Goal: Task Accomplishment & Management: Manage account settings

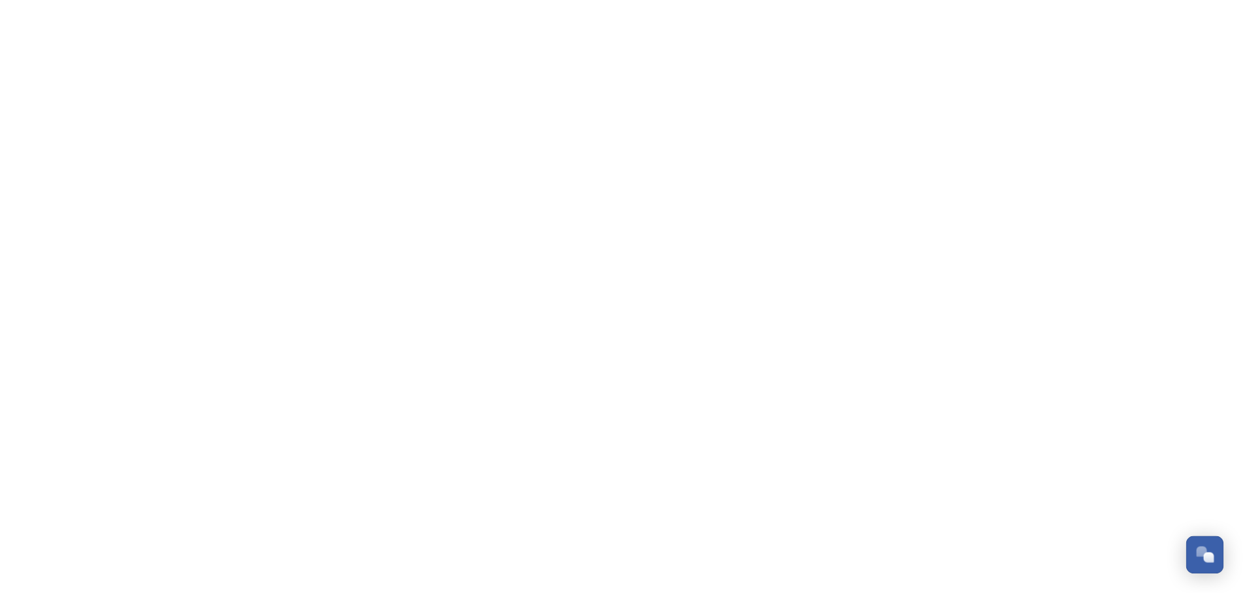
scroll to position [465, 0]
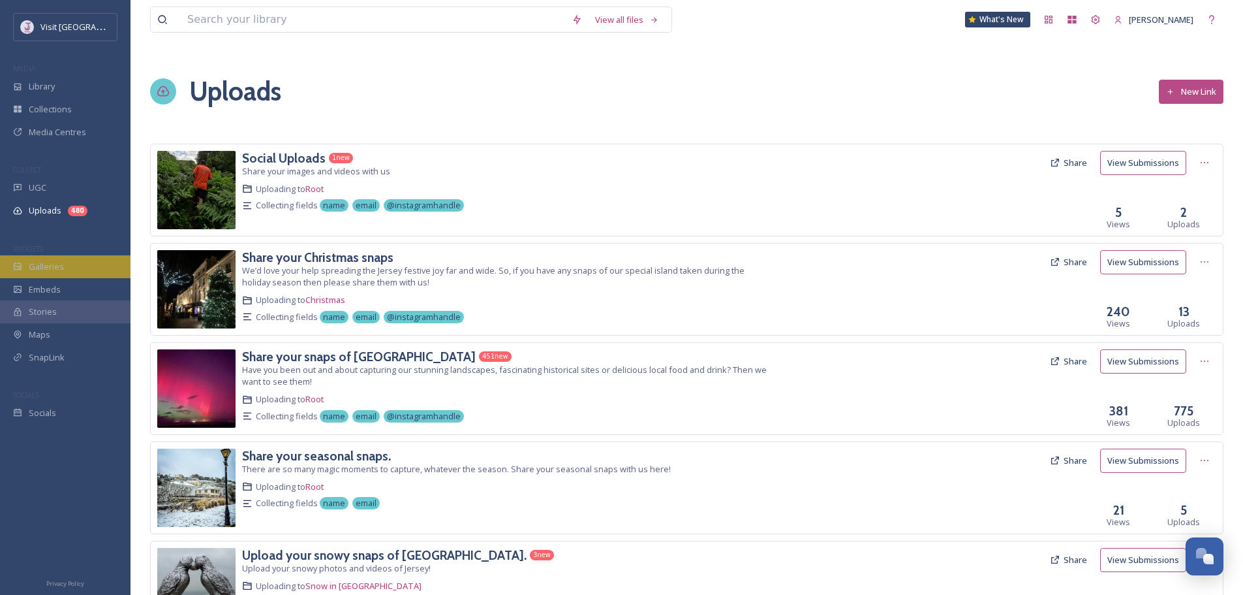
click at [67, 270] on div "Galleries" at bounding box center [65, 266] width 131 height 23
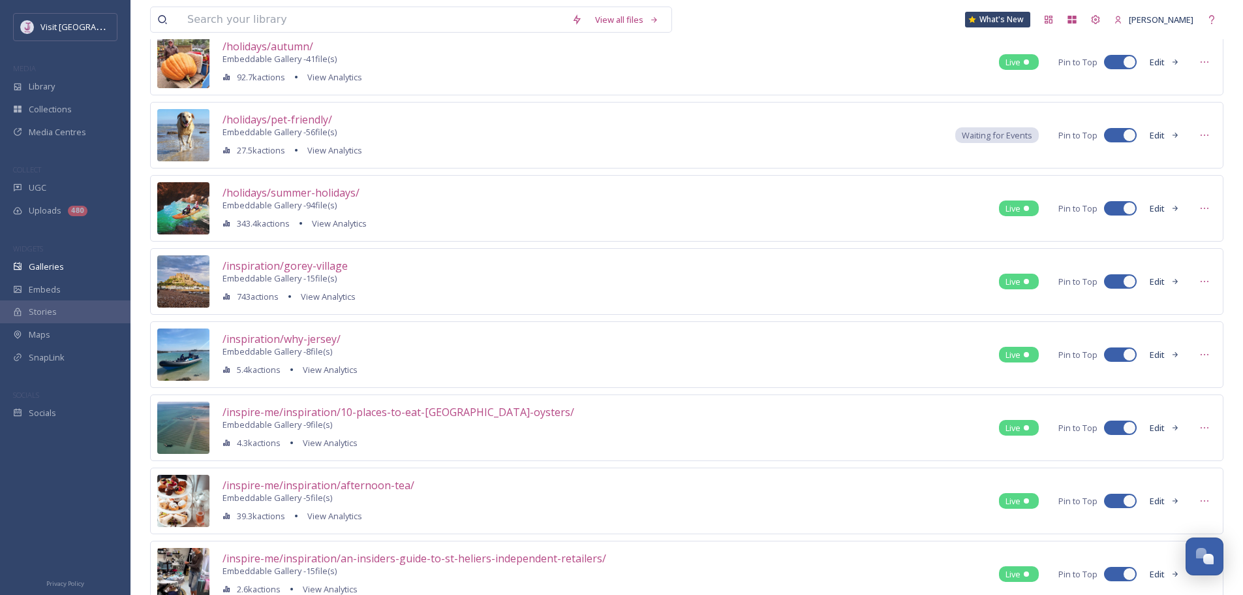
scroll to position [718, 0]
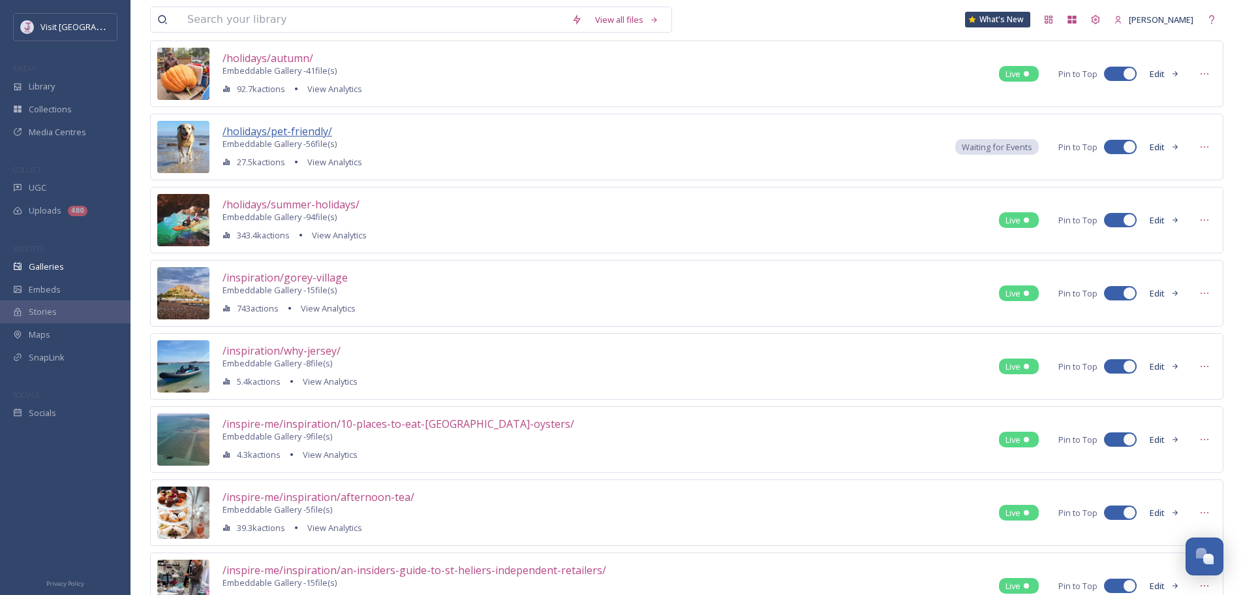
click at [304, 133] on span "/holidays/pet-friendly/" at bounding box center [278, 131] width 110 height 14
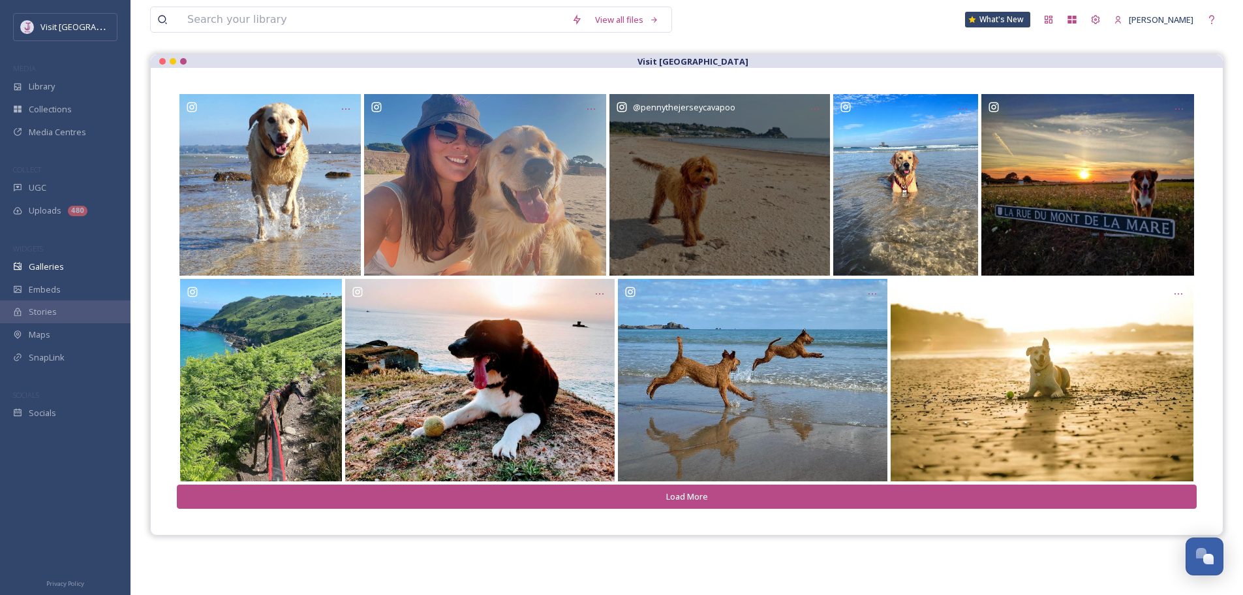
scroll to position [131, 0]
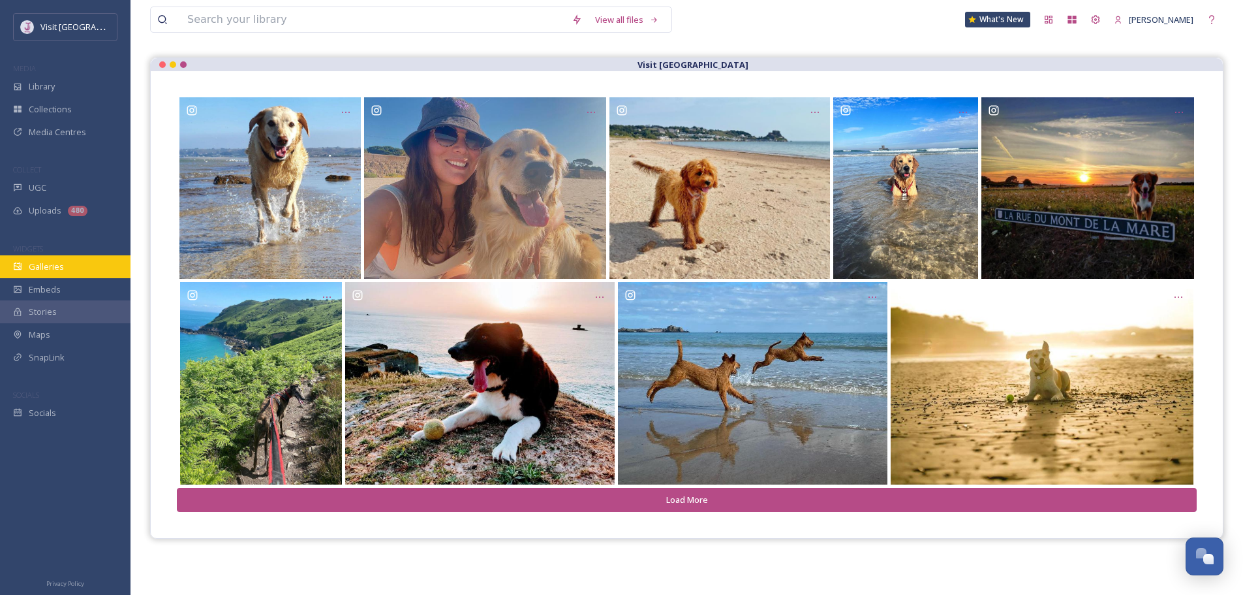
click at [78, 266] on div "Galleries" at bounding box center [65, 266] width 131 height 23
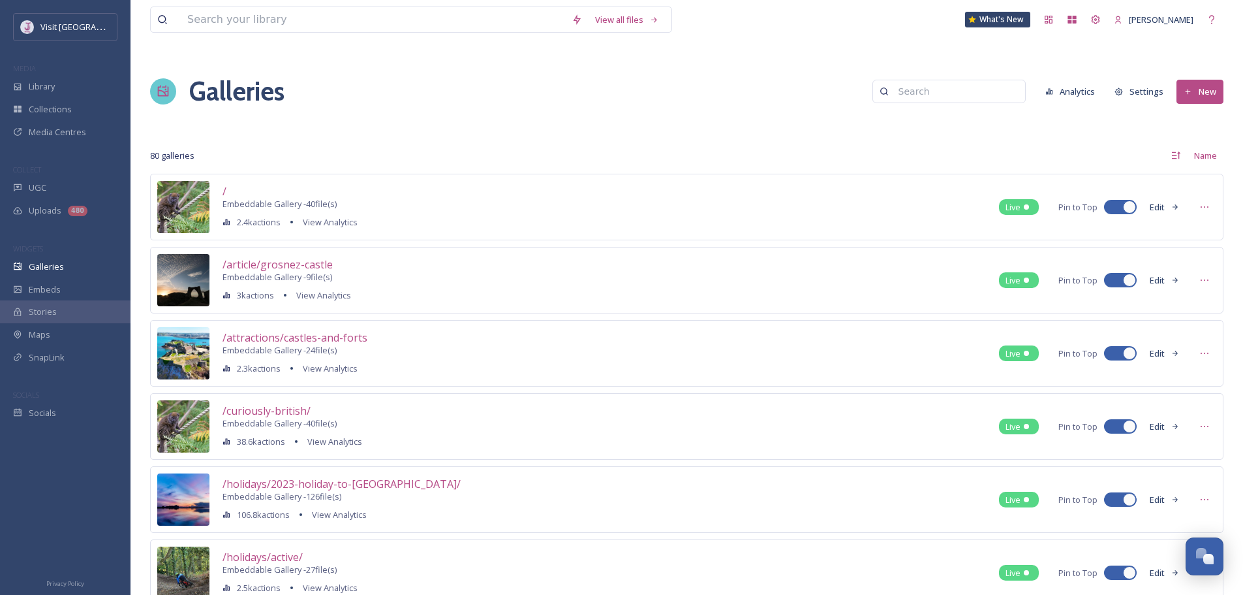
click at [931, 102] on input at bounding box center [955, 91] width 127 height 26
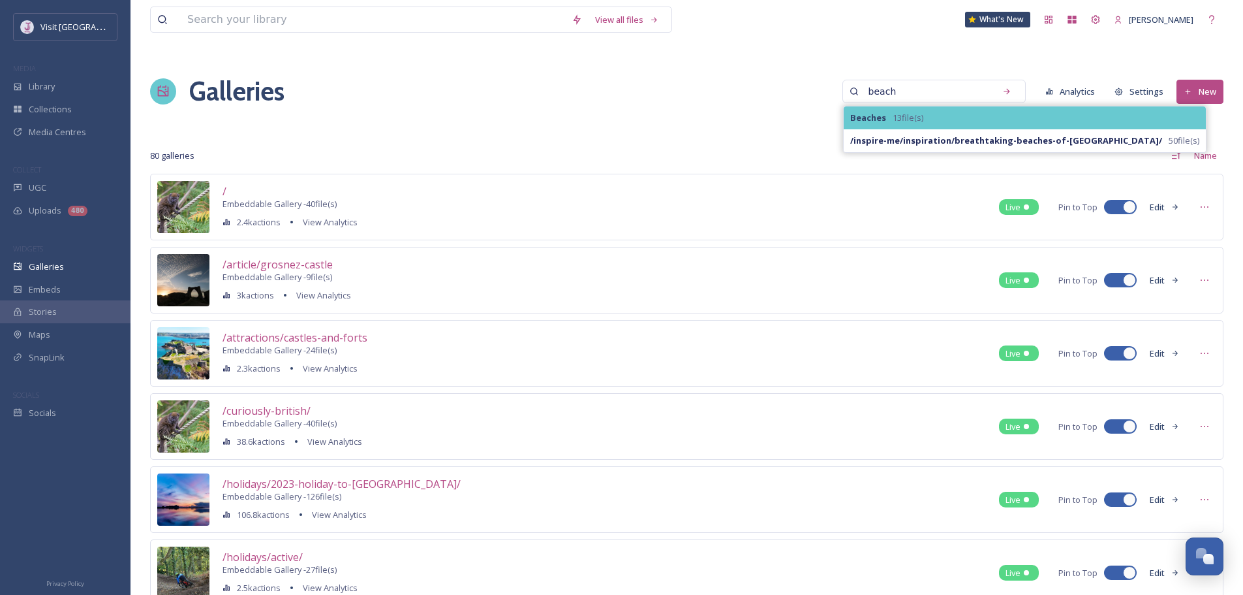
type input "beach"
click at [914, 116] on span "13 file(s)" at bounding box center [908, 118] width 31 height 10
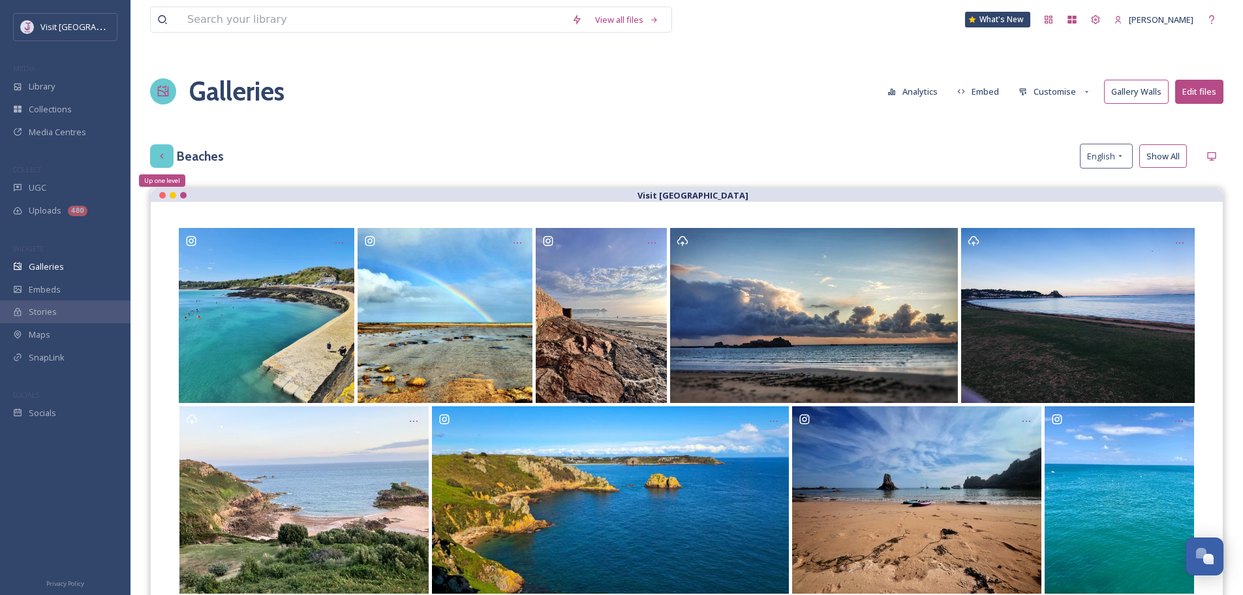
click at [163, 154] on icon at bounding box center [161, 155] width 3 height 5
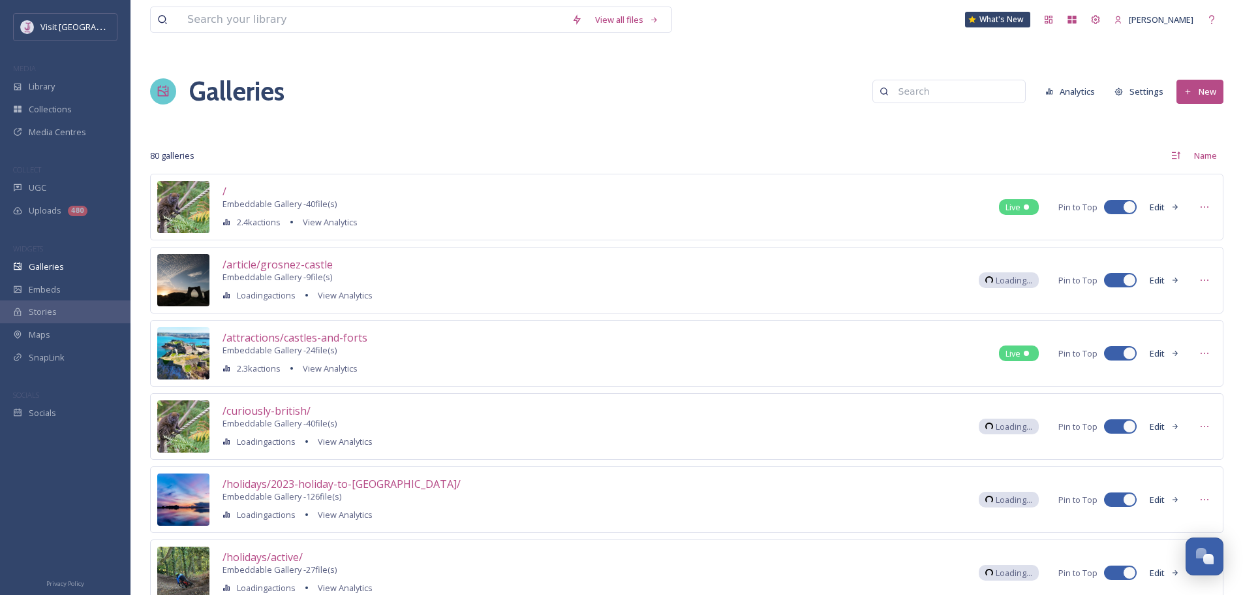
click at [972, 87] on input at bounding box center [955, 91] width 127 height 26
type input "beach"
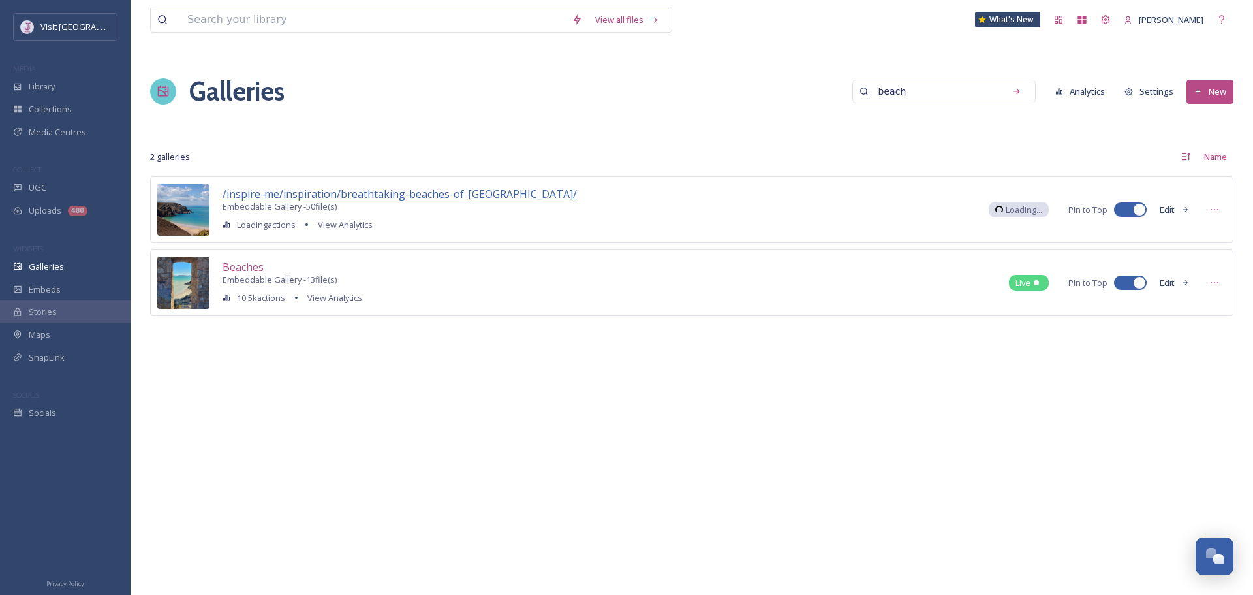
click at [476, 195] on span "/inspire-me/inspiration/breathtaking-beaches-of-[GEOGRAPHIC_DATA]/" at bounding box center [400, 194] width 354 height 14
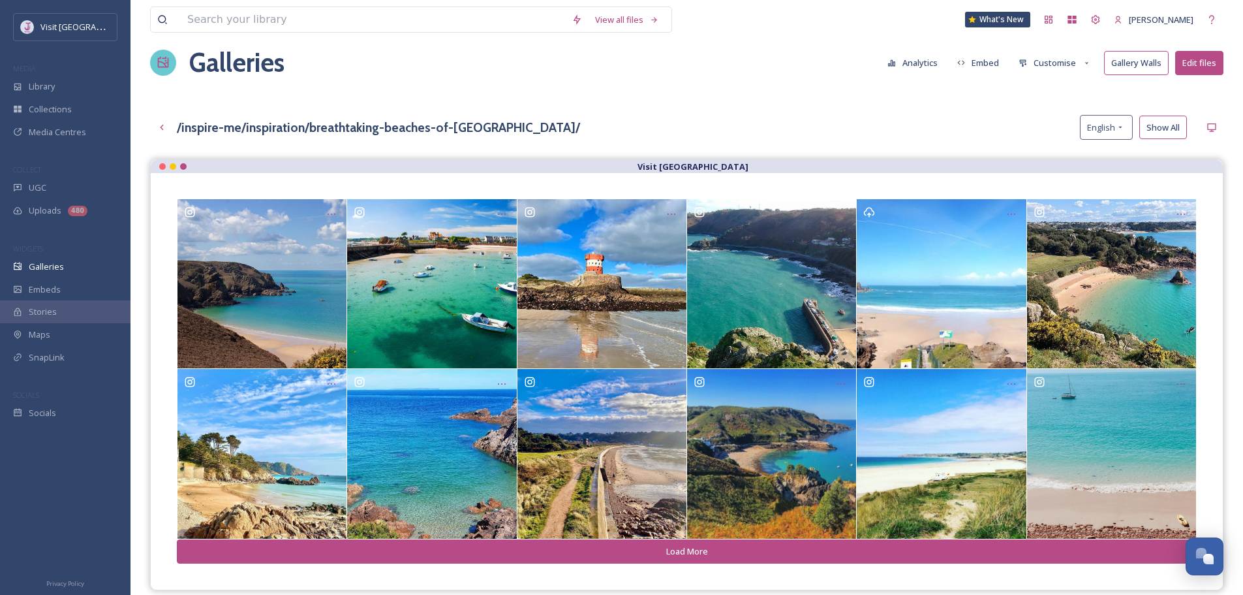
scroll to position [25, 0]
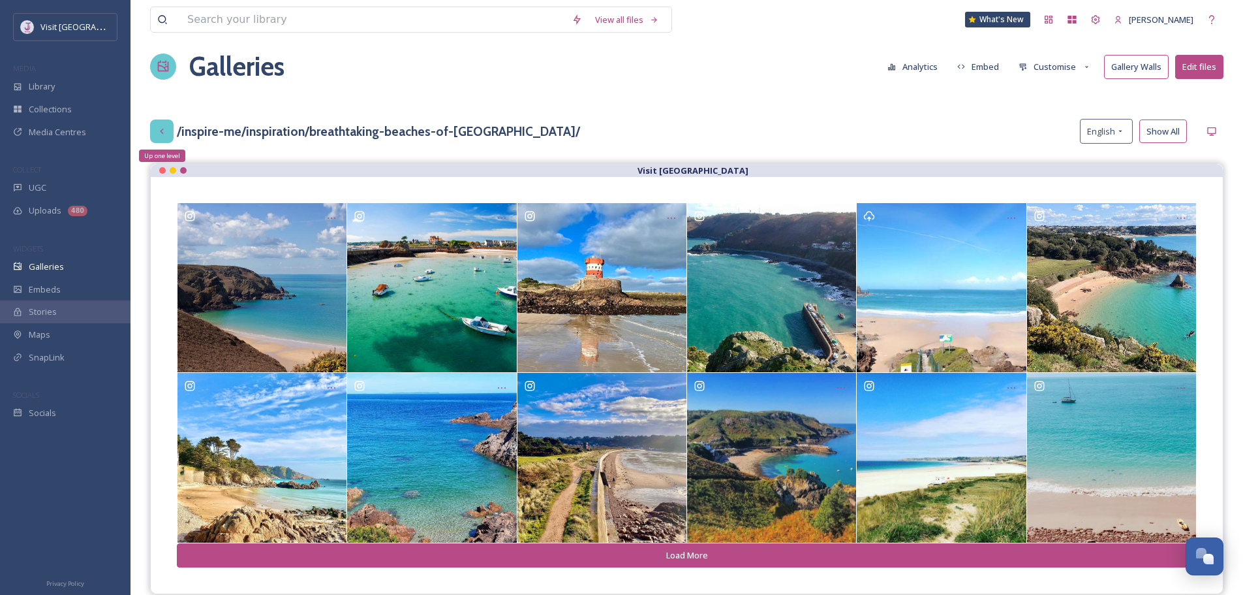
click at [163, 127] on icon at bounding box center [162, 131] width 10 height 10
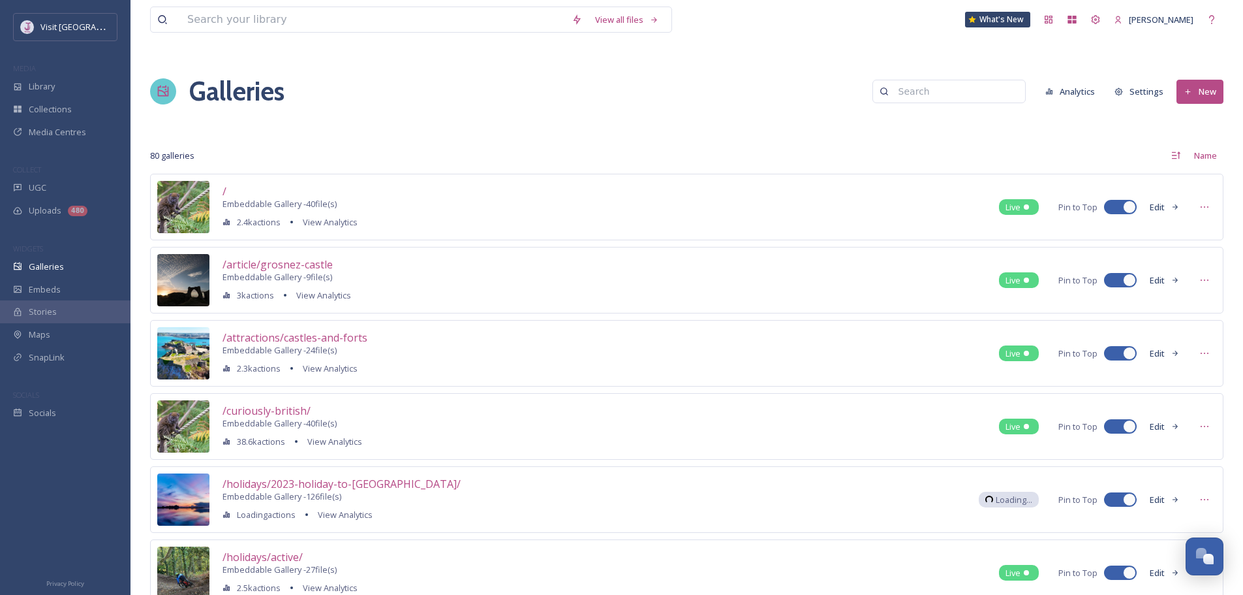
click at [940, 102] on input at bounding box center [955, 91] width 127 height 26
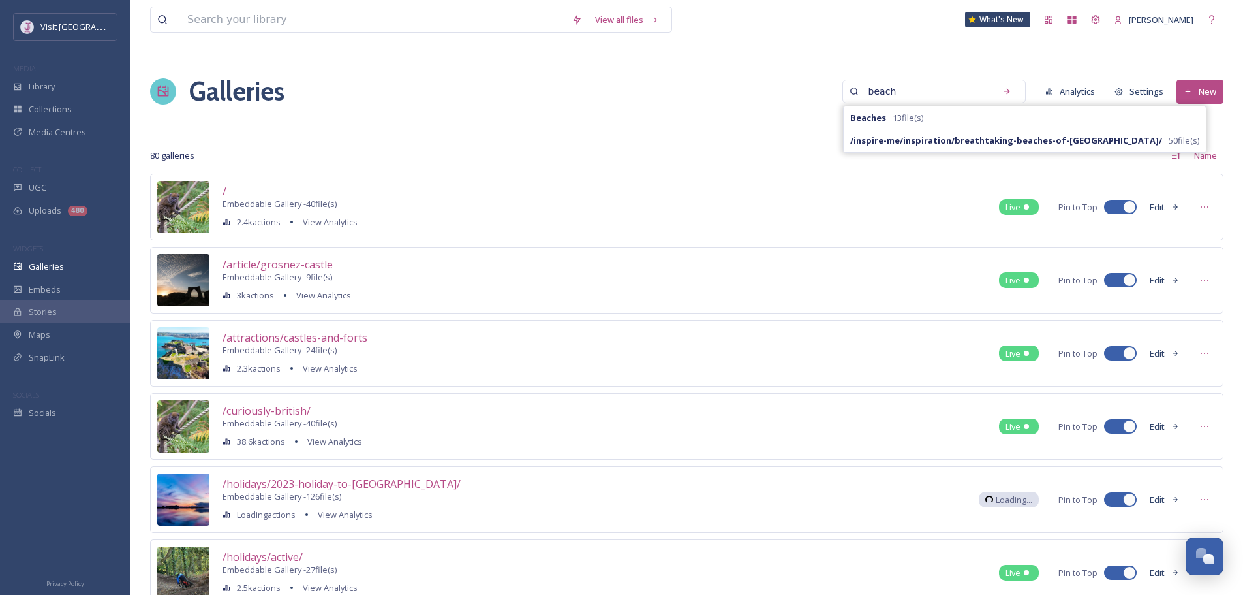
type input "beach"
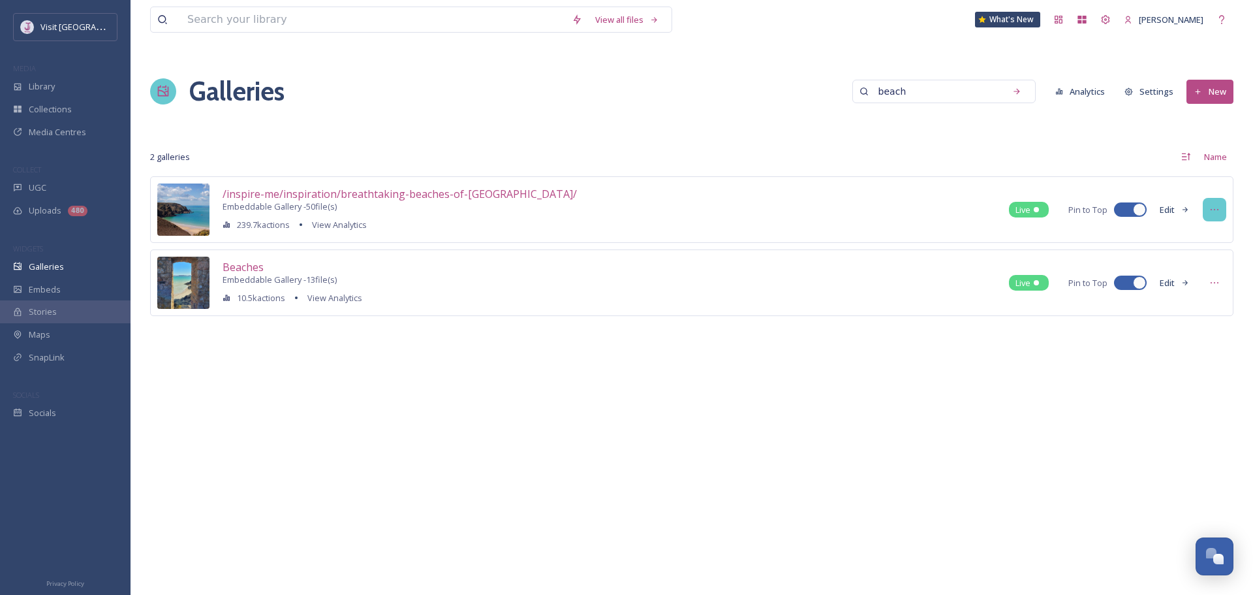
click at [1220, 209] on div at bounding box center [1214, 209] width 23 height 23
click at [1196, 278] on span "Embed Gallery" at bounding box center [1189, 282] width 57 height 10
click at [261, 409] on div "View all files What's New [PERSON_NAME] Galleries beach Analytics Settings New …" at bounding box center [692, 297] width 1123 height 595
click at [405, 199] on span "/inspire-me/inspiration/breathtaking-beaches-of-[GEOGRAPHIC_DATA]/" at bounding box center [400, 194] width 354 height 14
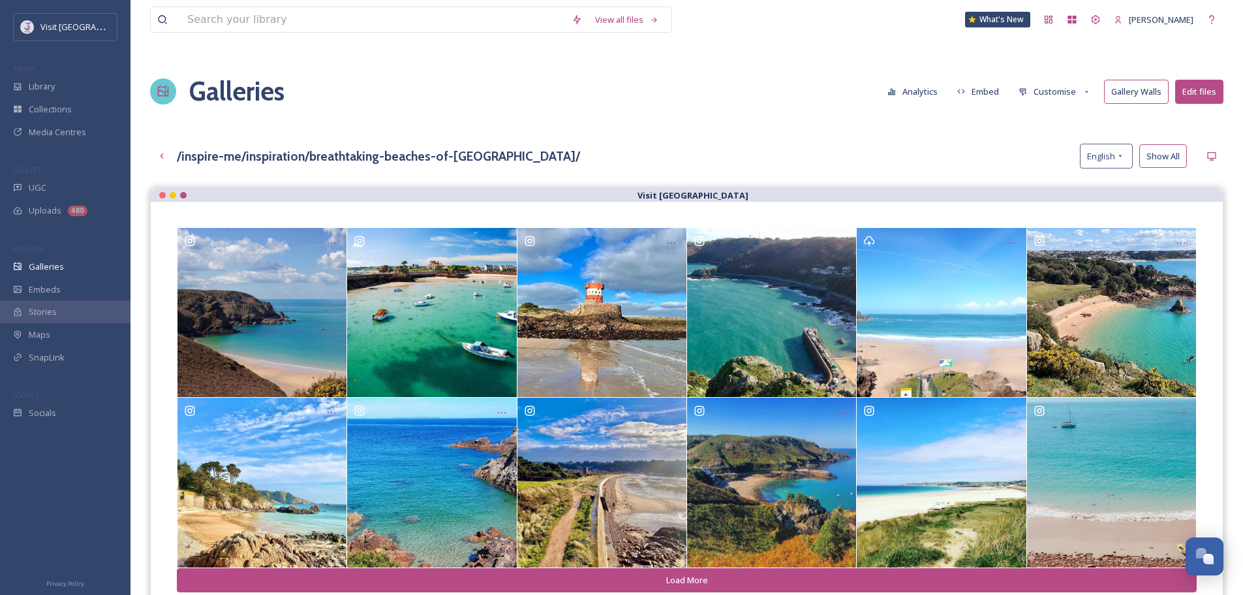
click at [1057, 95] on button "Customise" at bounding box center [1054, 91] width 85 height 23
click at [1051, 121] on div "Layout" at bounding box center [1058, 118] width 91 height 23
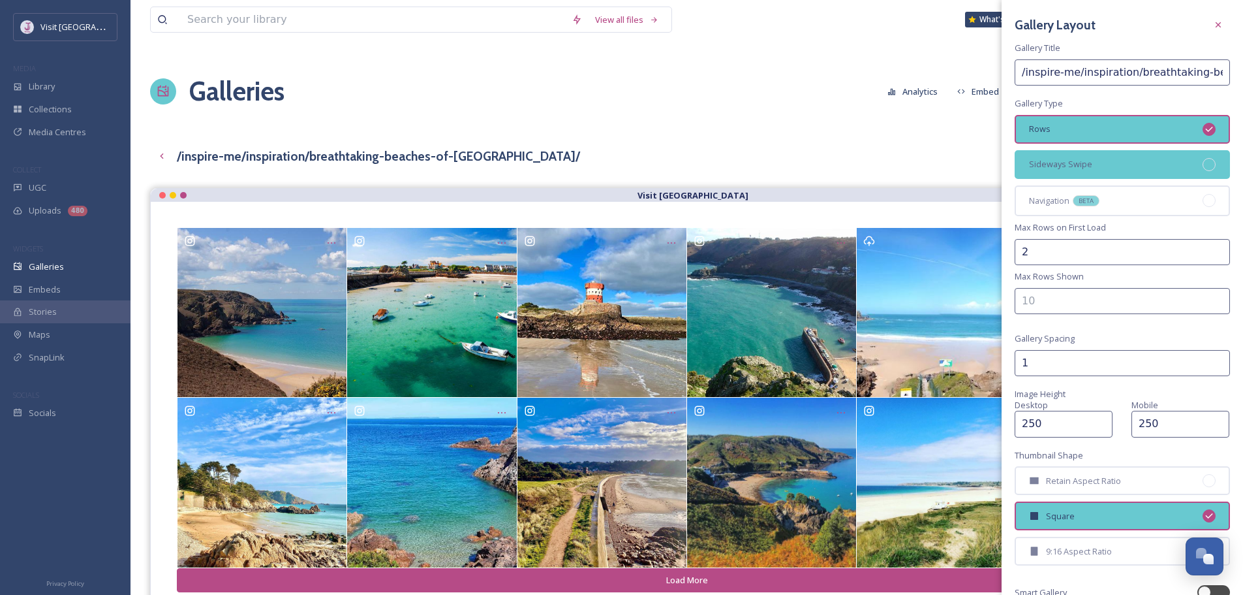
click at [1141, 167] on div "Sideways Swipe" at bounding box center [1122, 164] width 215 height 29
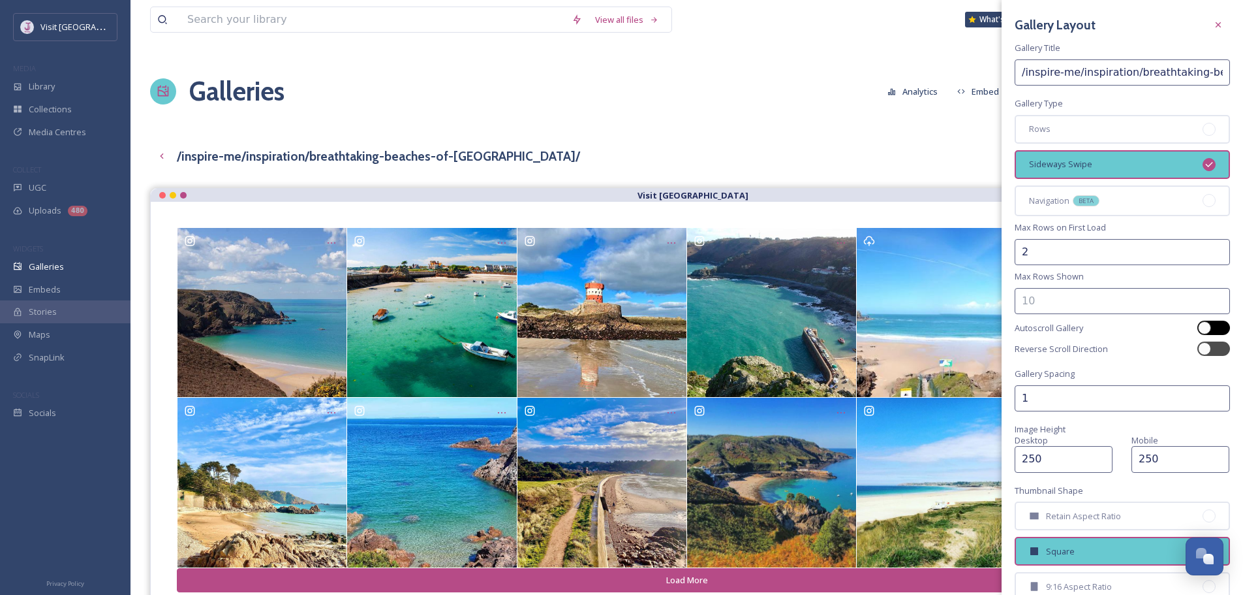
click at [1198, 327] on div at bounding box center [1204, 327] width 13 height 13
checkbox input "true"
click at [1044, 251] on input "2" at bounding box center [1122, 252] width 215 height 26
click at [1213, 28] on icon at bounding box center [1218, 25] width 10 height 10
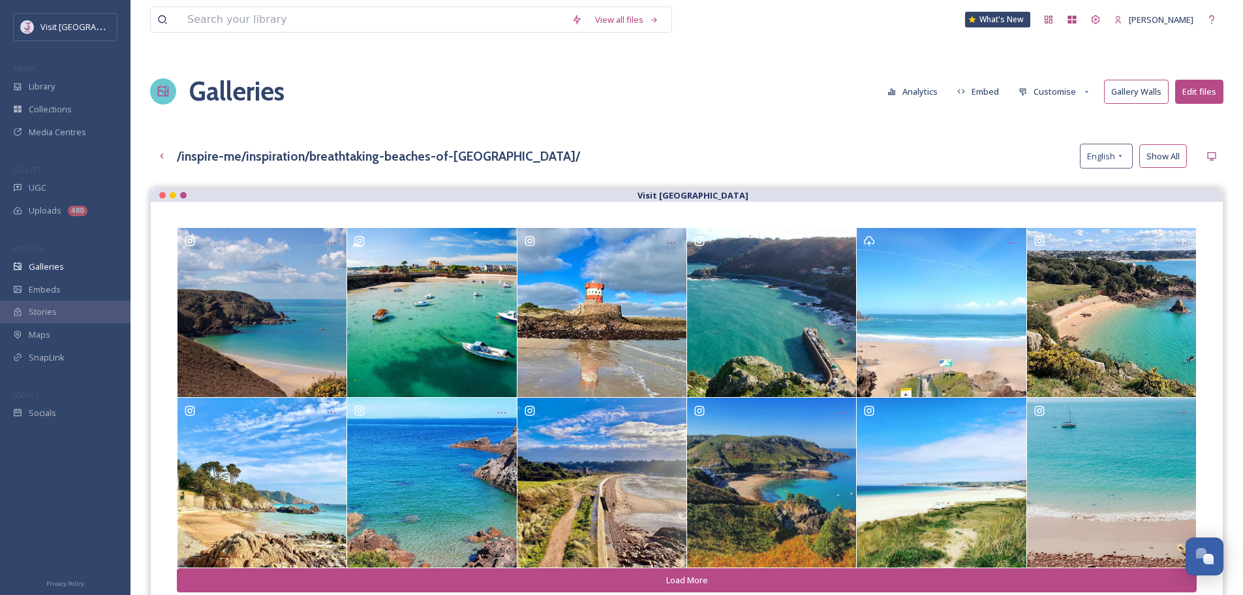
drag, startPoint x: 426, startPoint y: 102, endPoint x: 306, endPoint y: 127, distance: 122.6
click at [426, 102] on div "Galleries Analytics Embed Customise Gallery Walls Edit files" at bounding box center [687, 91] width 1074 height 65
click at [164, 159] on icon at bounding box center [162, 156] width 10 height 10
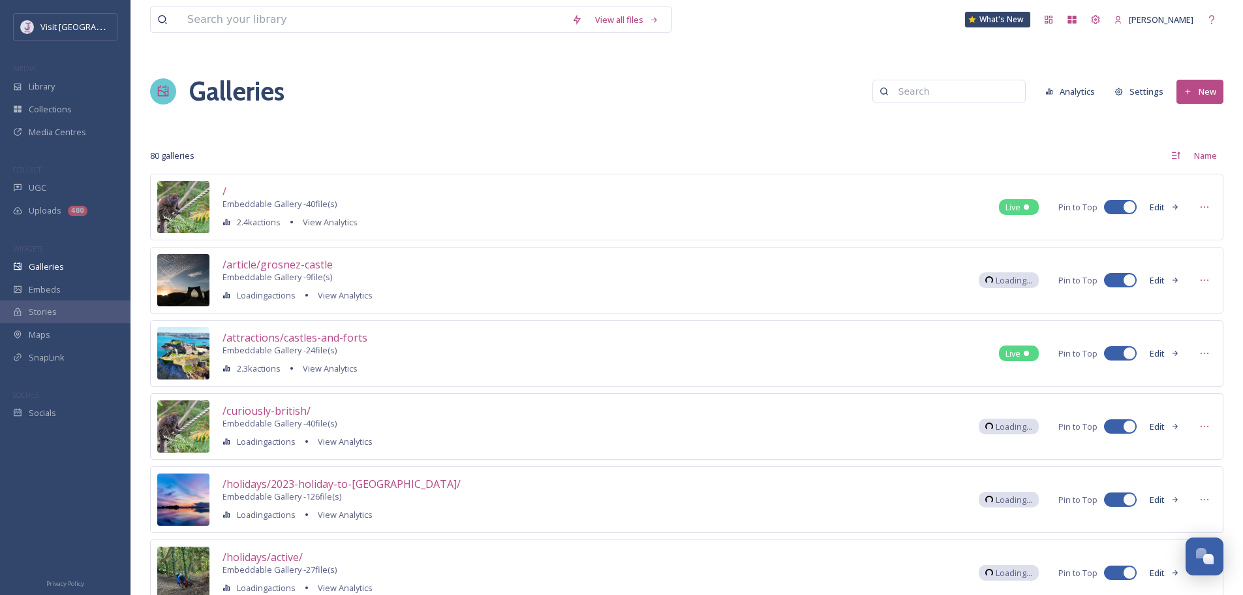
click at [933, 93] on input at bounding box center [955, 91] width 127 height 26
type input "beach"
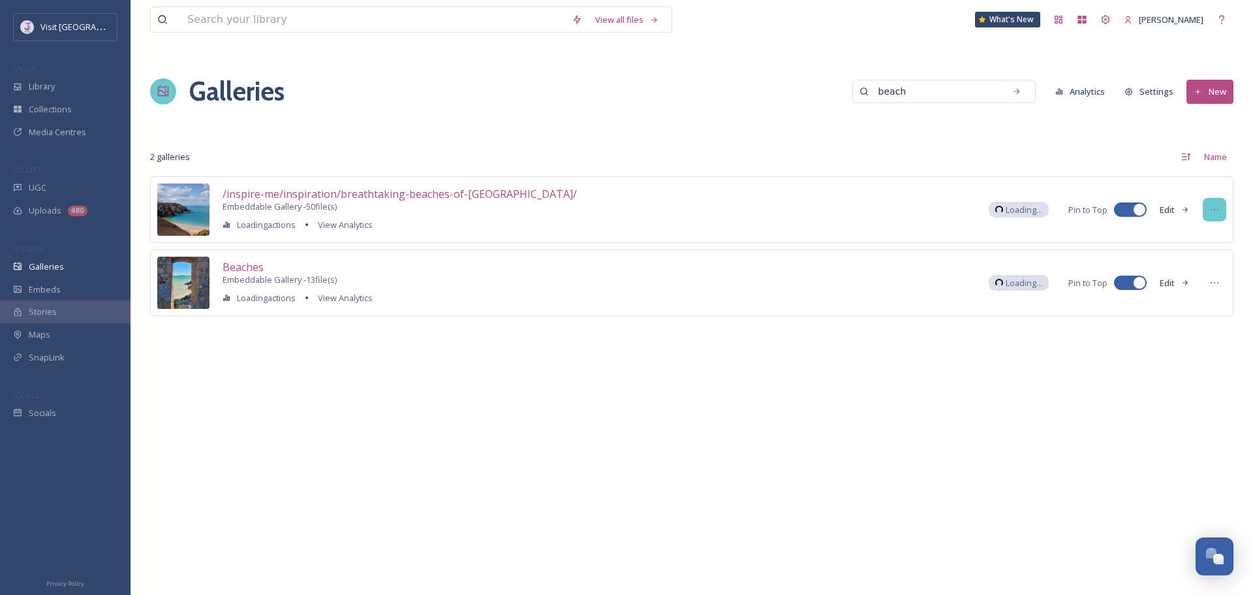
click at [1203, 206] on div "/inspire-me/inspiration/breathtaking-beaches-of-[GEOGRAPHIC_DATA]/ Embeddable G…" at bounding box center [691, 209] width 1083 height 67
click at [1208, 208] on div at bounding box center [1214, 209] width 23 height 23
click at [1185, 255] on span "Duplicate" at bounding box center [1179, 260] width 37 height 10
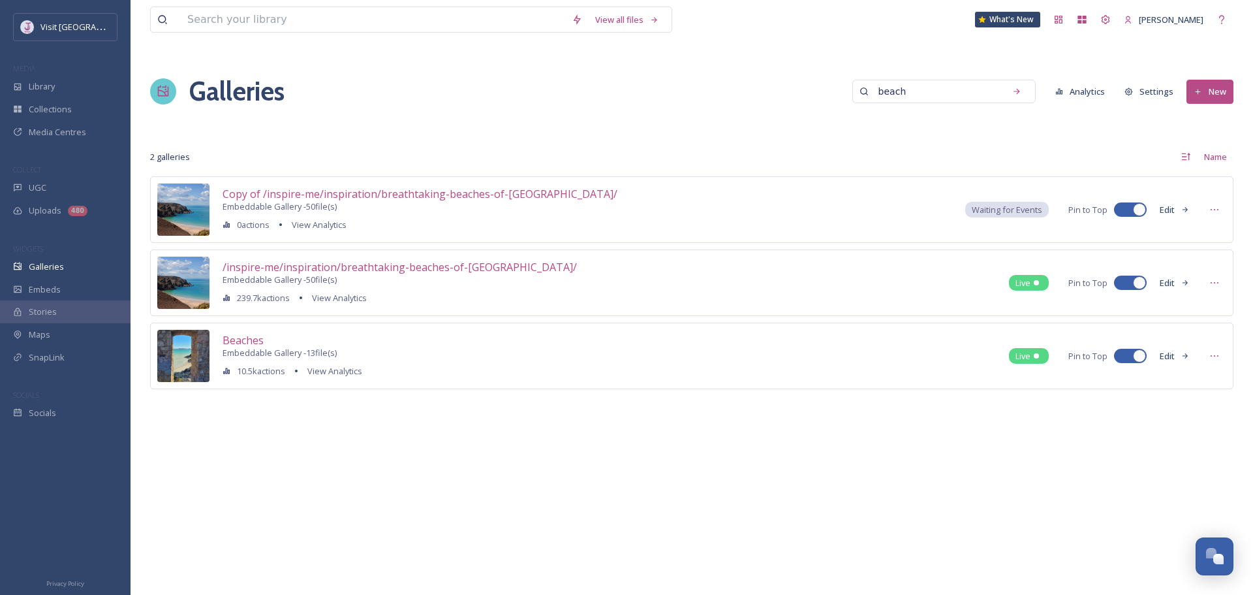
click at [1174, 211] on button "Edit" at bounding box center [1174, 209] width 43 height 23
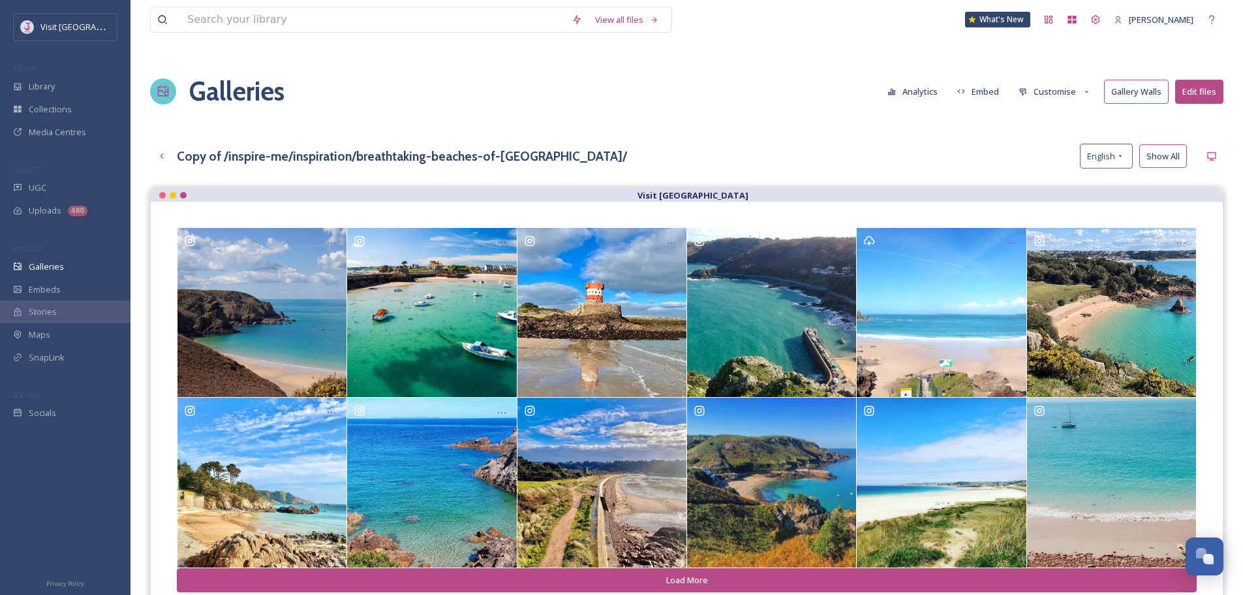
click at [378, 151] on h3 "Copy of /inspire-me/inspiration/breathtaking-beaches-of-[GEOGRAPHIC_DATA]/" at bounding box center [402, 156] width 450 height 14
click at [452, 152] on h3 "Copy of /inspire-me/inspiration/breathtaking-beaches-of-[GEOGRAPHIC_DATA]/" at bounding box center [402, 156] width 450 height 14
click at [1076, 91] on button "Customise" at bounding box center [1054, 91] width 85 height 23
click at [1072, 91] on button "Customise" at bounding box center [1054, 91] width 85 height 23
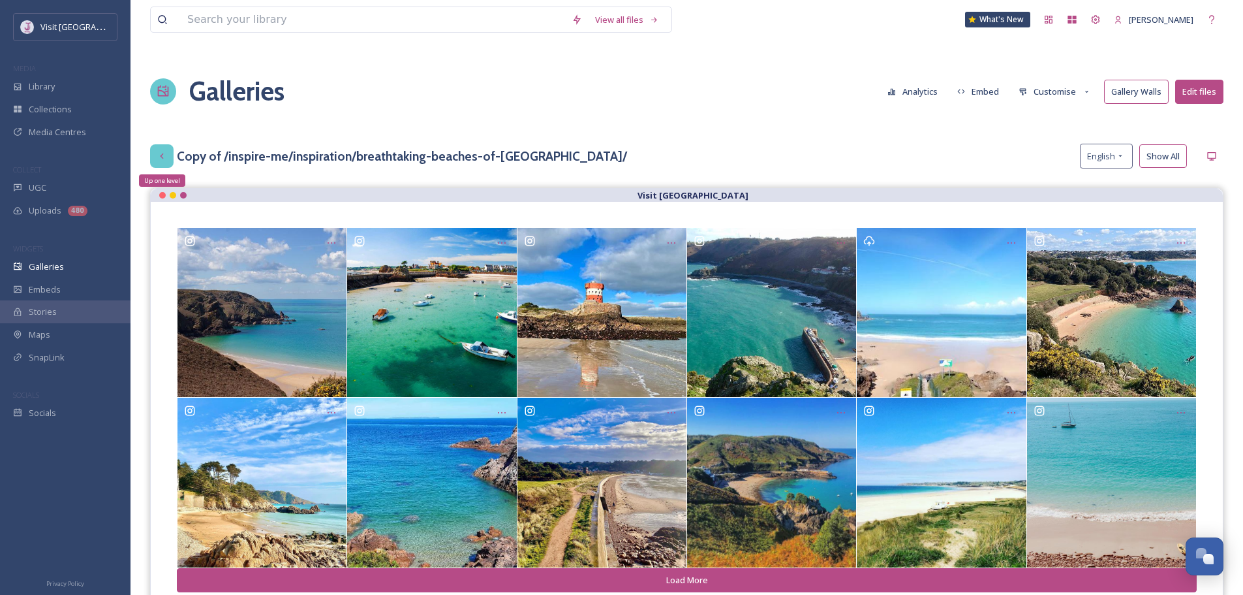
click at [163, 149] on div "Up one level" at bounding box center [161, 155] width 23 height 23
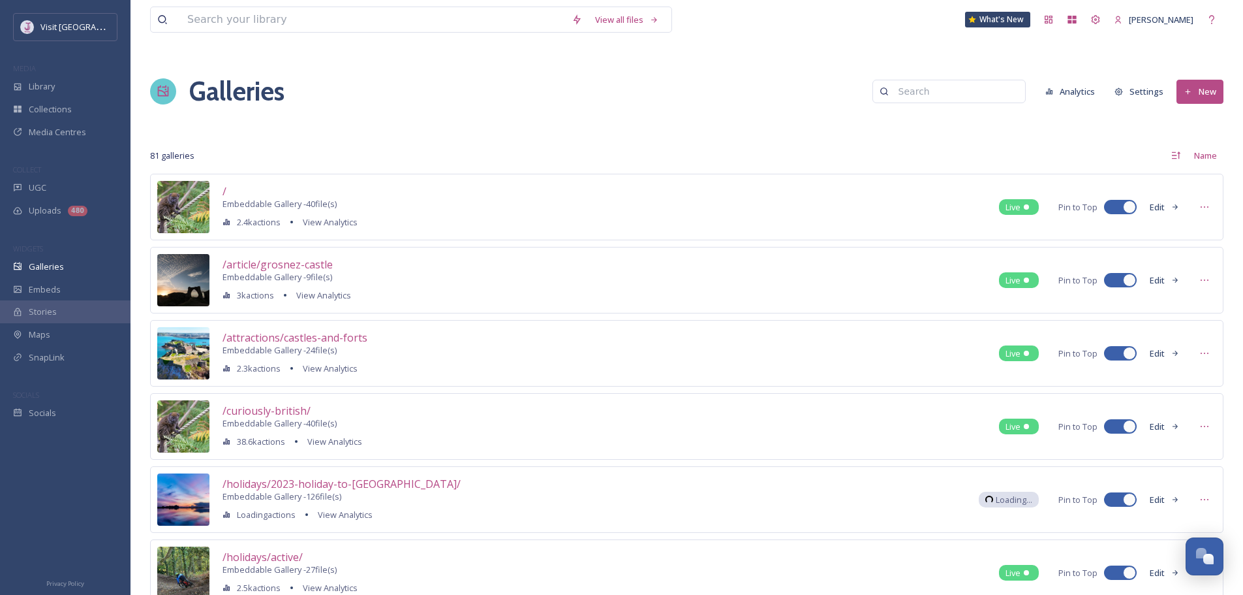
click at [946, 99] on input at bounding box center [955, 91] width 127 height 26
type input "beach"
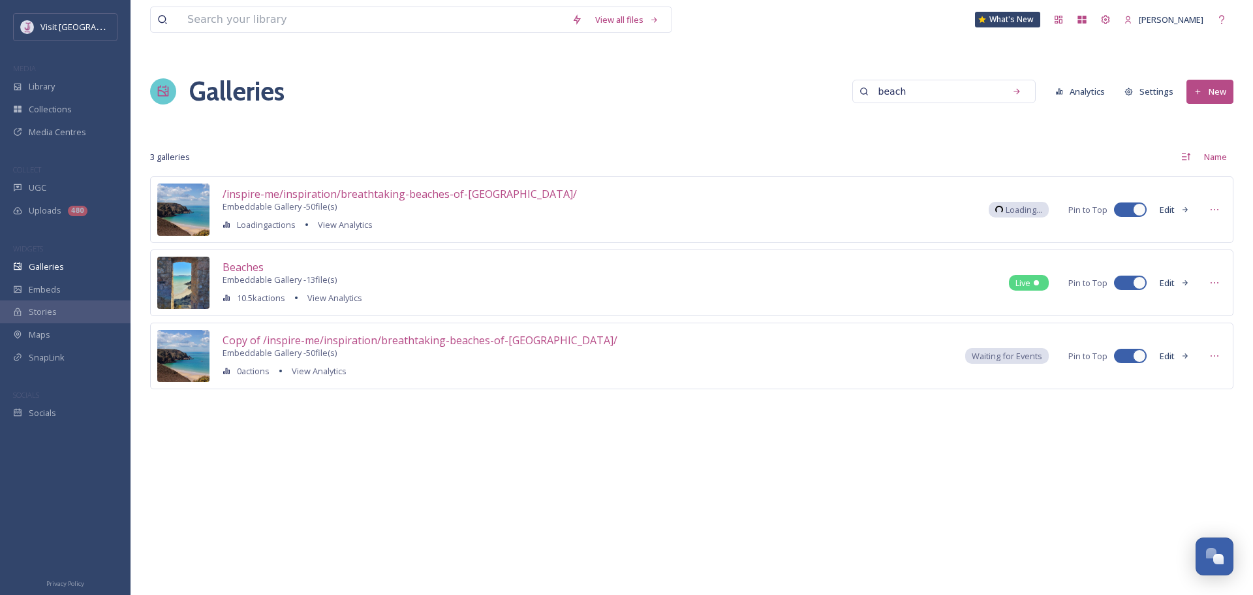
click at [1177, 354] on button "Edit" at bounding box center [1174, 356] width 43 height 23
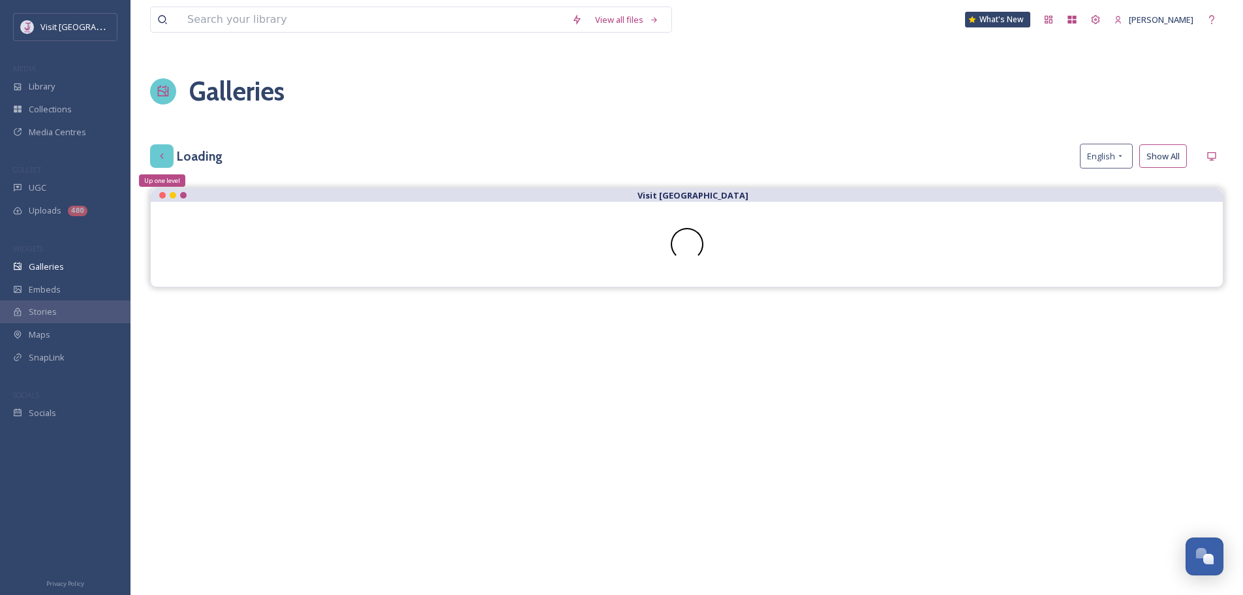
click at [165, 157] on icon at bounding box center [162, 156] width 10 height 10
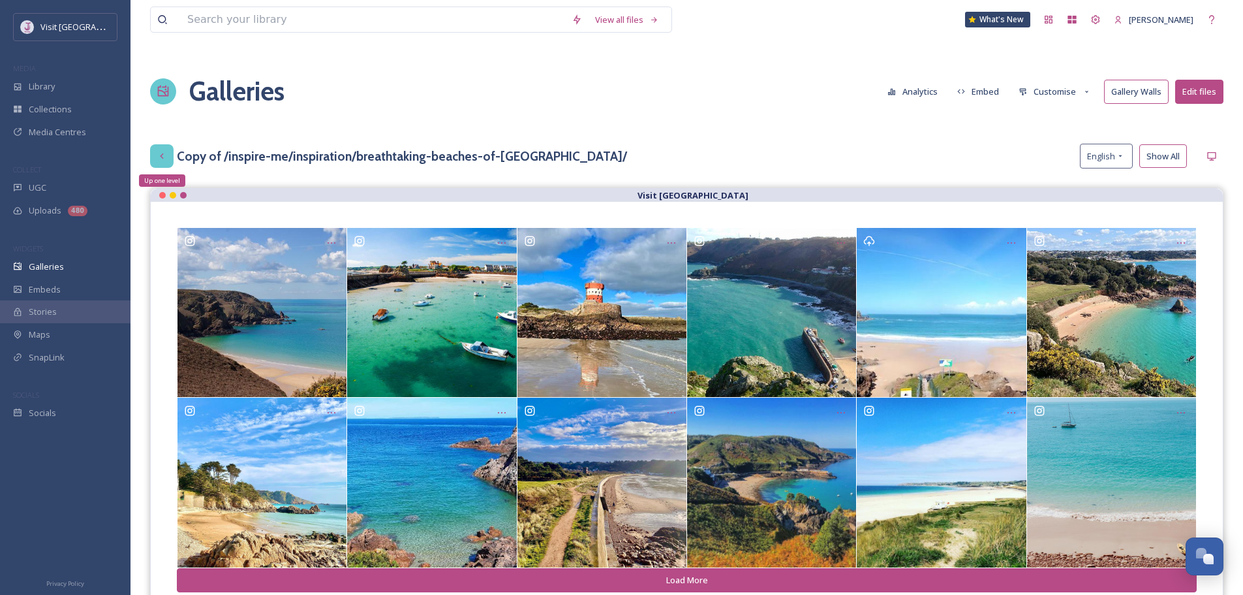
click at [164, 149] on div "Up one level" at bounding box center [161, 155] width 23 height 23
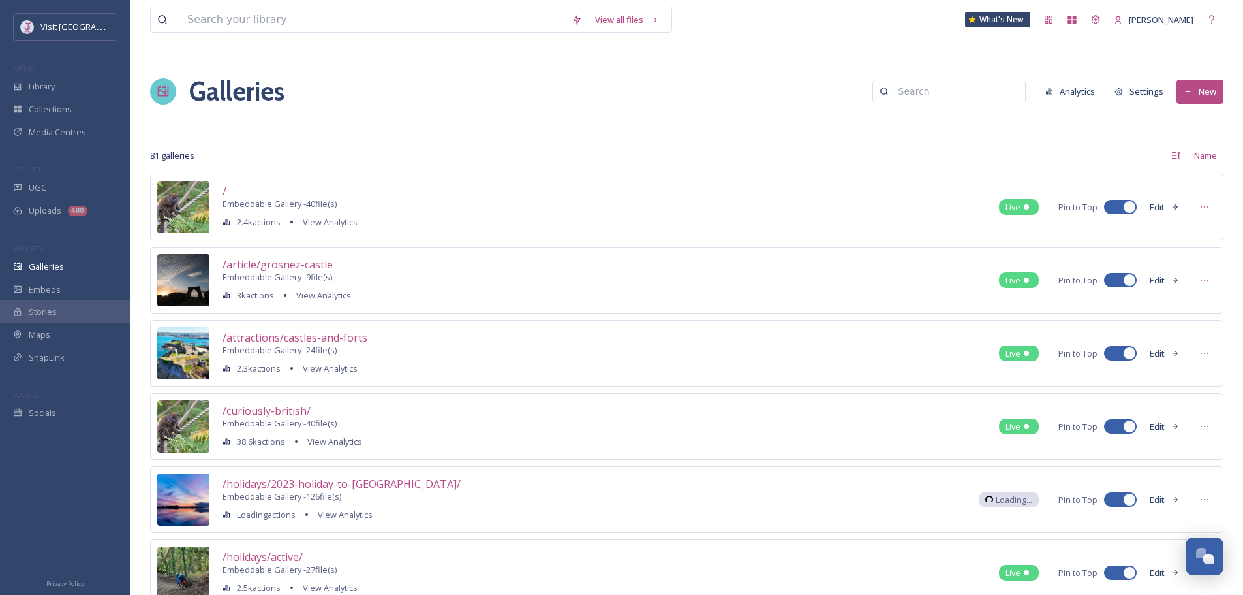
click at [955, 104] on input at bounding box center [955, 91] width 127 height 26
type input "beach"
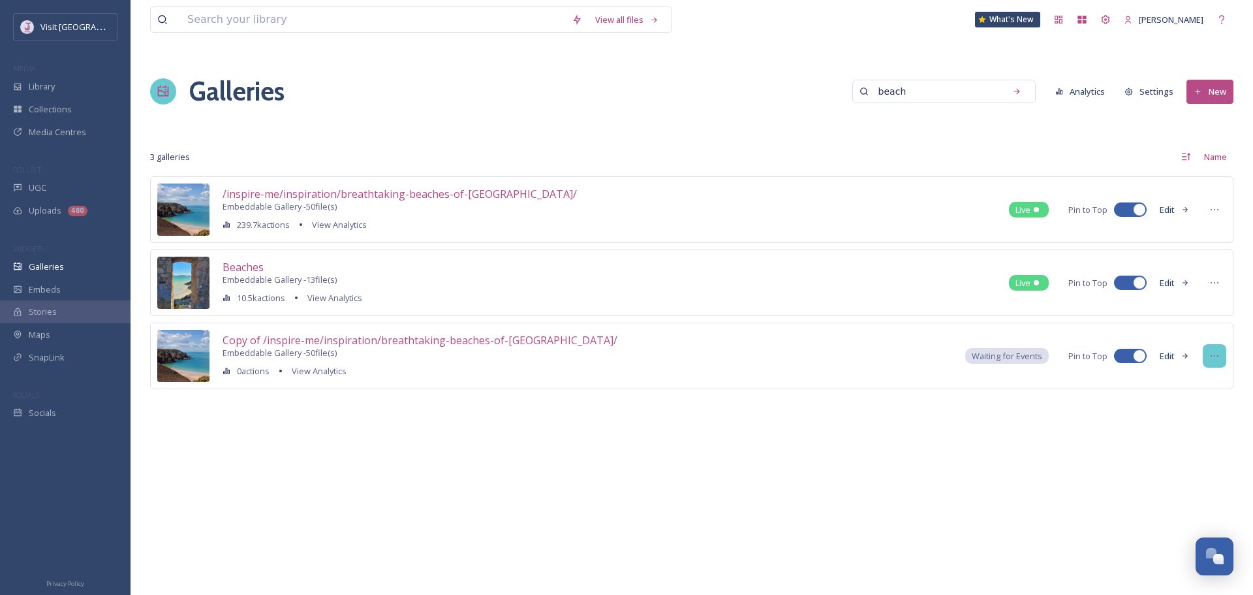
click at [1217, 363] on div at bounding box center [1214, 355] width 23 height 23
click at [450, 330] on div "Copy of /inspire-me/inspiration/breathtaking-beaches-of-[GEOGRAPHIC_DATA]/ Embe…" at bounding box center [691, 355] width 1083 height 67
drag, startPoint x: 495, startPoint y: 337, endPoint x: 647, endPoint y: 435, distance: 181.0
click at [647, 435] on div "View all files What's New [PERSON_NAME] Galleries beach Analytics Settings New …" at bounding box center [692, 297] width 1123 height 595
drag, startPoint x: 808, startPoint y: 369, endPoint x: 490, endPoint y: 361, distance: 317.9
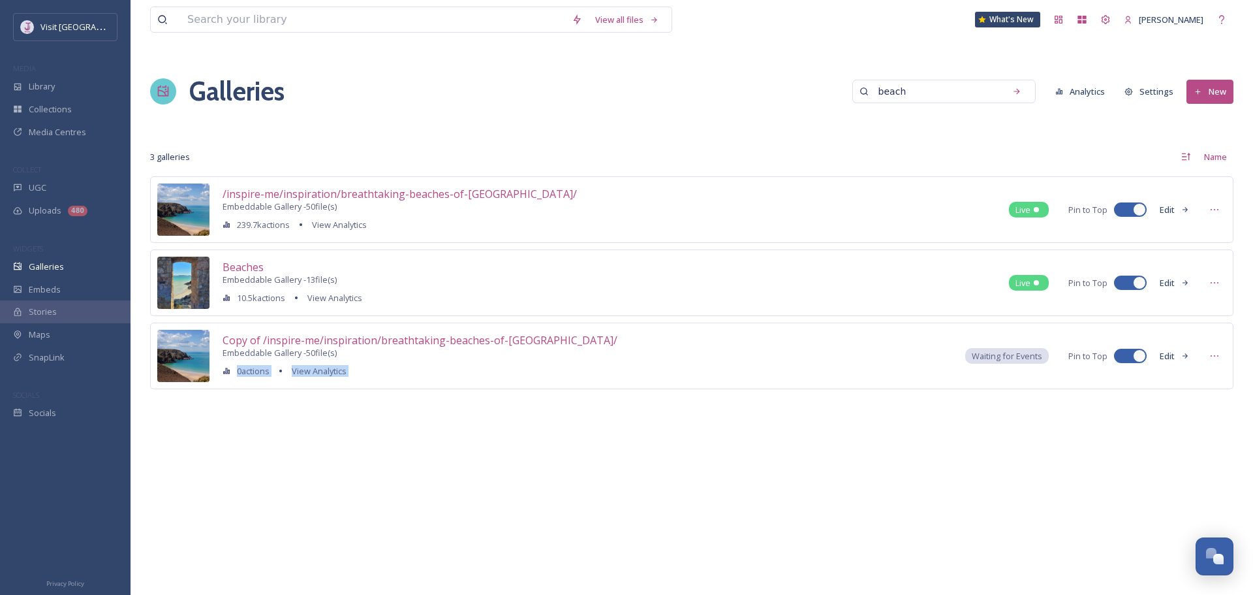
click at [490, 361] on div "Copy of /inspire-me/inspiration/breathtaking-beaches-of-[GEOGRAPHIC_DATA]/ Embe…" at bounding box center [691, 355] width 1083 height 67
click at [638, 347] on div "Copy of /inspire-me/inspiration/breathtaking-beaches-of-[GEOGRAPHIC_DATA]/ Embe…" at bounding box center [691, 355] width 1083 height 67
click at [1166, 354] on button "Edit" at bounding box center [1174, 356] width 43 height 23
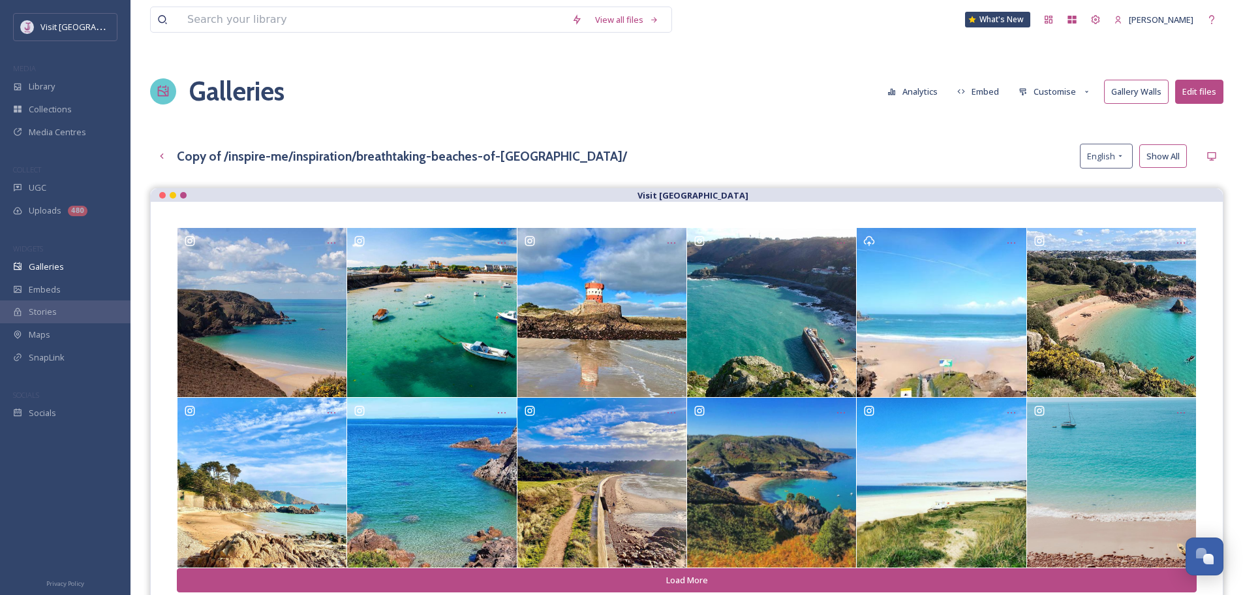
click at [1060, 94] on button "Customise" at bounding box center [1054, 91] width 85 height 23
click at [1057, 115] on div "Layout" at bounding box center [1058, 118] width 91 height 23
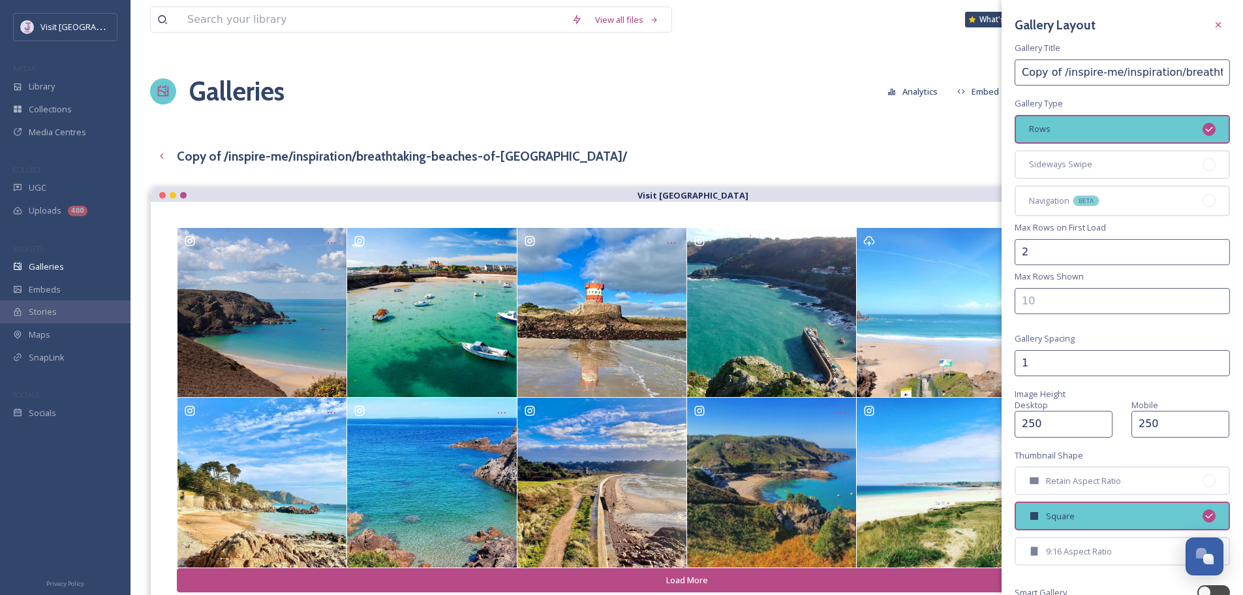
click at [1070, 80] on input "Copy of /inspire-me/inspiration/breathtaking-beaches-of-[GEOGRAPHIC_DATA]/" at bounding box center [1122, 72] width 215 height 26
type input "J"
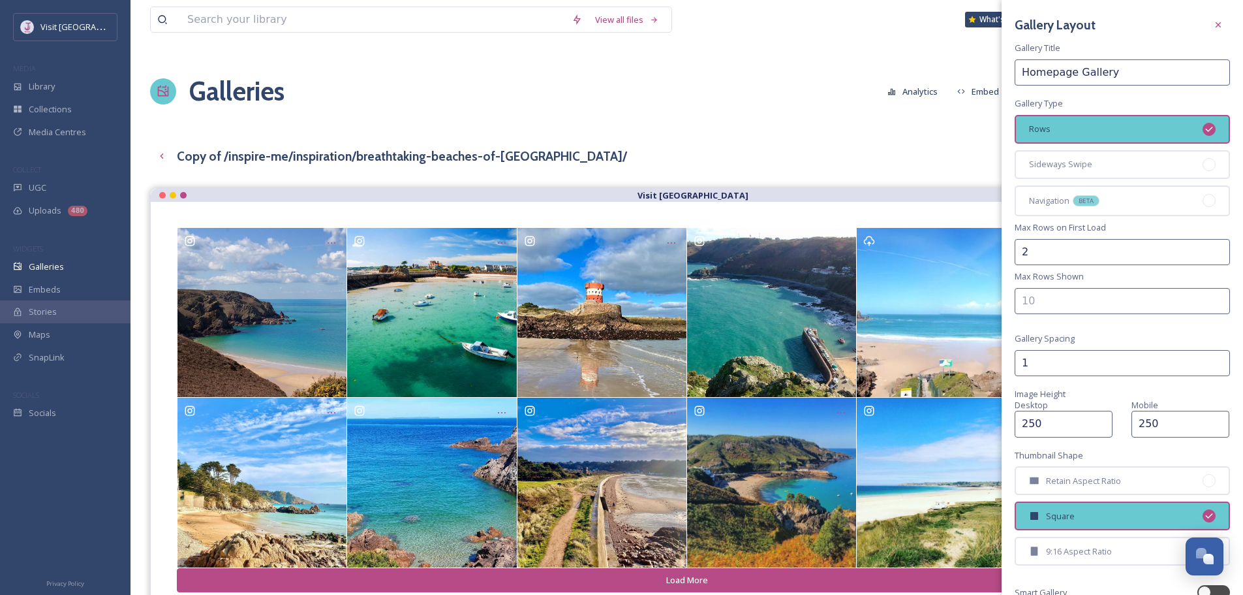
scroll to position [20, 0]
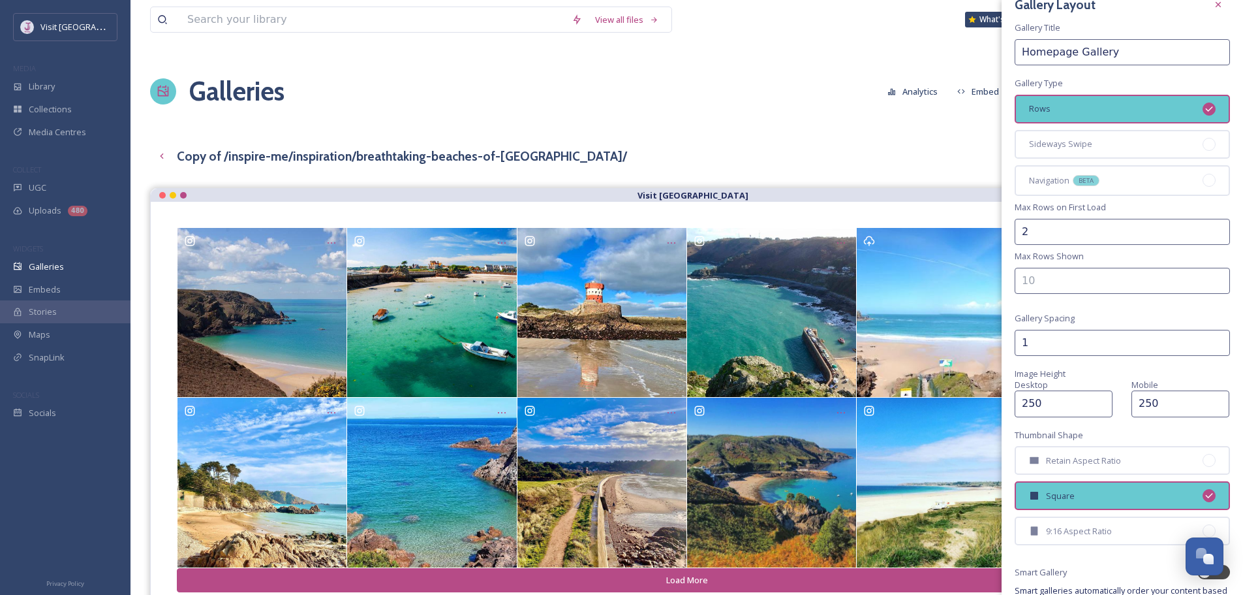
type input "Homepage Gallery"
click at [1031, 238] on input "2" at bounding box center [1122, 232] width 215 height 26
type input "1"
click at [1211, 235] on input "1" at bounding box center [1122, 232] width 215 height 26
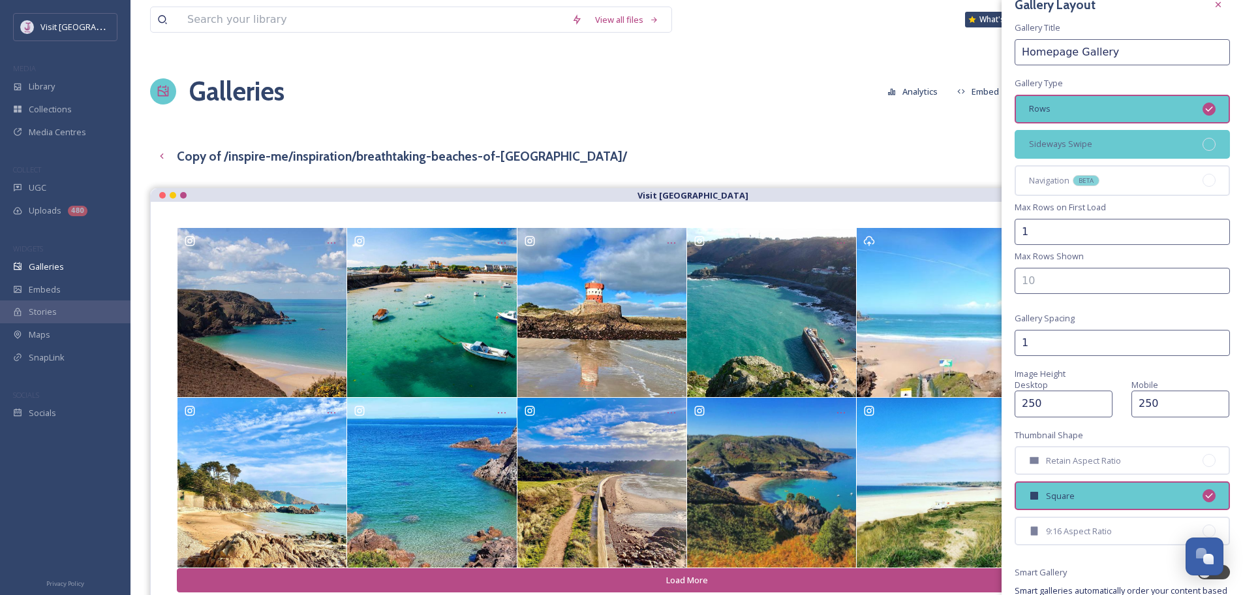
click at [1143, 145] on div "Sideways Swipe" at bounding box center [1122, 144] width 215 height 29
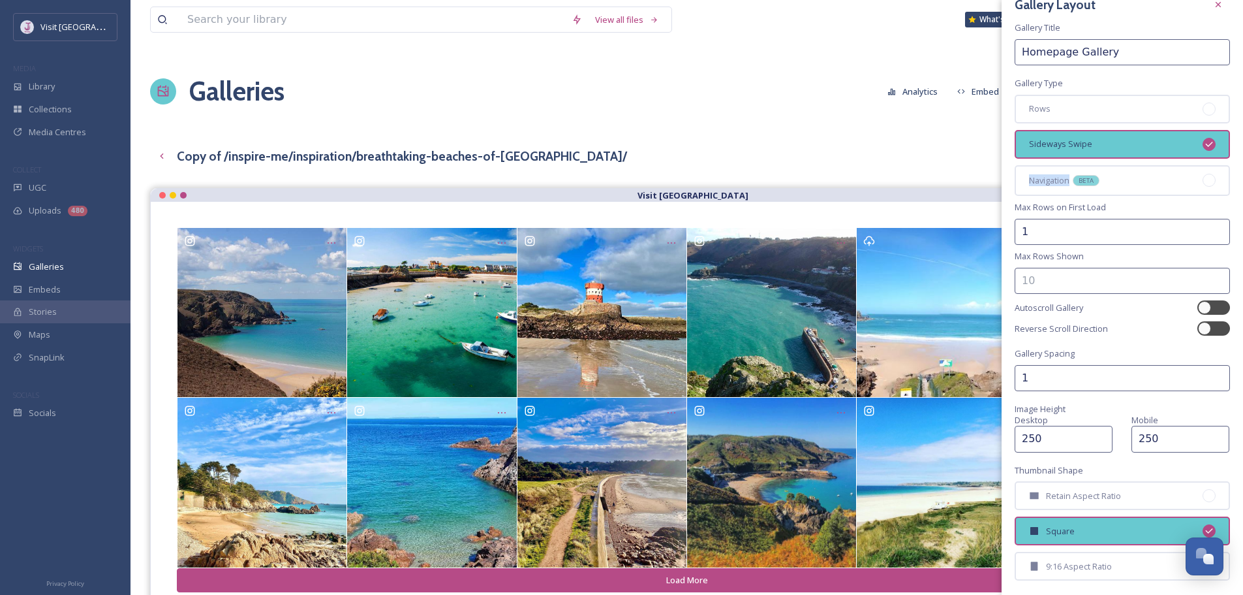
click at [1143, 145] on div "Sideways Swipe" at bounding box center [1122, 144] width 215 height 29
click at [1141, 205] on div "Gallery Layout Gallery Title Homepage Gallery Gallery Type Rows Sideways Swipe …" at bounding box center [1122, 348] width 241 height 737
click at [1204, 307] on div at bounding box center [1214, 307] width 33 height 14
checkbox input "true"
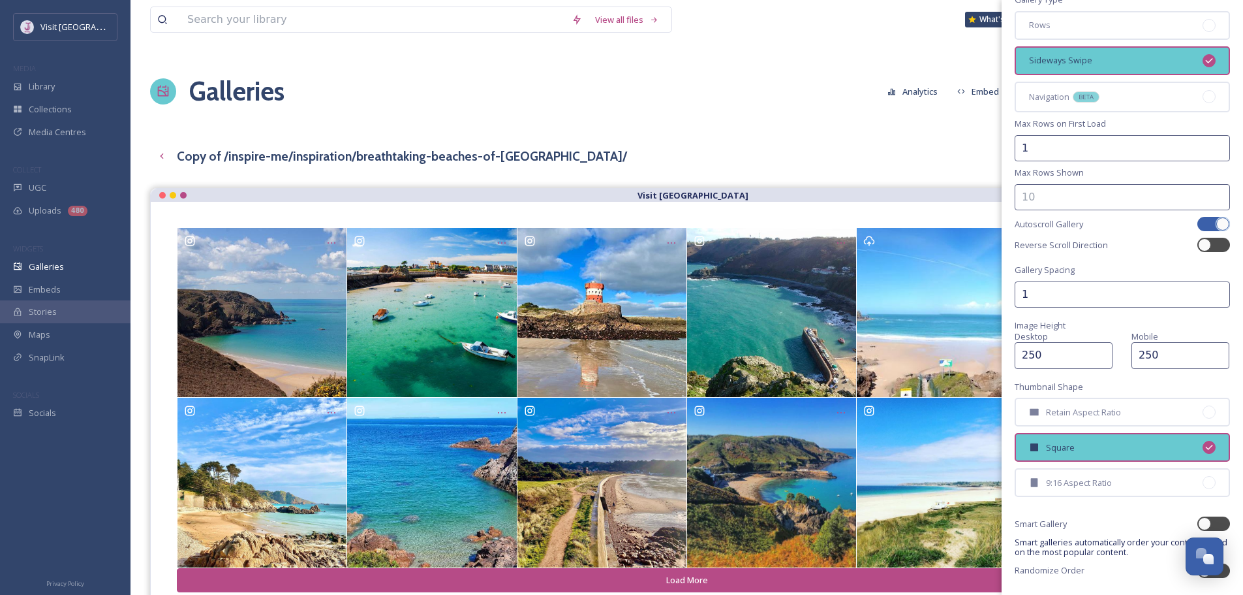
scroll to position [143, 0]
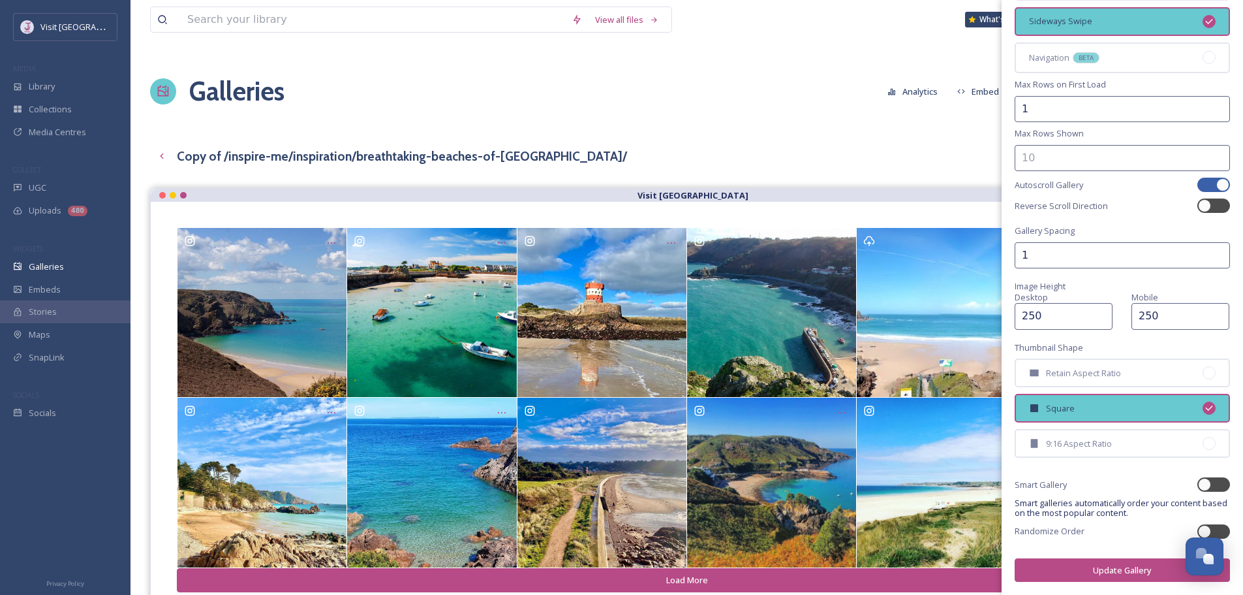
click at [1089, 569] on button "Update Gallery" at bounding box center [1122, 570] width 215 height 24
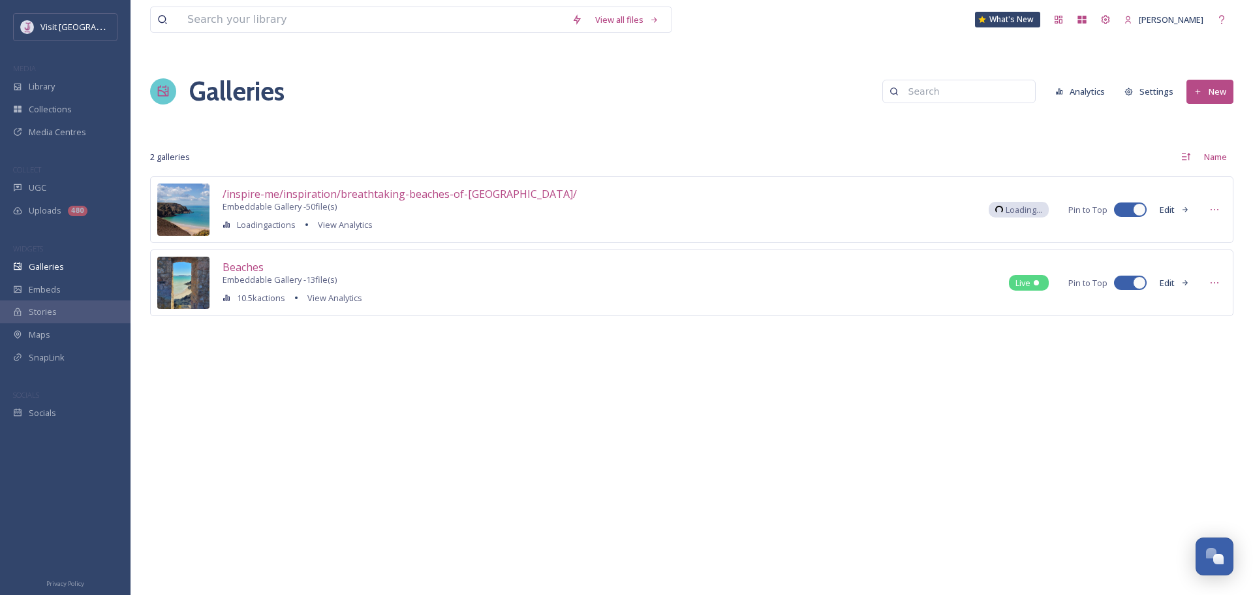
click at [932, 101] on input at bounding box center [965, 91] width 127 height 26
type input "homepage"
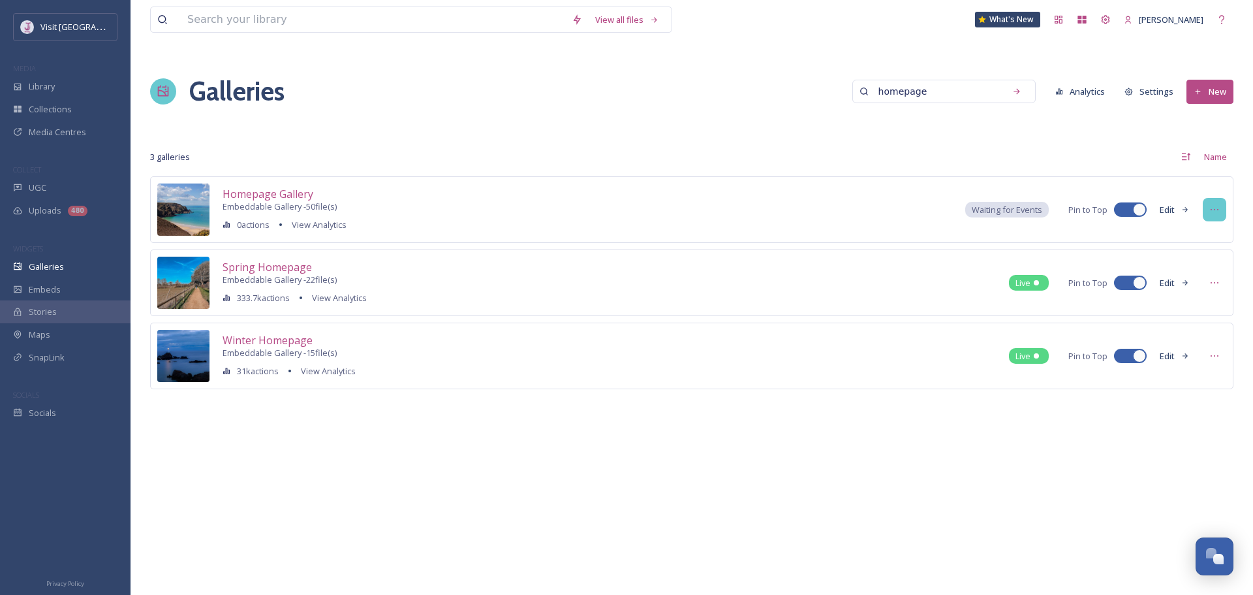
click at [1211, 213] on icon at bounding box center [1214, 209] width 10 height 10
click at [1199, 232] on span "Edit Gallery" at bounding box center [1183, 237] width 44 height 10
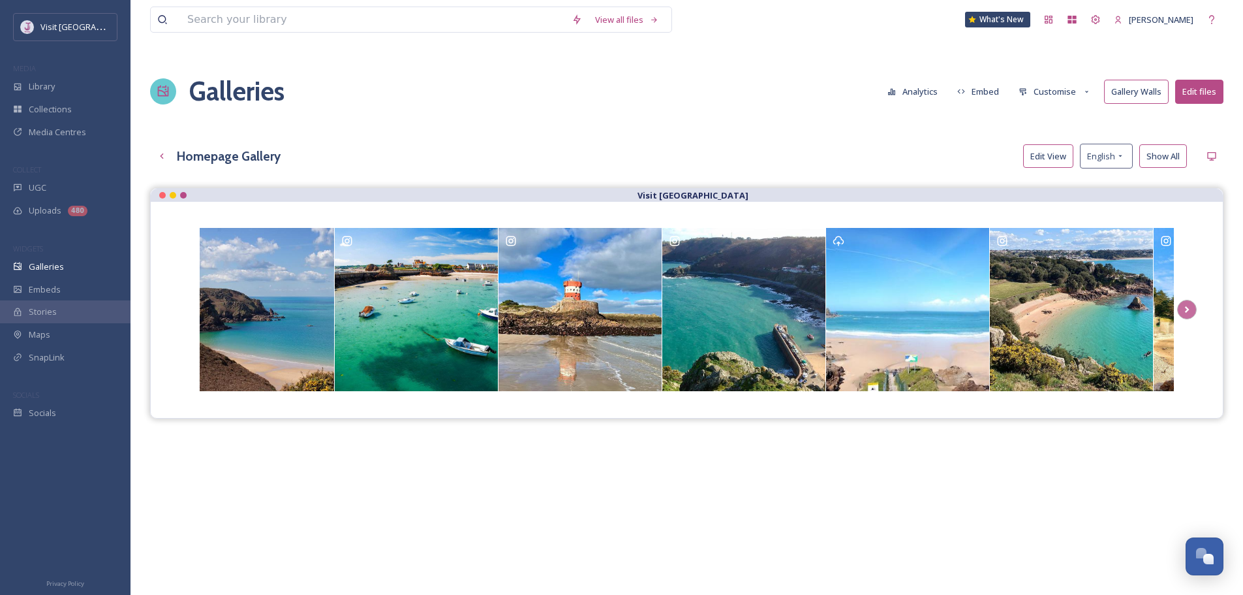
click at [1040, 95] on button "Customise" at bounding box center [1054, 91] width 85 height 23
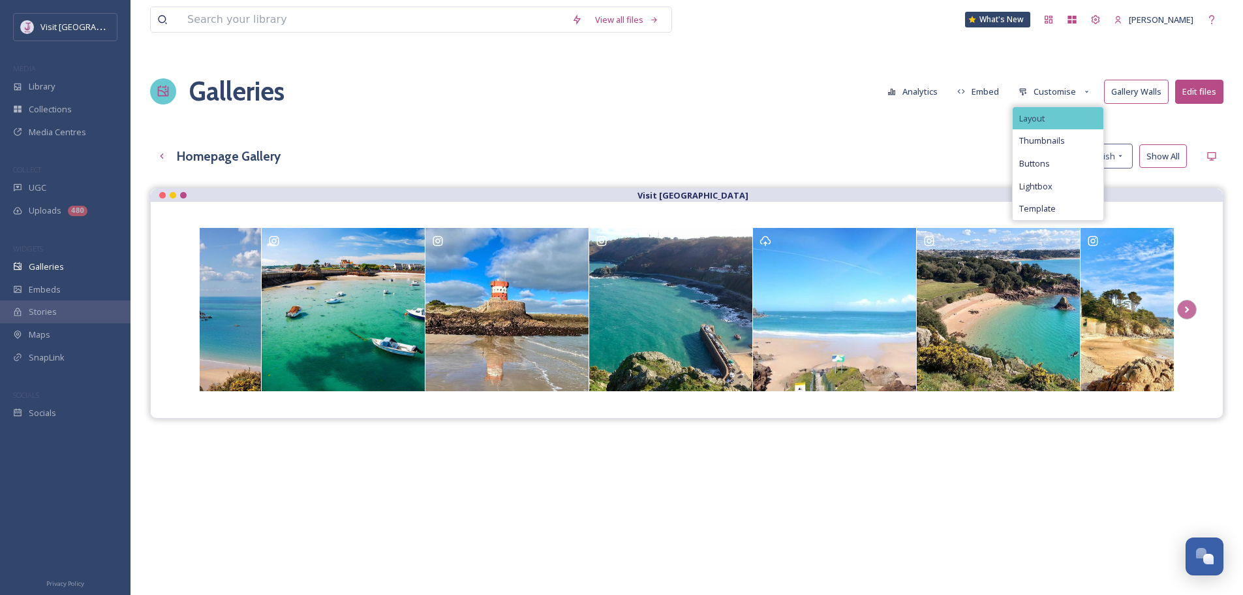
click at [1044, 119] on span "Layout" at bounding box center [1031, 119] width 25 height 10
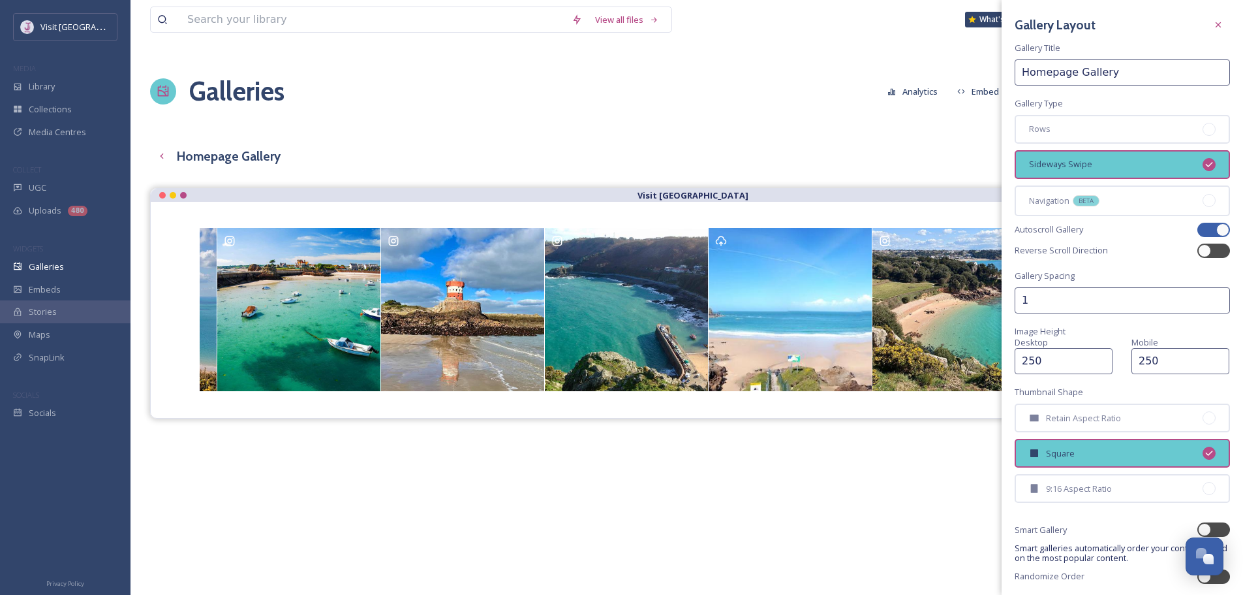
click at [1113, 75] on input "Homepage Gallery" at bounding box center [1122, 72] width 215 height 26
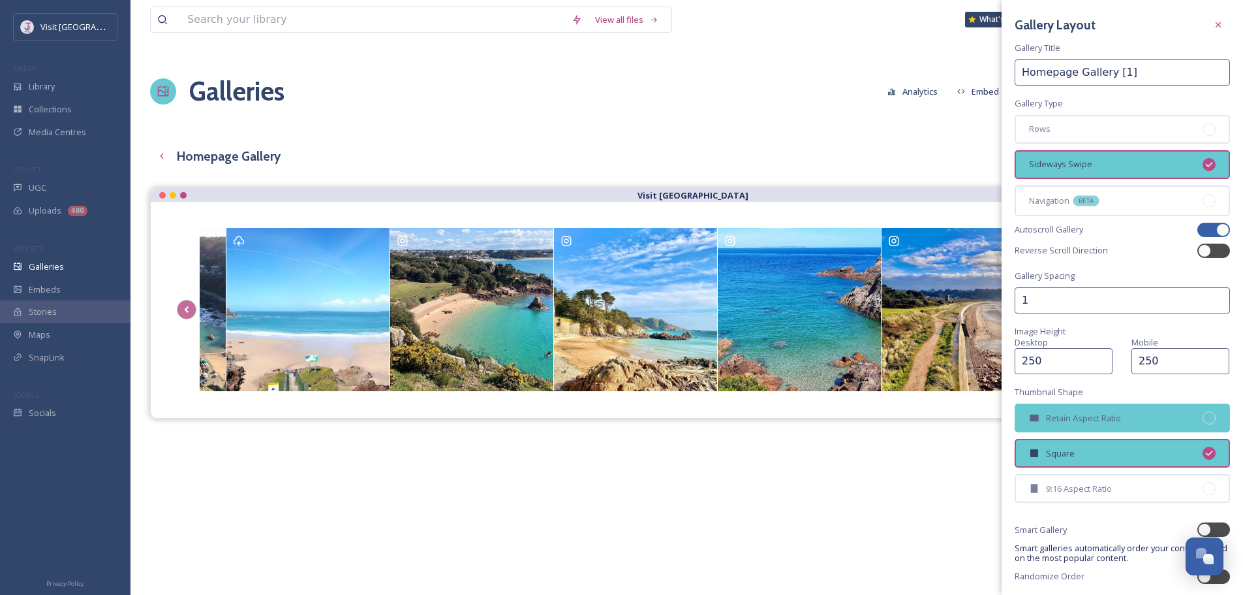
scroll to position [45, 0]
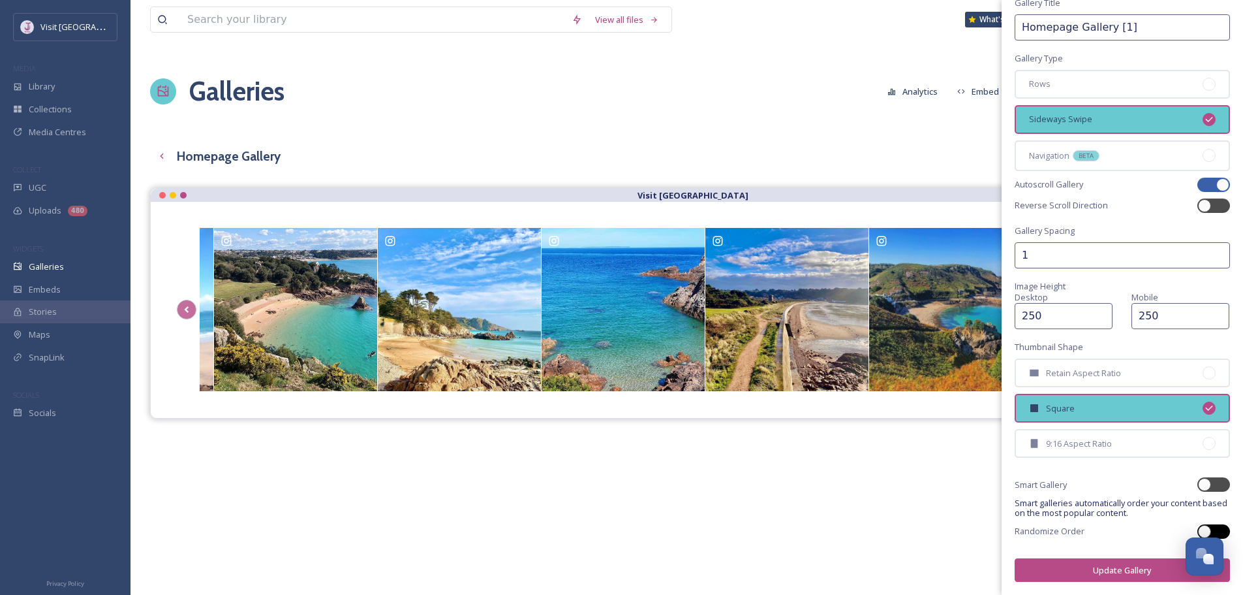
type input "Homepage Gallery [1]"
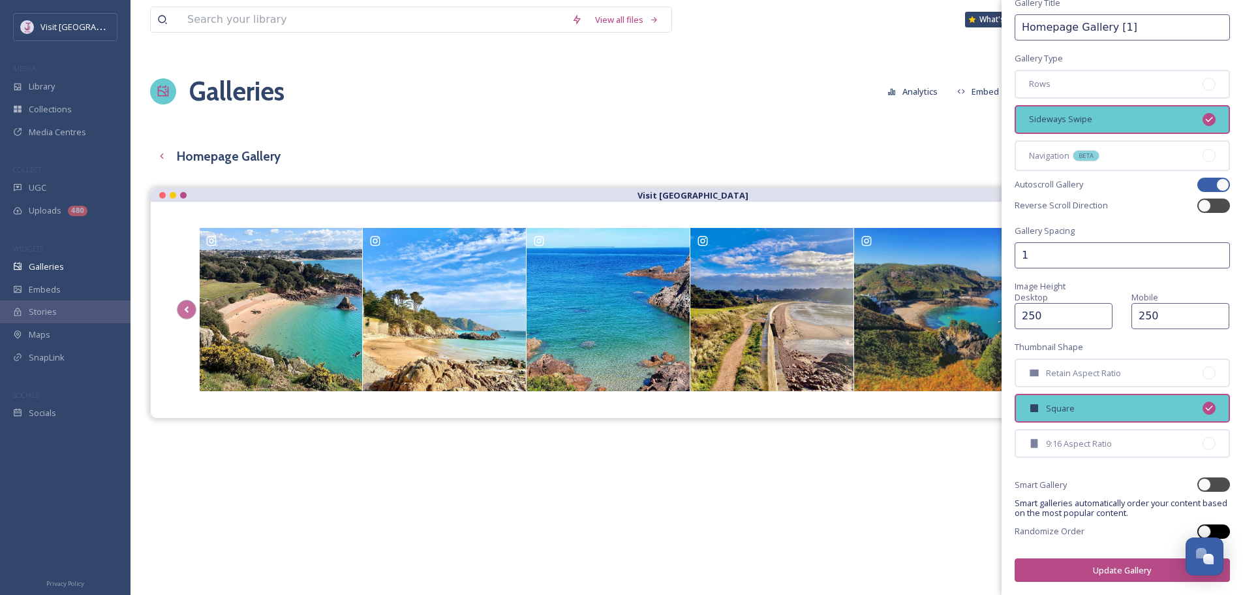
click at [1205, 531] on div at bounding box center [1214, 531] width 33 height 14
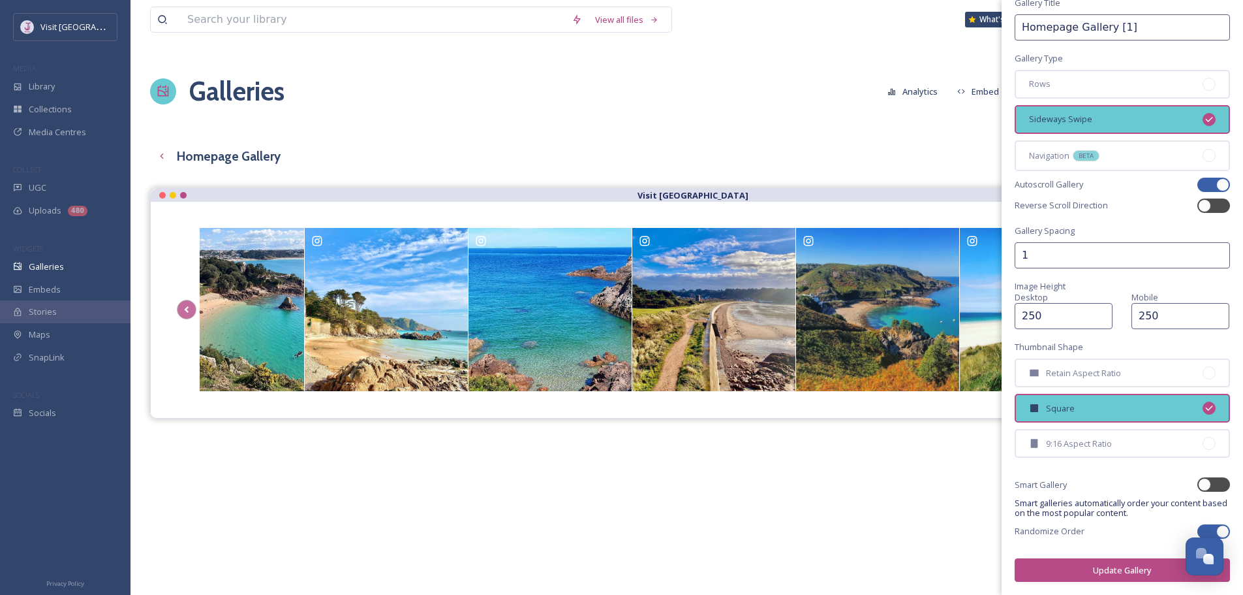
click at [1205, 531] on div at bounding box center [1214, 531] width 33 height 14
checkbox input "false"
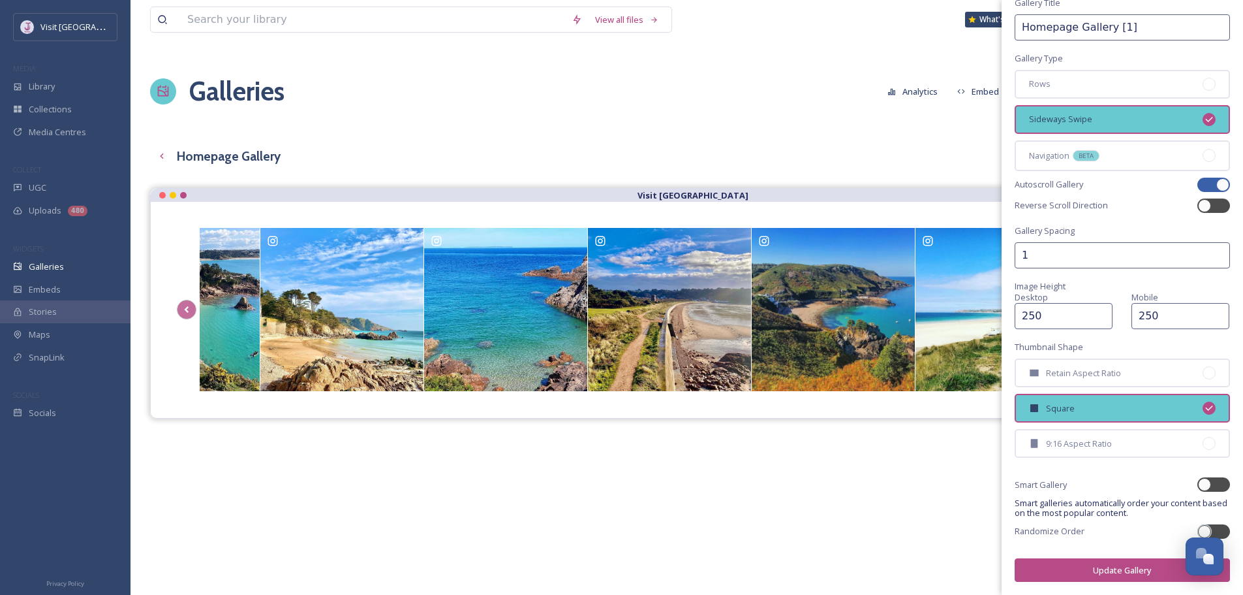
click at [1109, 574] on button "Update Gallery" at bounding box center [1122, 570] width 215 height 24
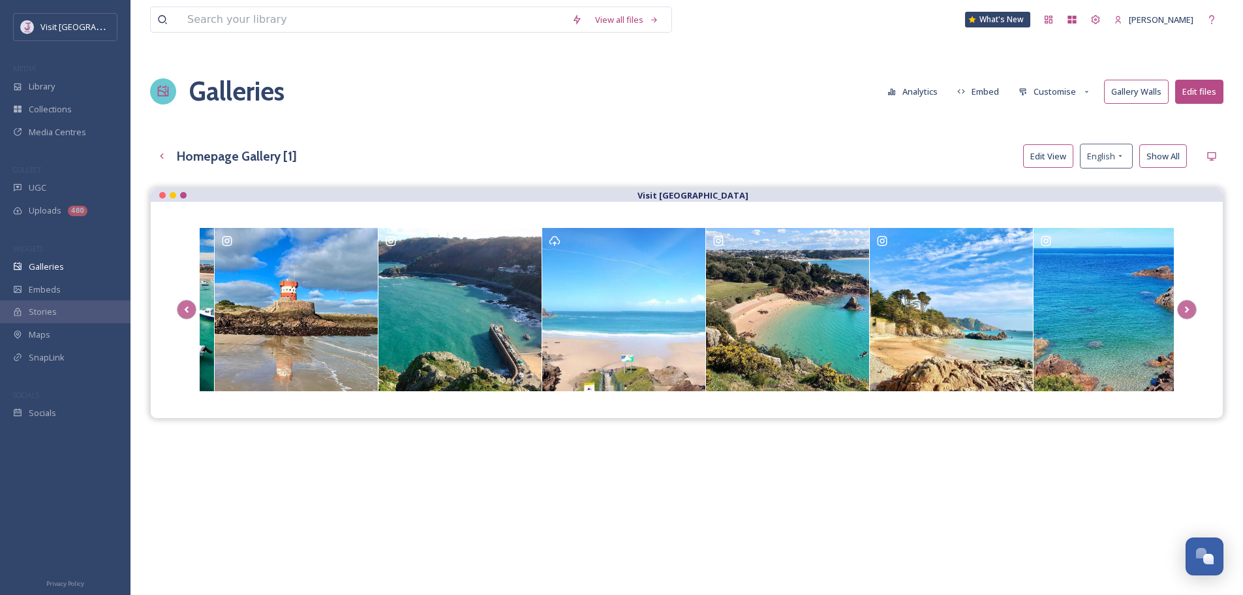
click at [1057, 154] on button "Edit View" at bounding box center [1048, 156] width 50 height 24
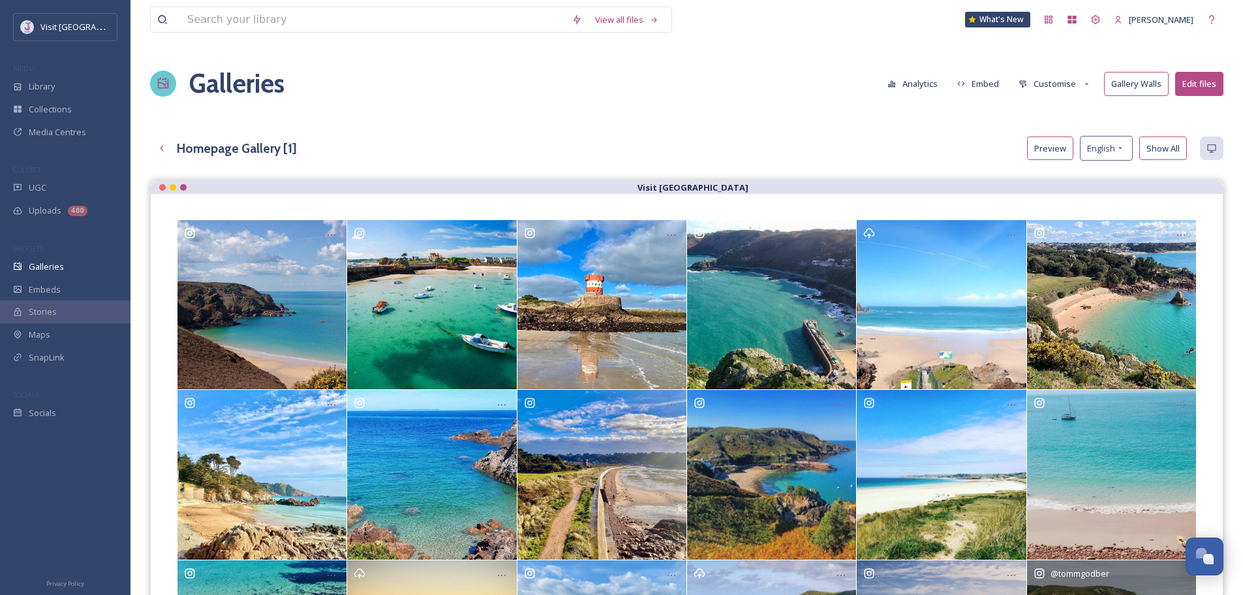
scroll to position [0, 0]
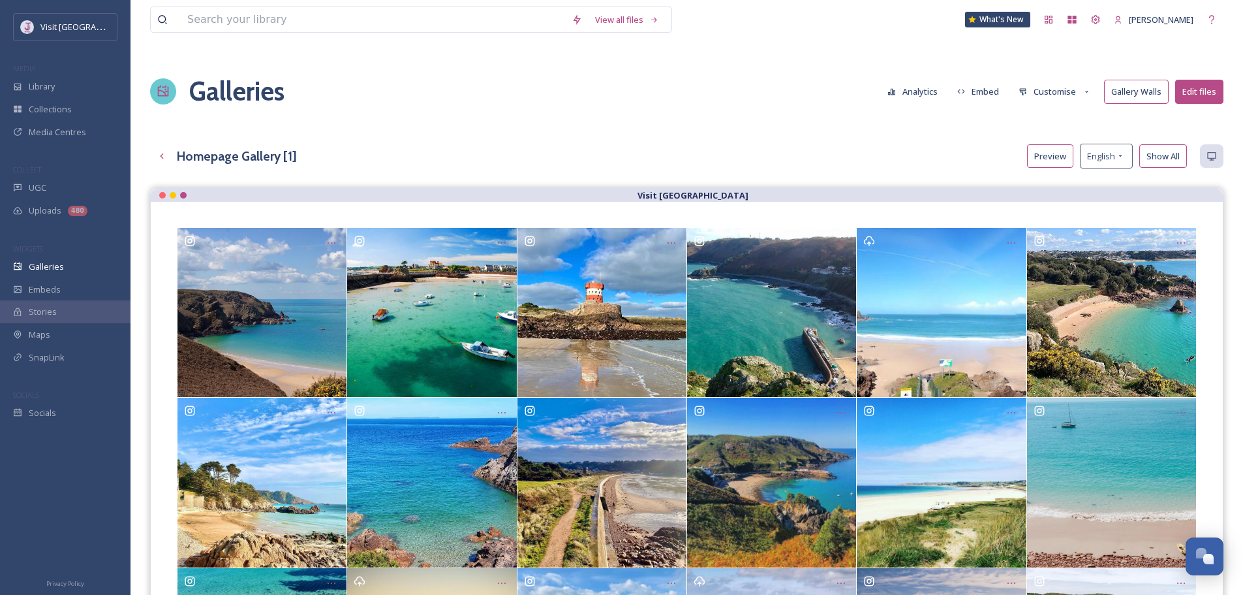
click at [1199, 92] on button "Edit files" at bounding box center [1199, 92] width 48 height 24
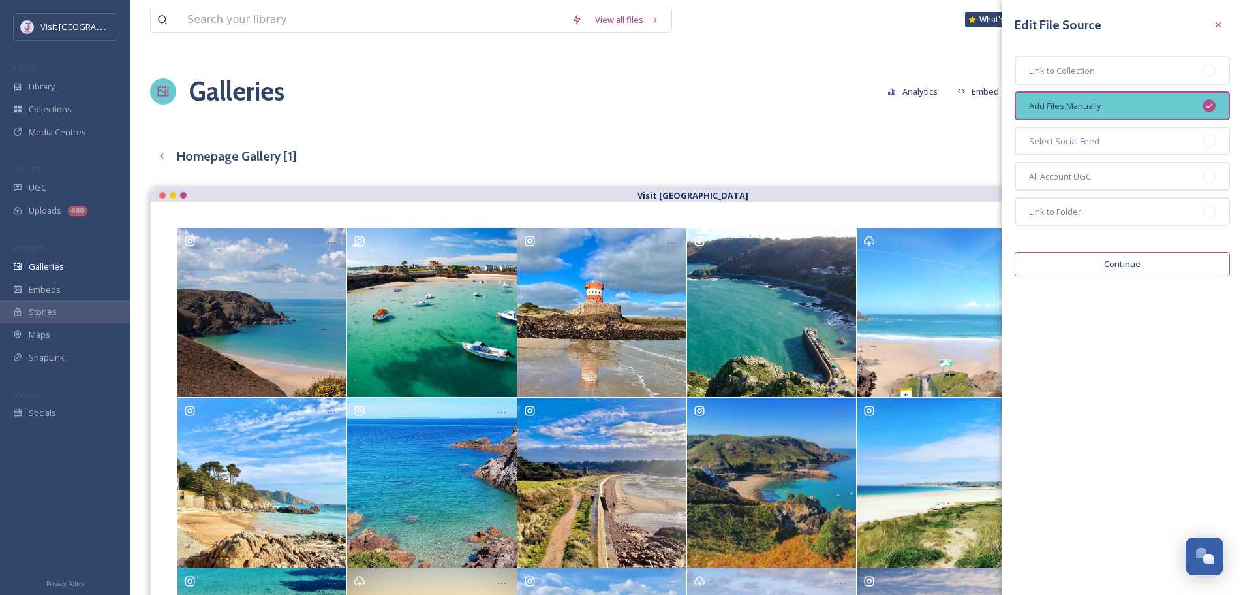
click at [1128, 253] on button "Continue" at bounding box center [1122, 264] width 215 height 24
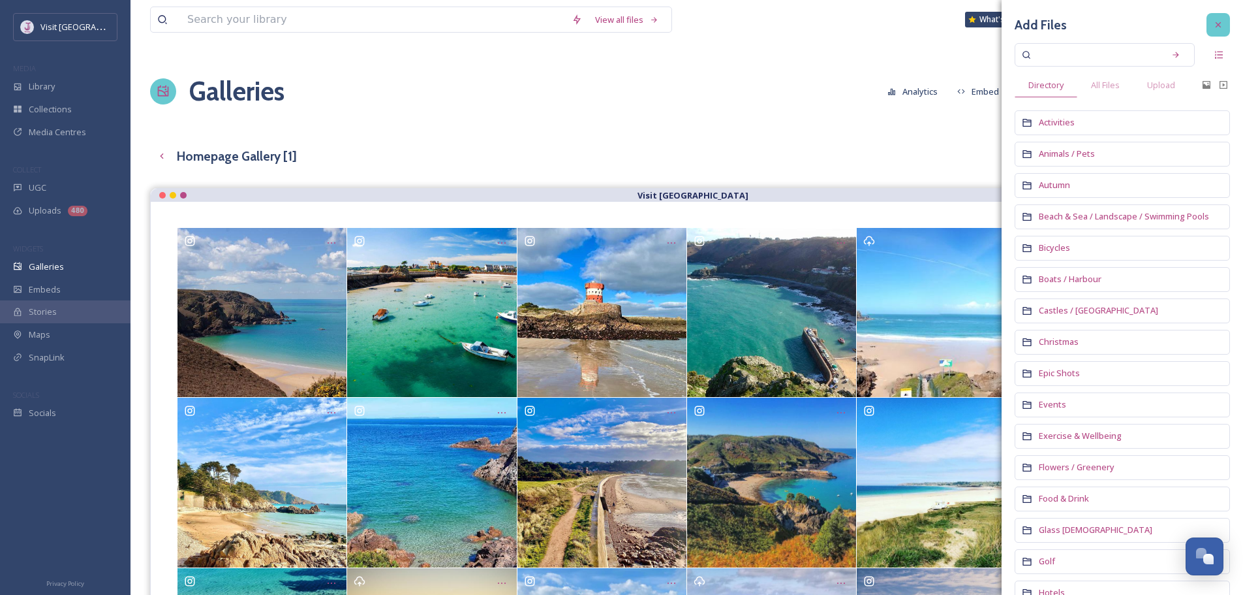
click at [1213, 27] on icon at bounding box center [1218, 25] width 10 height 10
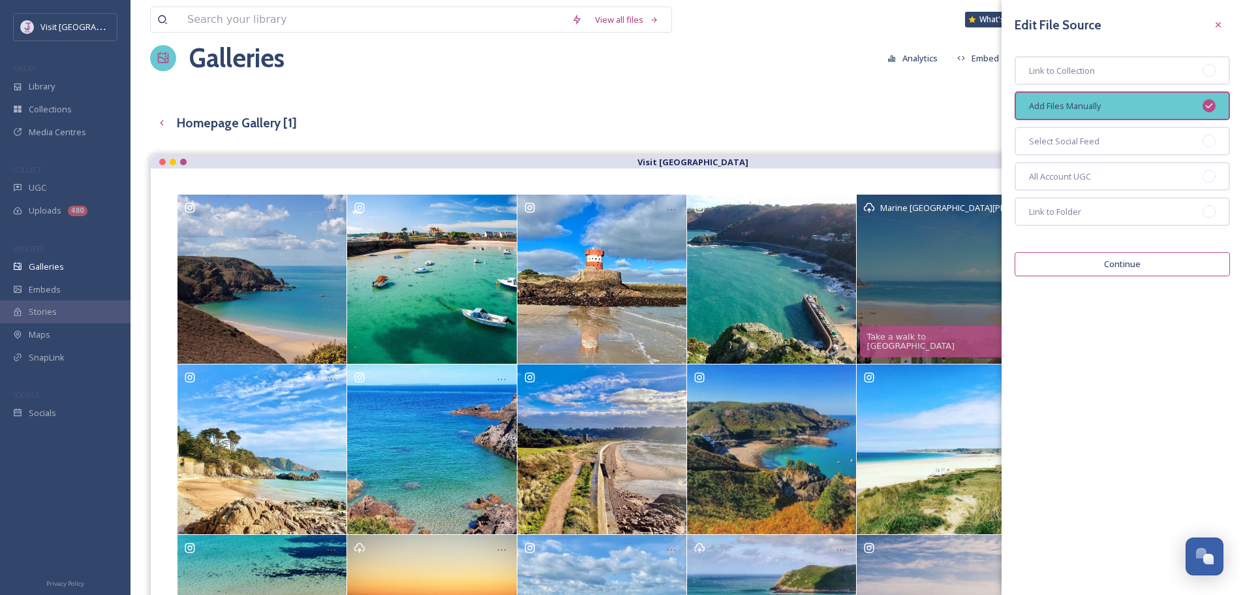
scroll to position [65, 0]
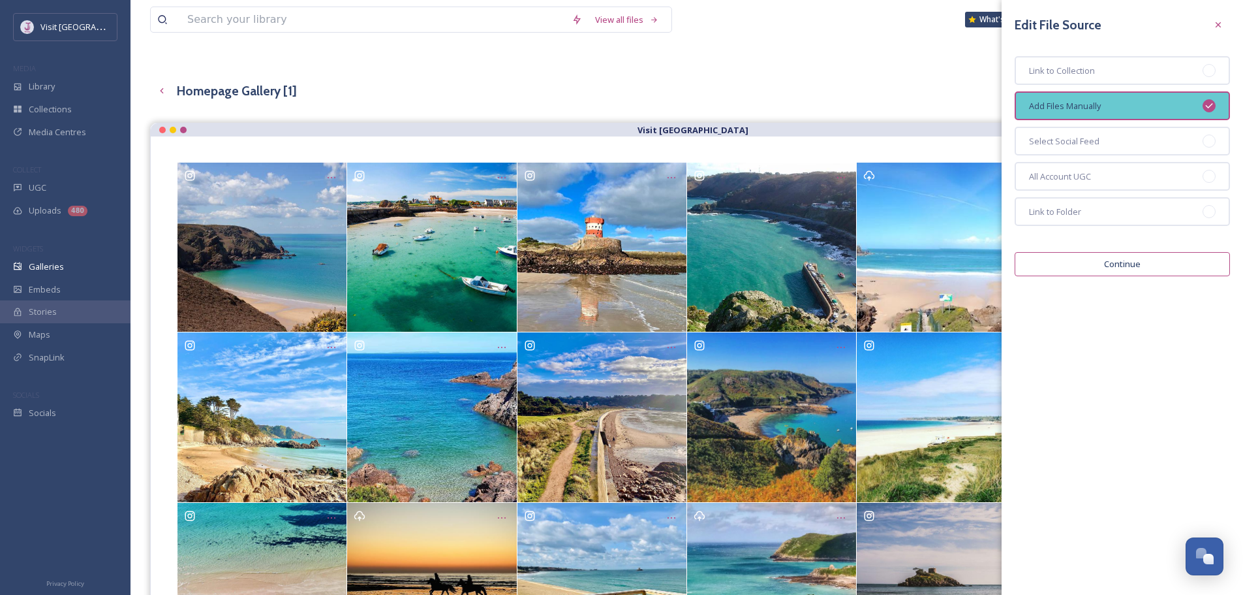
click at [830, 87] on div "Homepage Gallery [1] Preview English Show All" at bounding box center [687, 90] width 1074 height 25
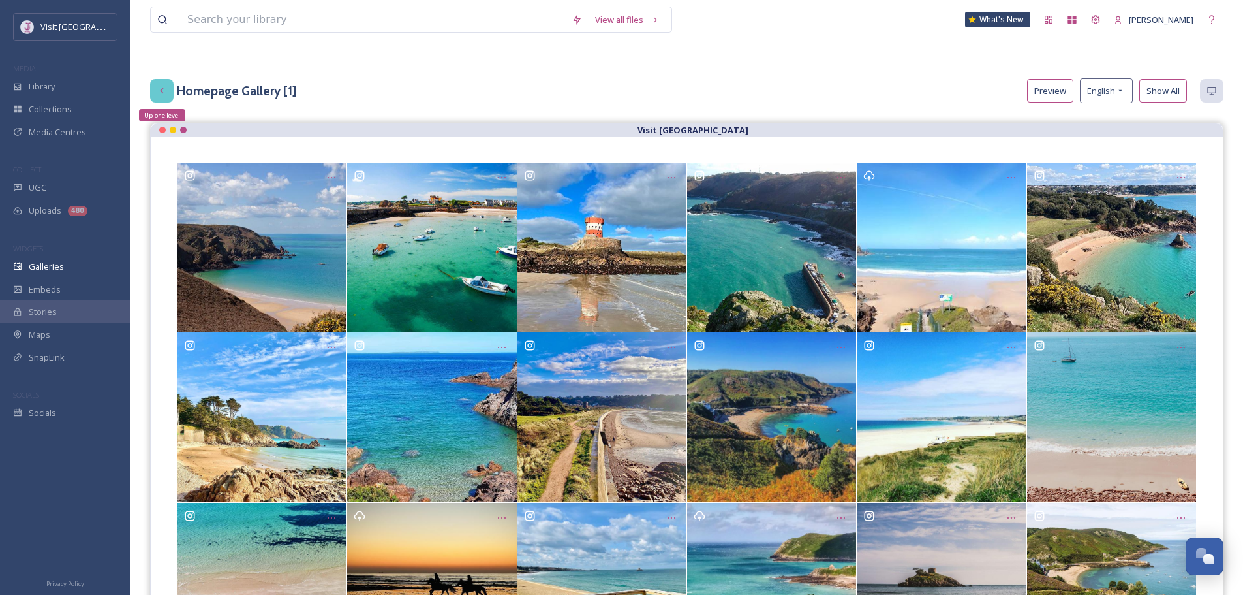
click at [159, 97] on div "Up one level" at bounding box center [161, 90] width 23 height 23
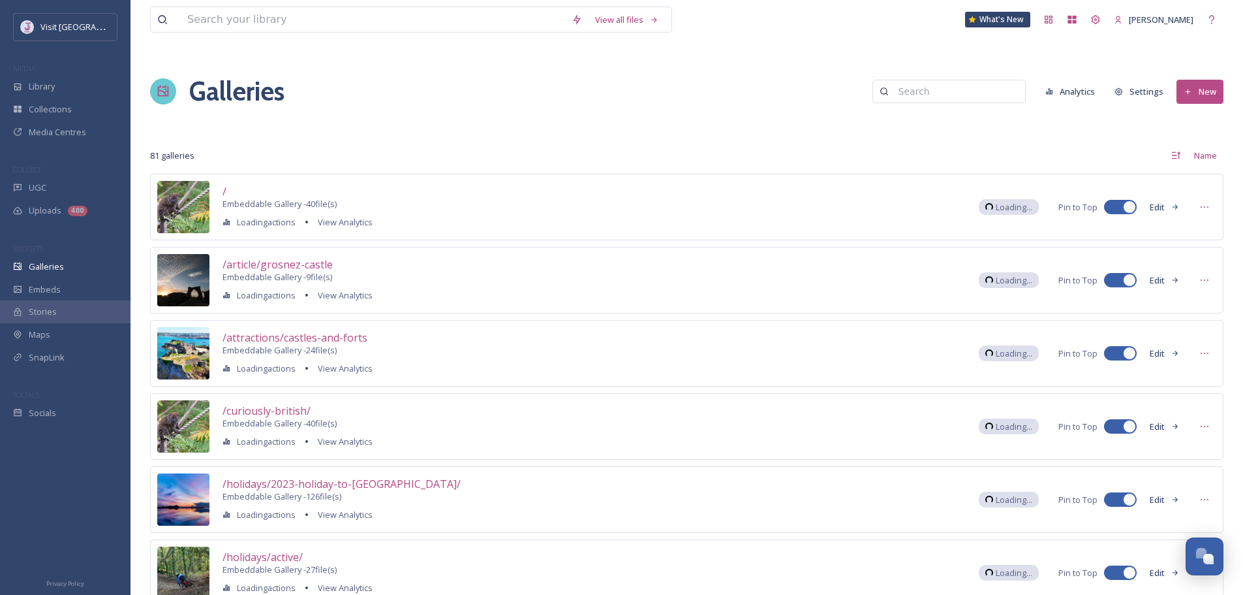
click at [922, 98] on input at bounding box center [955, 91] width 127 height 26
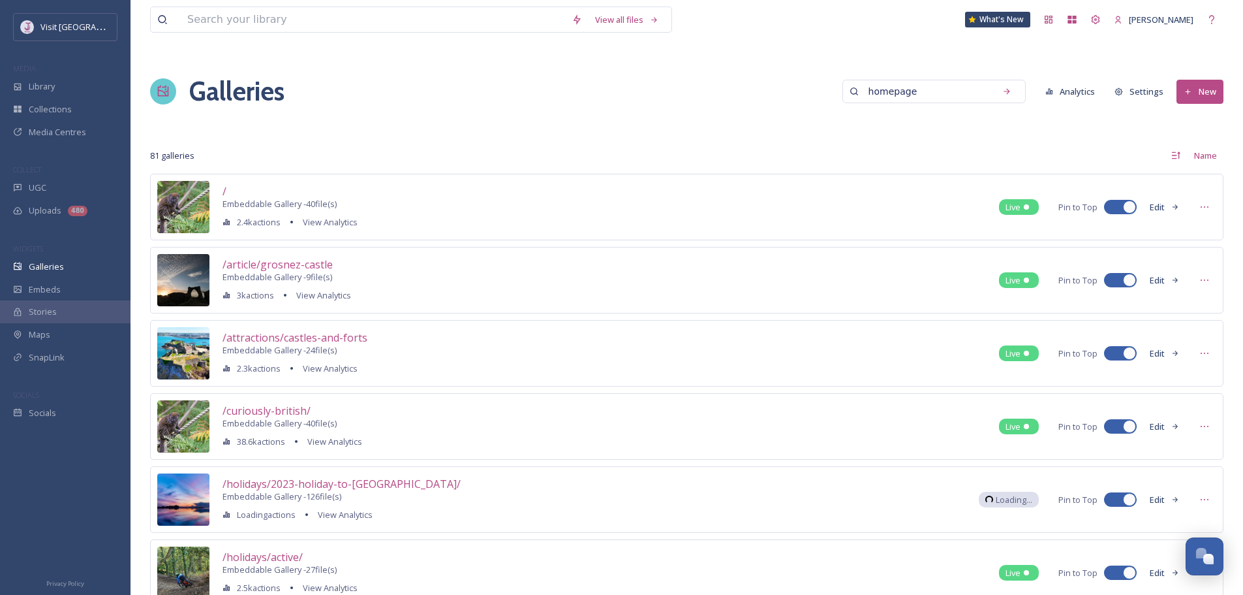
type input "homepage"
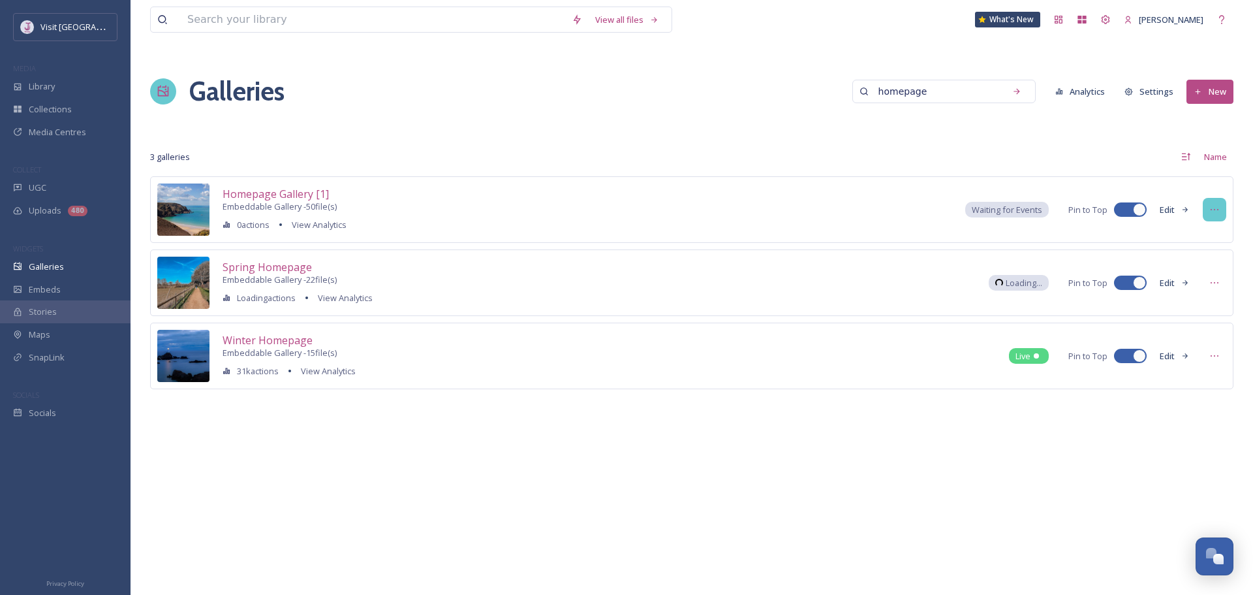
click at [1210, 210] on icon at bounding box center [1214, 209] width 10 height 10
click at [1192, 259] on span "Duplicate" at bounding box center [1179, 260] width 37 height 10
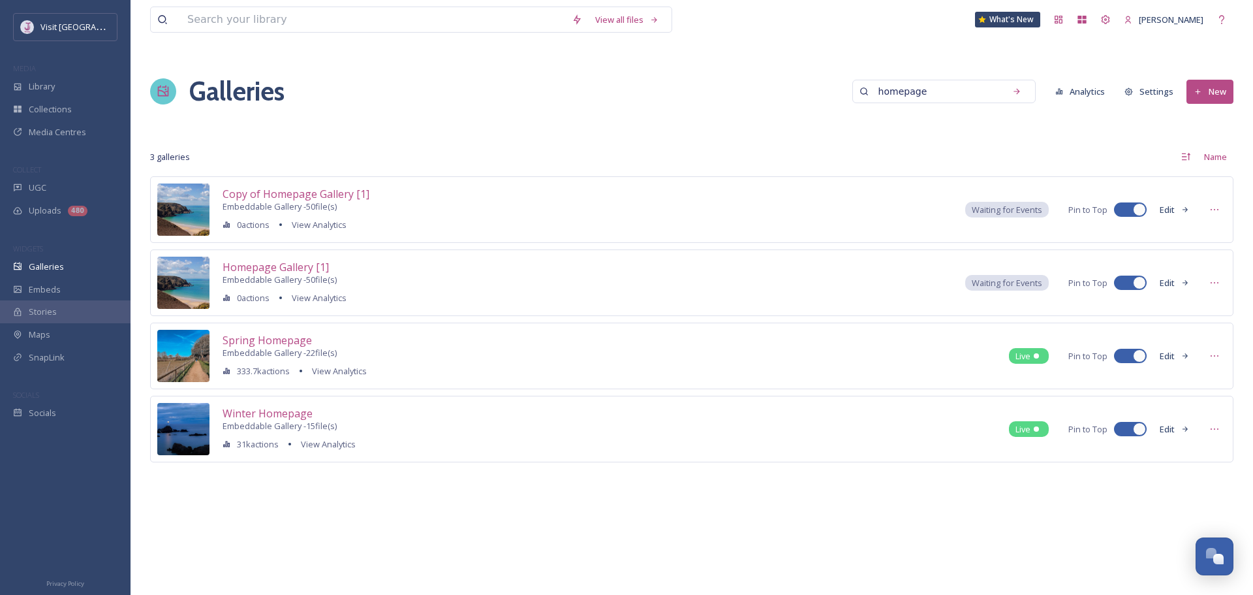
click at [1163, 208] on button "Edit" at bounding box center [1174, 209] width 43 height 23
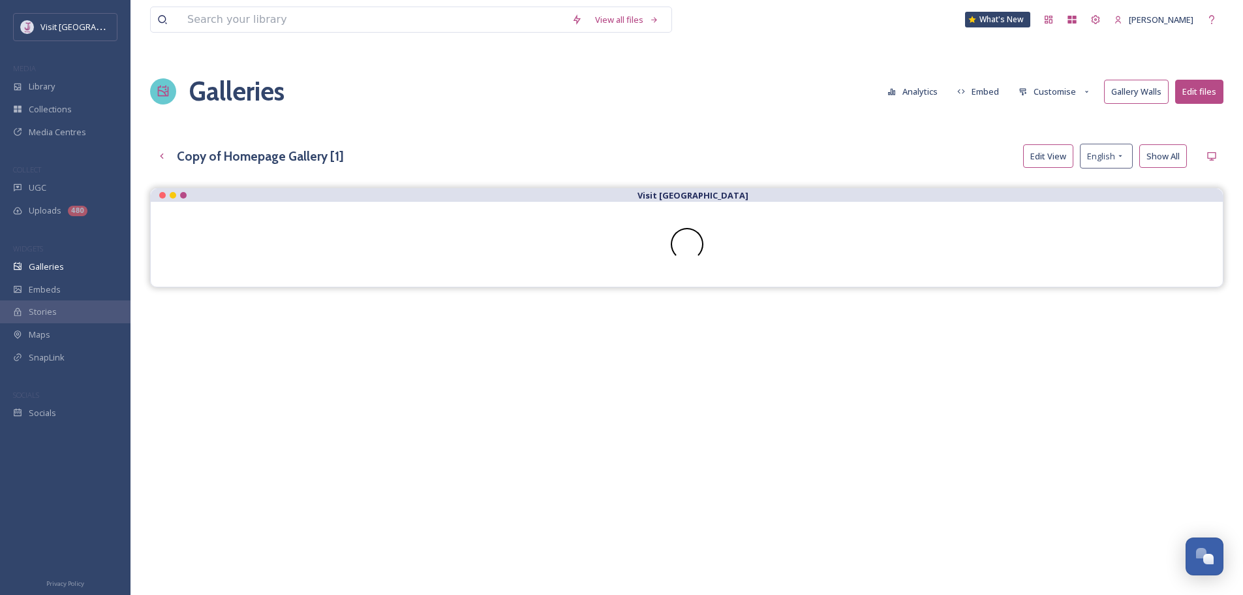
click at [1061, 84] on button "Customise" at bounding box center [1054, 91] width 85 height 23
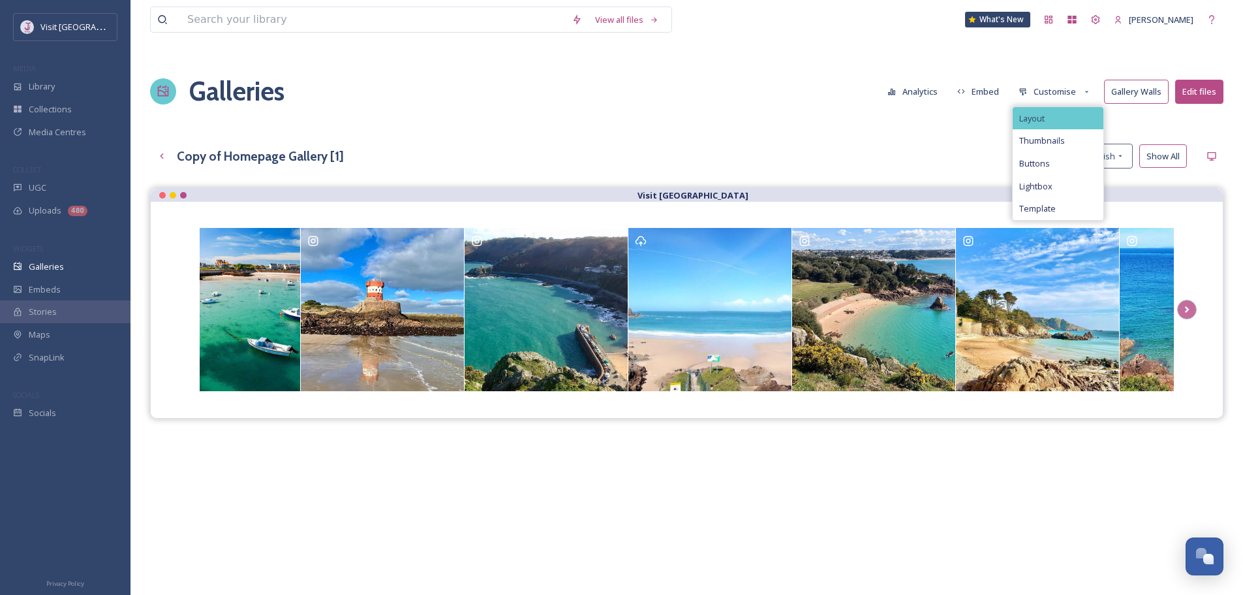
click at [1058, 119] on div "Layout" at bounding box center [1058, 118] width 91 height 23
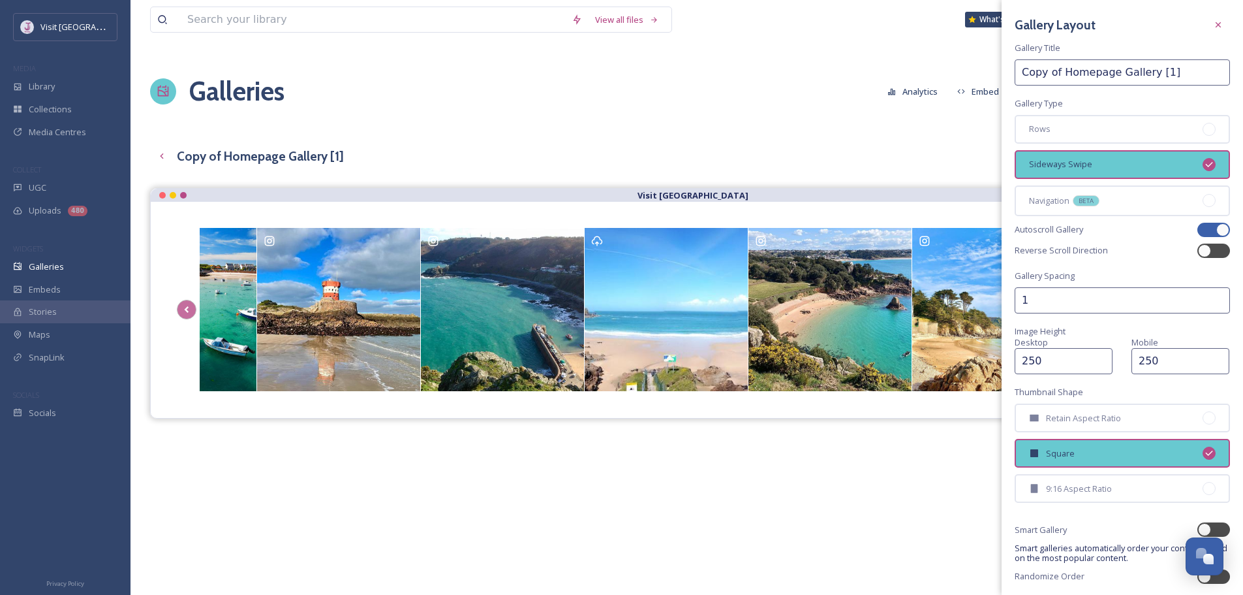
click at [1076, 74] on input "Copy of Homepage Gallery [1]" at bounding box center [1122, 72] width 215 height 26
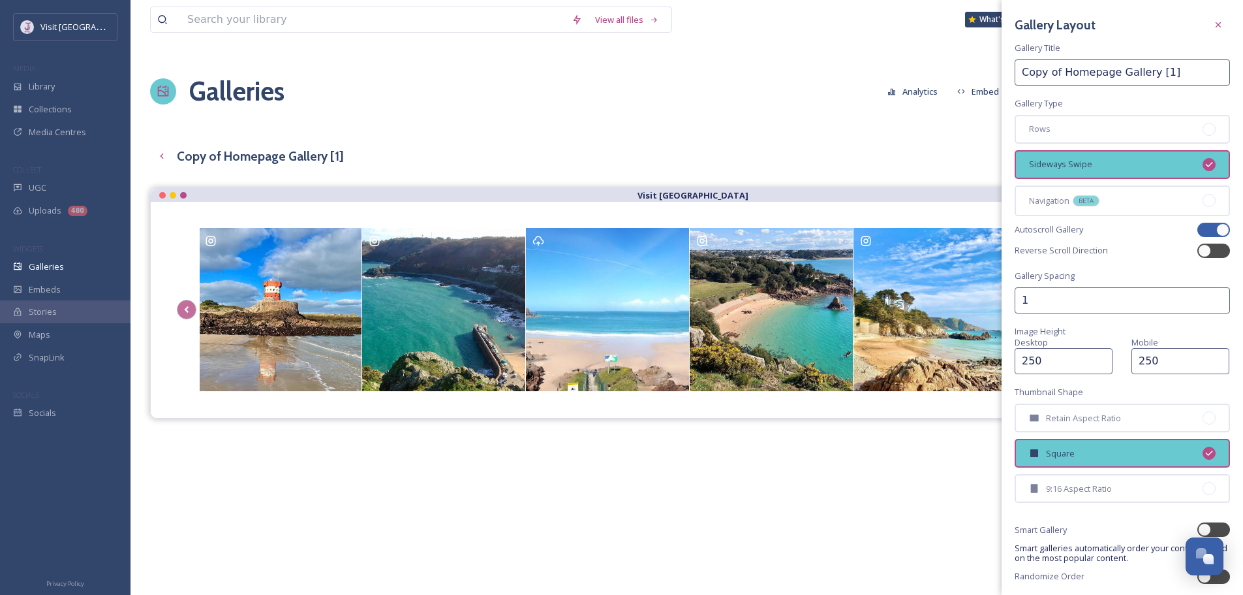
click at [1044, 74] on input "Copy of Homepage Gallery [1]" at bounding box center [1122, 72] width 215 height 26
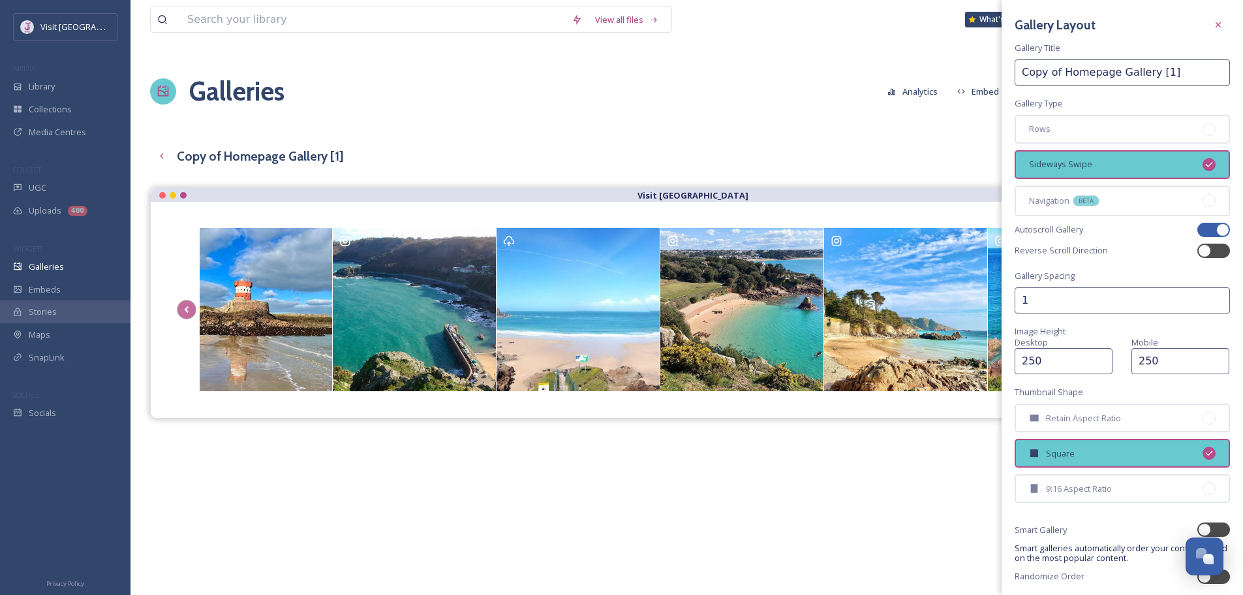
drag, startPoint x: 1060, startPoint y: 70, endPoint x: 959, endPoint y: 71, distance: 100.5
click at [960, 71] on div "View all files What's New [PERSON_NAME] Galleries Analytics Embed Customise Gal…" at bounding box center [687, 401] width 1113 height 802
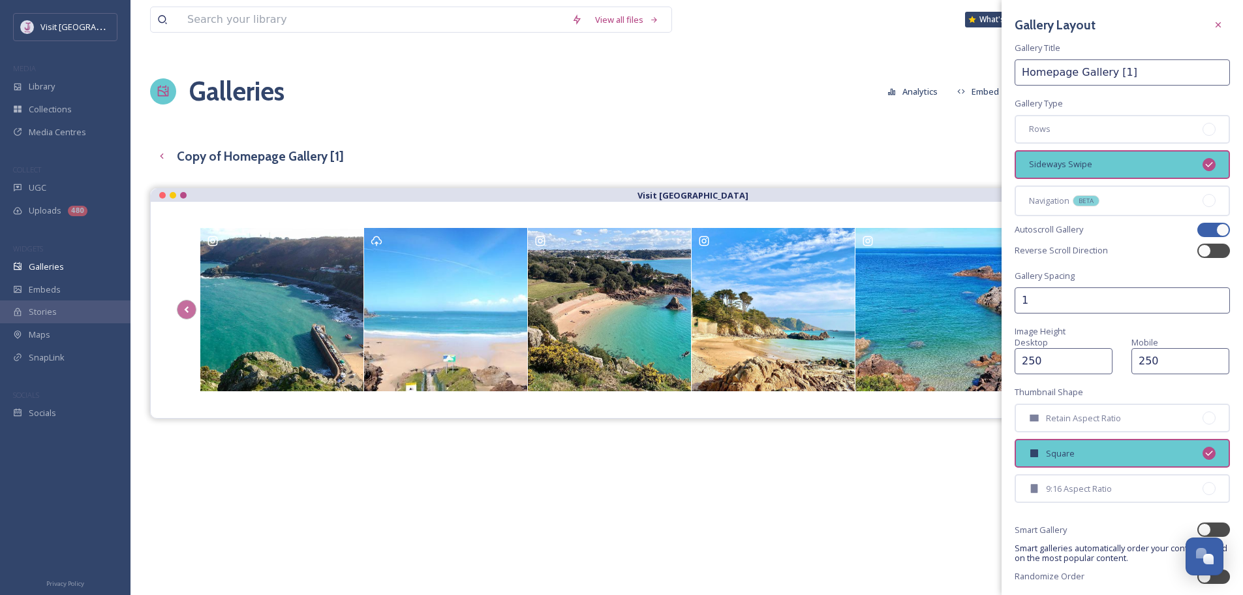
click at [1117, 69] on input "Homepage Gallery [1]" at bounding box center [1122, 72] width 215 height 26
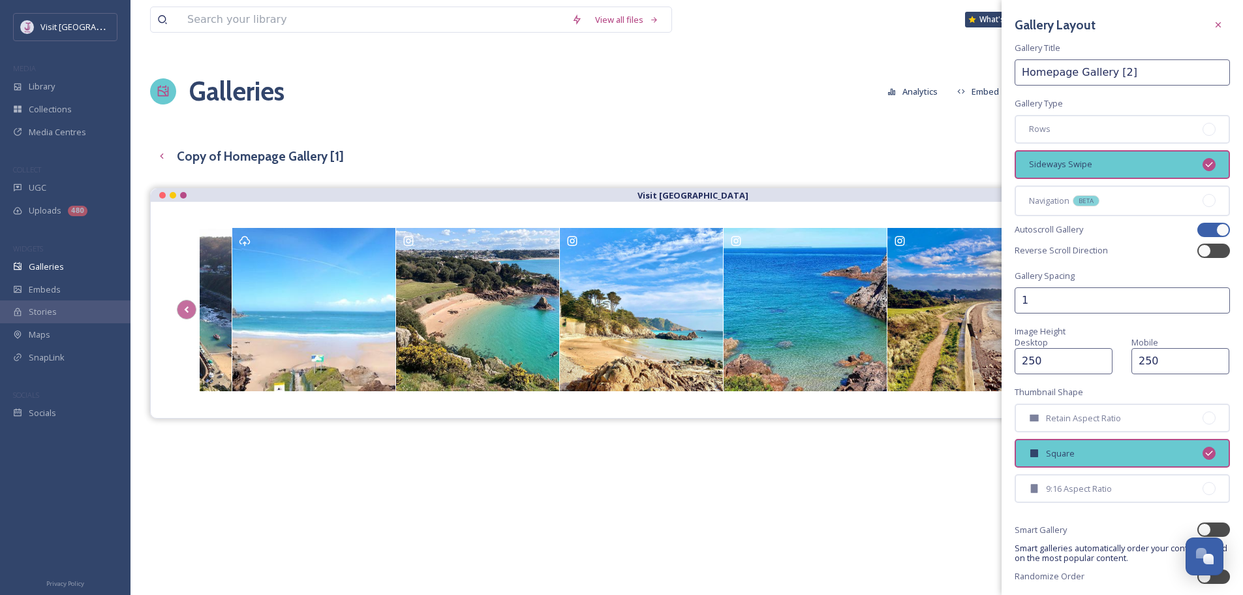
type input "Homepage Gallery [2]"
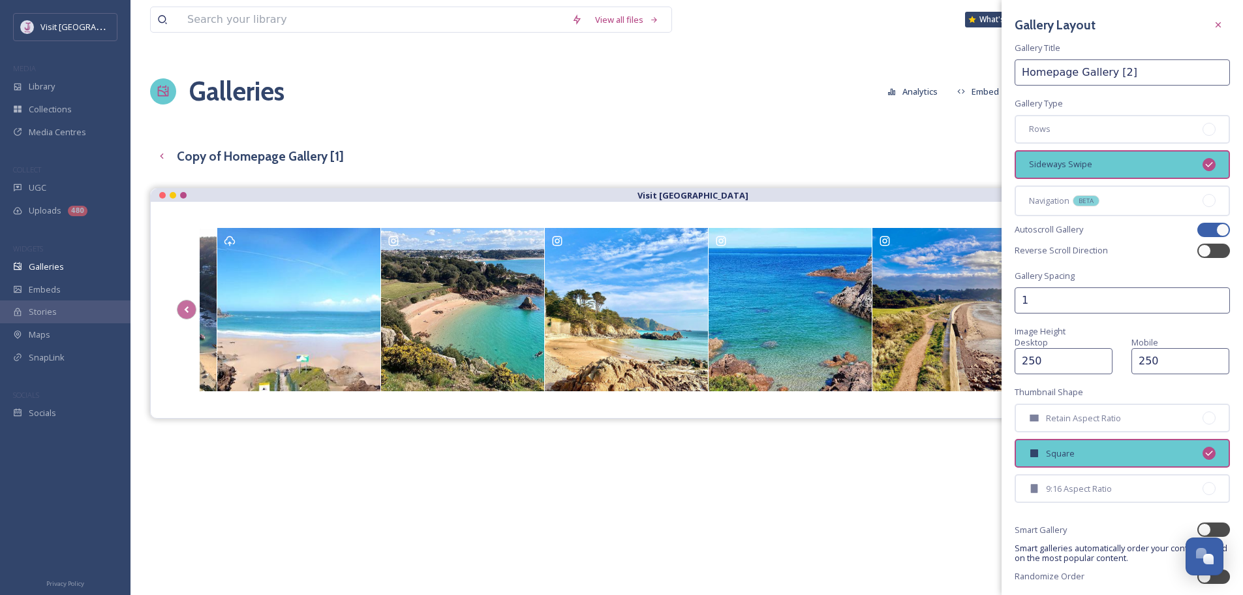
click at [1145, 28] on div "Gallery Layout" at bounding box center [1122, 24] width 215 height 23
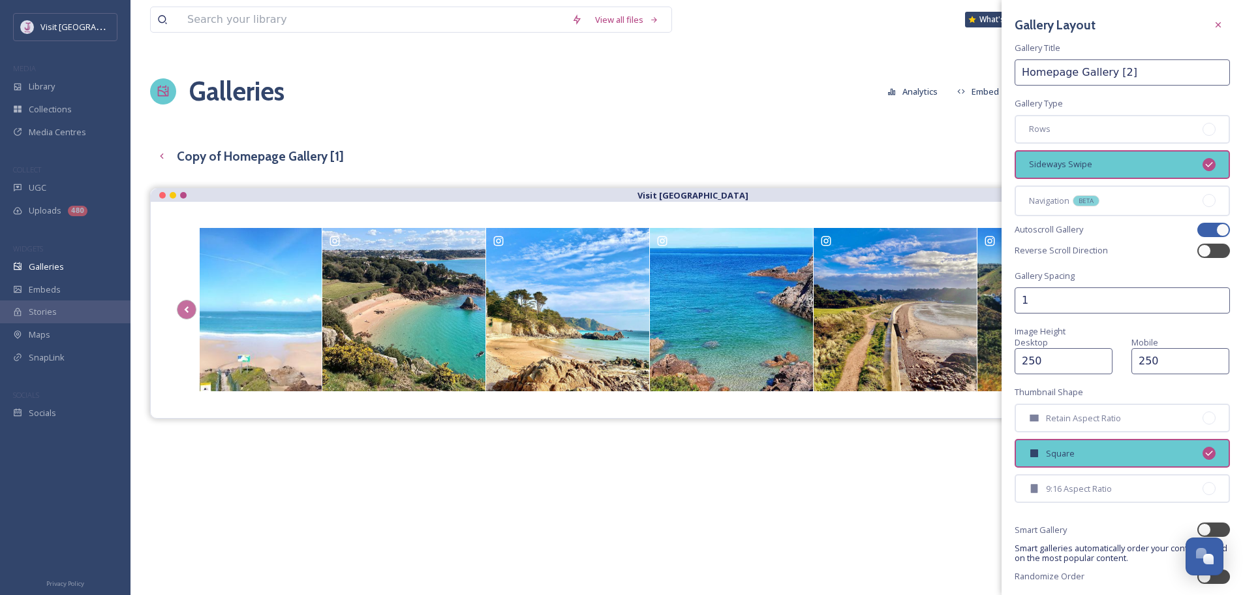
click at [1202, 240] on div "Gallery Layout Gallery Title Homepage Gallery [2] Gallery Type Rows Sideways Sw…" at bounding box center [1122, 320] width 241 height 640
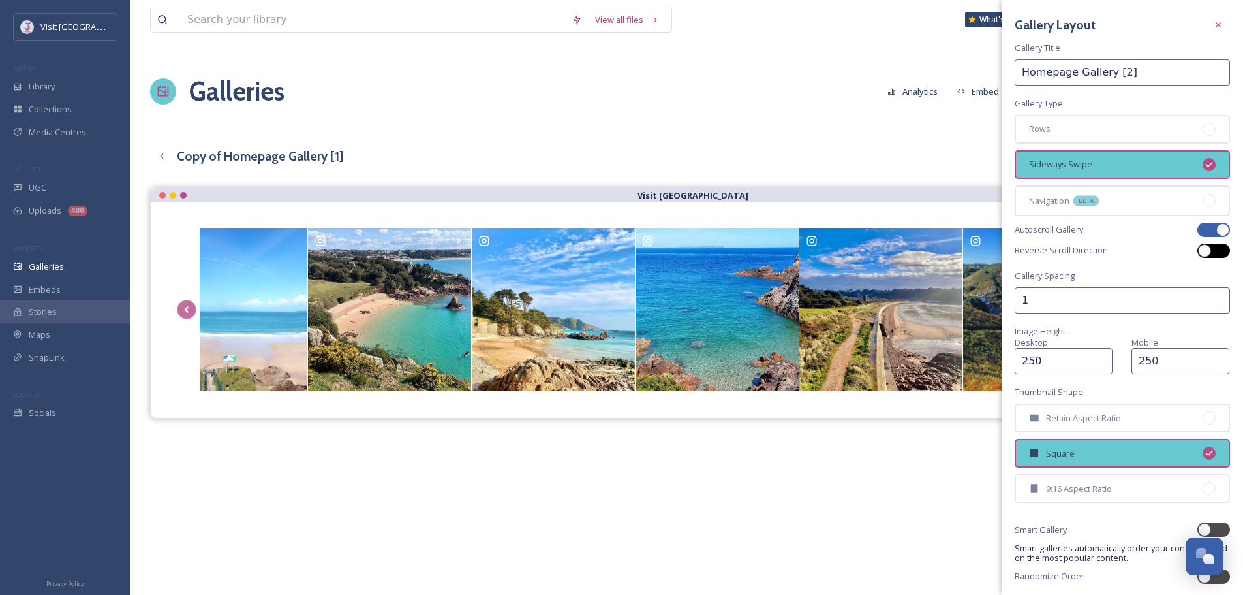
click at [1204, 254] on div at bounding box center [1214, 250] width 33 height 14
checkbox input "true"
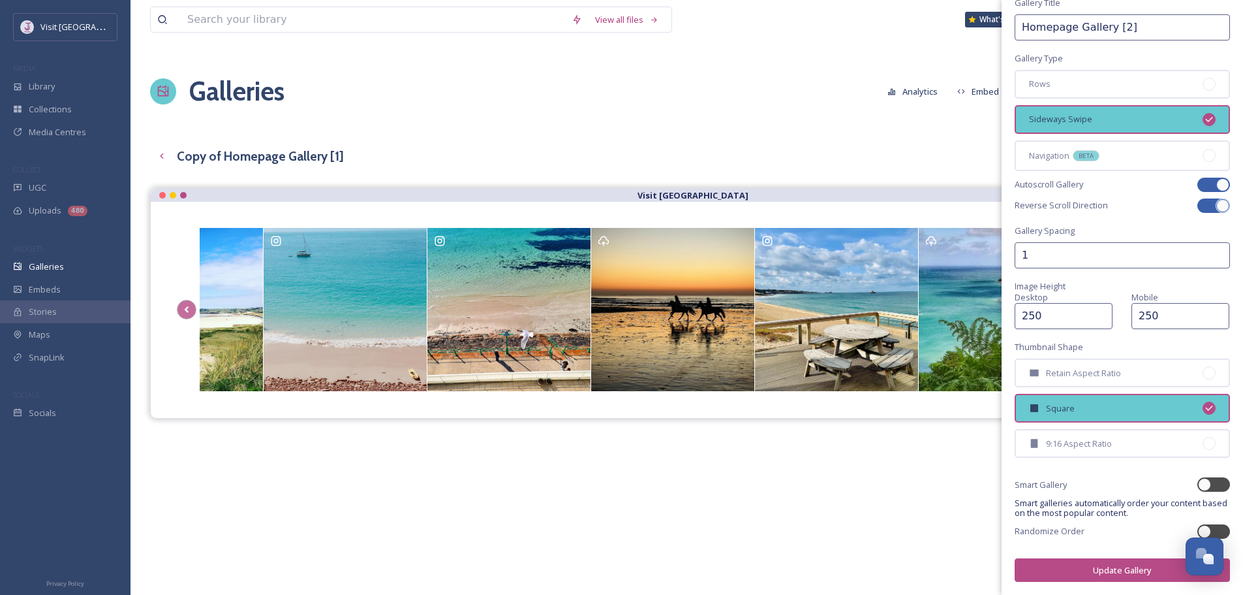
click at [1134, 573] on button "Update Gallery" at bounding box center [1122, 570] width 215 height 24
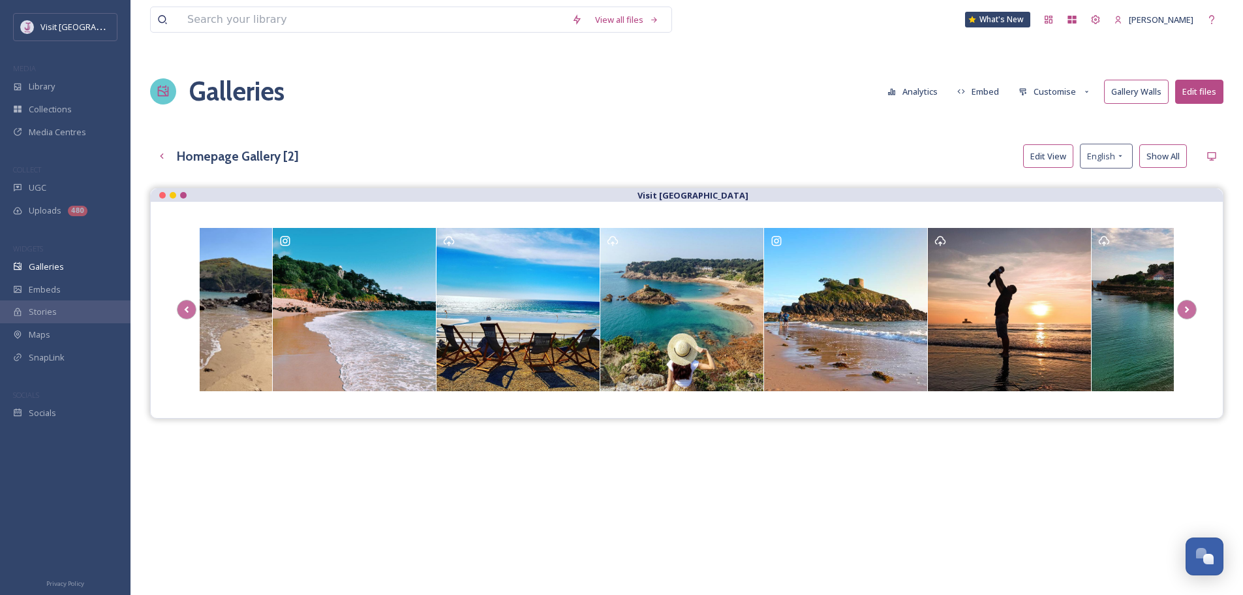
click at [1195, 89] on button "Edit files" at bounding box center [1199, 92] width 48 height 24
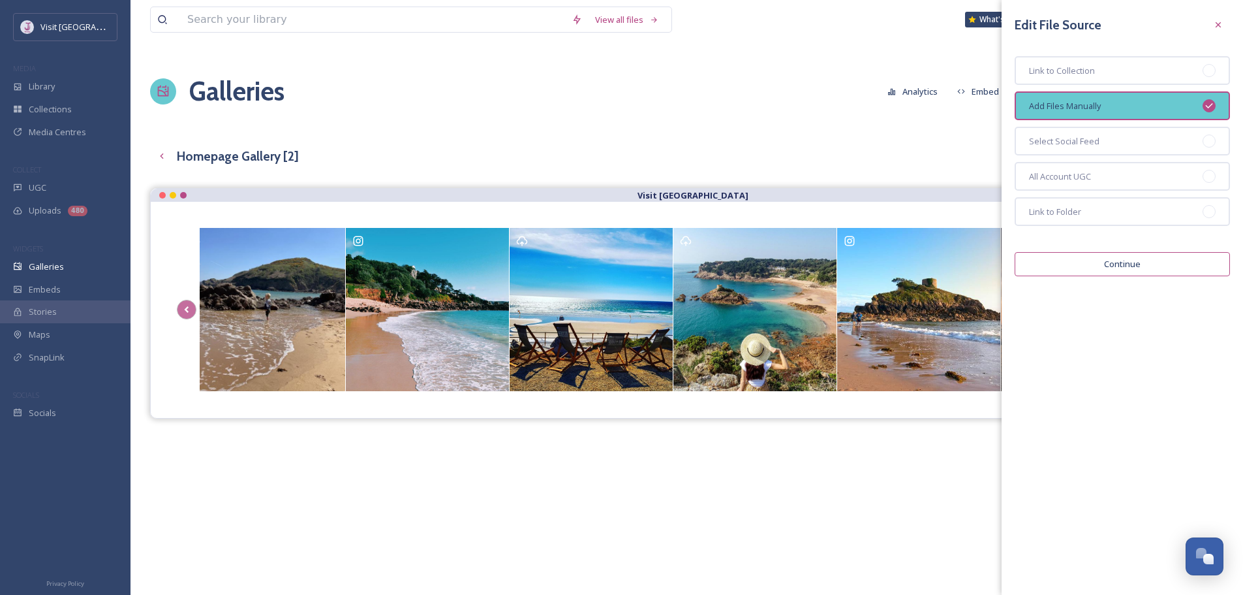
click at [1109, 264] on button "Continue" at bounding box center [1122, 264] width 215 height 24
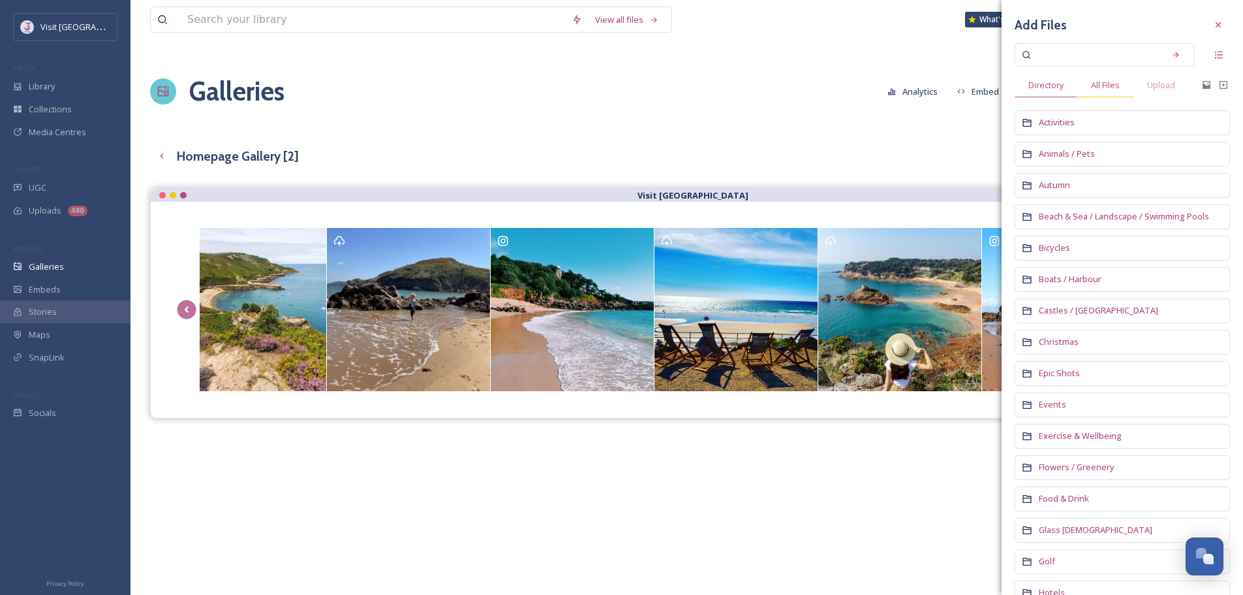
click at [1111, 87] on span "All Files" at bounding box center [1105, 85] width 29 height 10
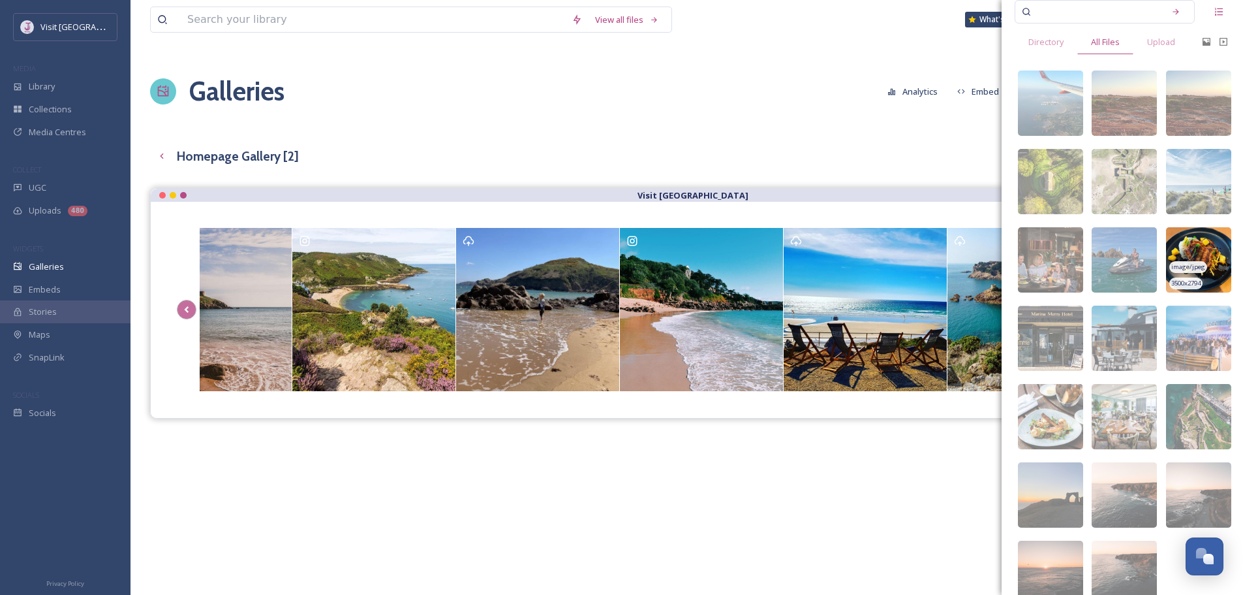
scroll to position [103, 0]
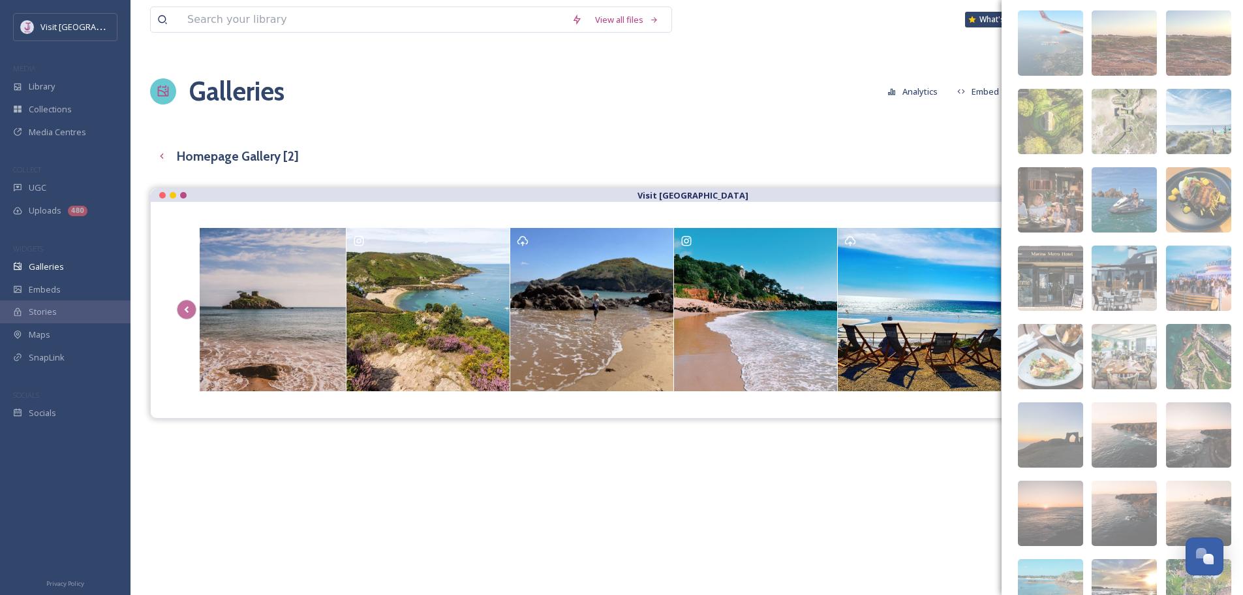
click at [867, 92] on div "Galleries Analytics Embed Customise Gallery Walls Edit files" at bounding box center [687, 91] width 1074 height 65
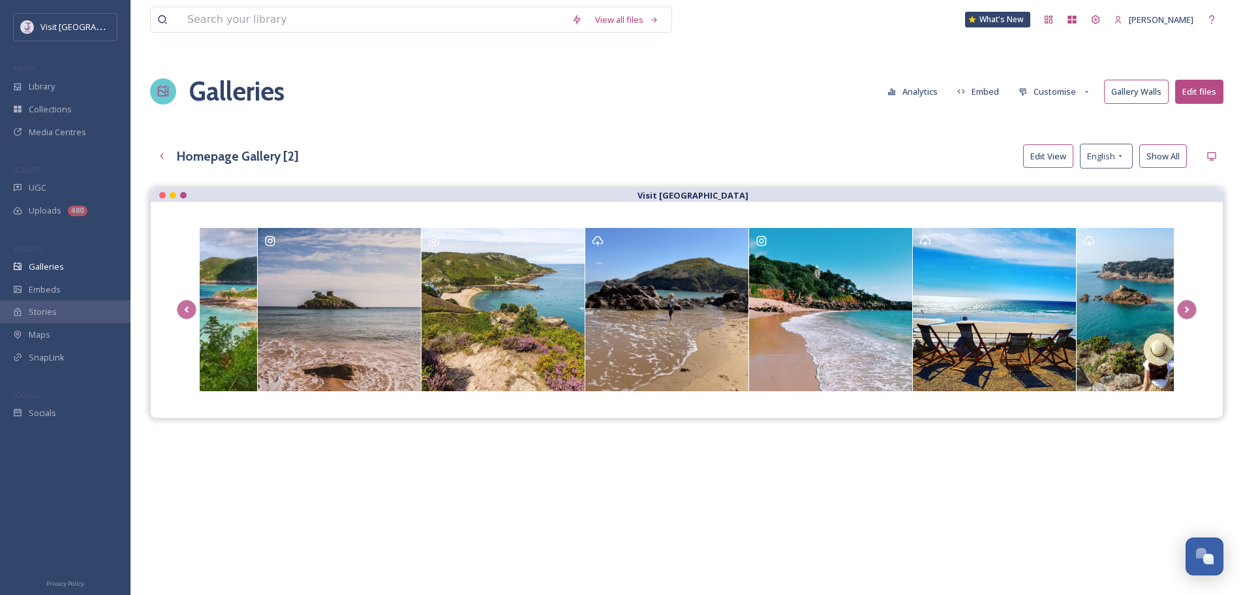
click at [1167, 157] on button "Show All" at bounding box center [1164, 156] width 48 height 24
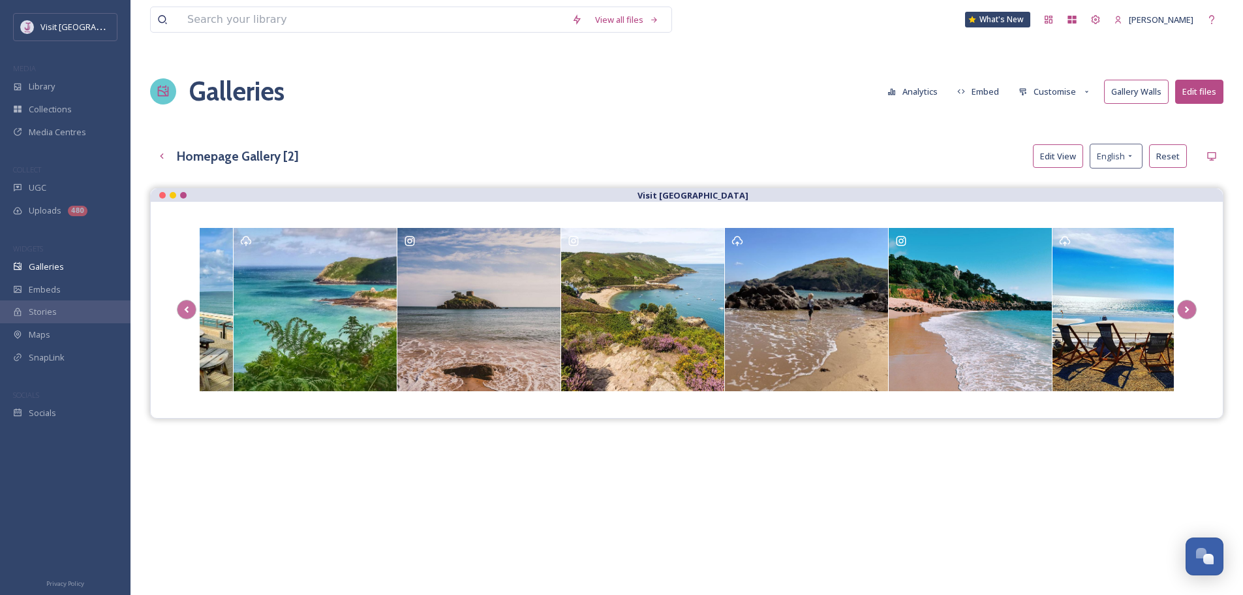
click at [1164, 153] on button "Reset" at bounding box center [1168, 156] width 38 height 24
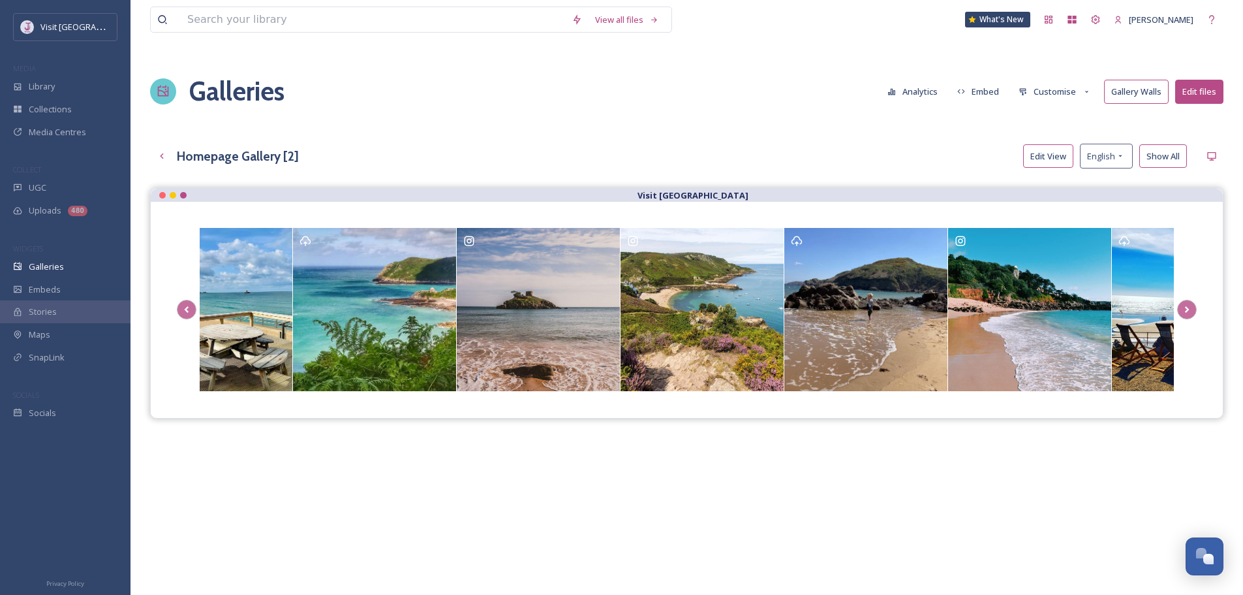
click at [1159, 164] on button "Show All" at bounding box center [1164, 156] width 48 height 24
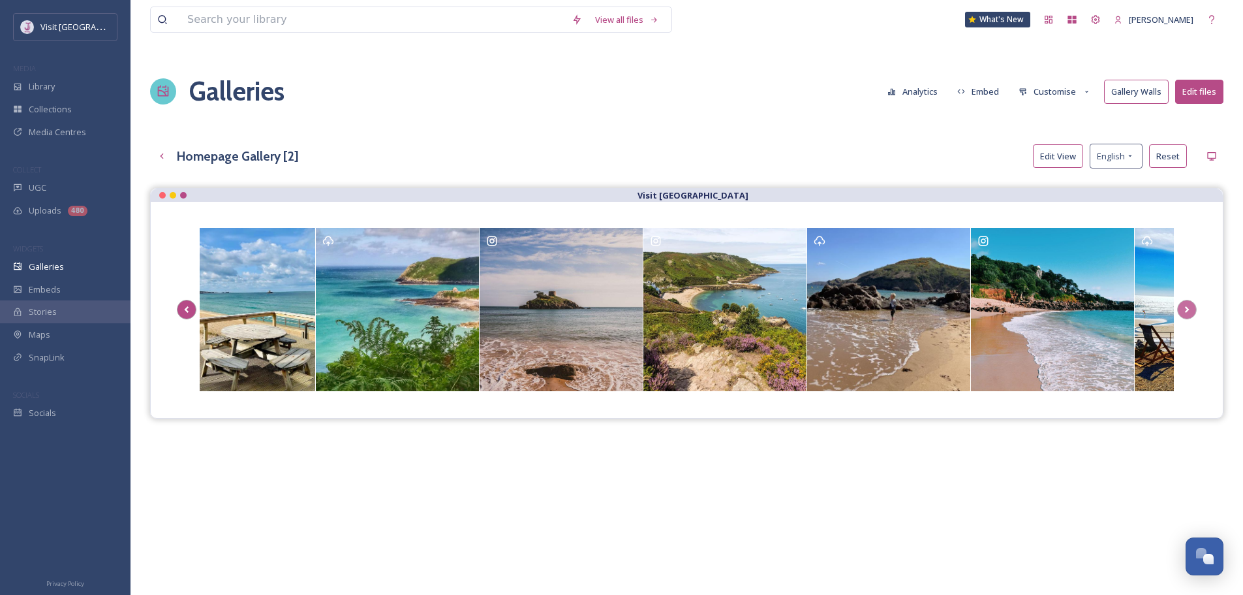
click at [183, 306] on icon "Scroll Left" at bounding box center [187, 310] width 18 height 20
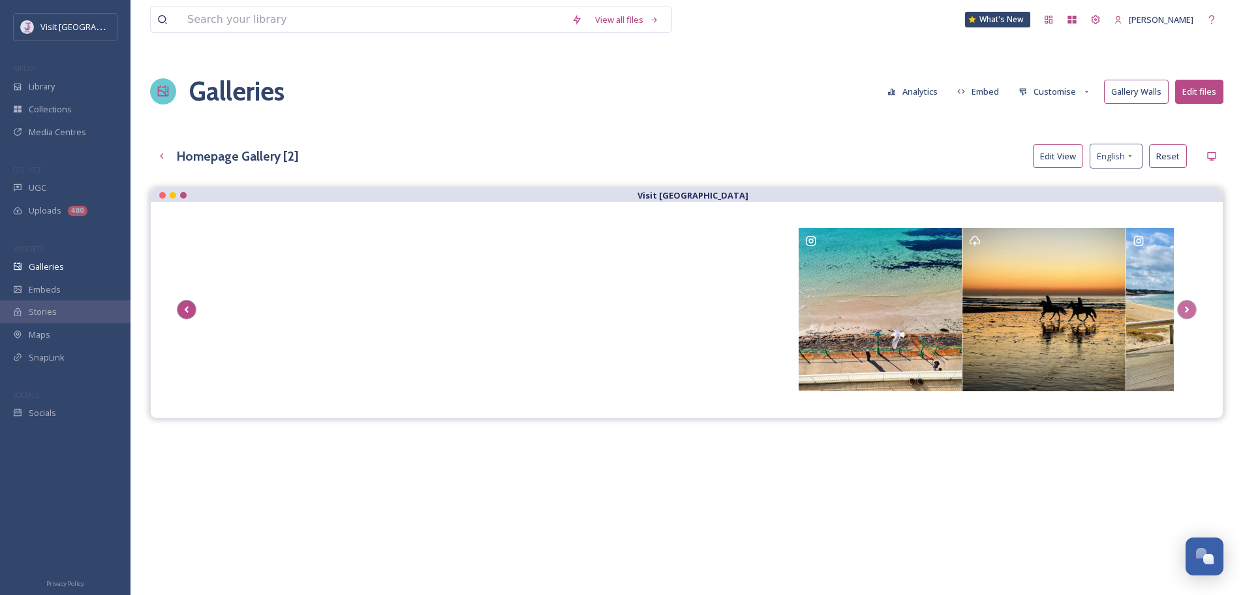
click at [183, 306] on icon "Scroll Left" at bounding box center [187, 310] width 18 height 20
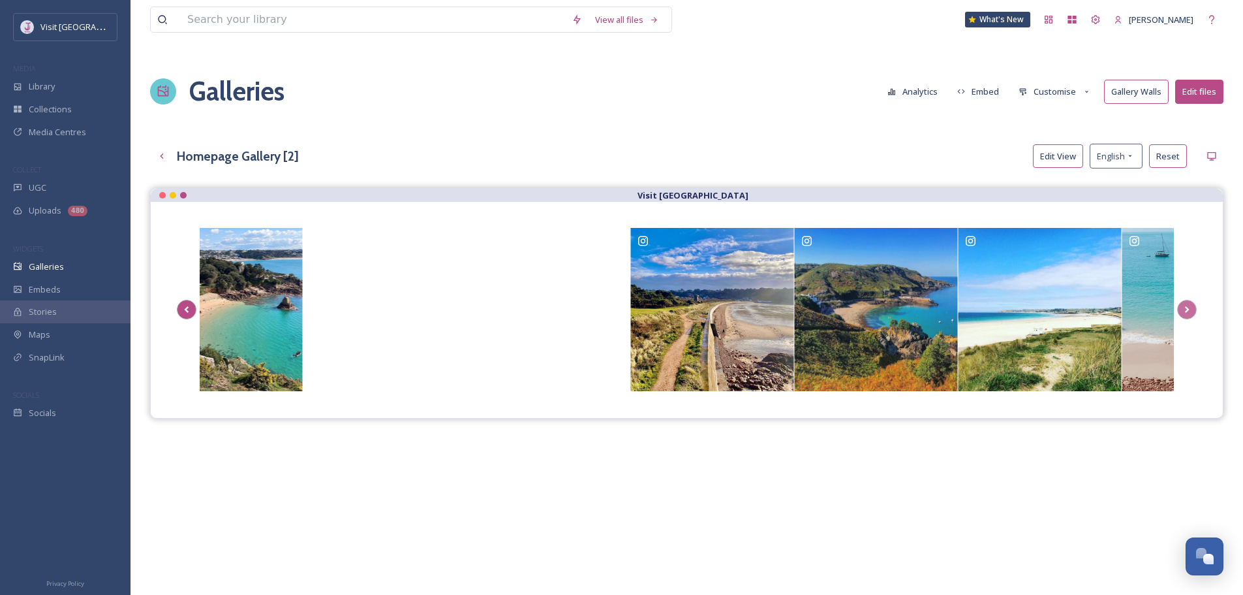
click at [183, 306] on icon "Scroll Left" at bounding box center [187, 310] width 18 height 20
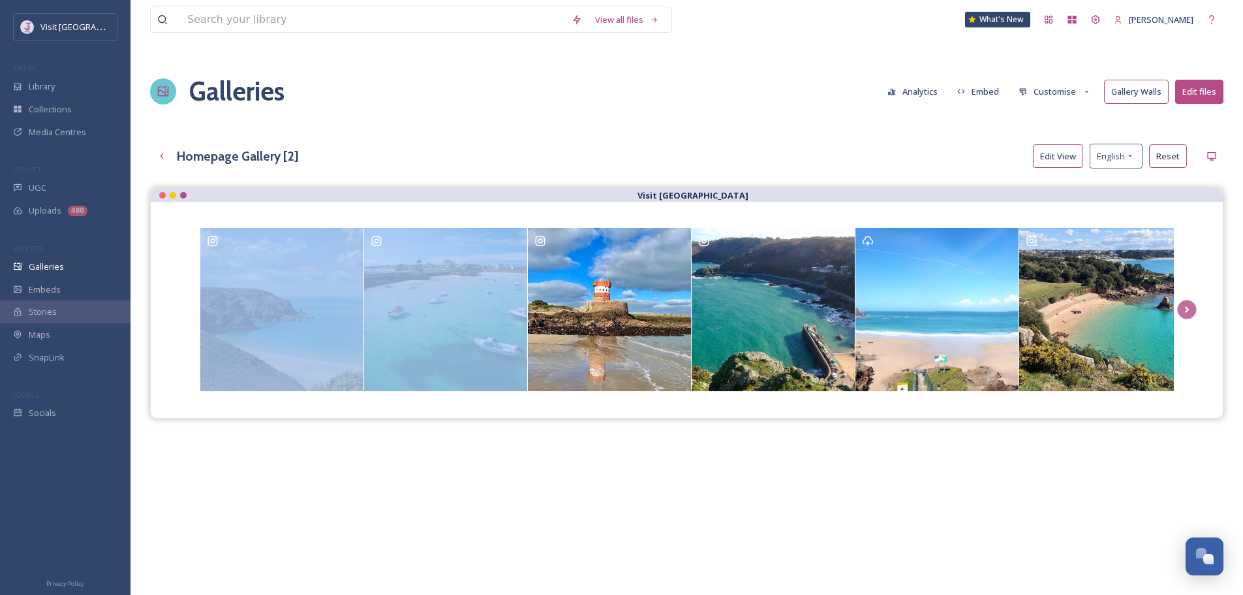
click at [183, 306] on div at bounding box center [687, 310] width 1020 height 164
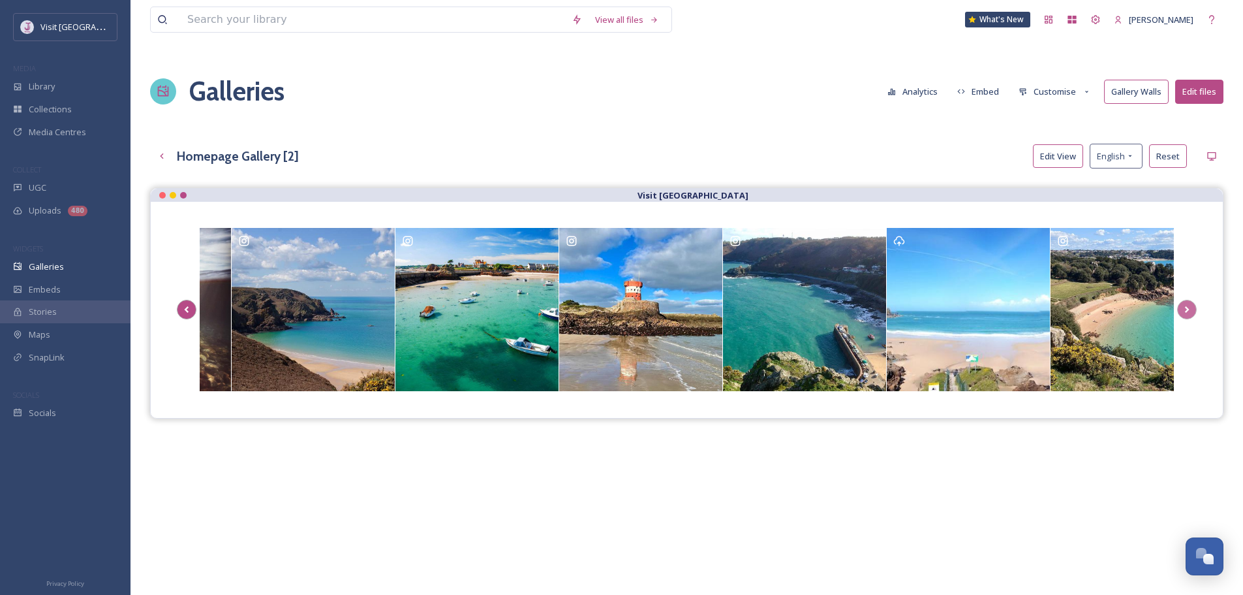
click at [193, 304] on icon "Scroll Left" at bounding box center [187, 310] width 18 height 20
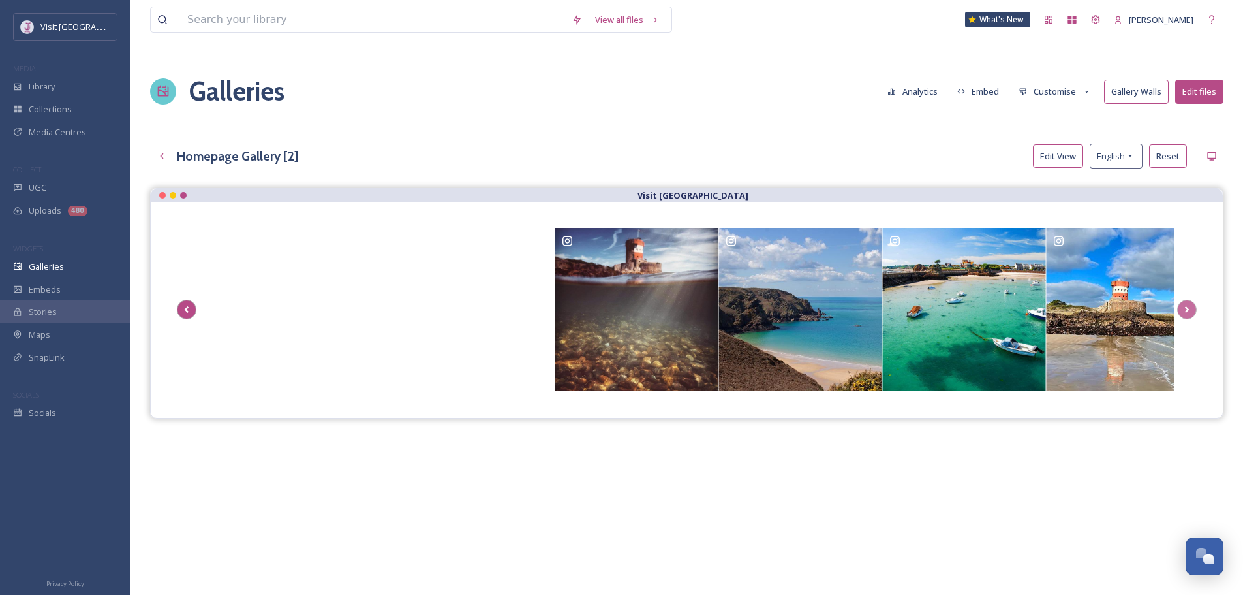
click at [190, 307] on icon "Scroll Left" at bounding box center [187, 310] width 18 height 20
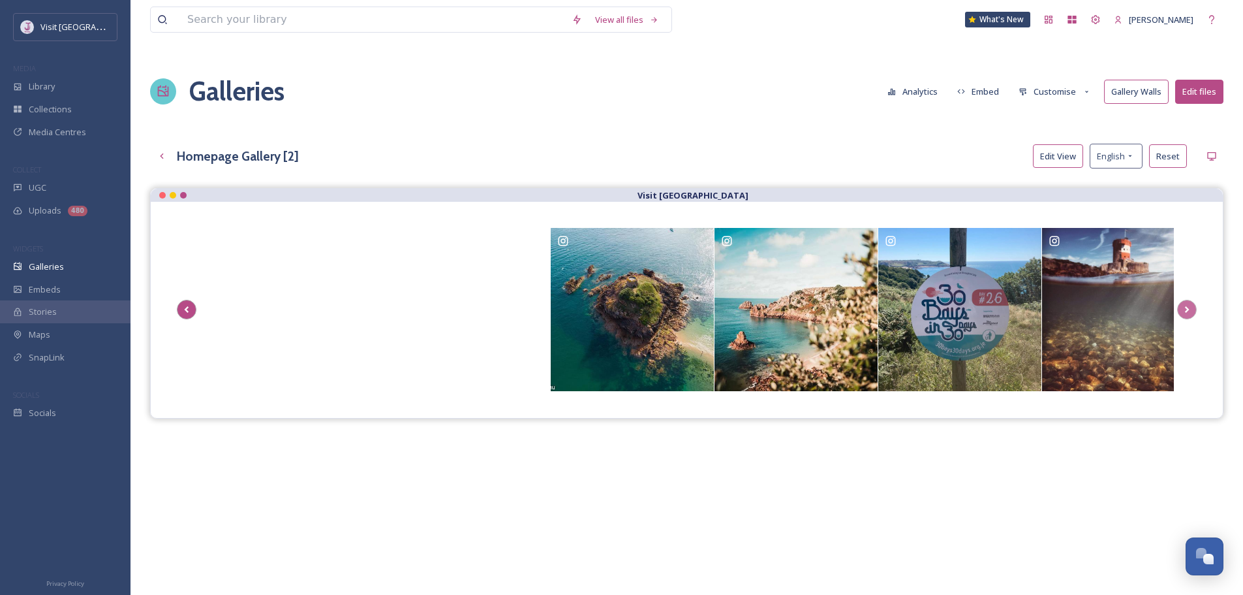
click at [190, 307] on icon "Scroll Left" at bounding box center [187, 310] width 18 height 20
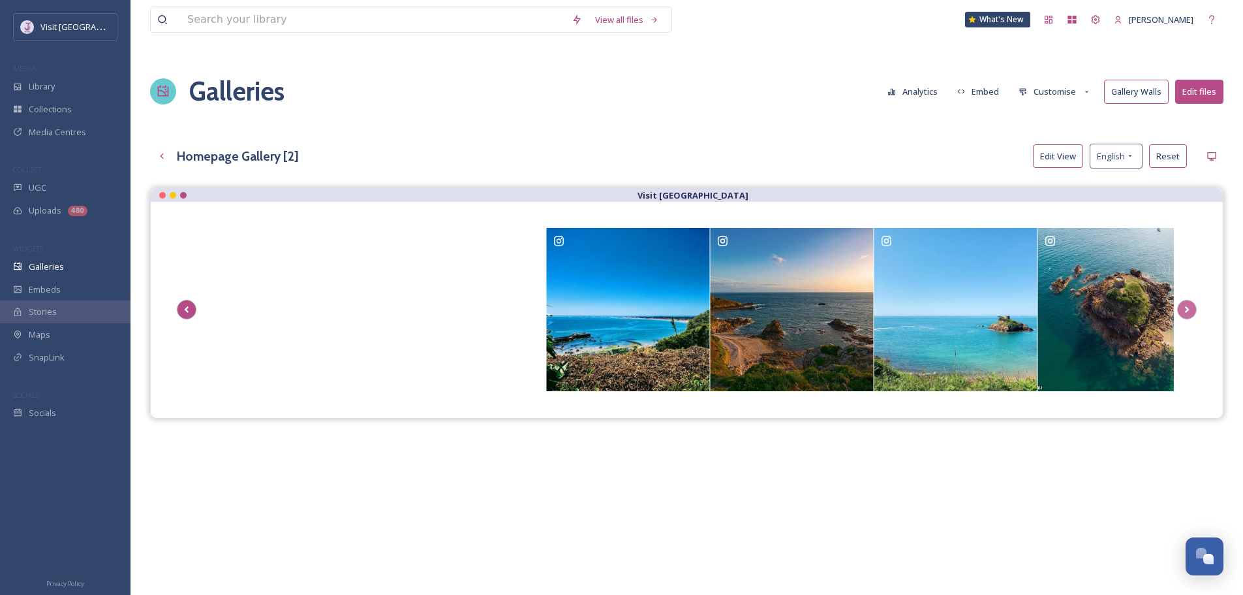
click at [190, 307] on icon "Scroll Left" at bounding box center [187, 310] width 18 height 20
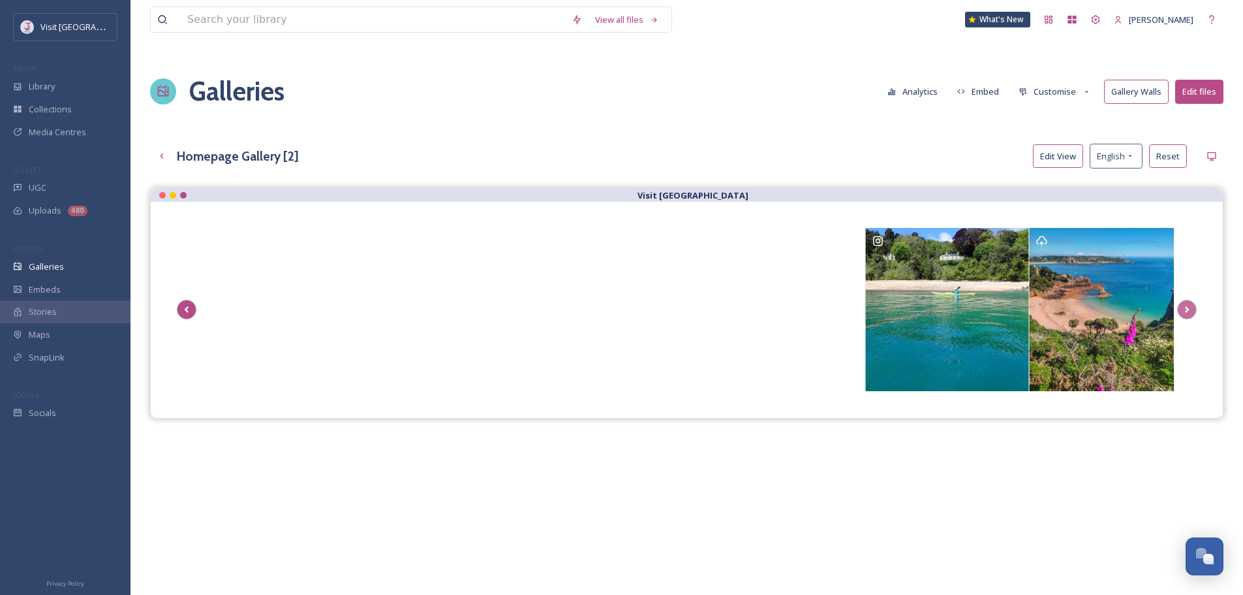
click at [190, 307] on icon "Scroll Left" at bounding box center [187, 310] width 18 height 20
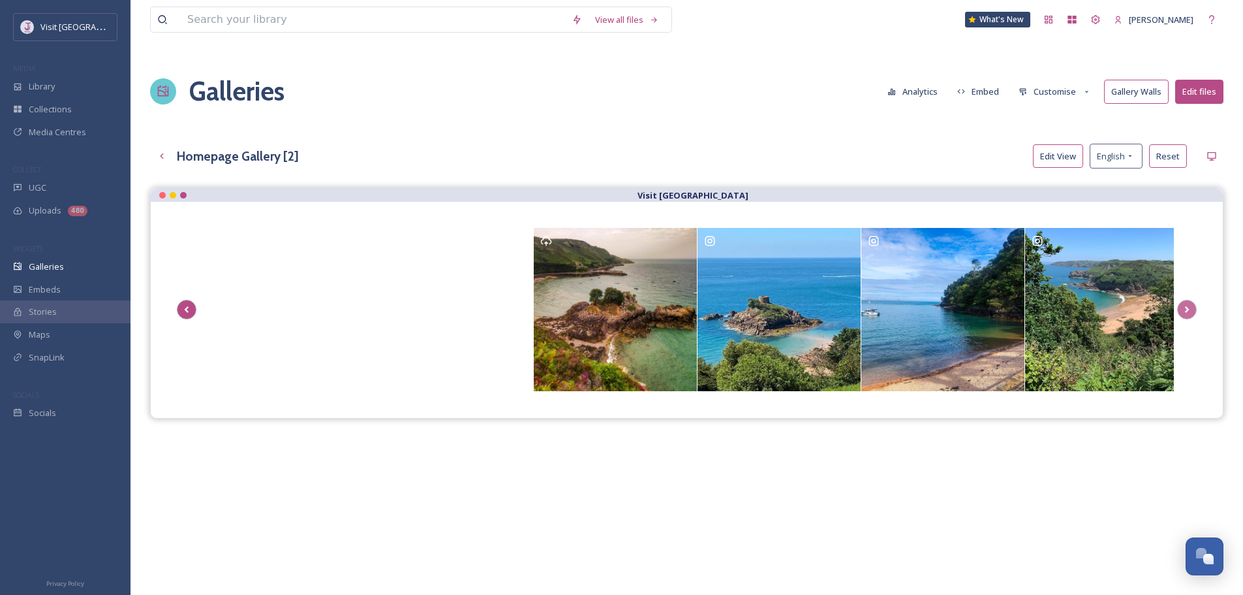
click at [190, 307] on icon "Scroll Left" at bounding box center [187, 310] width 18 height 20
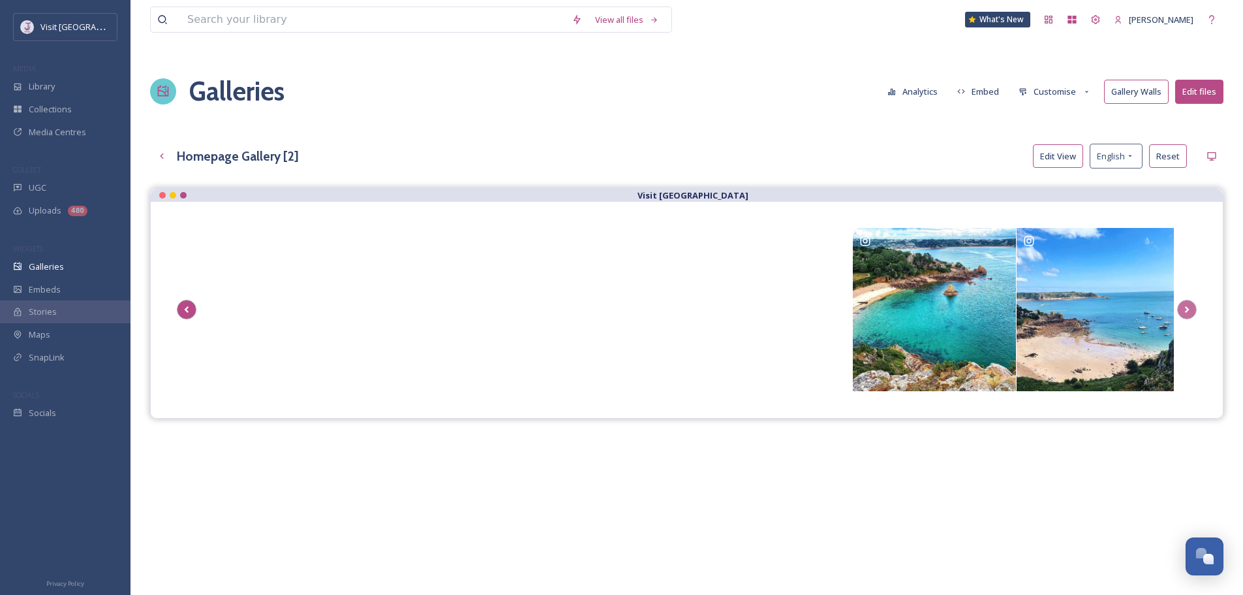
click at [190, 307] on icon "Scroll Left" at bounding box center [187, 310] width 18 height 20
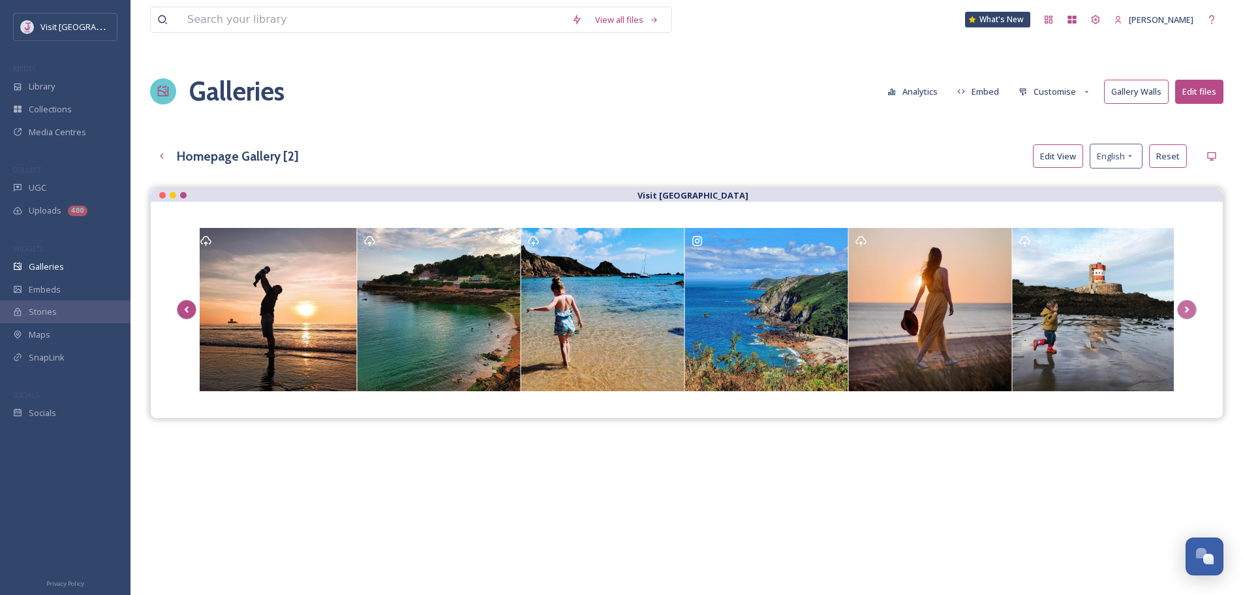
click at [190, 307] on icon "Scroll Left" at bounding box center [187, 310] width 18 height 20
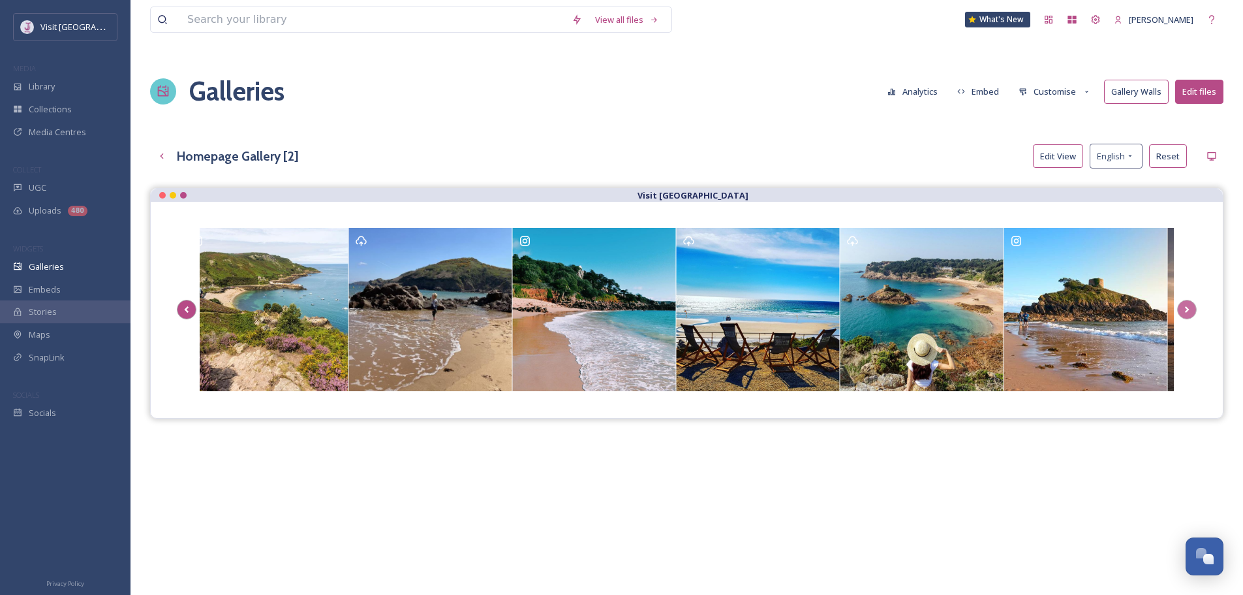
click at [190, 307] on icon "Scroll Left" at bounding box center [187, 310] width 18 height 20
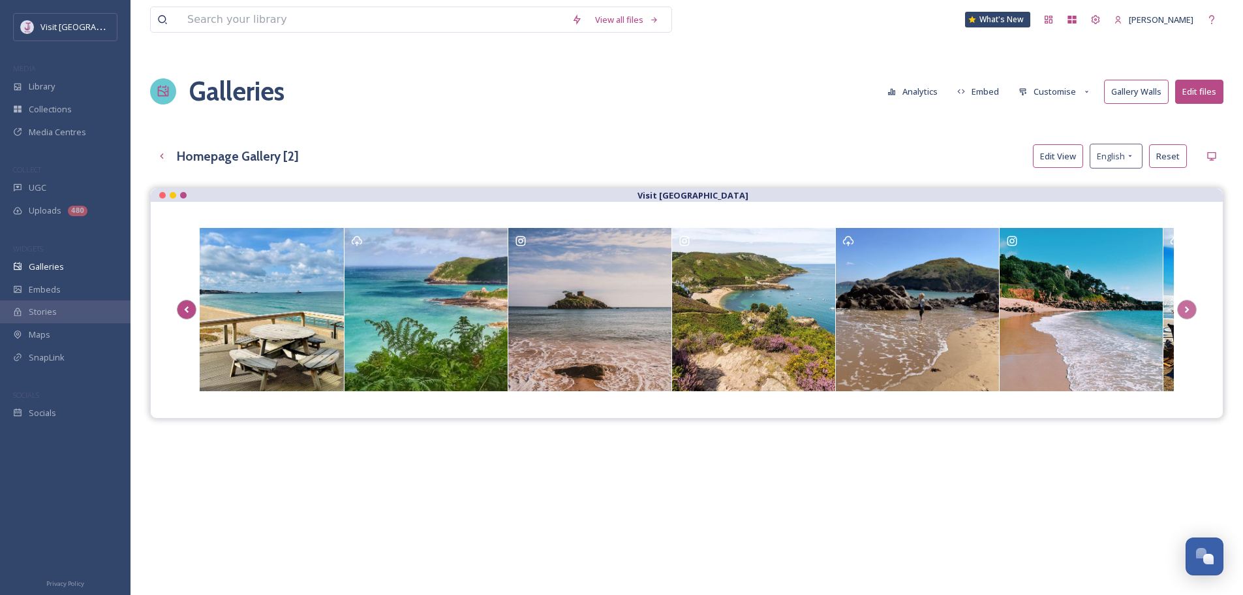
click at [190, 307] on icon "Scroll Left" at bounding box center [187, 310] width 18 height 20
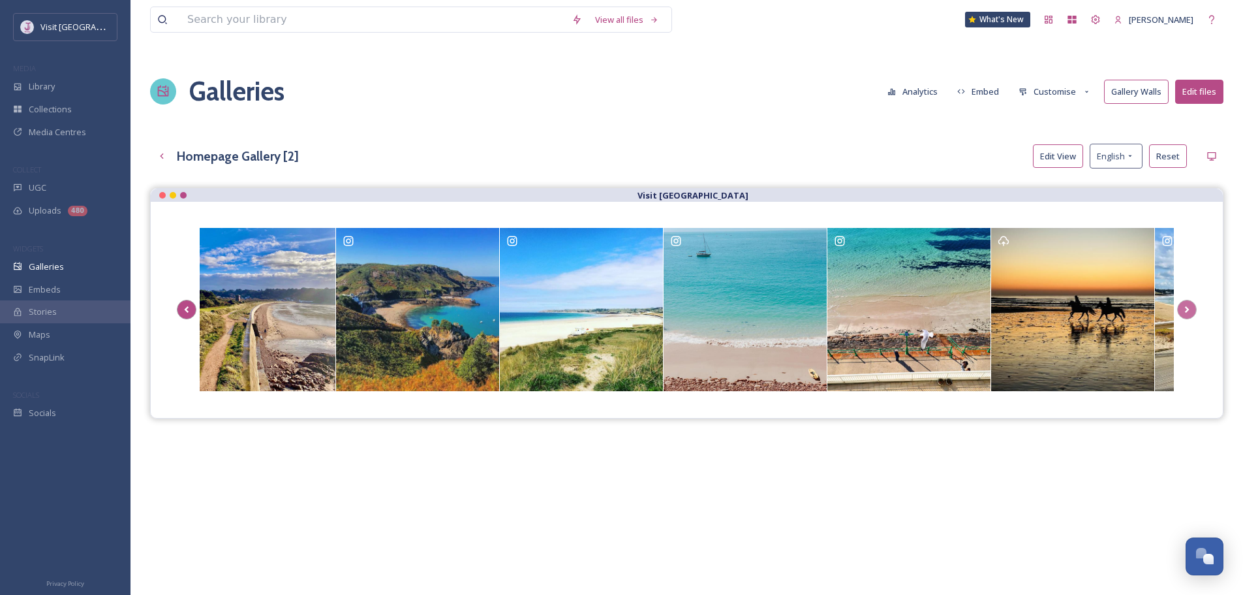
click at [190, 307] on icon "Scroll Left" at bounding box center [187, 310] width 18 height 20
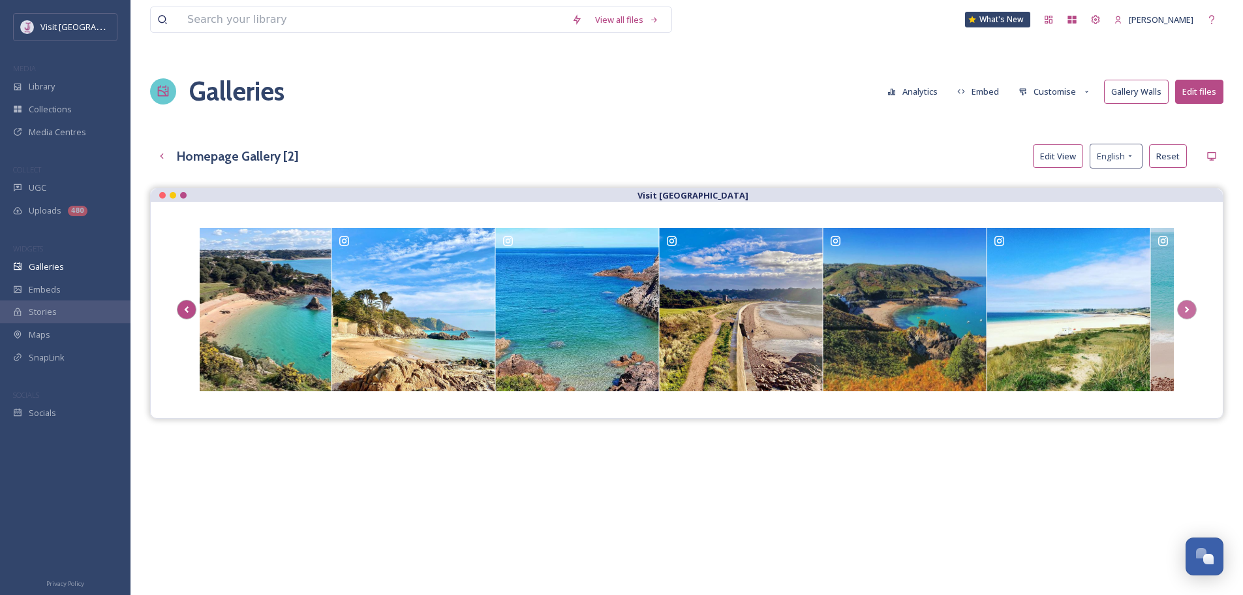
click at [190, 307] on icon "Scroll Left" at bounding box center [187, 310] width 18 height 20
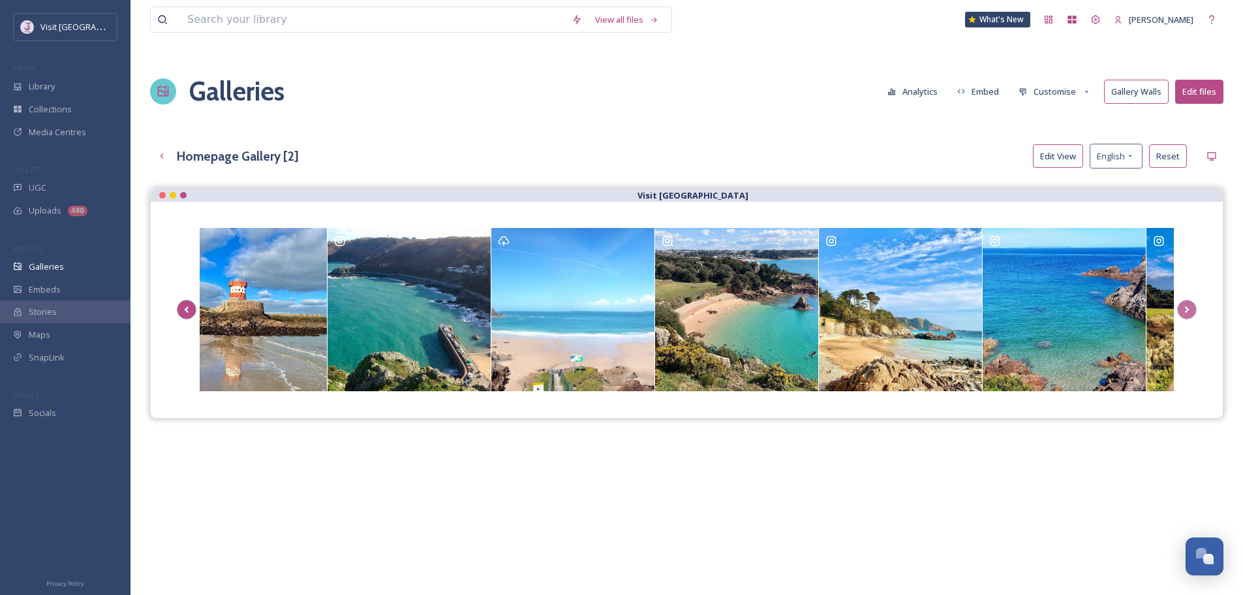
click at [190, 307] on icon "Scroll Left" at bounding box center [187, 310] width 18 height 20
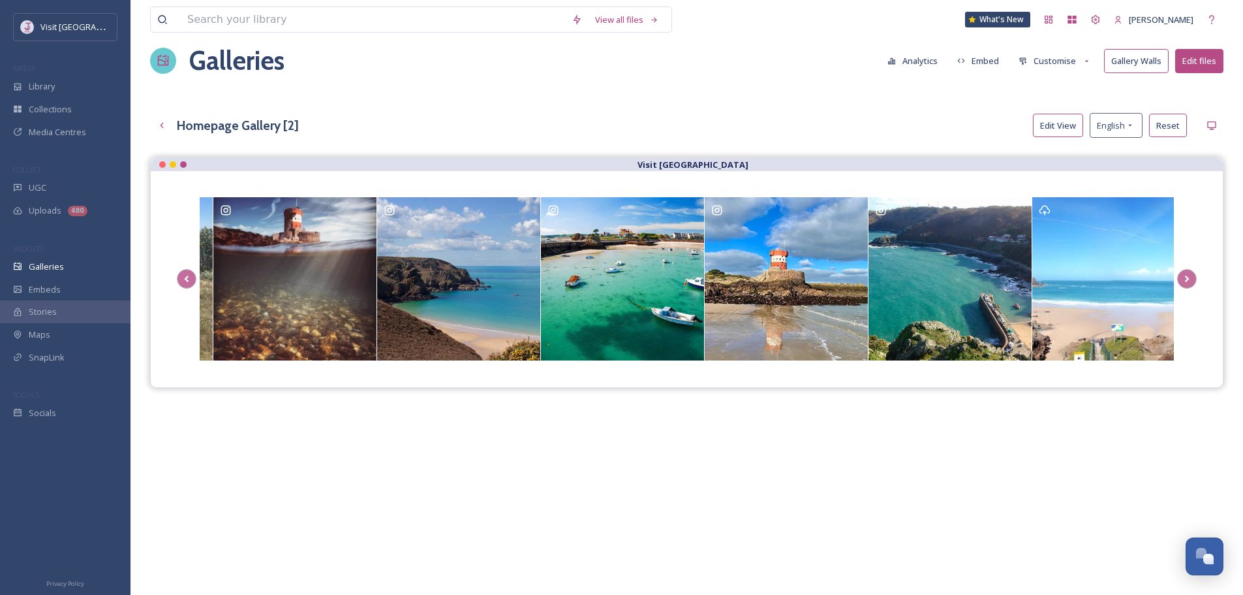
scroll to position [0, 0]
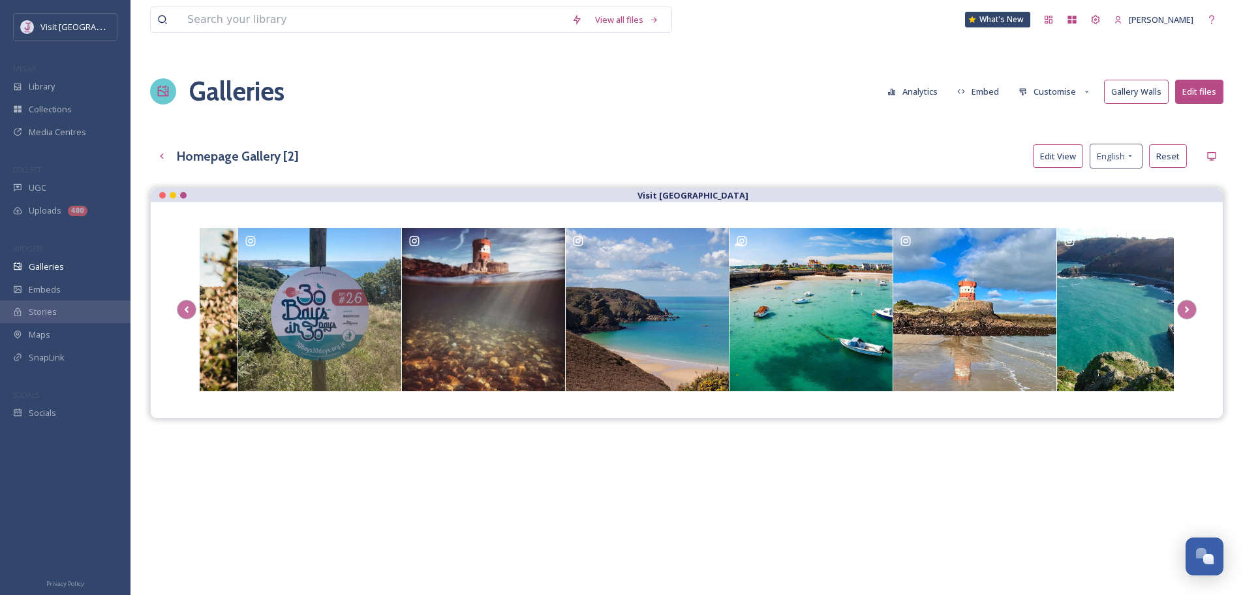
click at [1130, 87] on button "Gallery Walls" at bounding box center [1136, 92] width 65 height 24
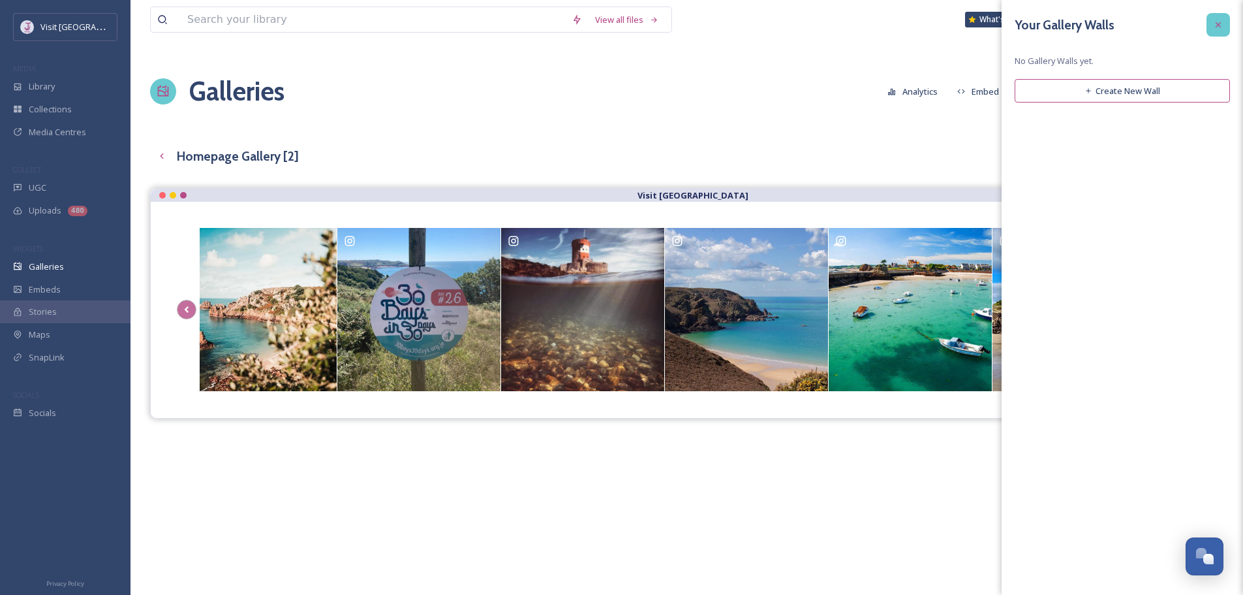
click at [1227, 29] on div at bounding box center [1218, 24] width 23 height 23
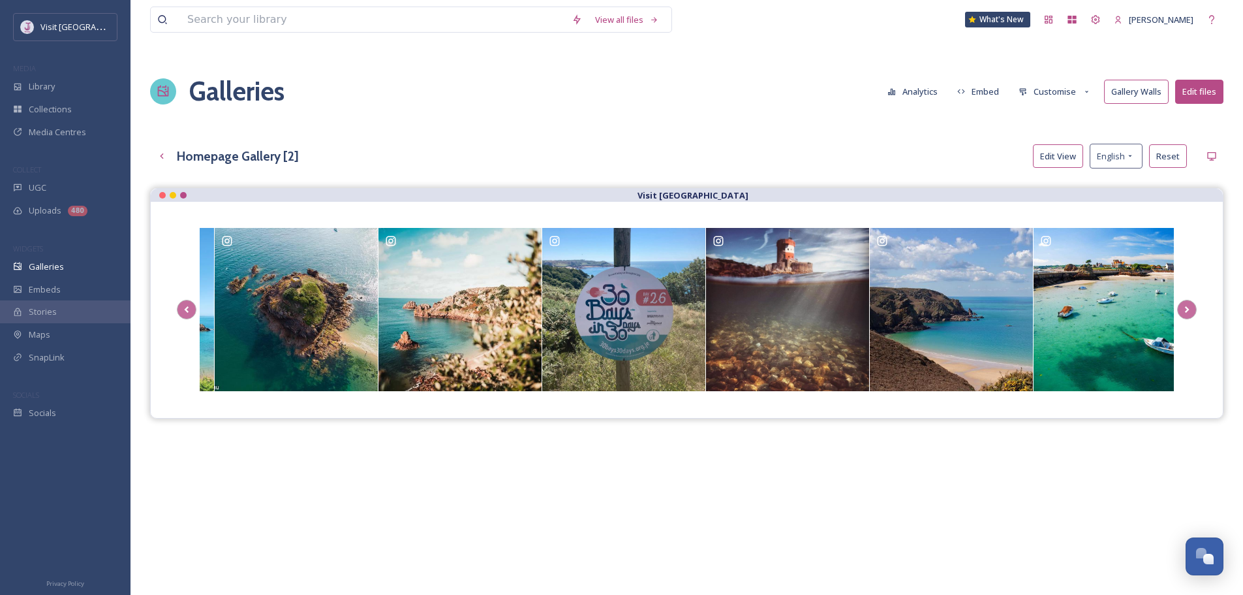
click at [976, 87] on button "Embed" at bounding box center [978, 91] width 55 height 23
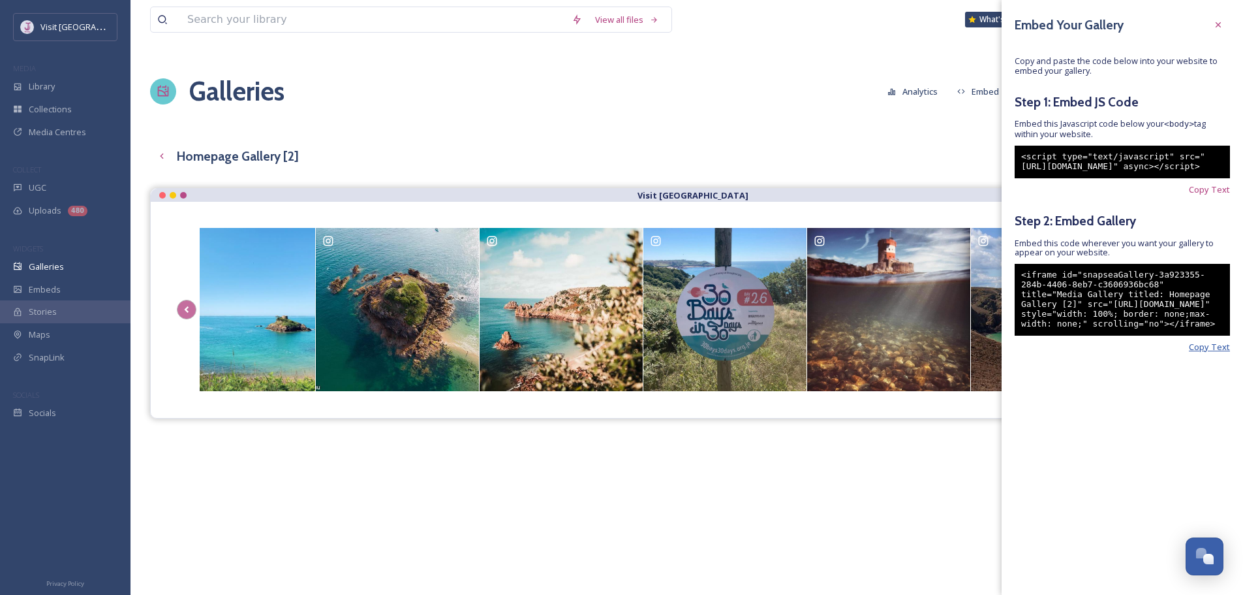
click at [1210, 352] on span "Copy Text" at bounding box center [1209, 347] width 41 height 10
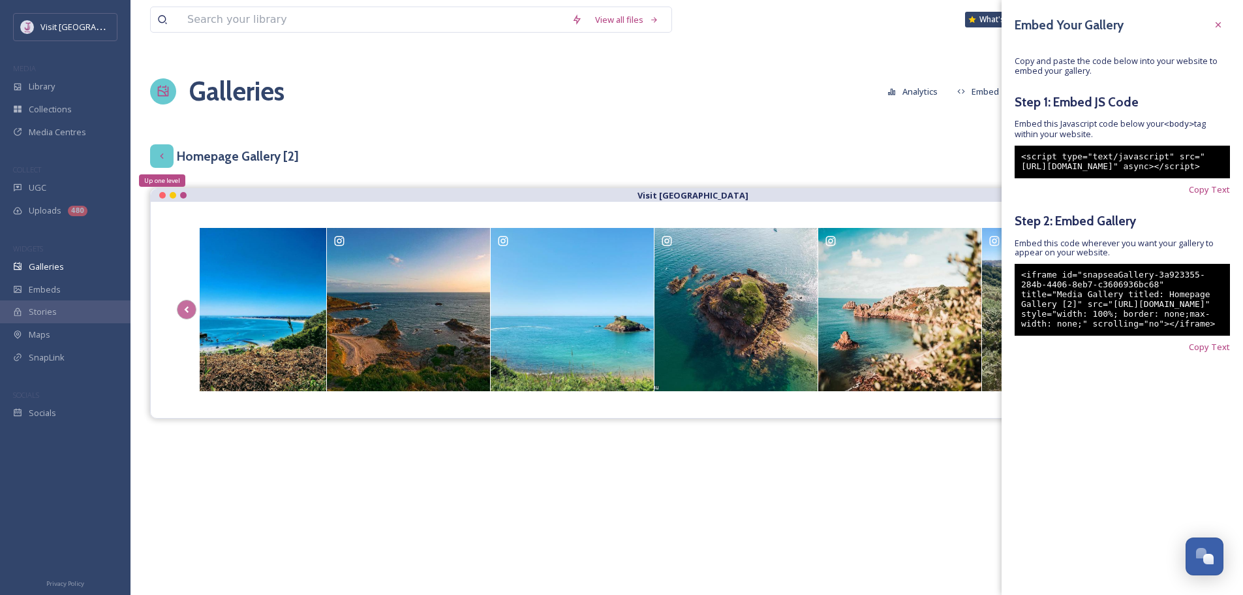
click at [153, 155] on div "Up one level" at bounding box center [161, 155] width 23 height 23
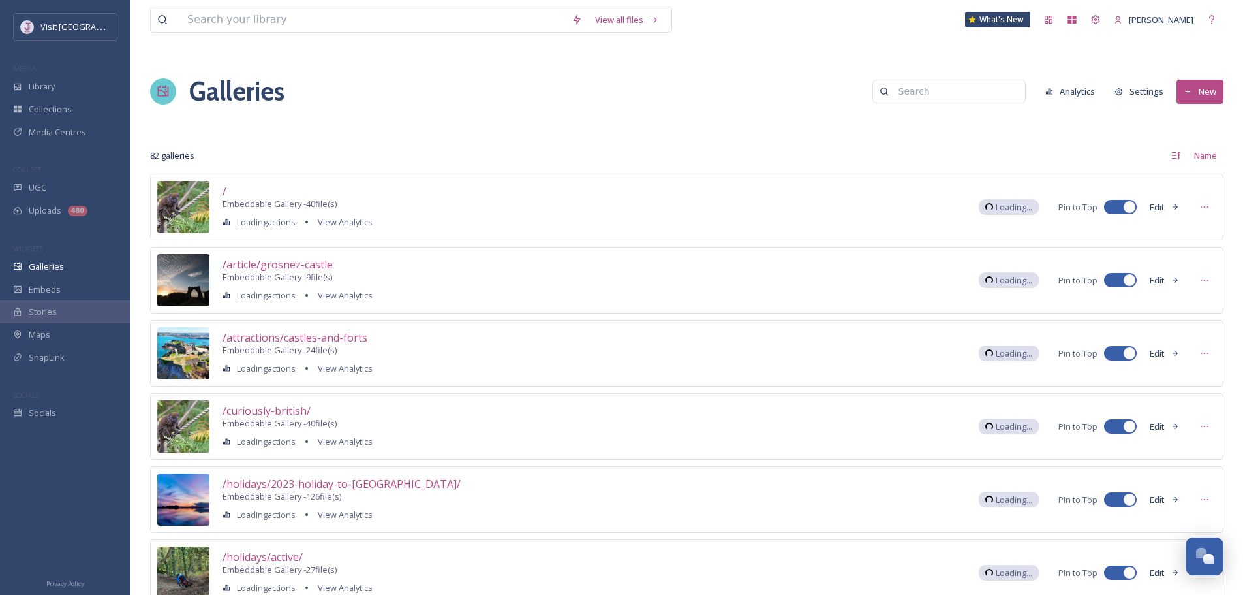
click at [951, 84] on input at bounding box center [955, 91] width 127 height 26
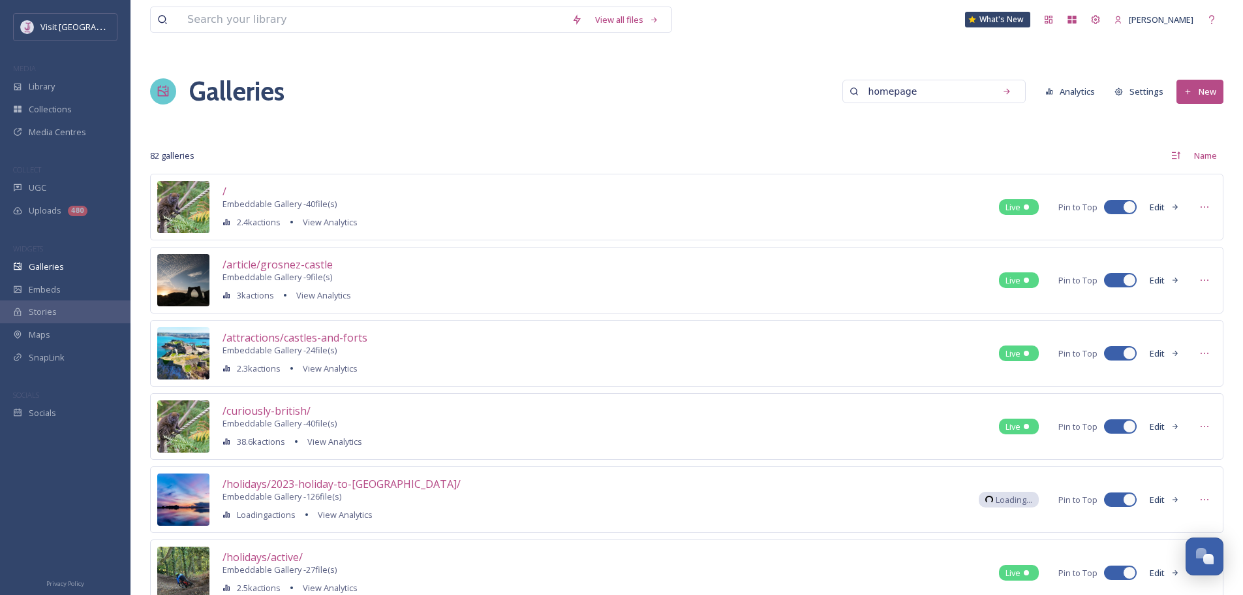
type input "homepage"
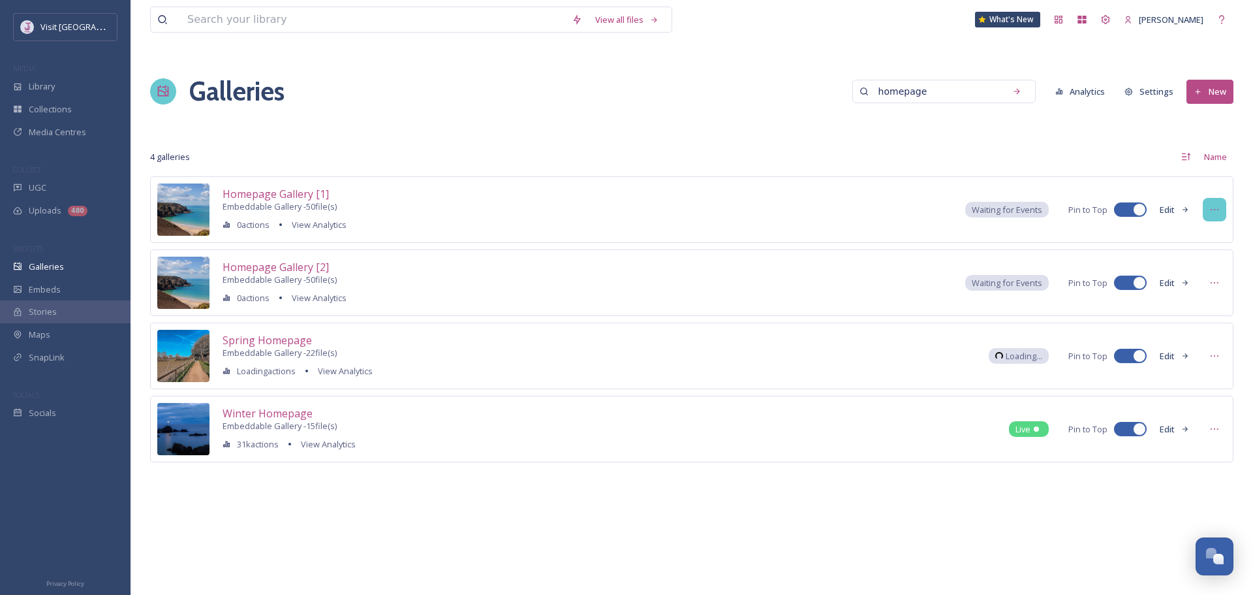
click at [1215, 211] on icon at bounding box center [1214, 209] width 10 height 10
click at [1199, 277] on span "Embed Gallery" at bounding box center [1189, 282] width 57 height 10
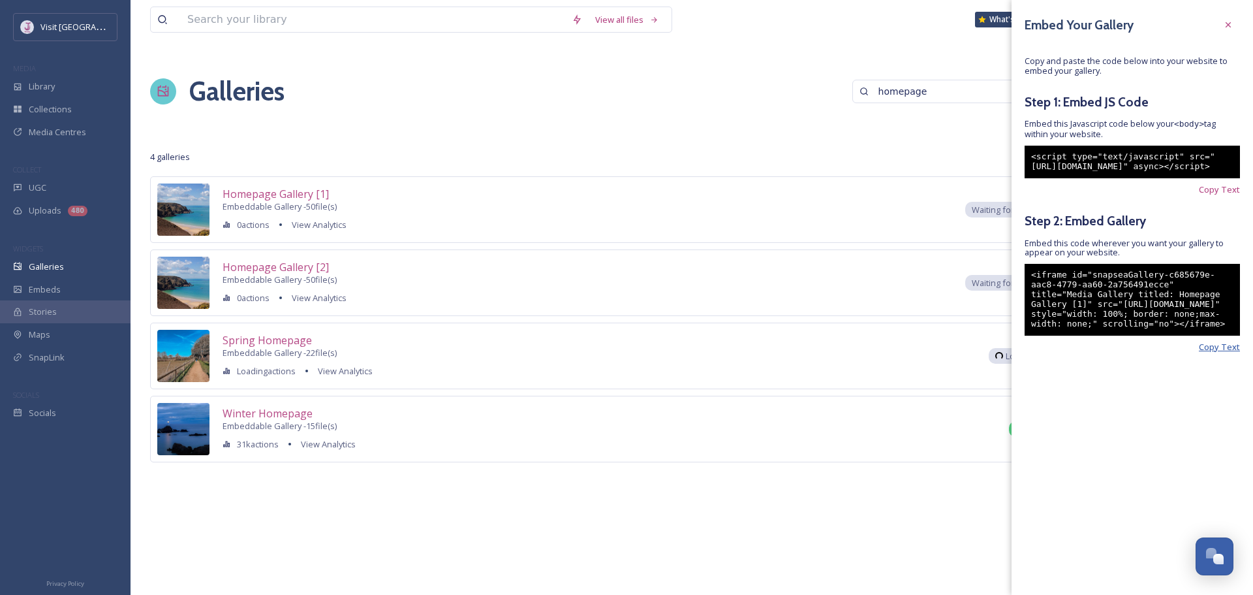
click at [1220, 352] on span "Copy Text" at bounding box center [1219, 347] width 41 height 10
click at [1230, 20] on icon at bounding box center [1228, 25] width 10 height 10
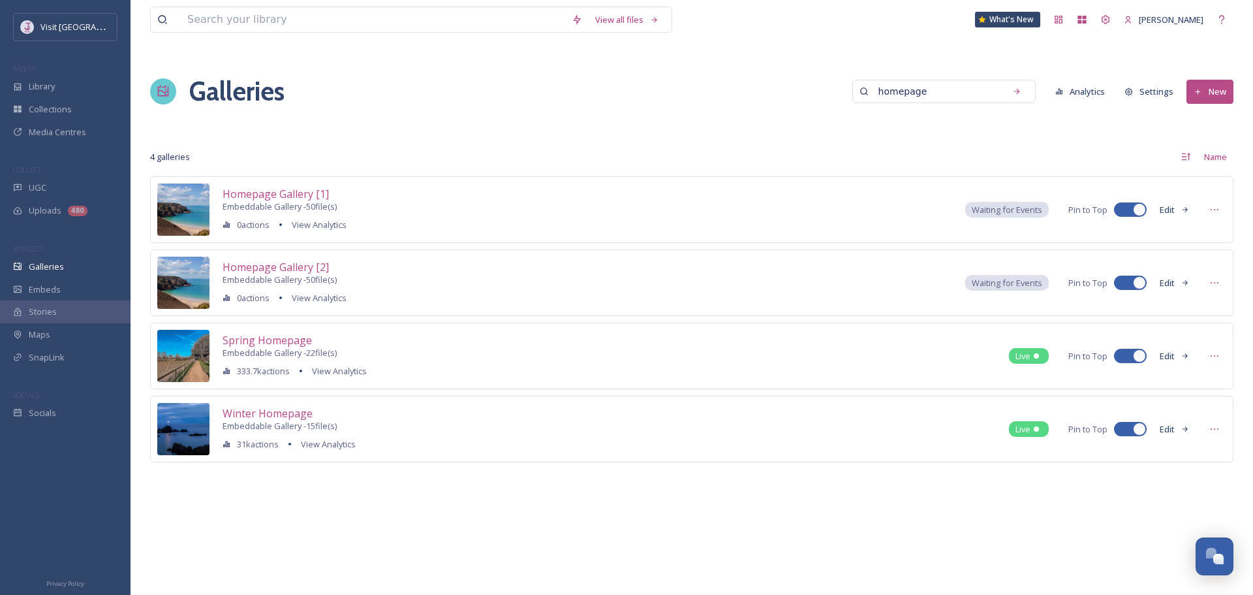
click at [1148, 87] on button "Settings" at bounding box center [1149, 91] width 62 height 23
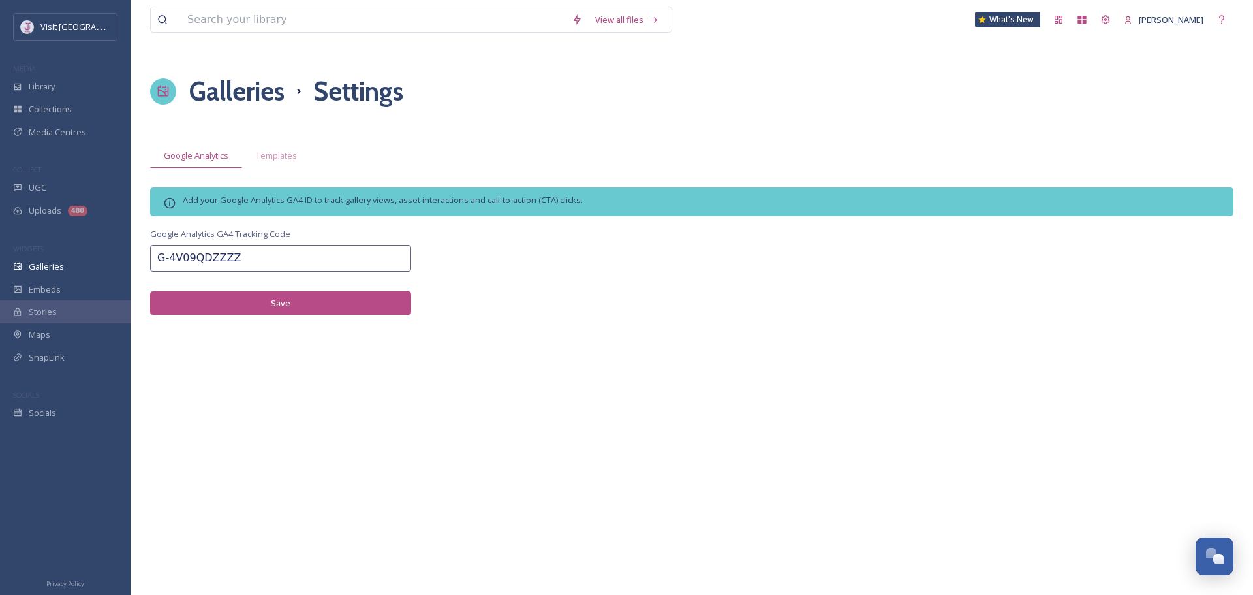
click at [235, 89] on h1 "Galleries" at bounding box center [236, 91] width 95 height 30
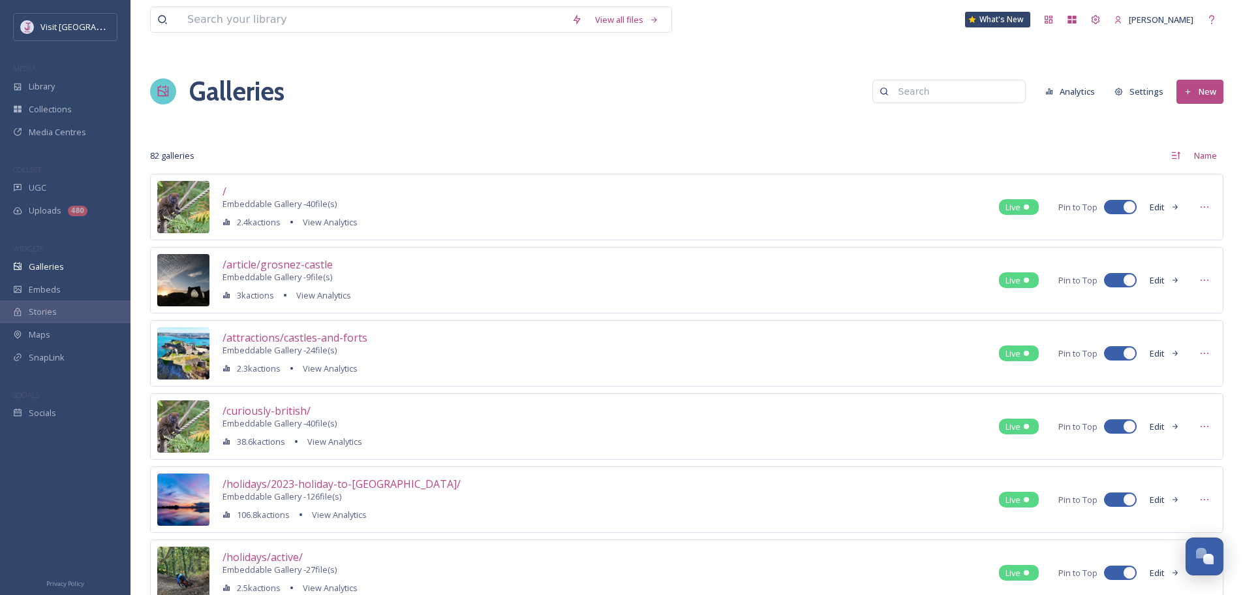
click at [943, 88] on input at bounding box center [955, 91] width 127 height 26
type input "homepage"
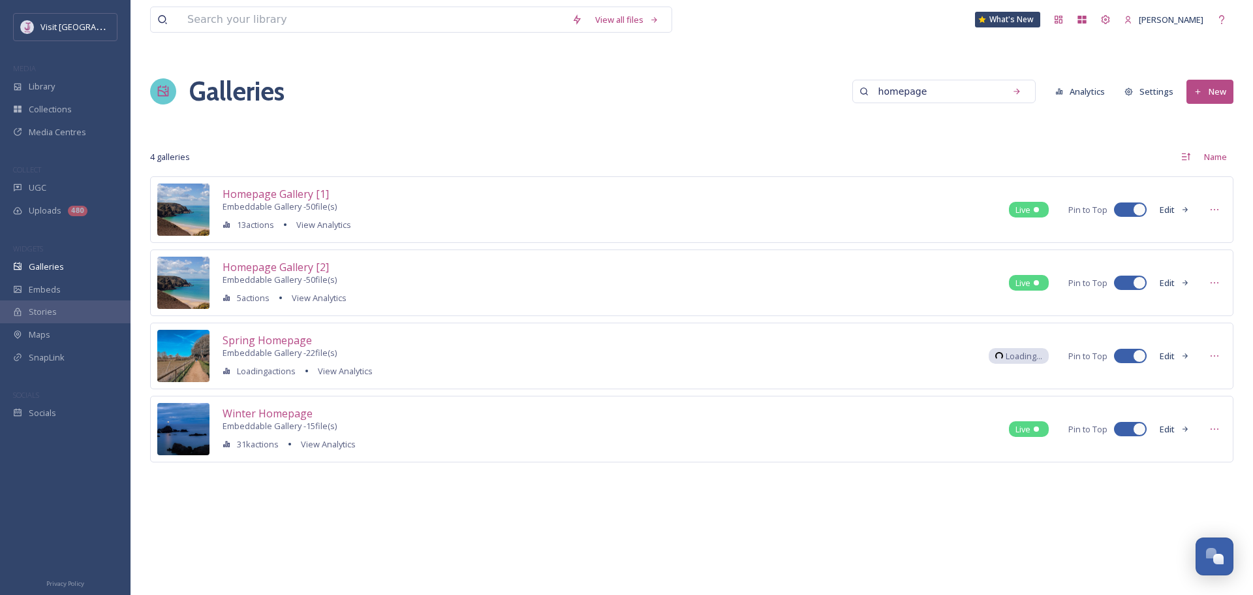
click at [1162, 209] on button "Edit" at bounding box center [1174, 209] width 43 height 23
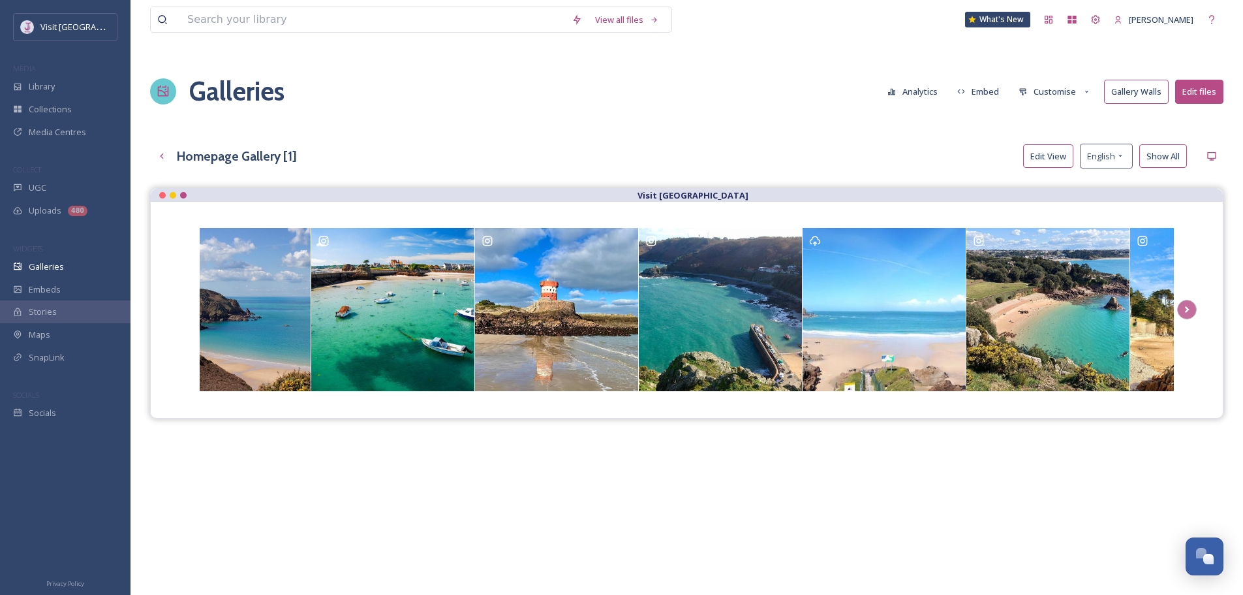
click at [1056, 163] on button "Edit View" at bounding box center [1048, 156] width 50 height 24
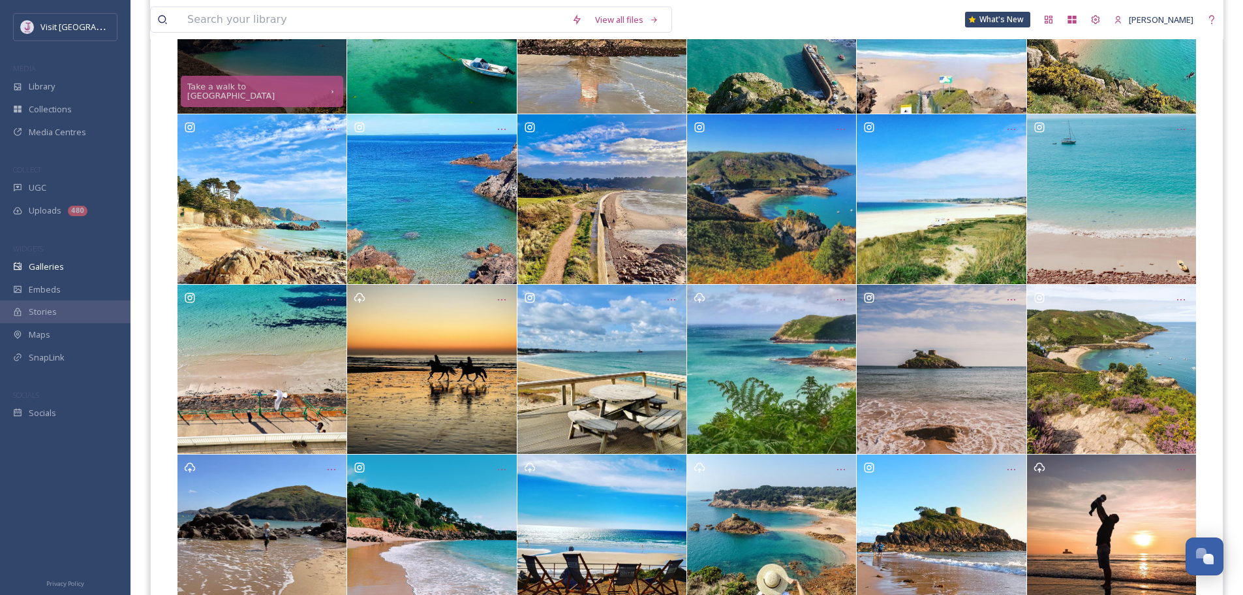
scroll to position [355, 0]
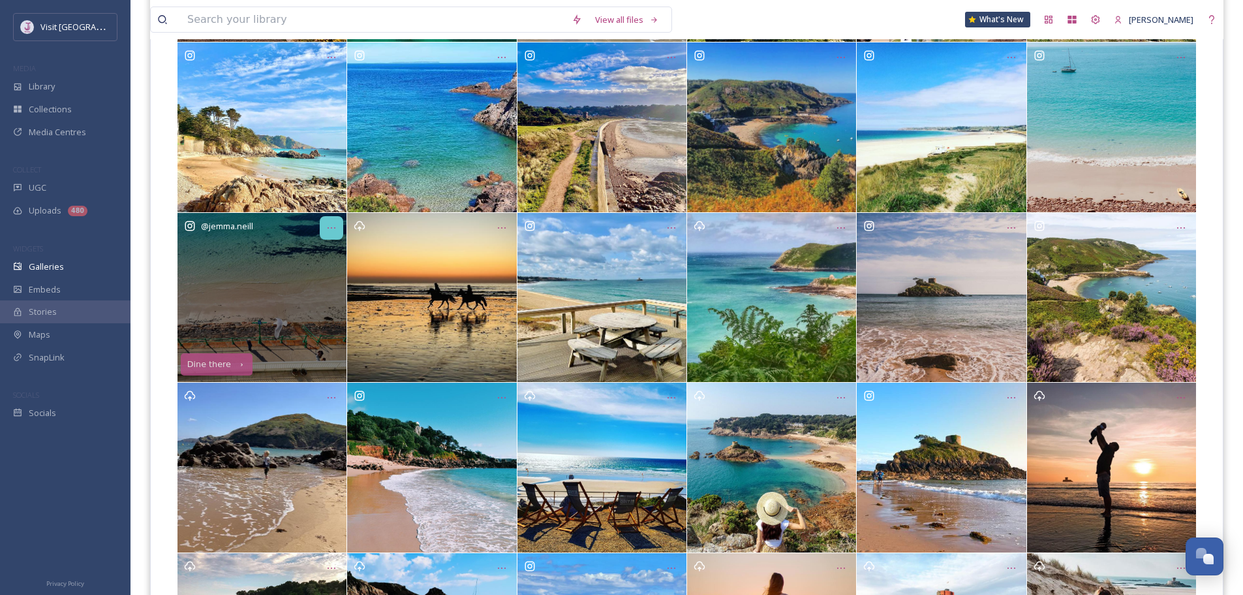
click at [326, 230] on icon "Opens media popup. Media description: 6df7f180f8ed19d4cff0de29d6b29023f73e5e14d…" at bounding box center [331, 228] width 10 height 10
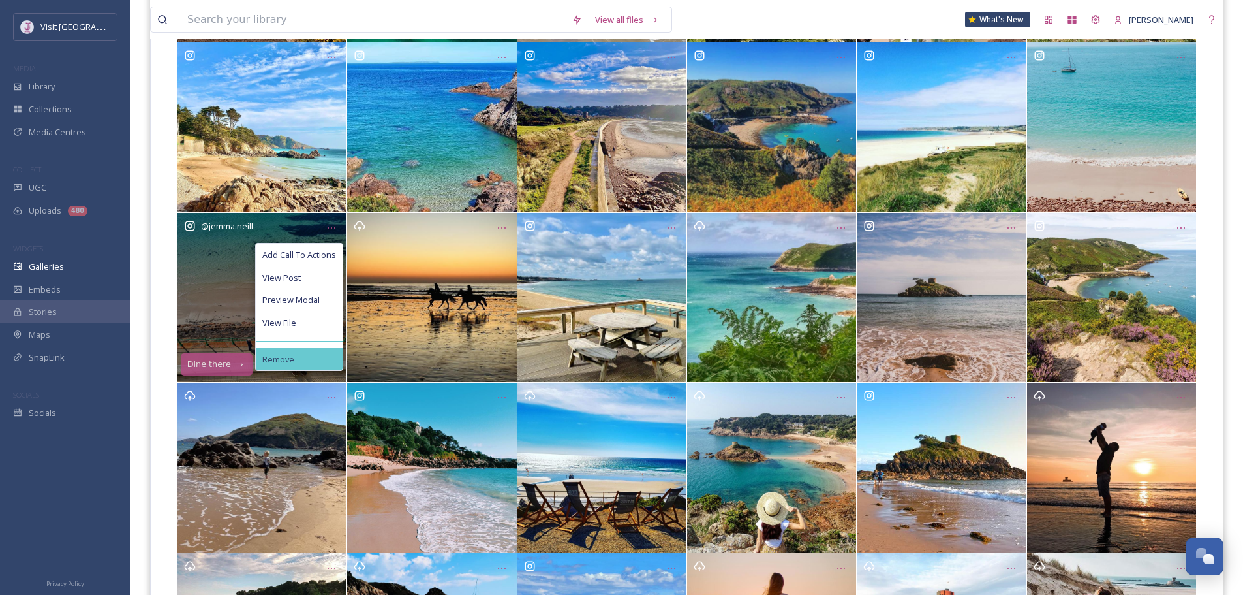
click at [296, 352] on div "Remove" at bounding box center [299, 359] width 87 height 23
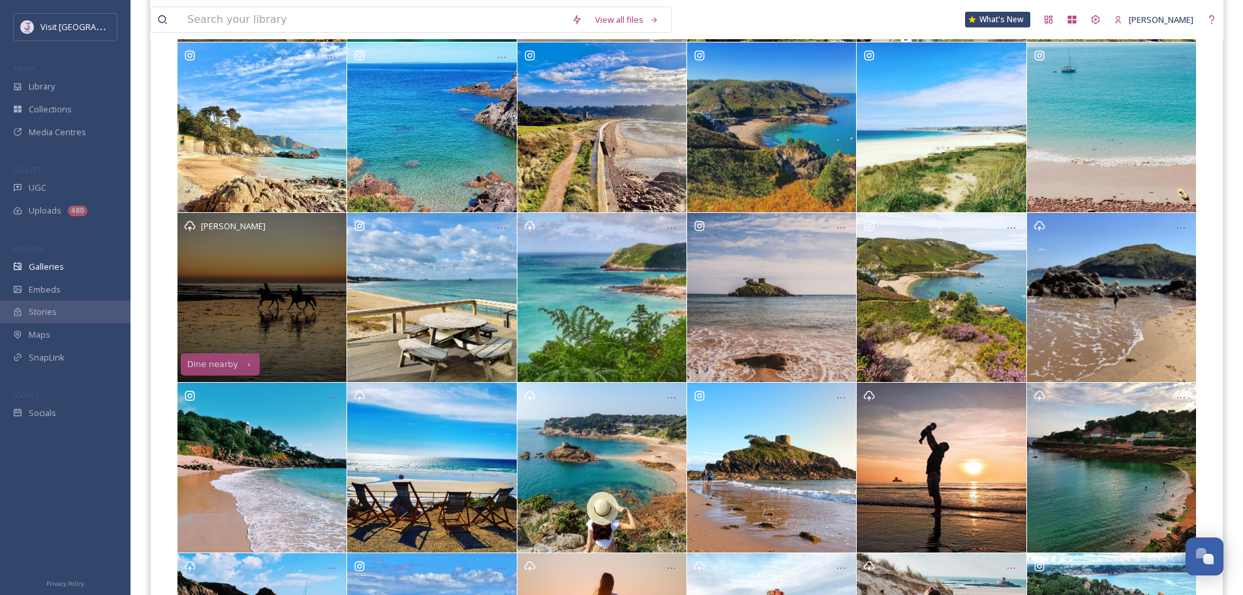
drag, startPoint x: 329, startPoint y: 221, endPoint x: 324, endPoint y: 240, distance: 19.6
click at [329, 223] on div "Opens media popup. Media description: 71d9506c3784714688c57bbb4ef605abe031dfa27…" at bounding box center [331, 227] width 23 height 23
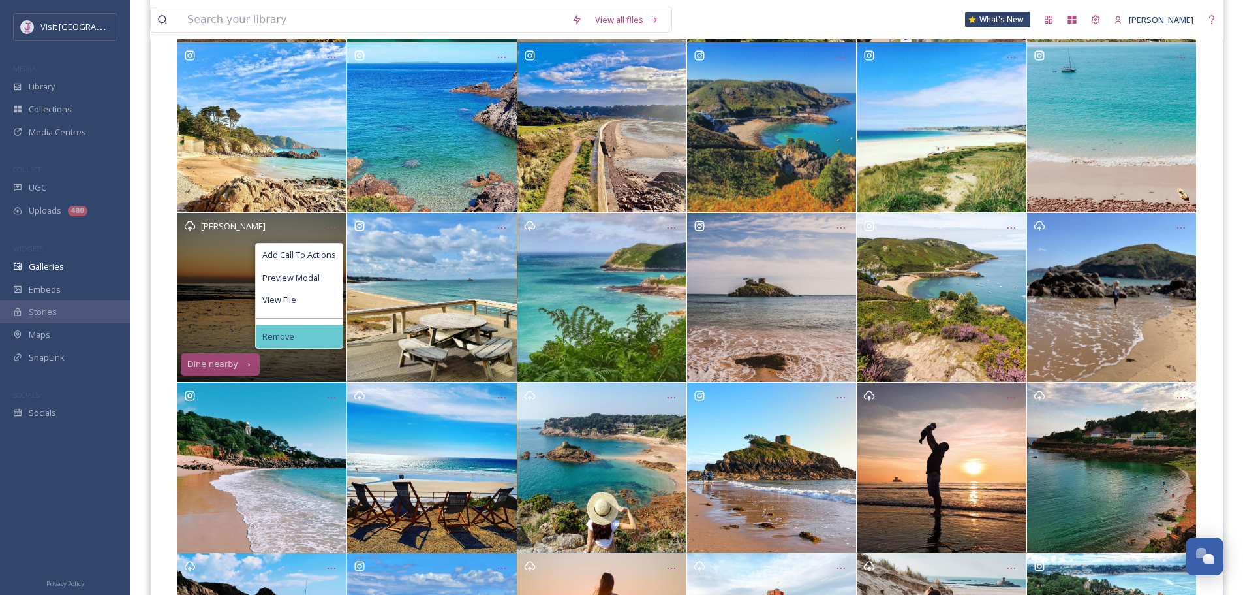
click at [314, 337] on div "Remove" at bounding box center [299, 336] width 87 height 23
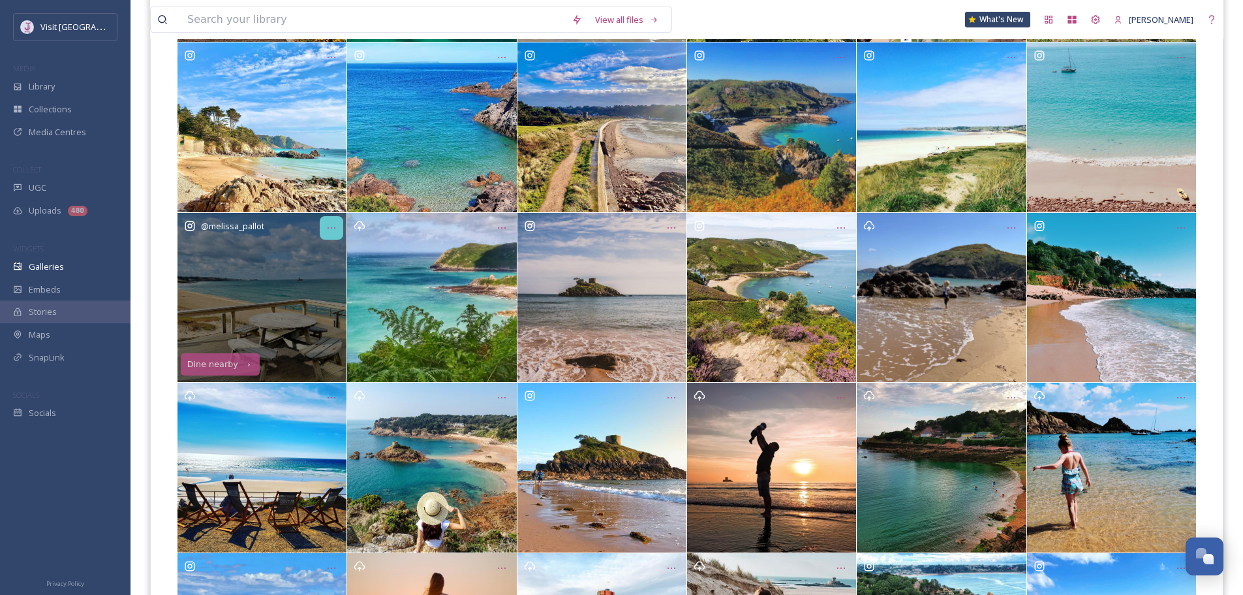
click at [335, 230] on icon "Opens media popup. Media description: bb078444c2b1c298a5fbd726946fb28bcf65963cc…" at bounding box center [331, 228] width 10 height 10
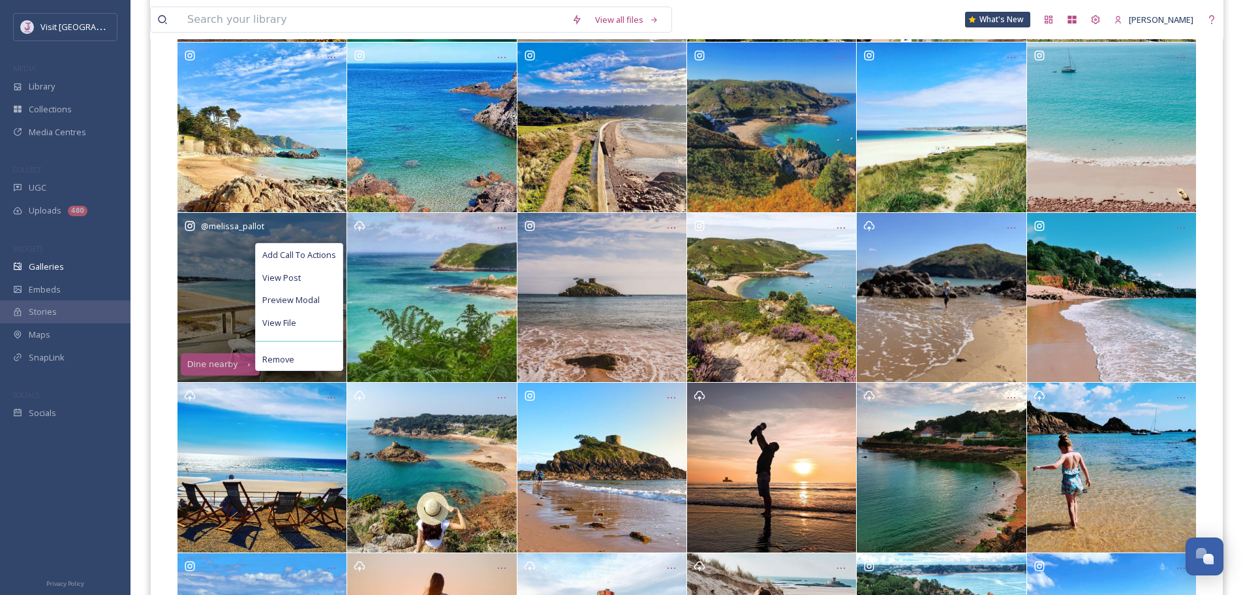
click at [313, 353] on div "Remove" at bounding box center [299, 359] width 87 height 23
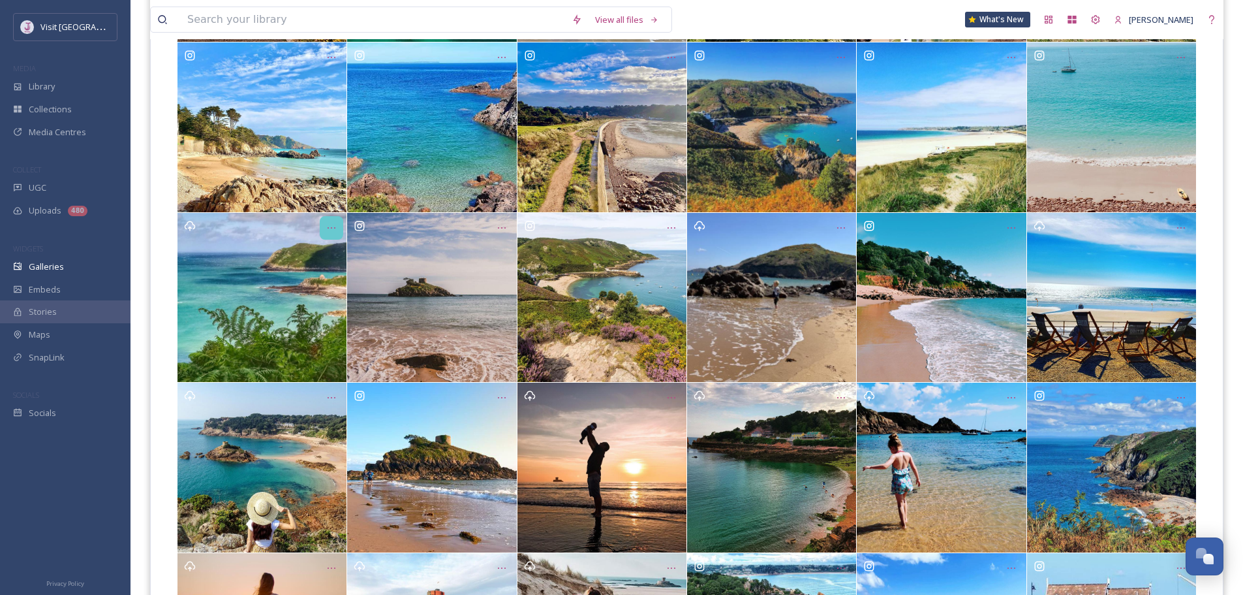
click at [326, 232] on icon "Opens media popup. Media description: 1969aa6de6a3015cf53a8000cace90cf6d2b093c8…" at bounding box center [331, 228] width 10 height 10
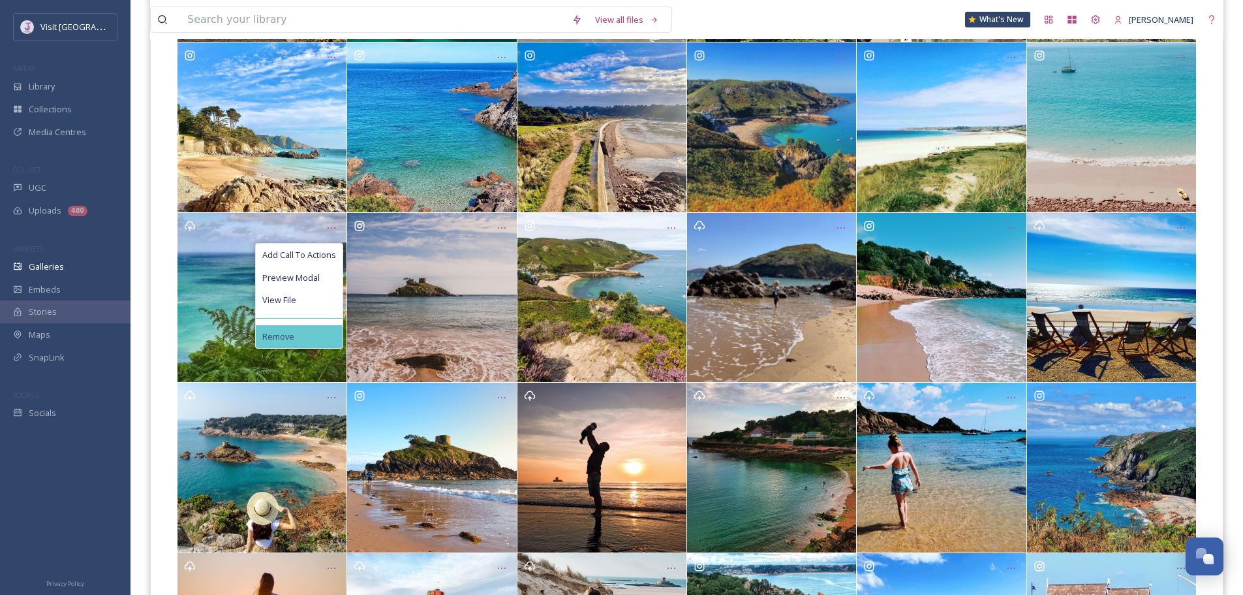
click at [318, 345] on div "Remove" at bounding box center [299, 336] width 87 height 23
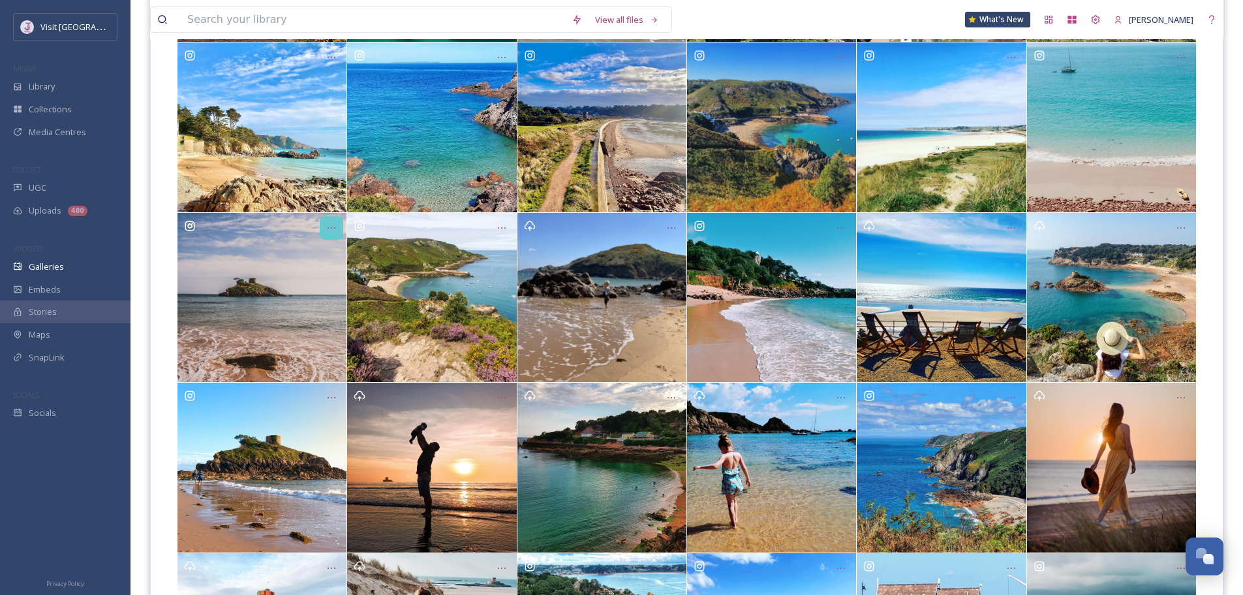
click at [326, 223] on icon "Opens media popup. Media description: 841ff2307b5a971ae202ae3704dc168fd6a500e93…" at bounding box center [331, 228] width 10 height 10
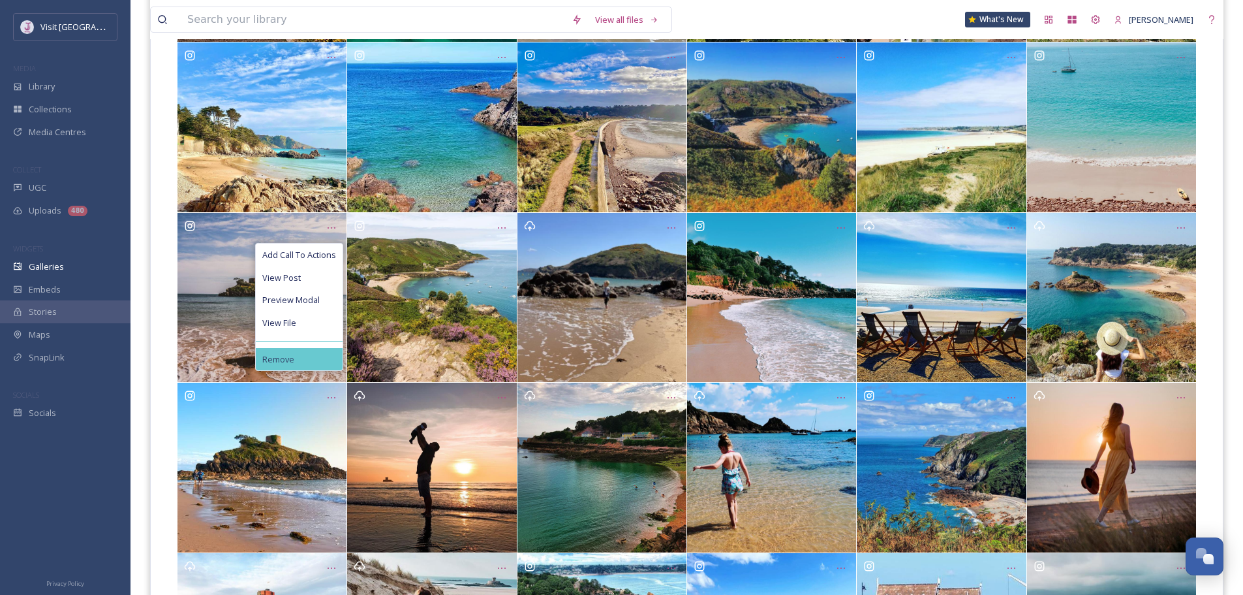
click at [301, 355] on div "Remove" at bounding box center [299, 359] width 87 height 23
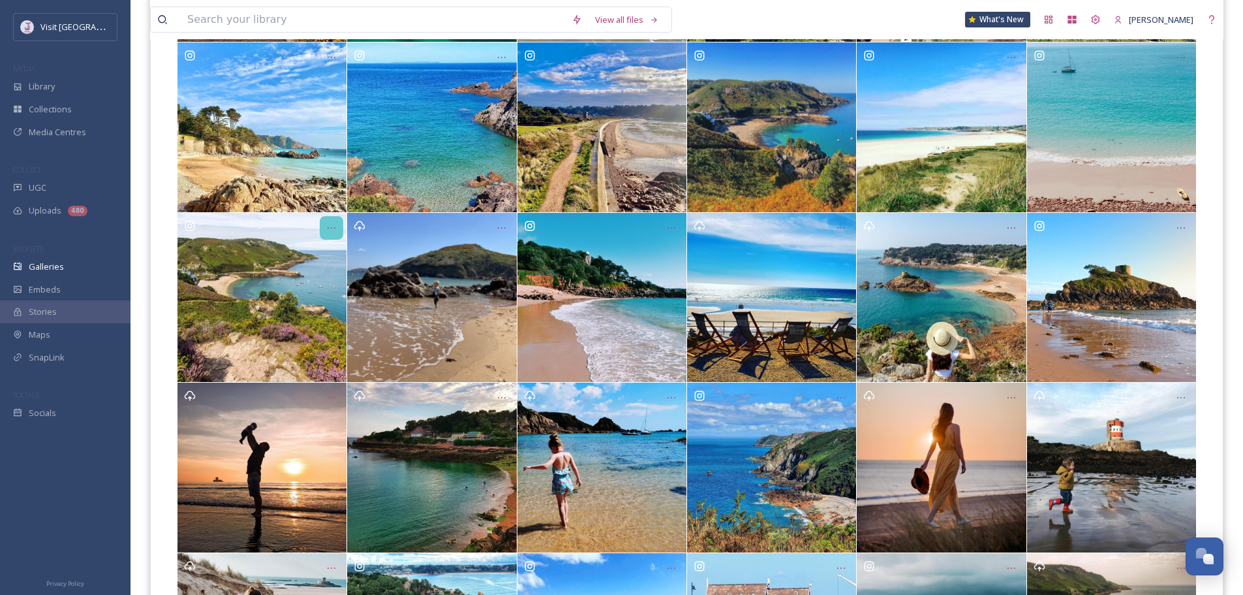
drag, startPoint x: 328, startPoint y: 224, endPoint x: 322, endPoint y: 240, distance: 17.0
click at [328, 225] on icon "Opens media popup. Media description: beadc41b794a35f1515d748b78d6f4521c71e5812…" at bounding box center [331, 228] width 10 height 10
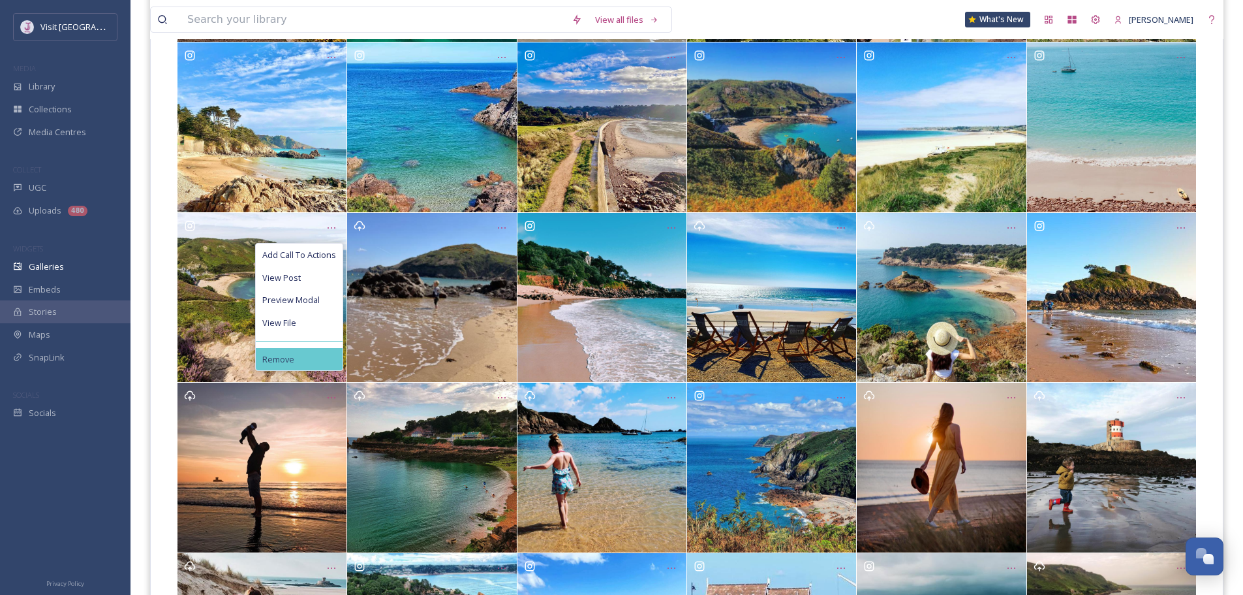
click at [300, 357] on div "Remove" at bounding box center [299, 359] width 87 height 23
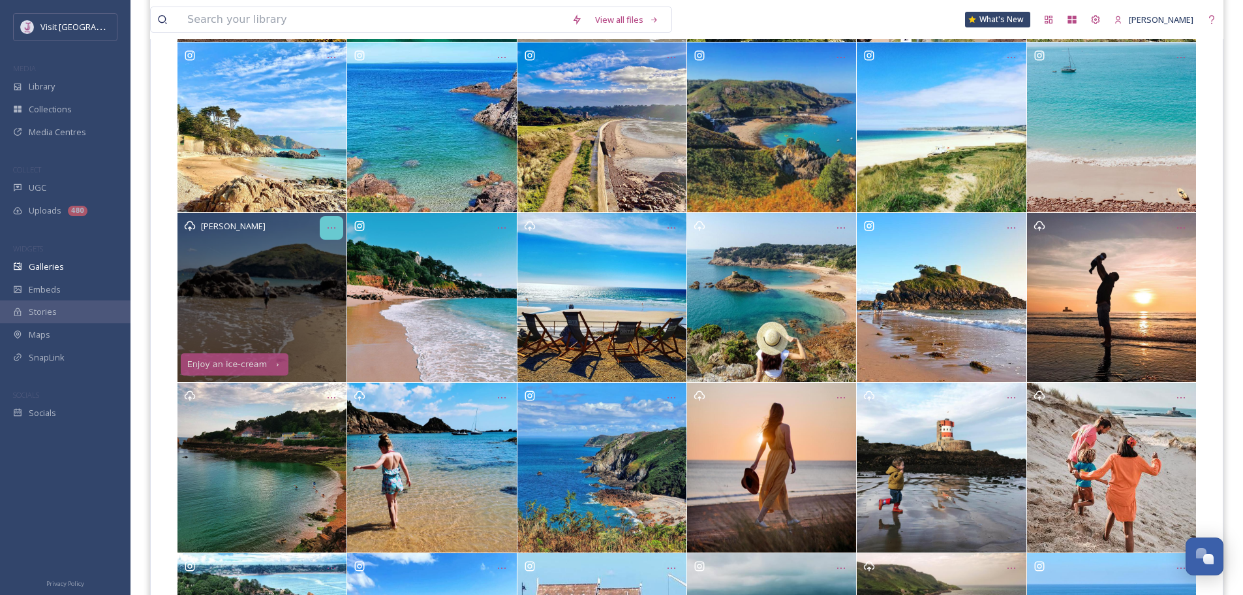
click at [328, 230] on icon "Opens media popup. Media description: d840bba653b929511f8b5424984582c0730c6c2e4…" at bounding box center [331, 228] width 10 height 10
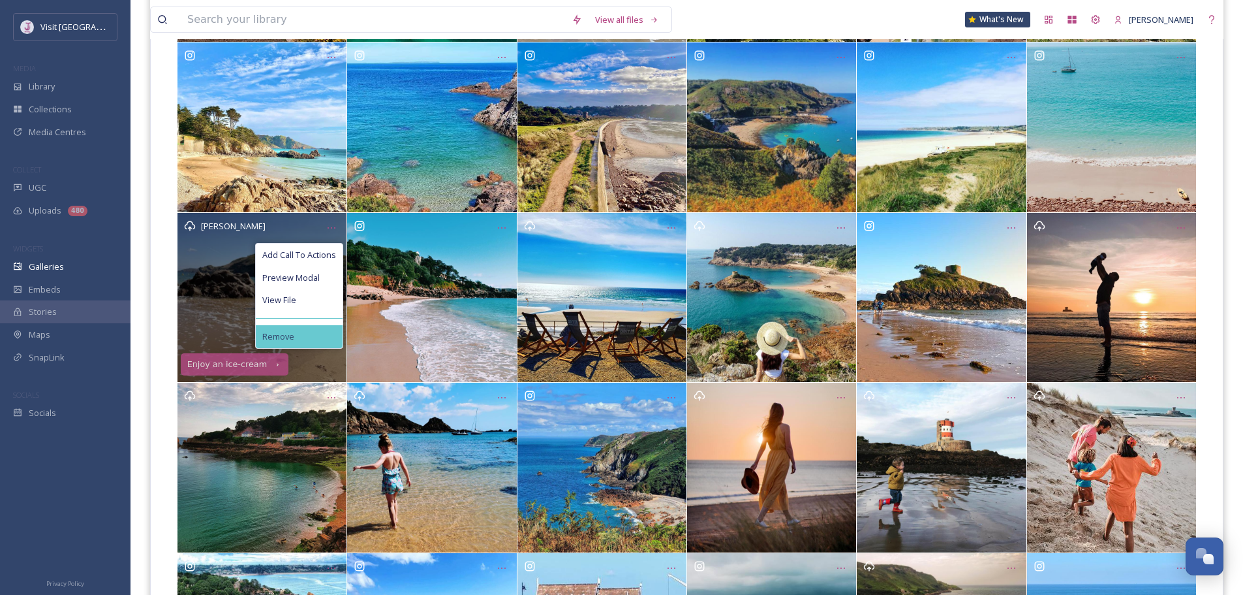
click at [297, 342] on div "Remove" at bounding box center [299, 336] width 87 height 23
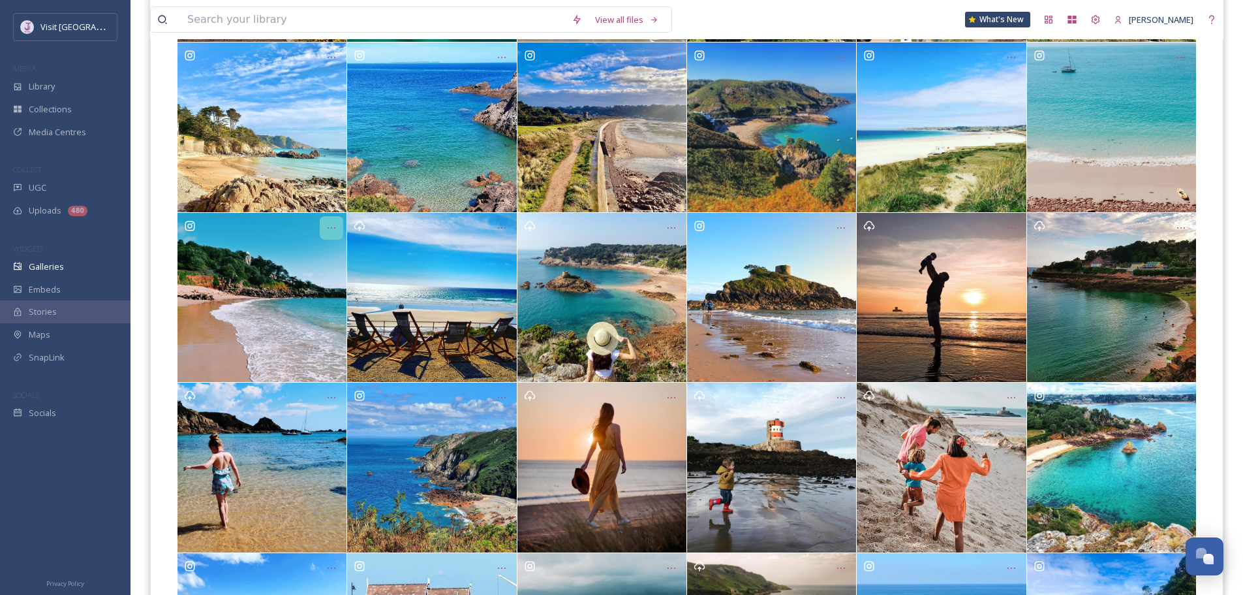
click at [327, 224] on icon "Opens media popup. Media description: 969178775d0b91d1aefdb0202d19095a2aa8063a8…" at bounding box center [331, 228] width 10 height 10
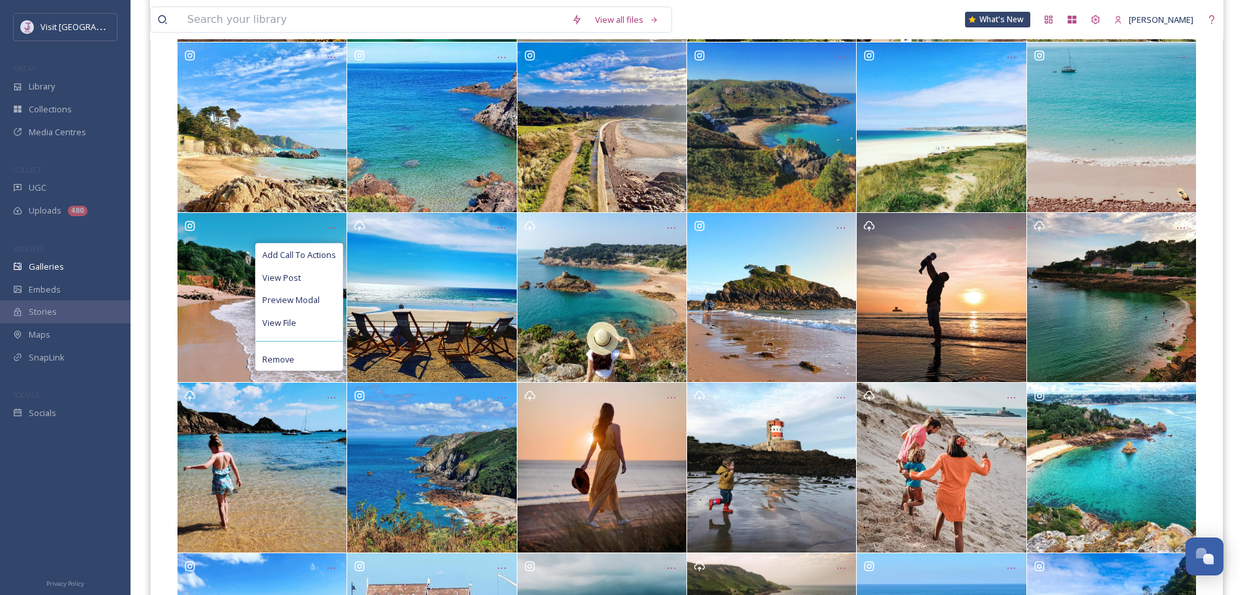
drag, startPoint x: 311, startPoint y: 358, endPoint x: 324, endPoint y: 282, distance: 76.9
click at [311, 358] on div "Remove" at bounding box center [299, 359] width 87 height 23
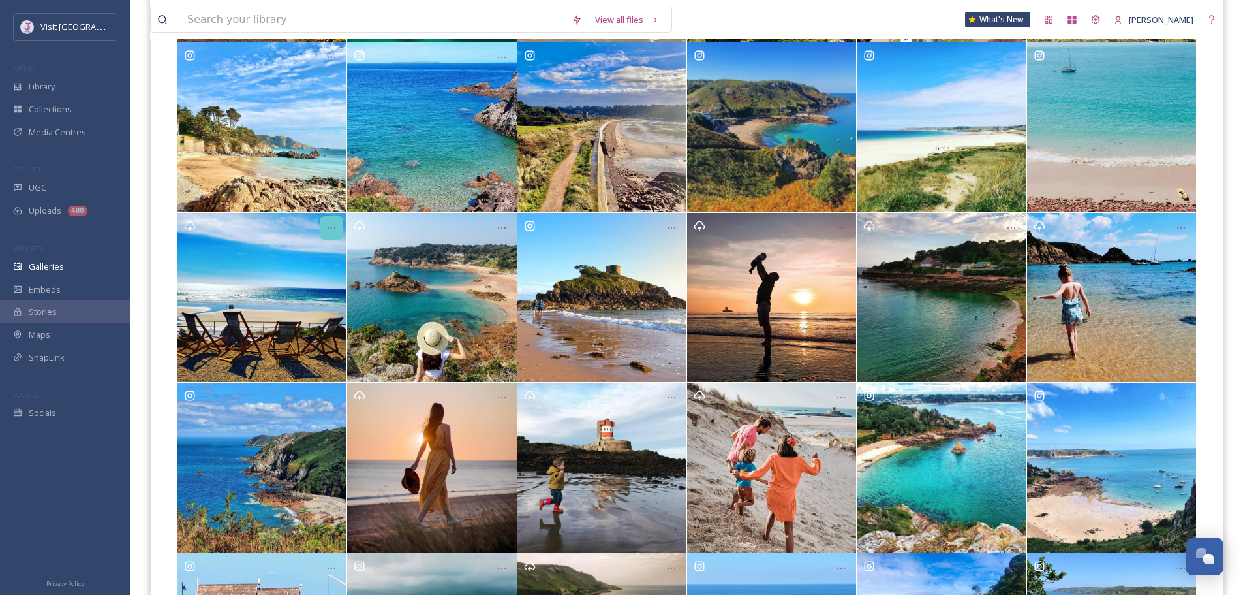
drag, startPoint x: 337, startPoint y: 221, endPoint x: 332, endPoint y: 239, distance: 18.2
click at [337, 223] on div "Opens media popup. Media description: 7c1ebfcfbdd076cc5920b9903ae145400ed189e8b…" at bounding box center [331, 227] width 23 height 23
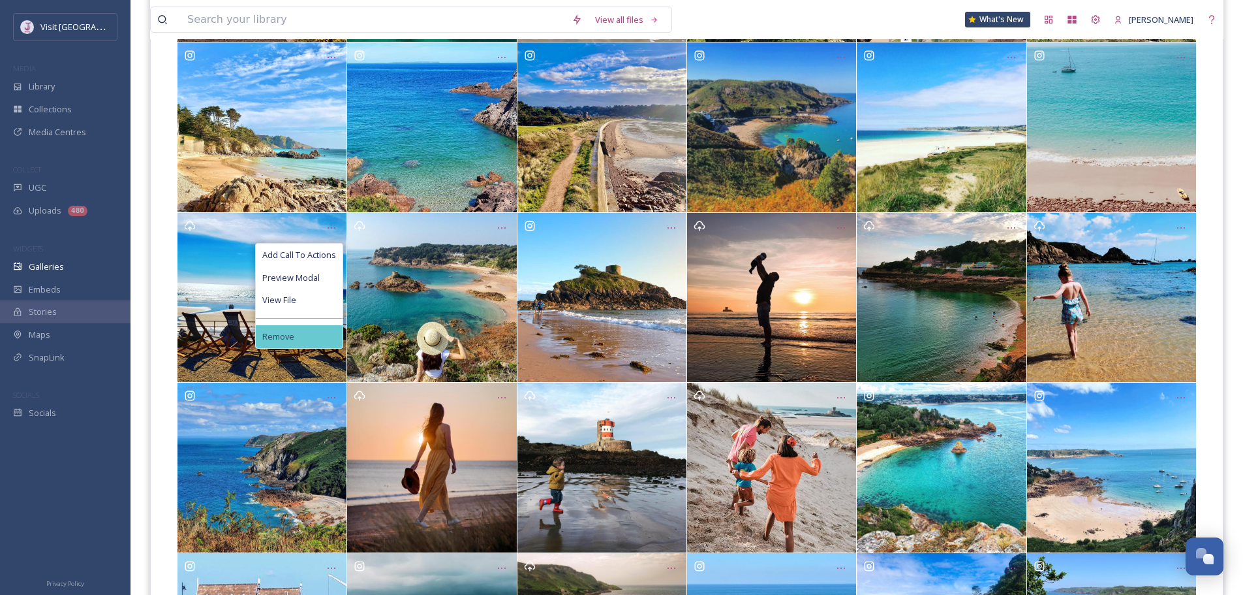
click at [323, 344] on div "Remove" at bounding box center [299, 336] width 87 height 23
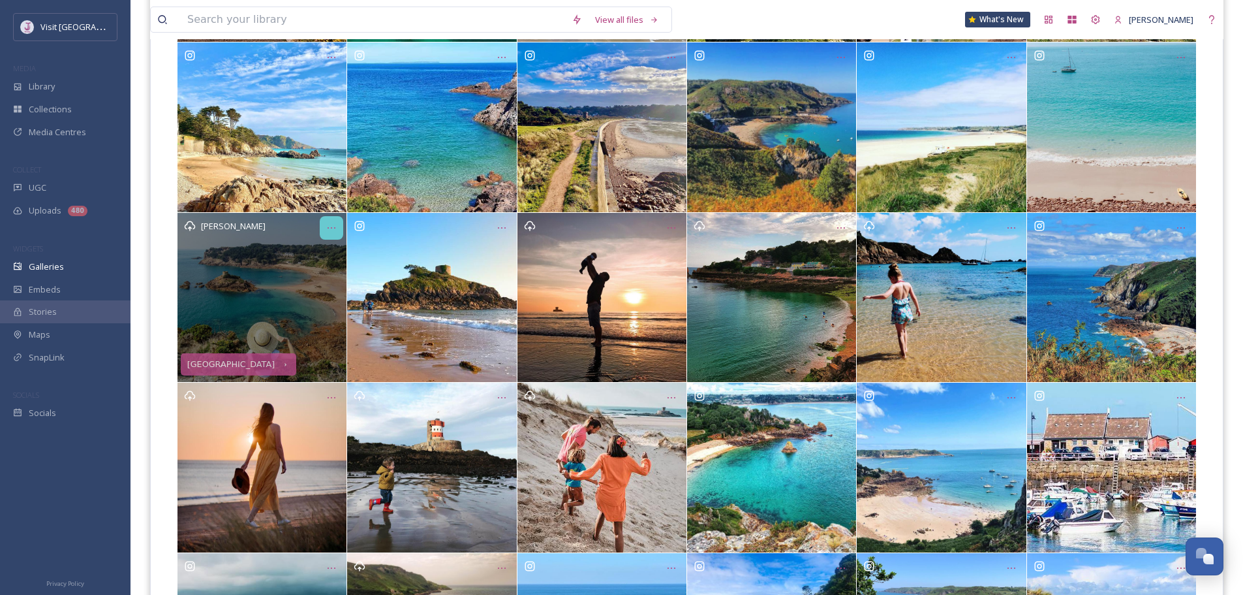
click at [330, 229] on icon "Opens media popup. Media description: 720e820d86a4b8b8374de9297b9df29c44bd60090…" at bounding box center [331, 228] width 10 height 10
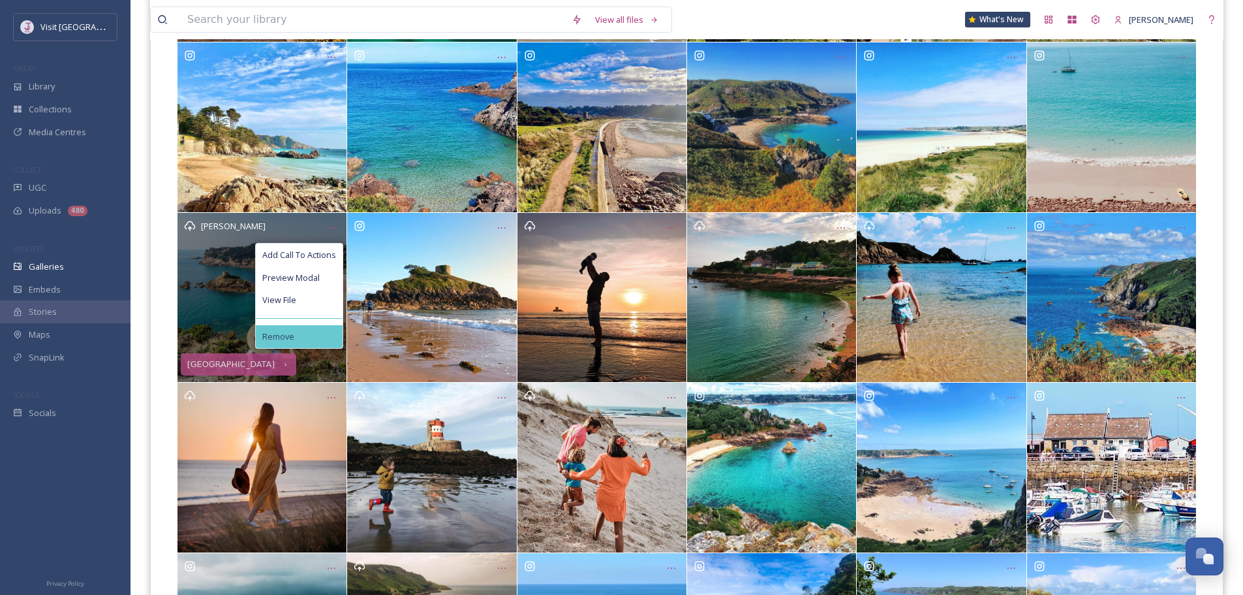
click at [302, 342] on div "Remove" at bounding box center [299, 336] width 87 height 23
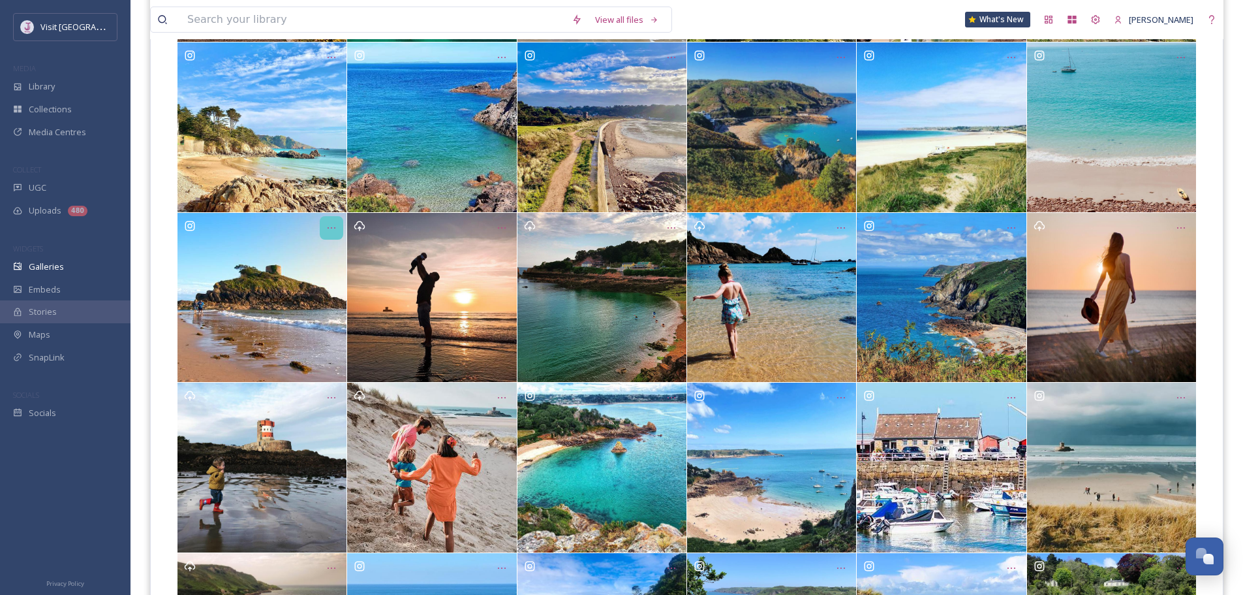
click at [323, 234] on div "Opens media popup. Media description: a803e25b9a7eef149a93e0c53d51ce10f5a10e784…" at bounding box center [331, 227] width 23 height 23
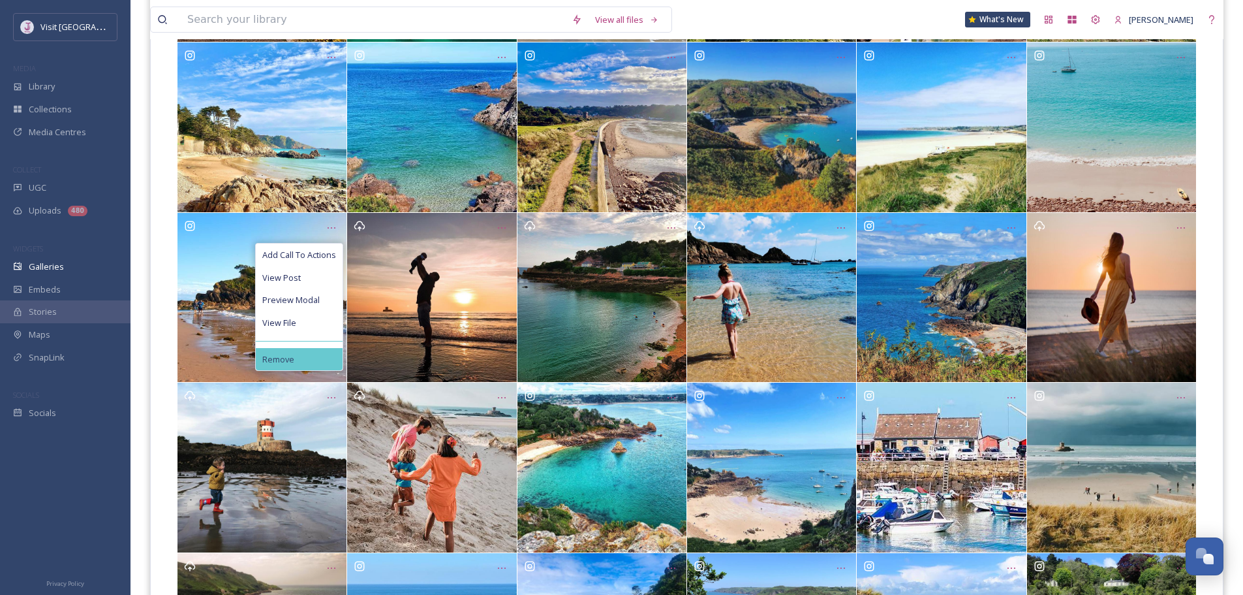
click at [298, 350] on div "Remove" at bounding box center [299, 359] width 87 height 23
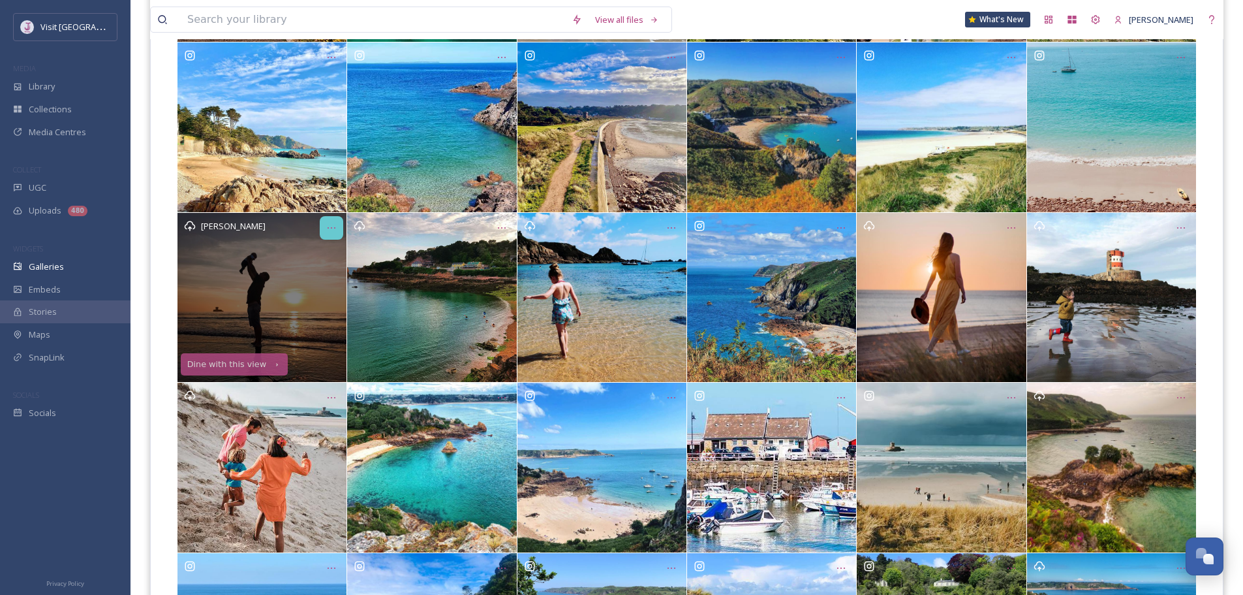
click at [329, 234] on div "Opens media popup. Media description: a78ea9b99e2b415ce2ff13ee0a317b4380b6cff97…" at bounding box center [331, 227] width 23 height 23
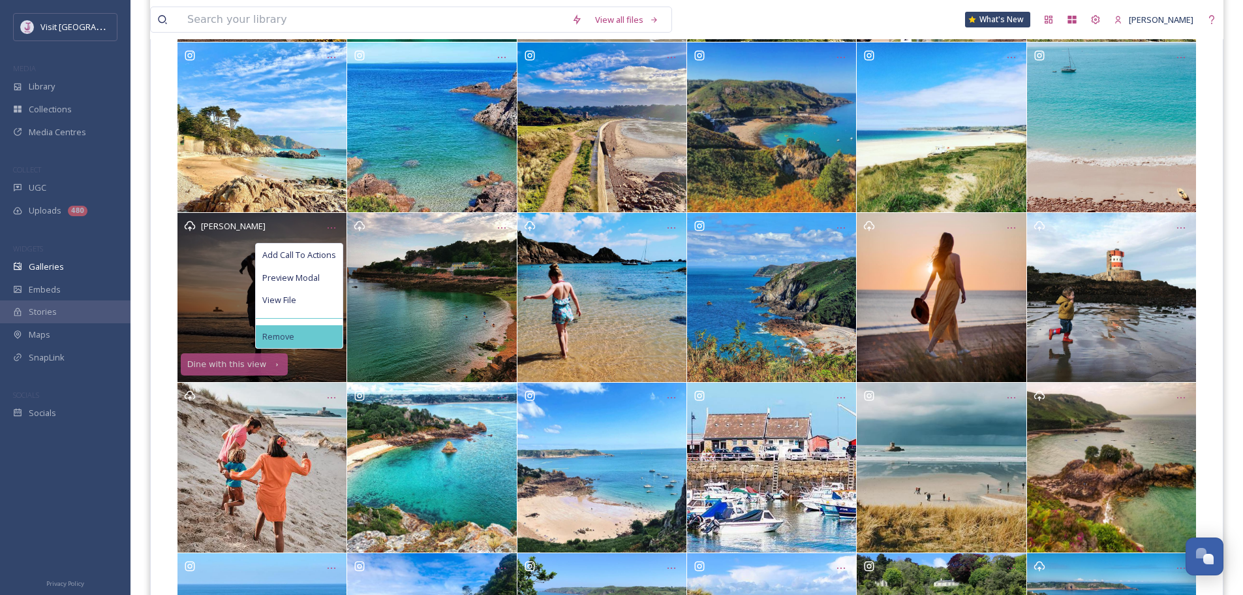
click at [311, 327] on div "Remove" at bounding box center [299, 336] width 87 height 23
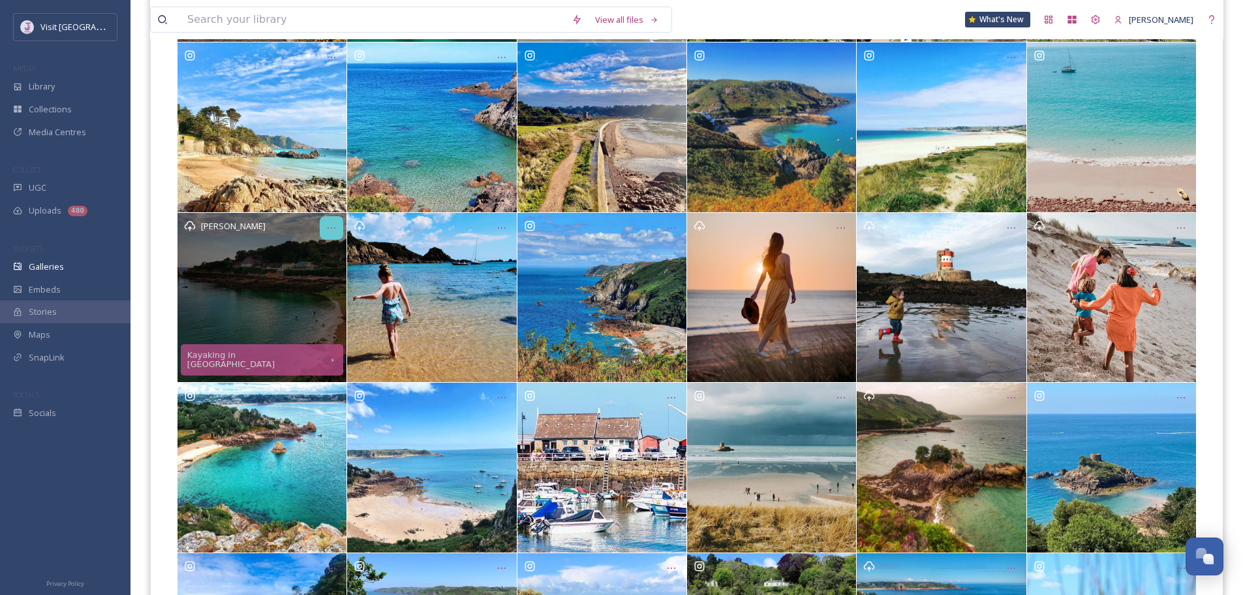
click at [322, 222] on div "Opens media popup. Media description: 45b4232d05015777c105306b08b01da36380bc233…" at bounding box center [331, 227] width 23 height 23
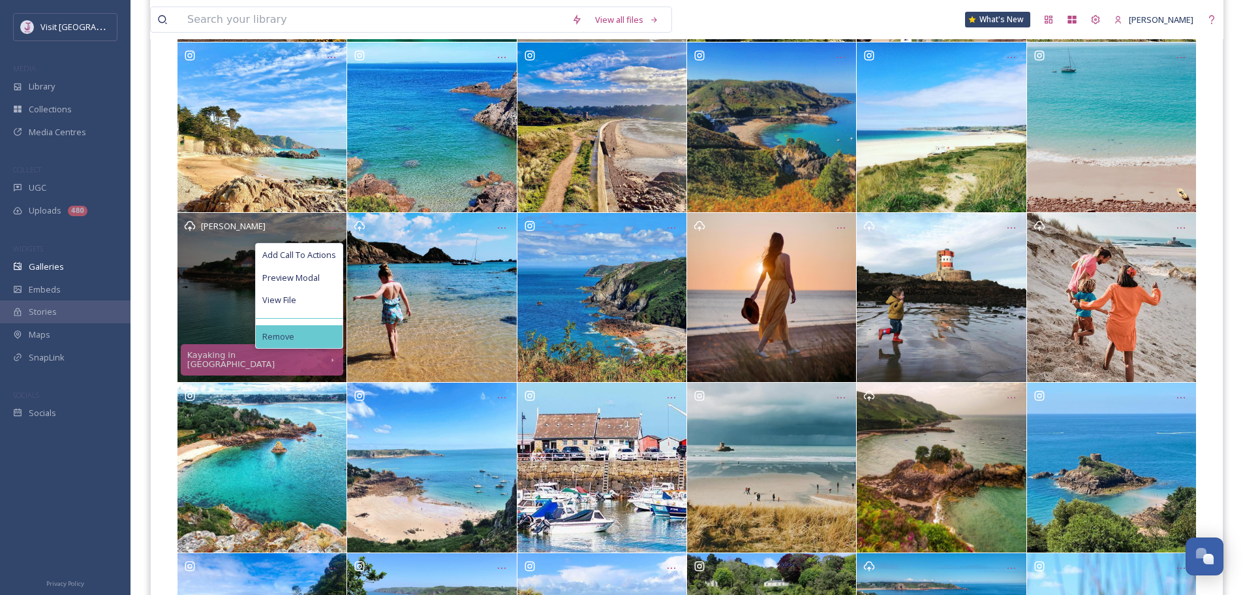
click at [313, 338] on div "Remove" at bounding box center [299, 336] width 87 height 23
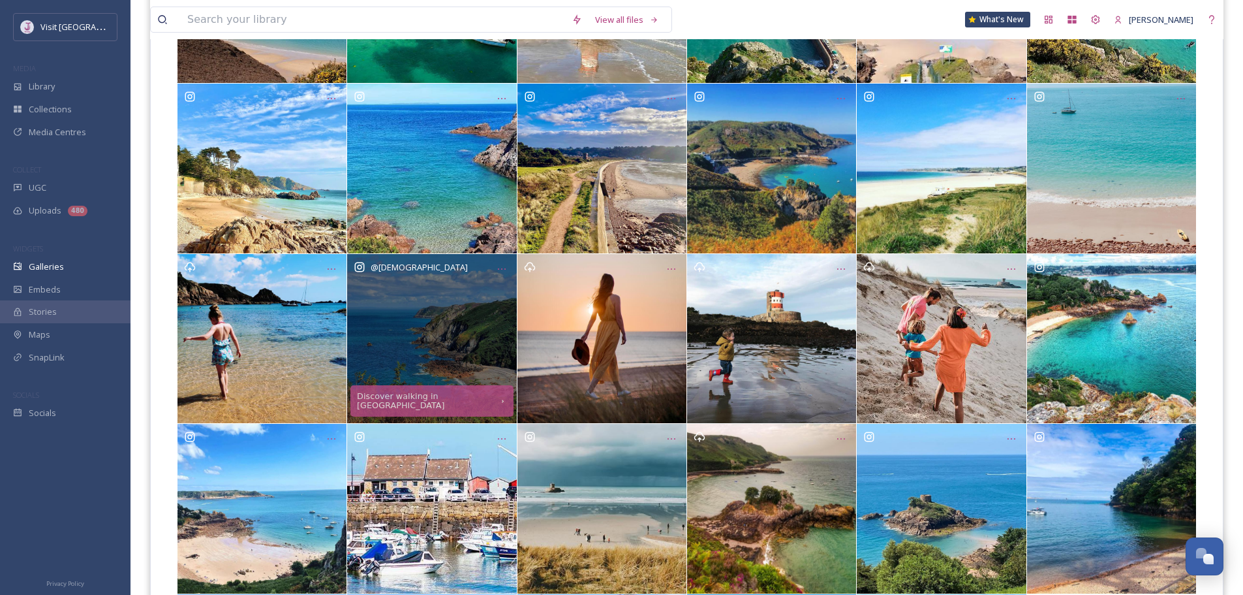
scroll to position [326, 0]
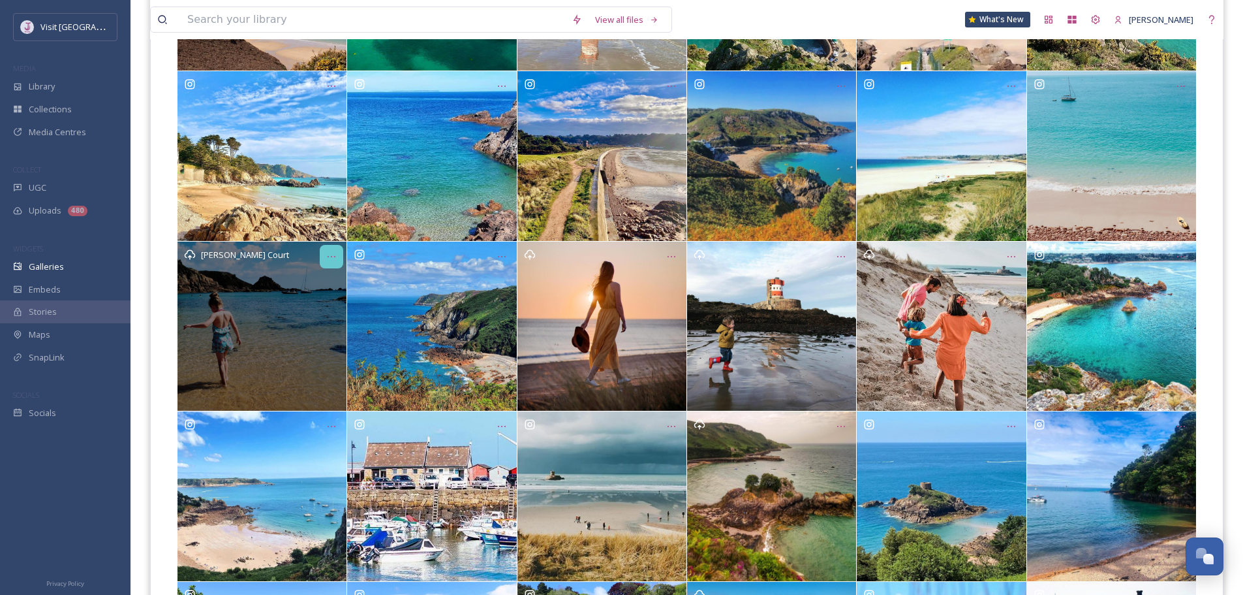
click at [330, 263] on div "Opens media popup. Media description: f57e16e338c3b9f26ba0c6b1f48fc482cda6244b6…" at bounding box center [331, 256] width 23 height 23
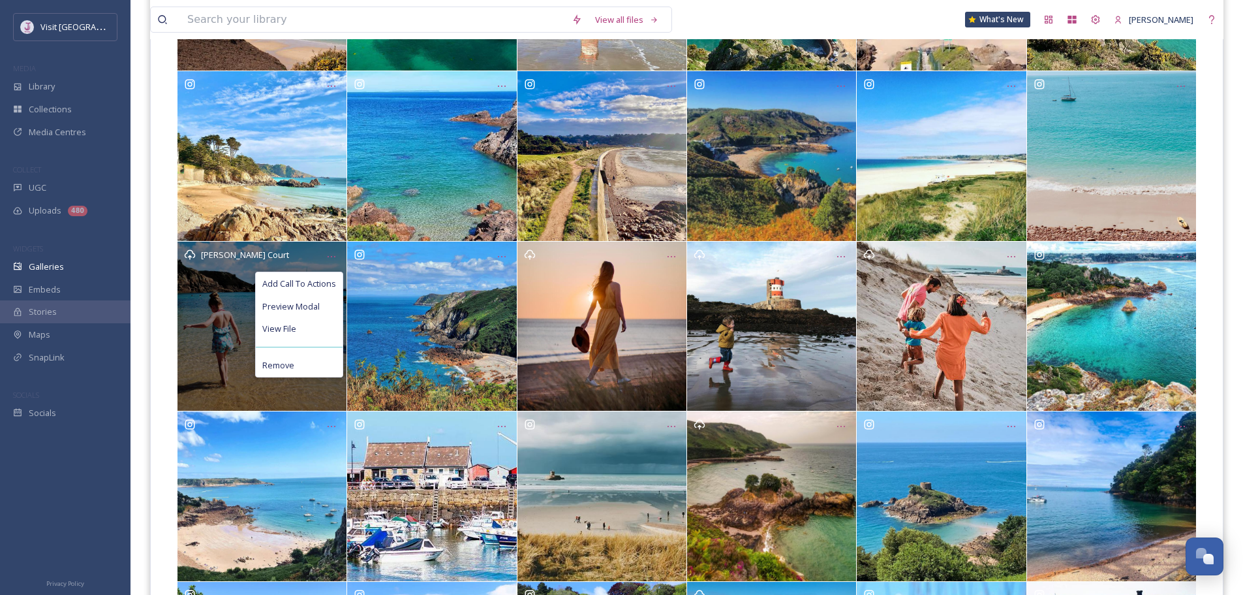
click at [299, 369] on div "Remove" at bounding box center [299, 365] width 87 height 23
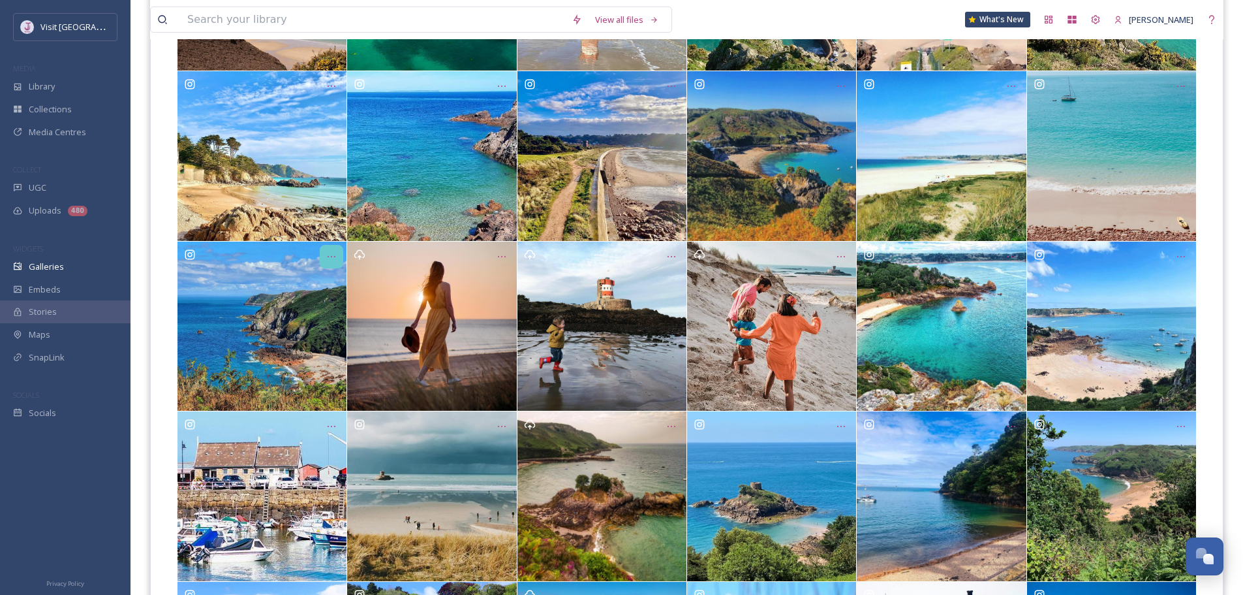
click at [324, 260] on div "Opens media popup. Media description: df3c729b0d995e351f143b020a2dd0441d4bc6c08…" at bounding box center [331, 256] width 23 height 23
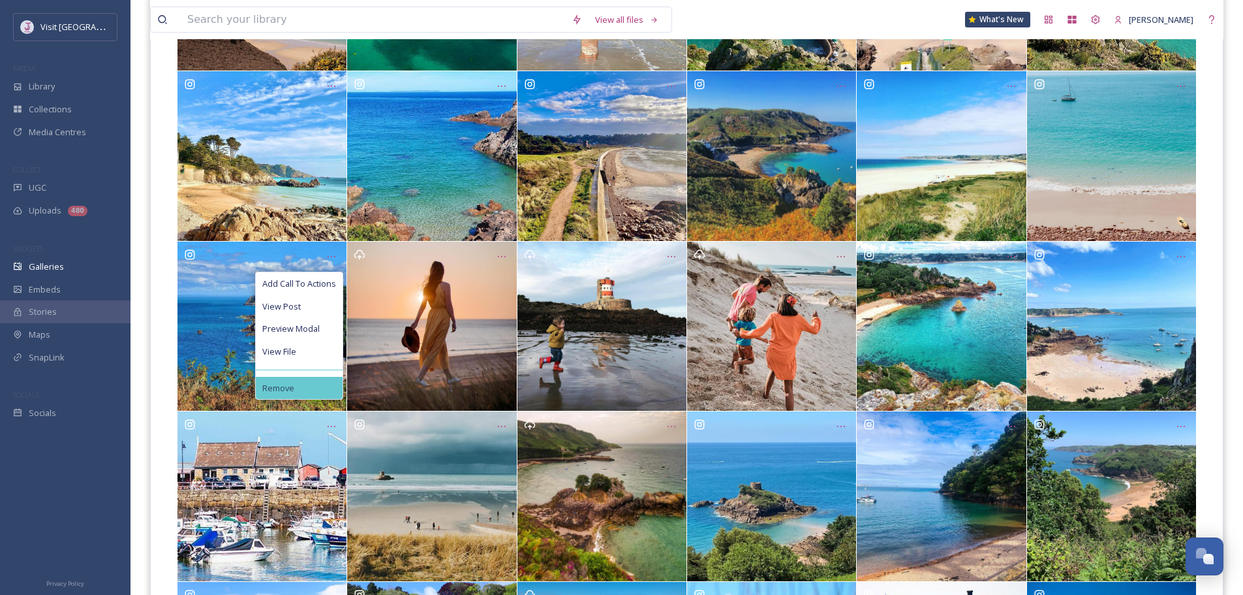
click at [294, 386] on div "Remove" at bounding box center [299, 388] width 87 height 23
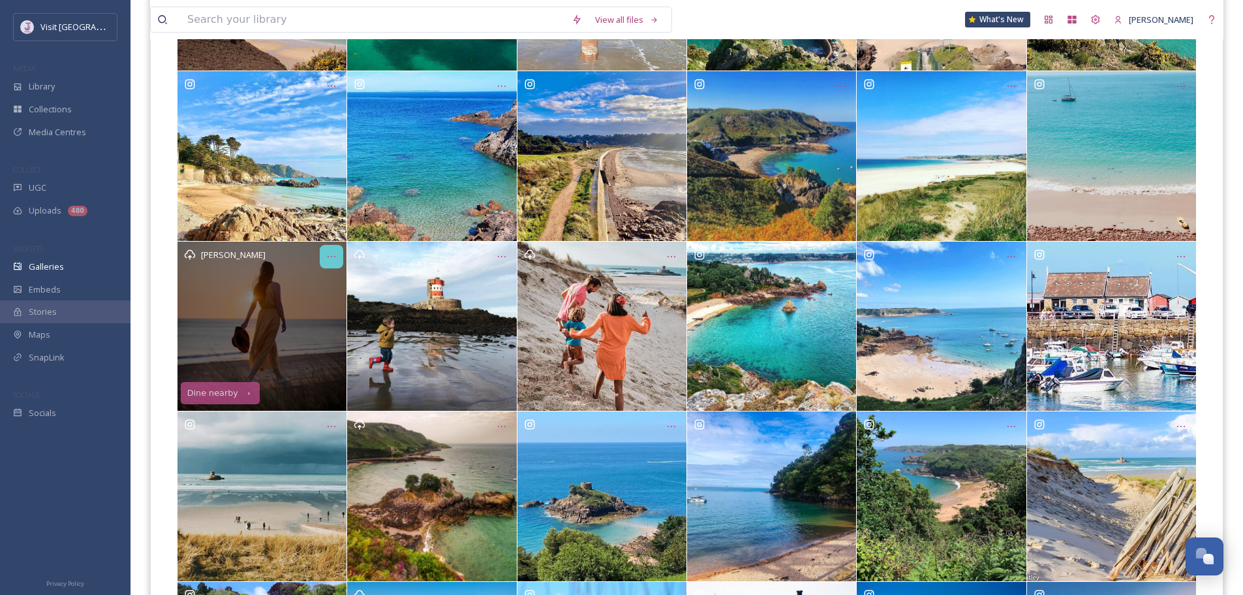
click at [337, 251] on div "Opens media popup. Media description: 9200aca481c0188e9bf1ec4982dcd52343caa7412…" at bounding box center [331, 256] width 23 height 23
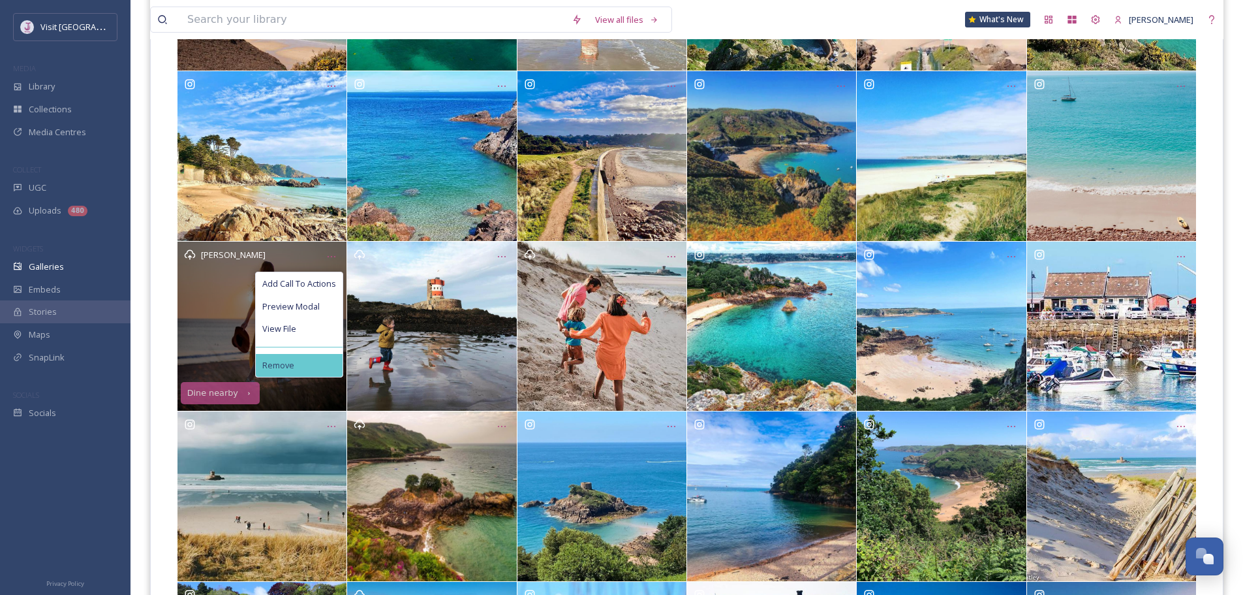
click at [306, 368] on div "Remove" at bounding box center [299, 365] width 87 height 23
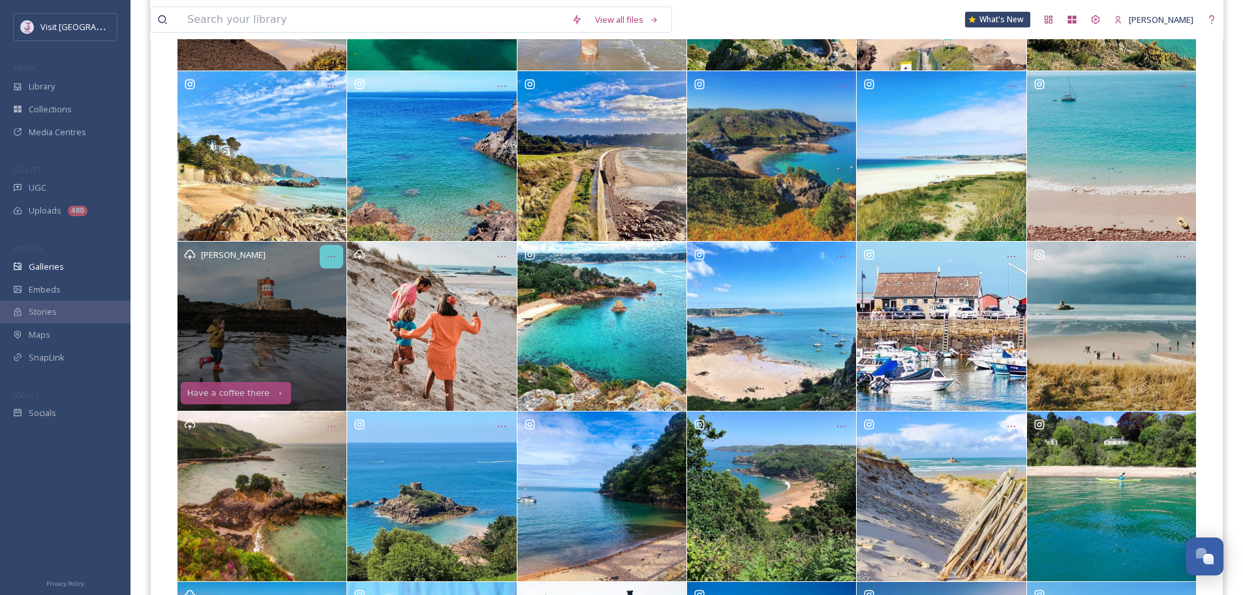
click at [327, 256] on icon "Opens media popup. Media description: 7ae739fa39f6a8e88d3f1e7a58f864c2bbce8ae3b…" at bounding box center [331, 256] width 10 height 10
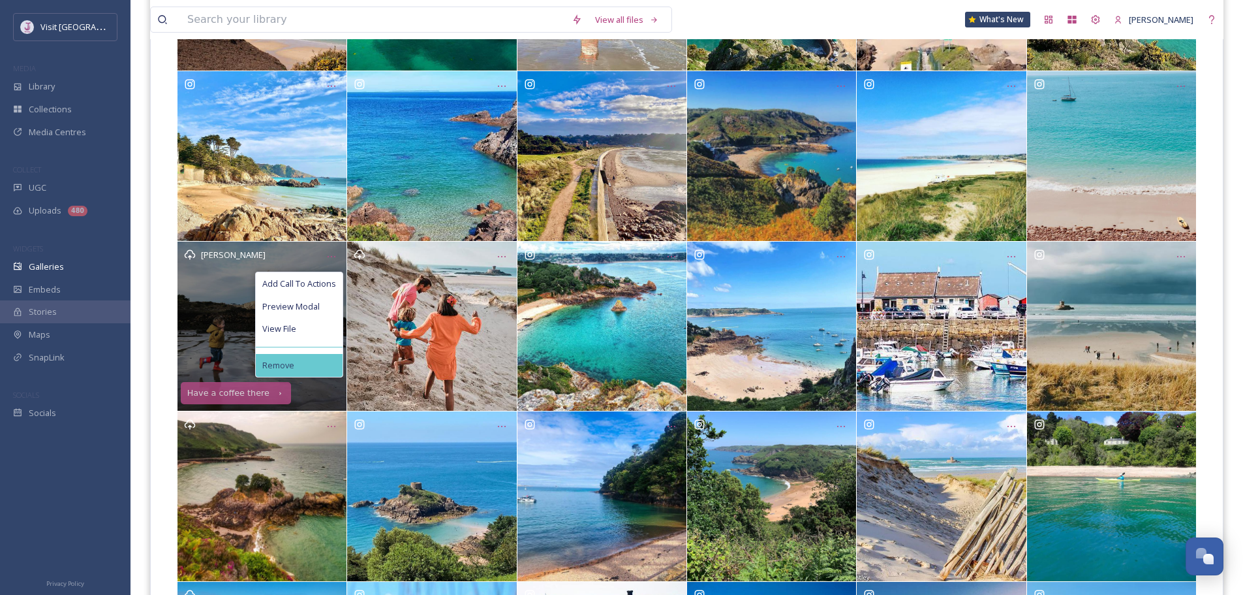
click at [294, 366] on div "Remove" at bounding box center [299, 365] width 87 height 23
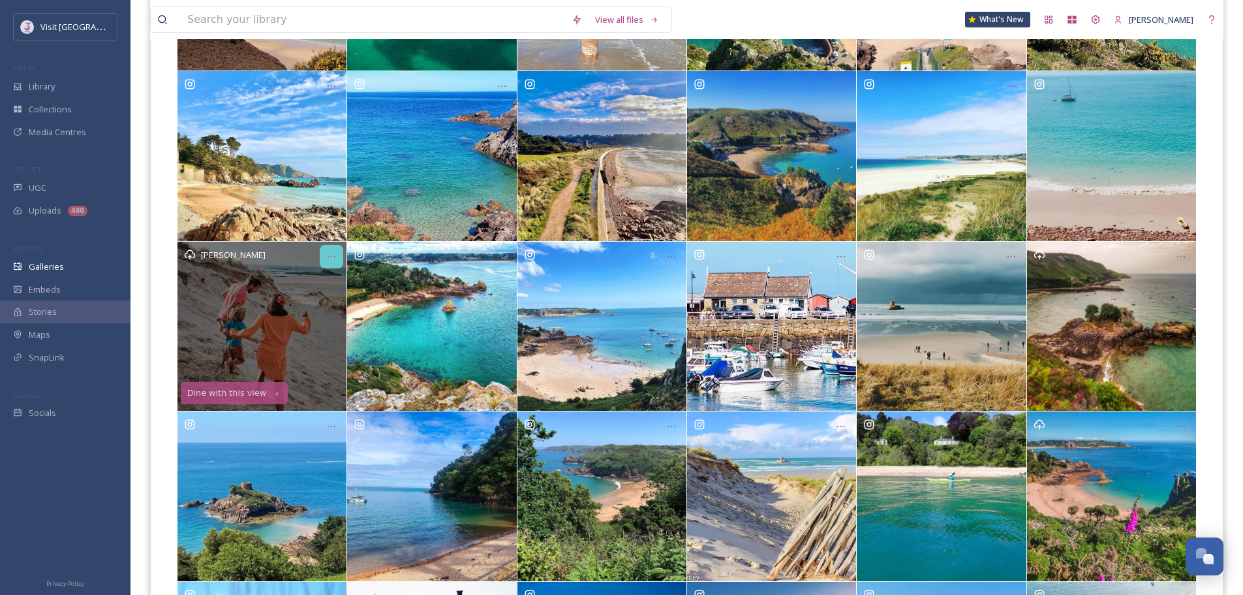
click at [331, 255] on icon "Opens media popup. Media description: 57168206e60dda8b6cea2b098f244d30fb062a008…" at bounding box center [331, 256] width 10 height 10
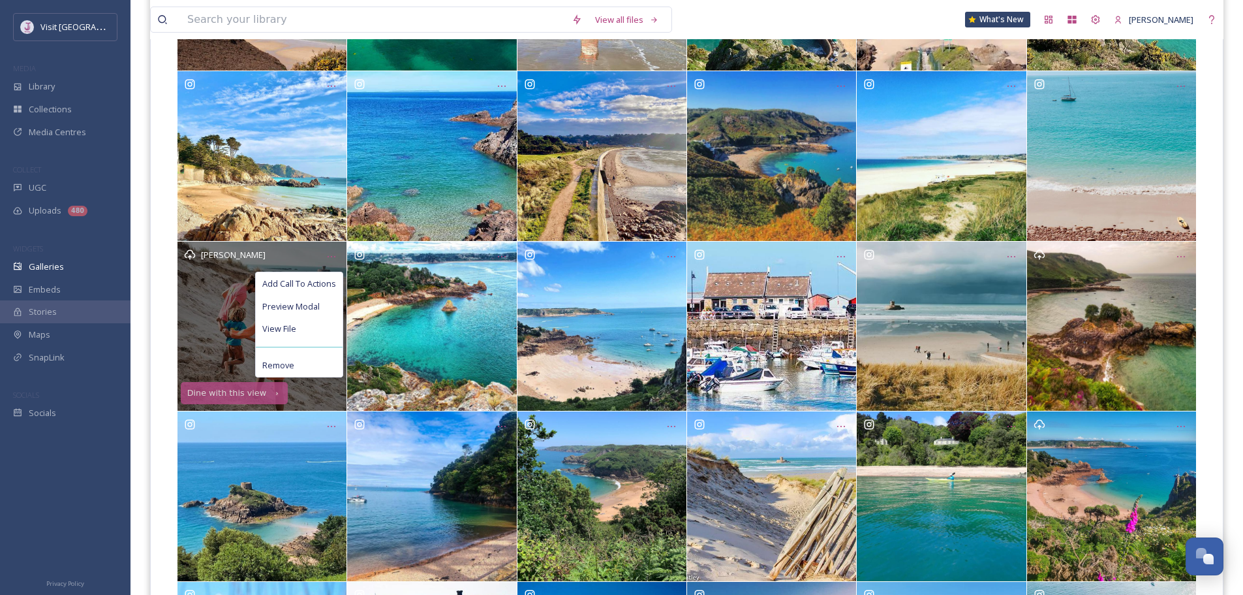
click at [317, 360] on div "Remove" at bounding box center [299, 365] width 87 height 23
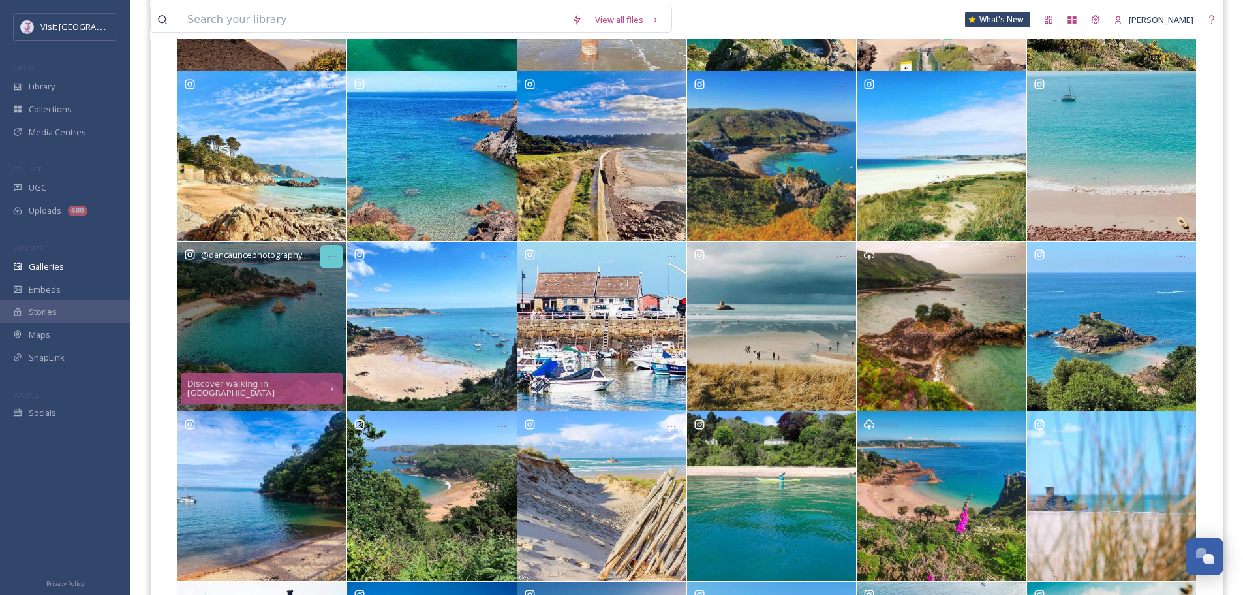
click at [331, 265] on div "Opens media popup. Media description: 05b0c2dbcc7ccd4d91a8ece1319a3fccd8fa8c2fc…" at bounding box center [331, 256] width 23 height 23
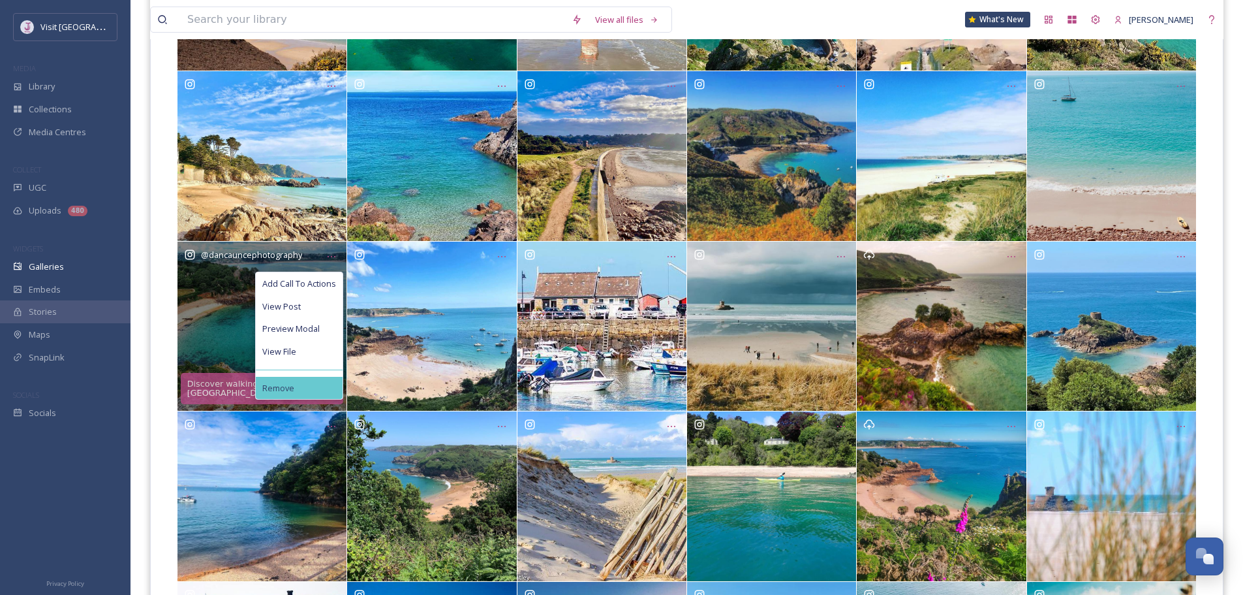
click at [302, 388] on div "Remove" at bounding box center [299, 388] width 87 height 23
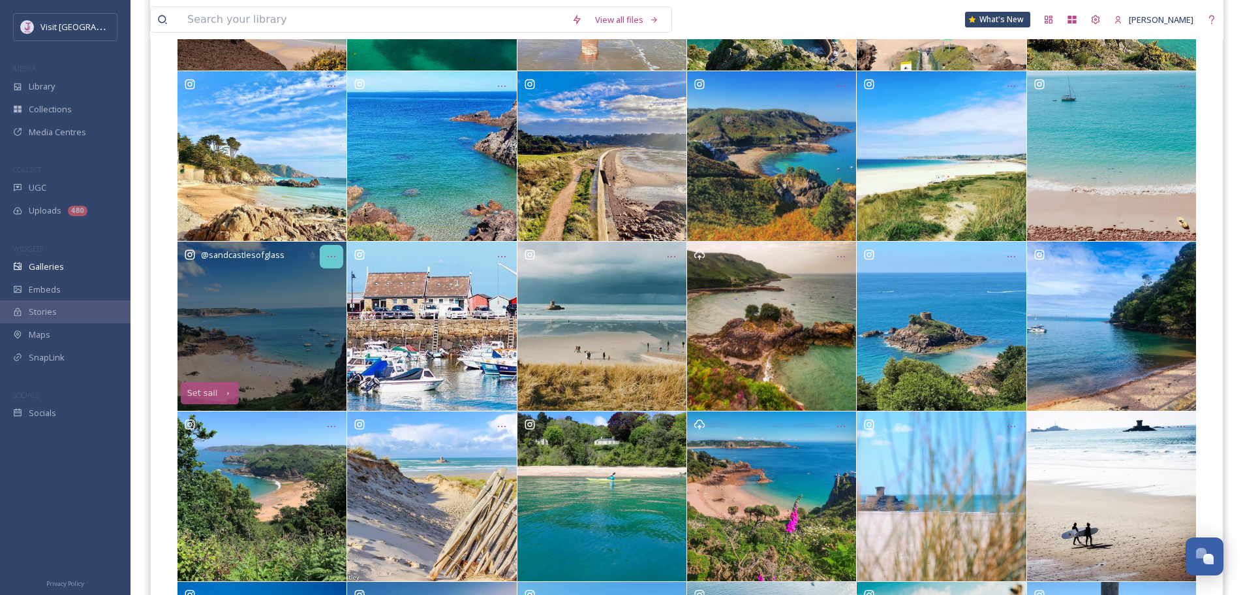
click at [331, 251] on icon "Opens media popup. Media description: 87c4d1cbe7c4826c680983e01b7e2623c76b795c5…" at bounding box center [331, 256] width 10 height 10
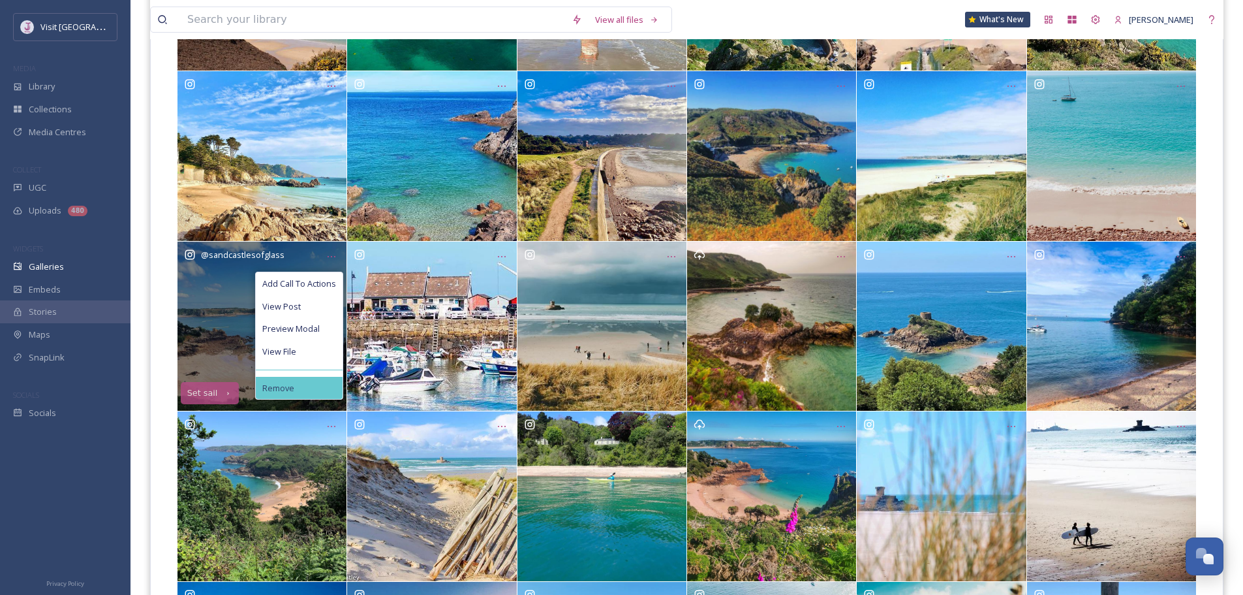
click at [303, 386] on div "Remove" at bounding box center [299, 388] width 87 height 23
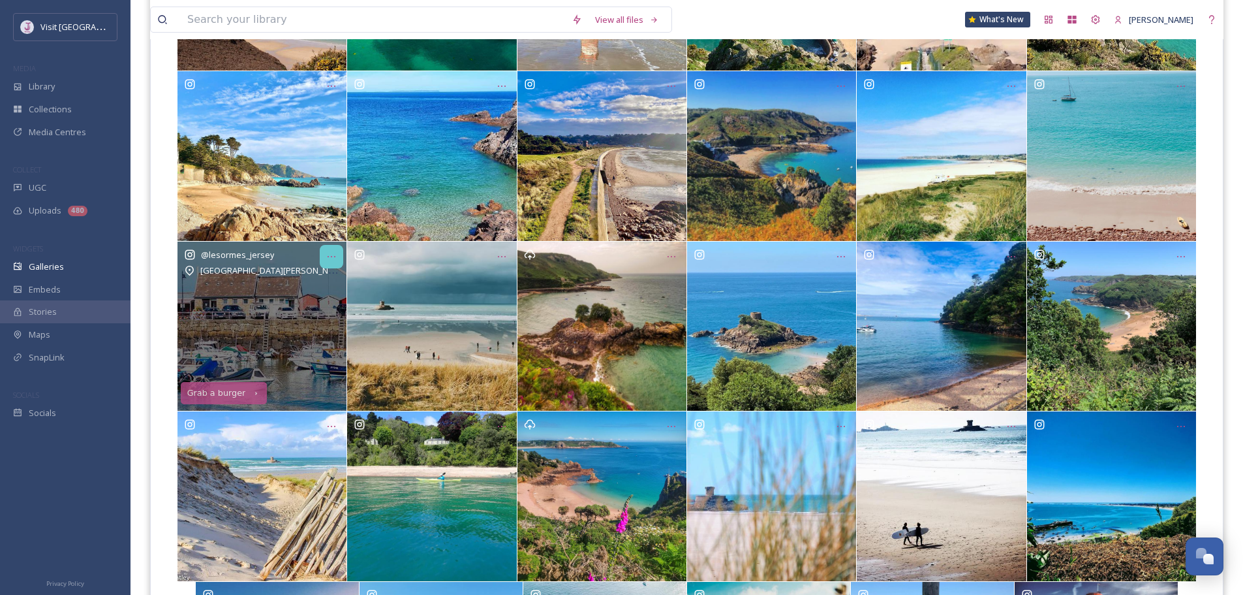
click at [326, 250] on div "Opens media popup. Media description: 9ccd50c91537863cc9b56fe699a8af37a2fd0fdac…" at bounding box center [331, 256] width 23 height 23
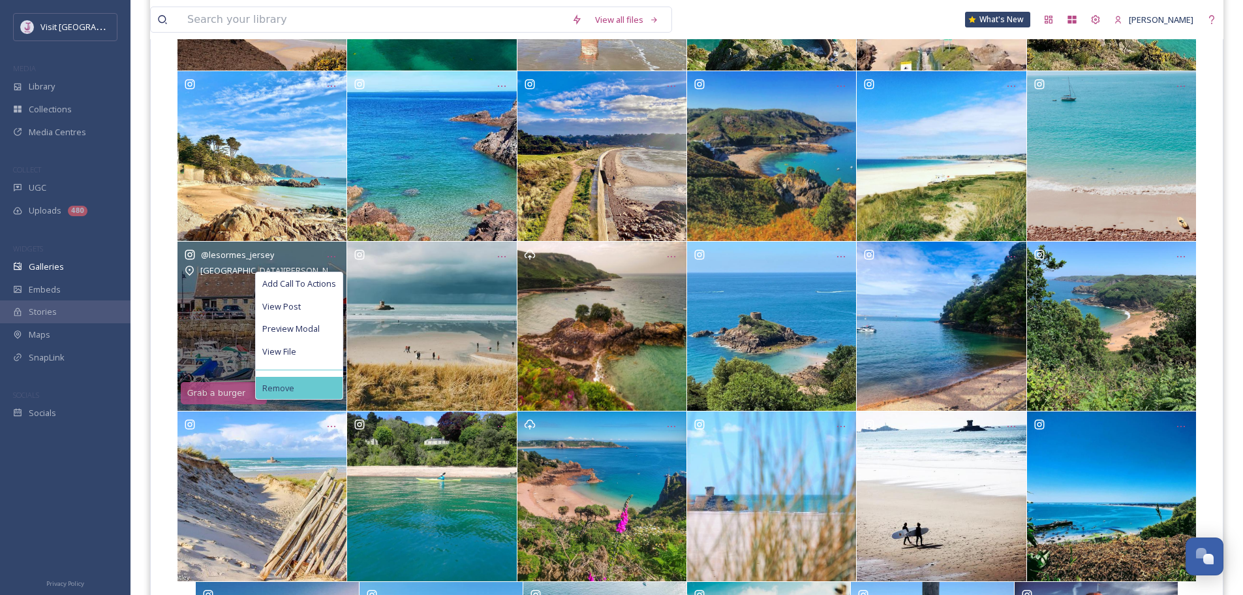
click at [300, 384] on div "Remove" at bounding box center [299, 388] width 87 height 23
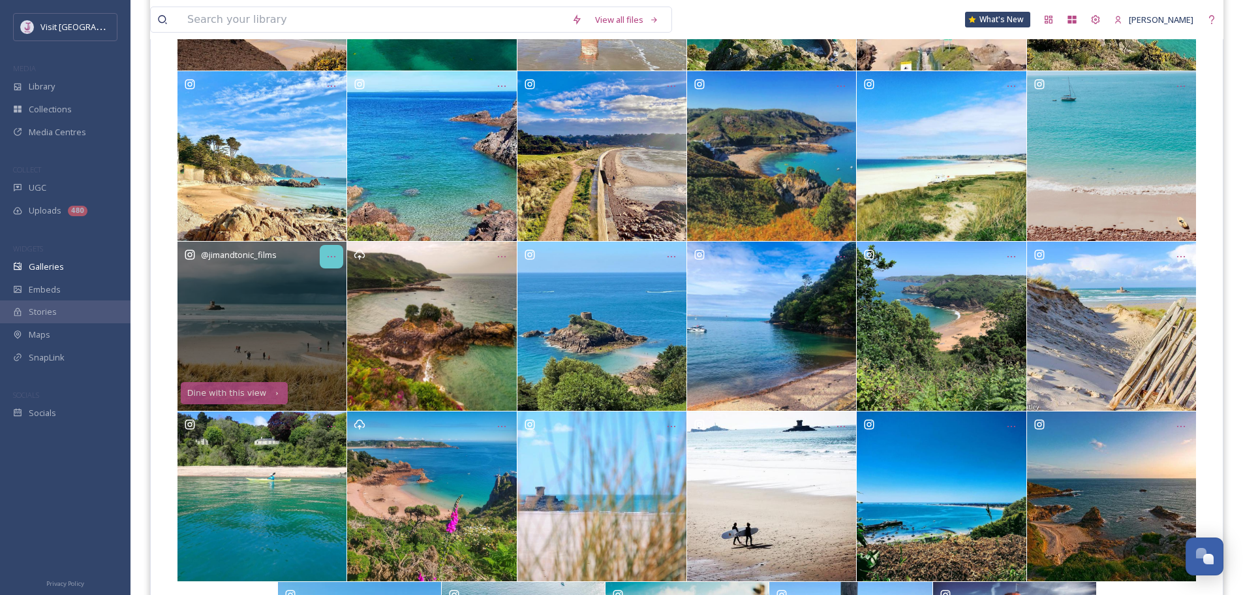
click at [327, 256] on icon "Opens media popup. Media description: 85319f704c2218f5904771c9c4658dafe014399dc…" at bounding box center [331, 256] width 10 height 10
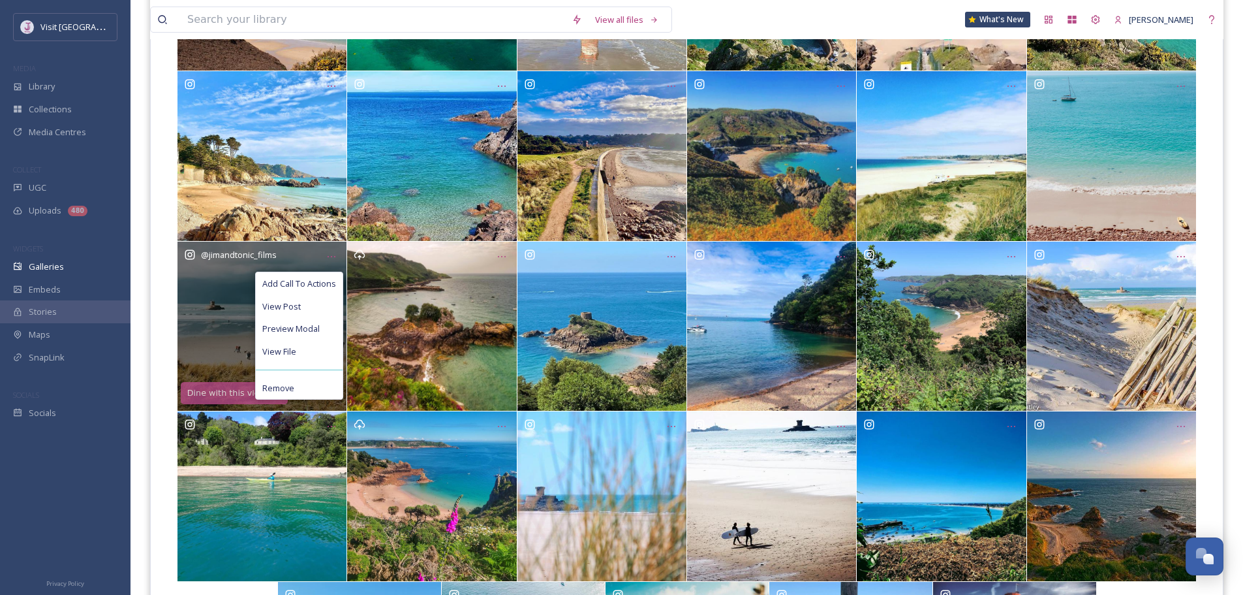
click at [305, 385] on div "Remove" at bounding box center [299, 388] width 87 height 23
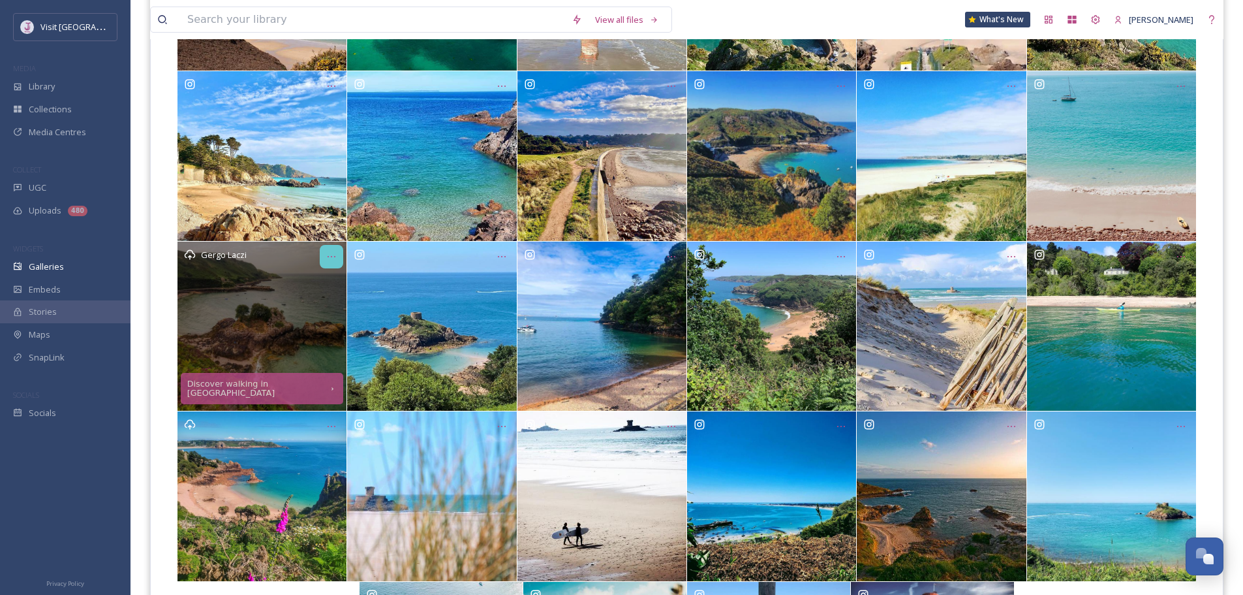
click at [326, 255] on icon "Opens media popup. Media description: 878673f15f9d1c724788497ad3354dd071da1d025…" at bounding box center [331, 256] width 10 height 10
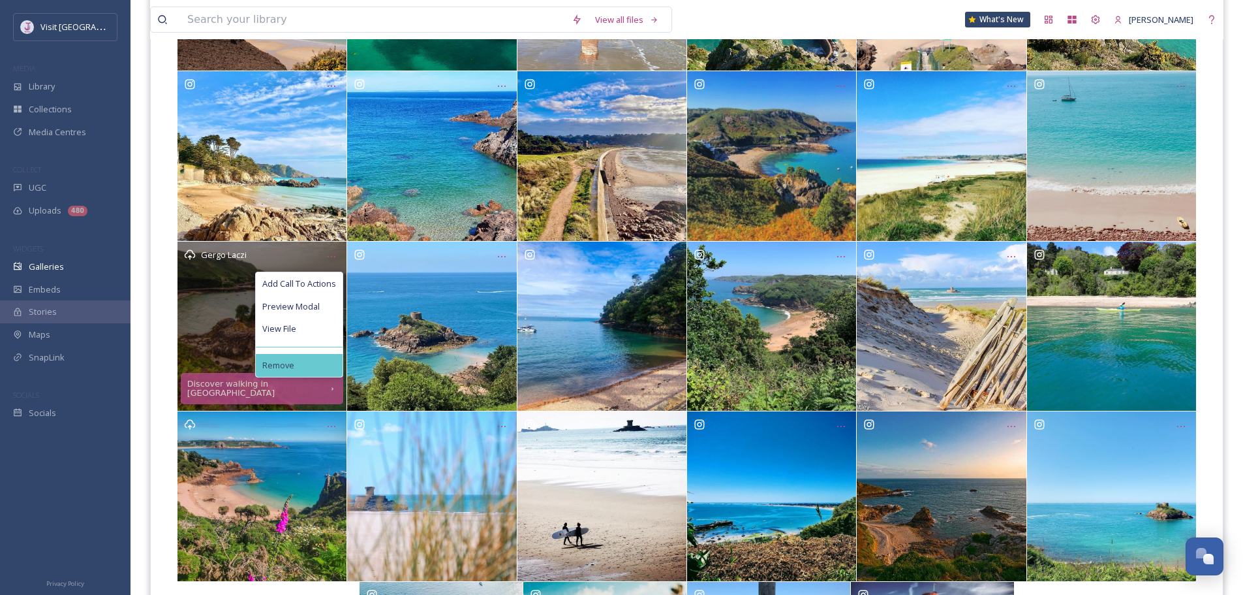
click at [310, 365] on div "Remove" at bounding box center [299, 365] width 87 height 23
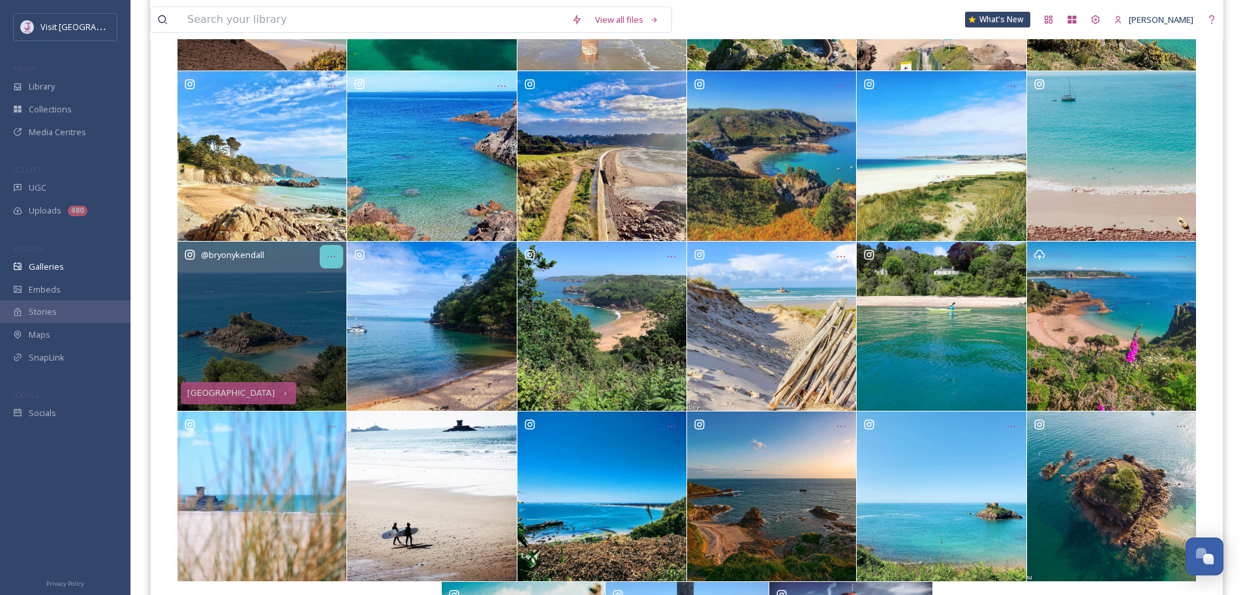
click at [333, 261] on icon "Opens media popup. Media description: c8d478c9a6ecc1e80982c5167596bf4a93d505b0f…" at bounding box center [331, 256] width 10 height 10
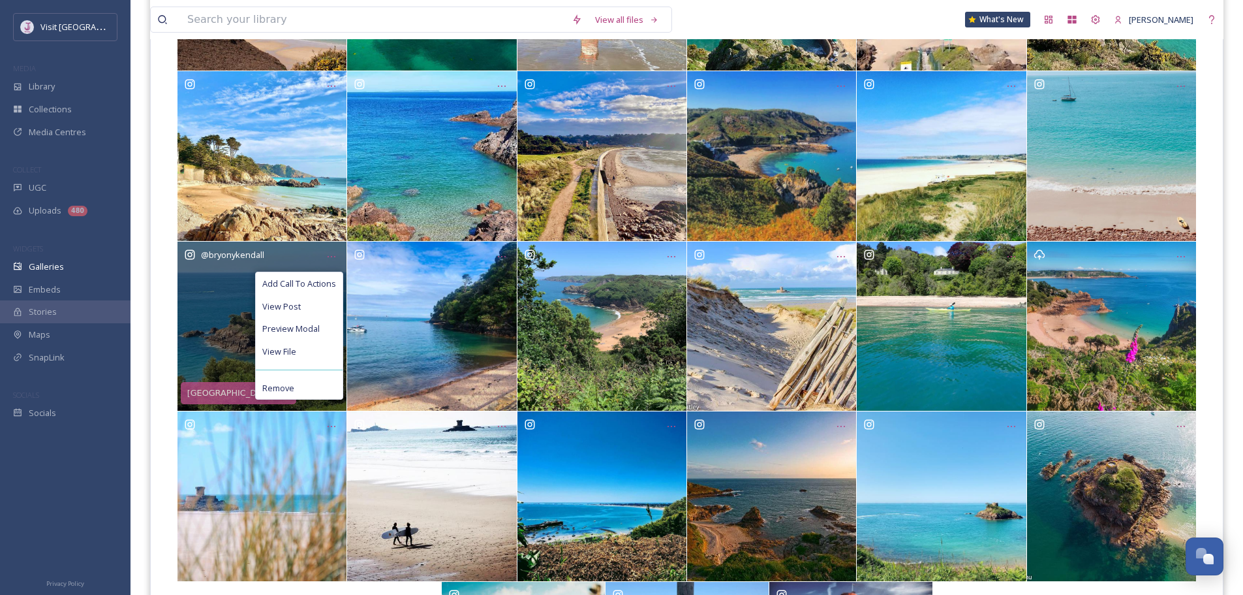
click at [316, 381] on div "Remove" at bounding box center [299, 388] width 87 height 23
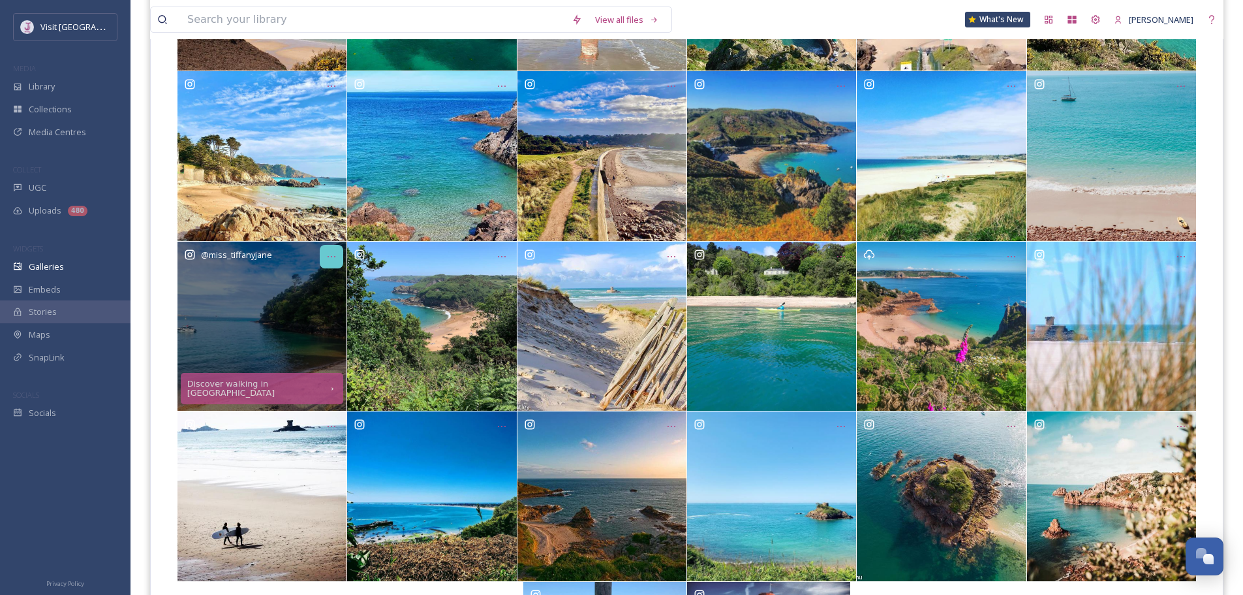
click at [329, 258] on icon "Opens media popup. Media description: 815e69c93bbfa096ee95a3f50fcaf7945c2fef7ca…" at bounding box center [331, 256] width 10 height 10
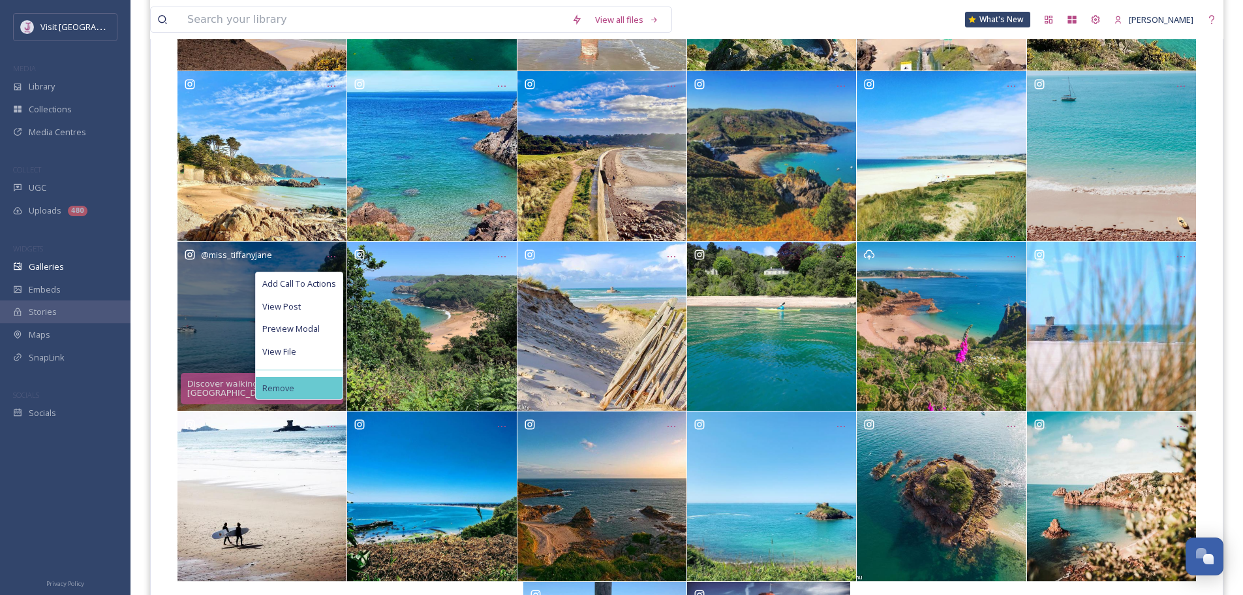
click at [309, 384] on div "Remove" at bounding box center [299, 388] width 87 height 23
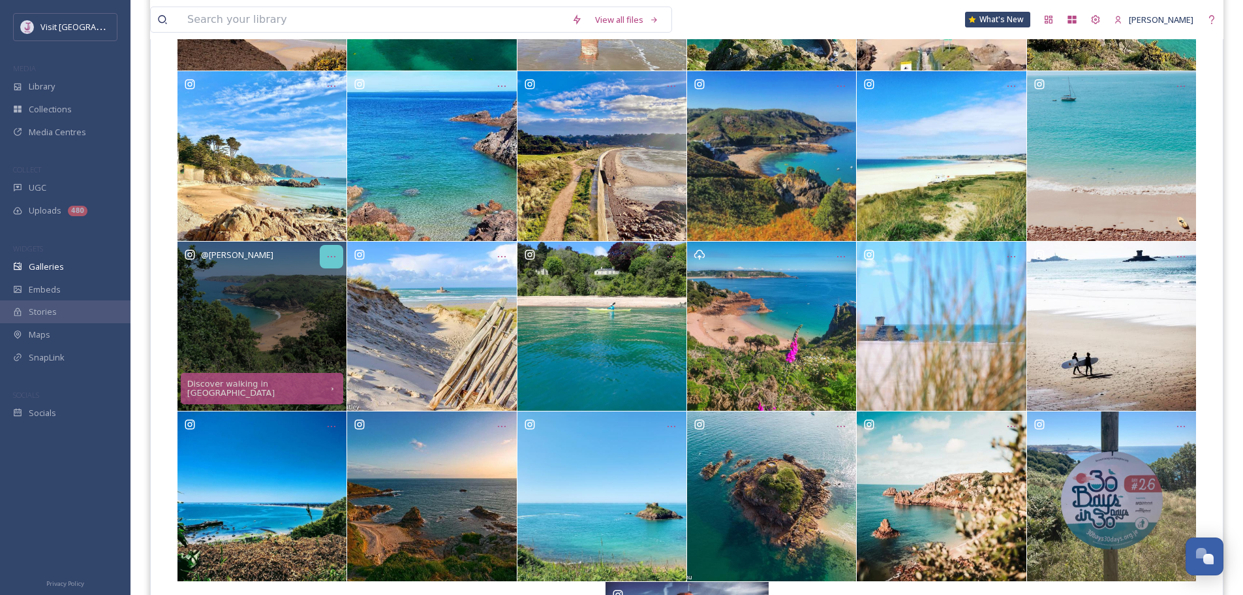
click at [324, 262] on div "Opens media popup. Media description: 09017c47b26dd25c44b4d0cca488dddfc6b1a11bb…" at bounding box center [331, 256] width 23 height 23
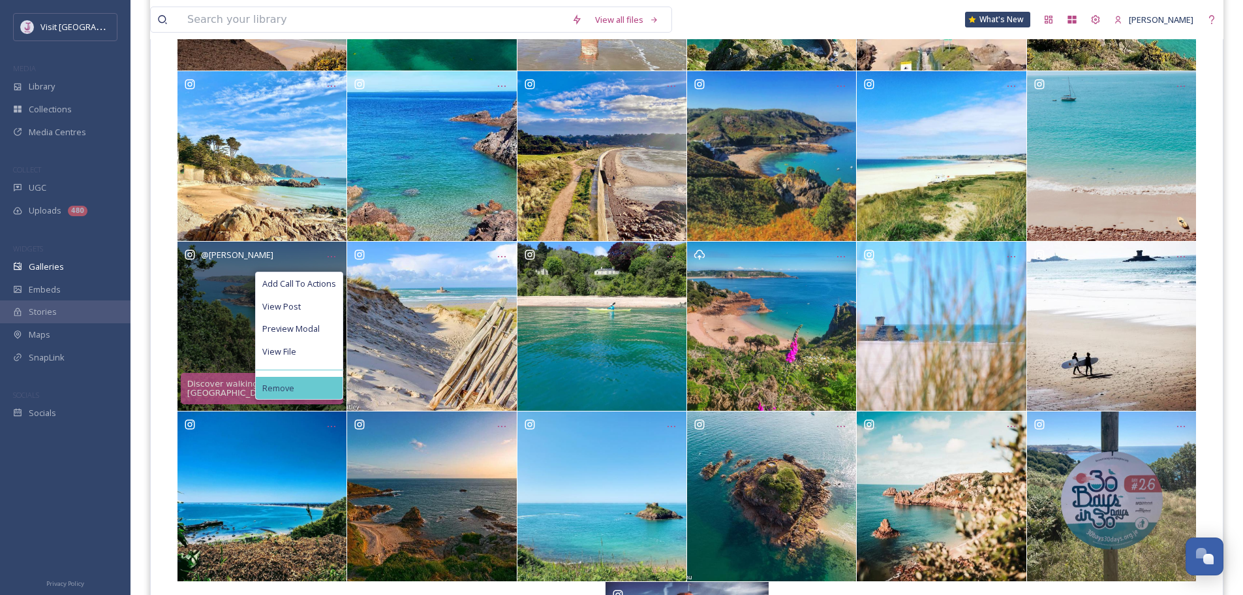
click at [307, 392] on div "Remove" at bounding box center [299, 388] width 87 height 23
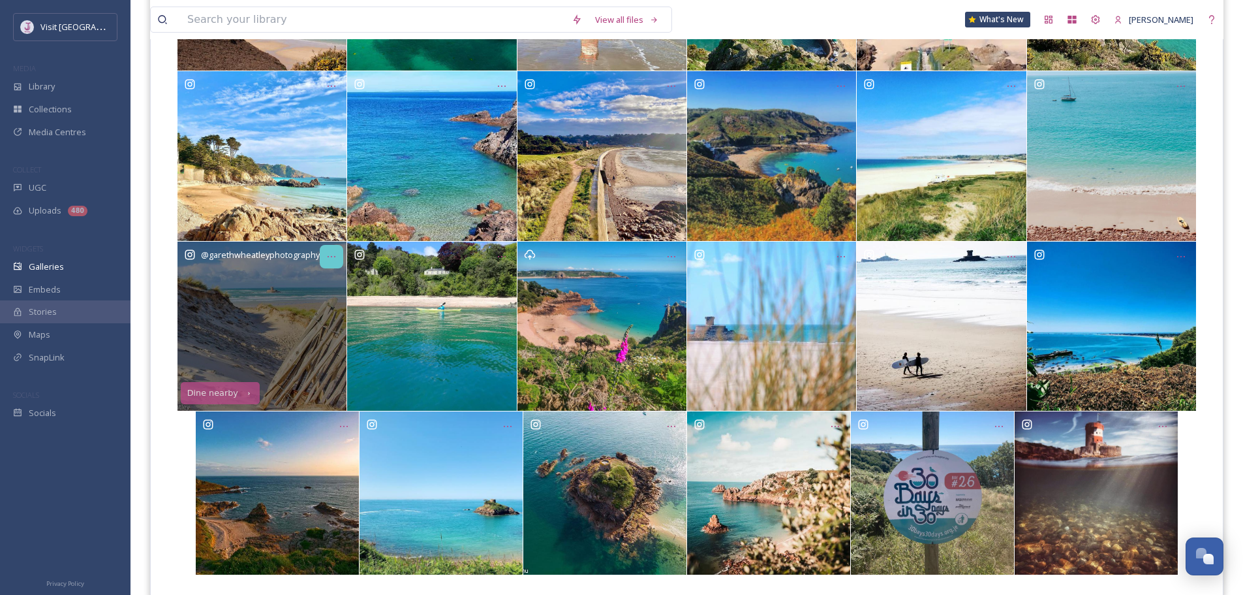
click at [326, 260] on icon "Opens media popup. Media description: c2d0cdce55b7148249365364e6445db0225fd3b2c…" at bounding box center [331, 256] width 10 height 10
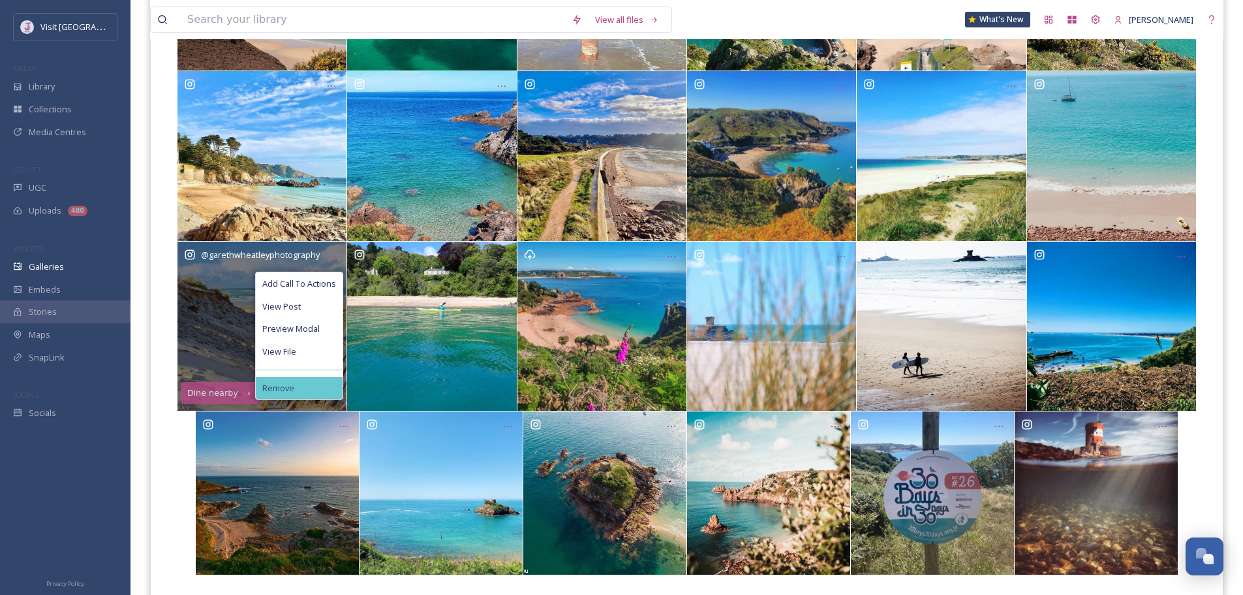
click at [302, 388] on div "Remove" at bounding box center [299, 388] width 87 height 23
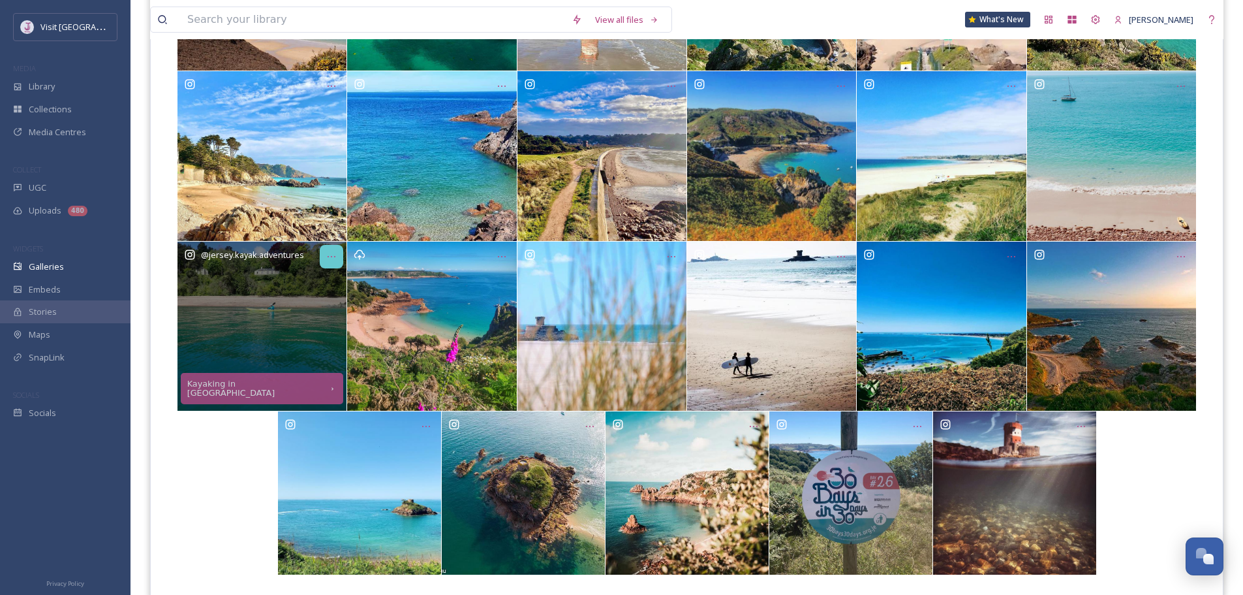
click at [331, 266] on div "Opens media popup. Media description: 6e03056d70e8379394215c890b23b1b65f85cbffb…" at bounding box center [331, 256] width 23 height 23
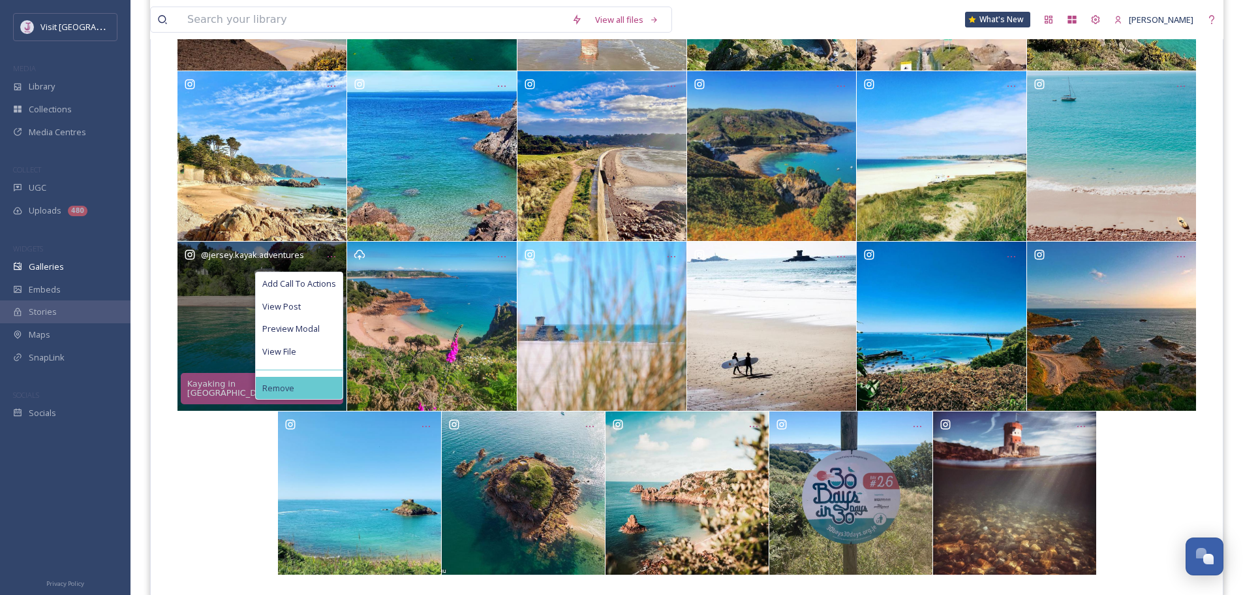
click at [313, 382] on div "Remove" at bounding box center [299, 388] width 87 height 23
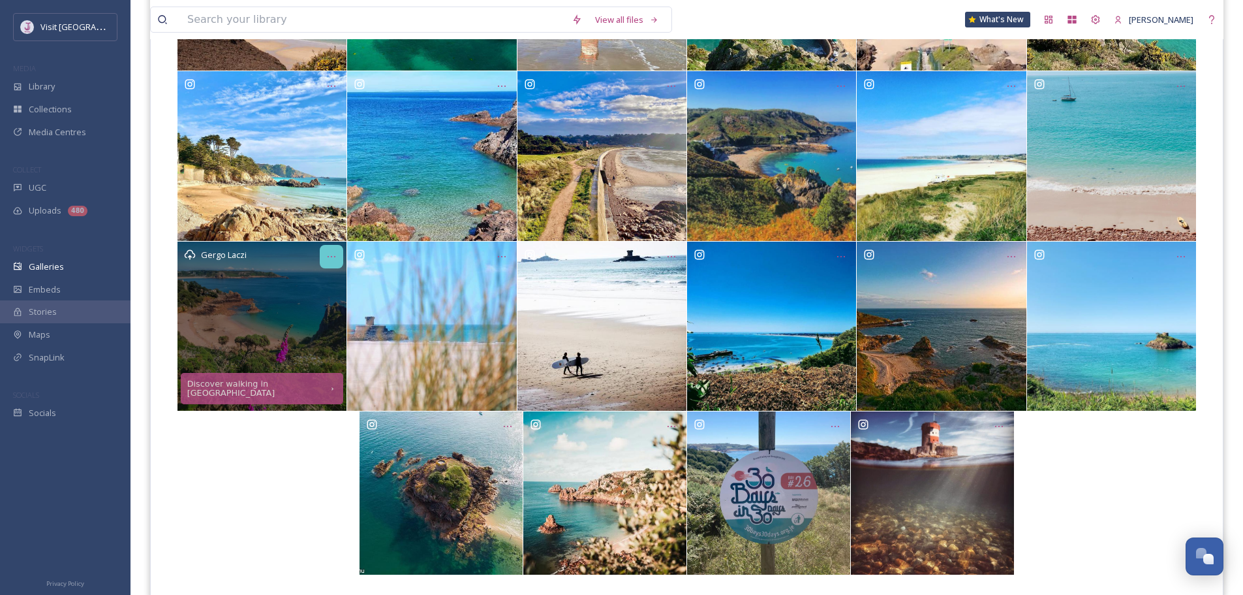
click at [330, 262] on div "Opens media popup. Media description: 54d5af8040fb6453e37fa46323c57ecae9462fc82…" at bounding box center [331, 256] width 23 height 23
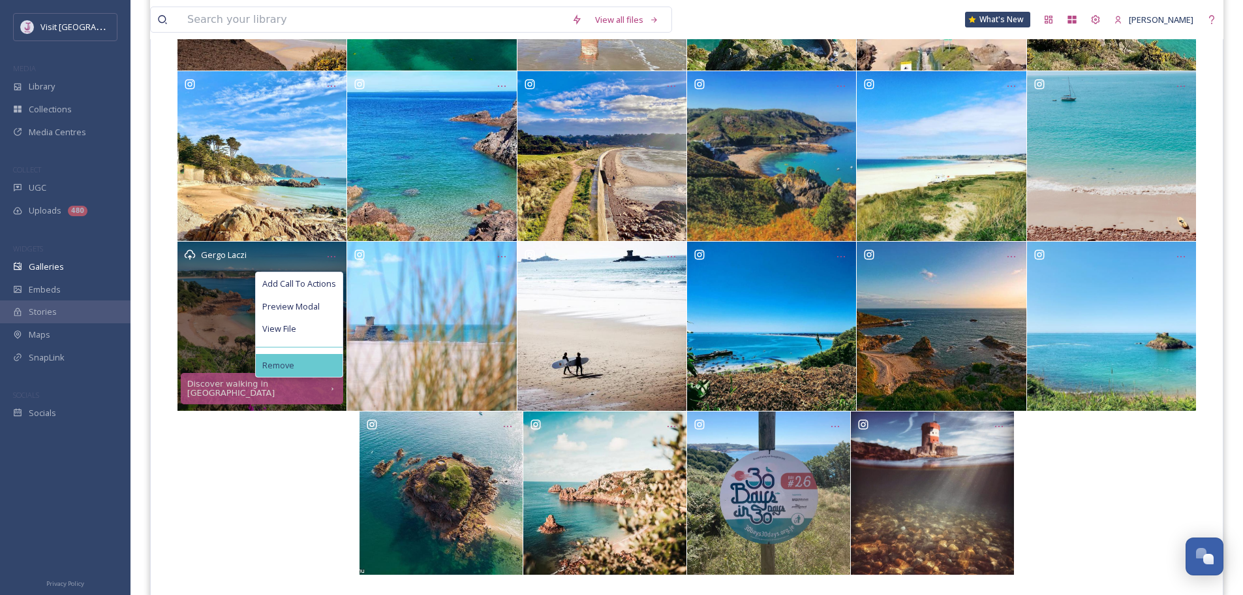
click at [305, 373] on div "Remove" at bounding box center [299, 365] width 87 height 23
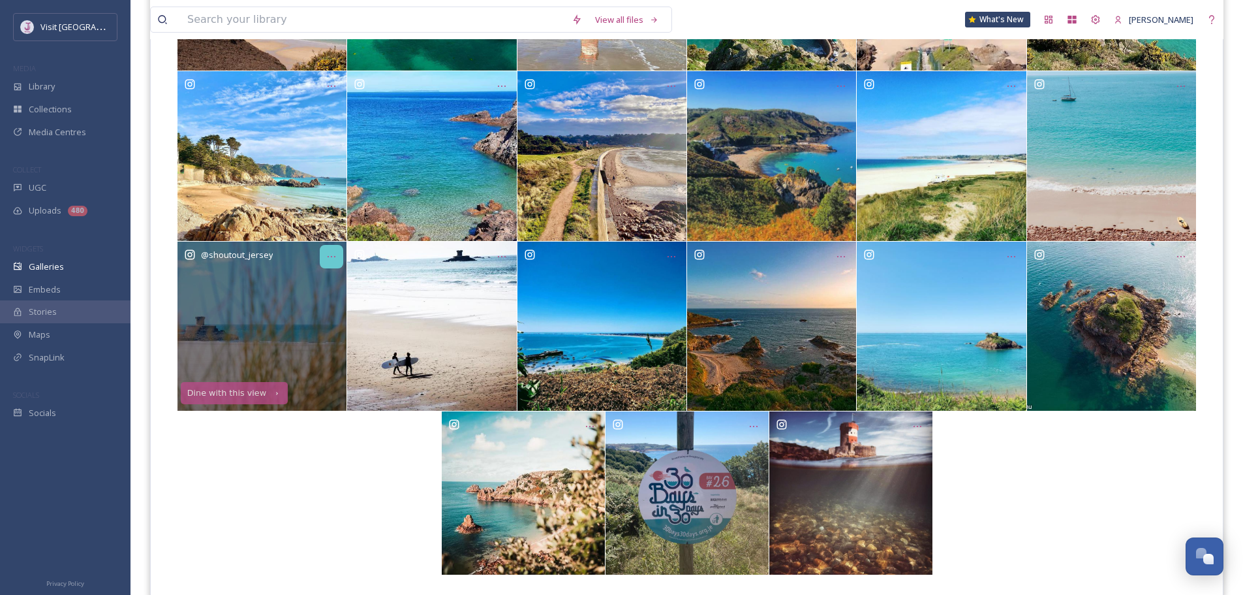
click at [330, 258] on icon "Opens media popup. Media description: 3a01324f2fd04e9e60a15cf0d0736f6d61f9eae7a…" at bounding box center [331, 256] width 10 height 10
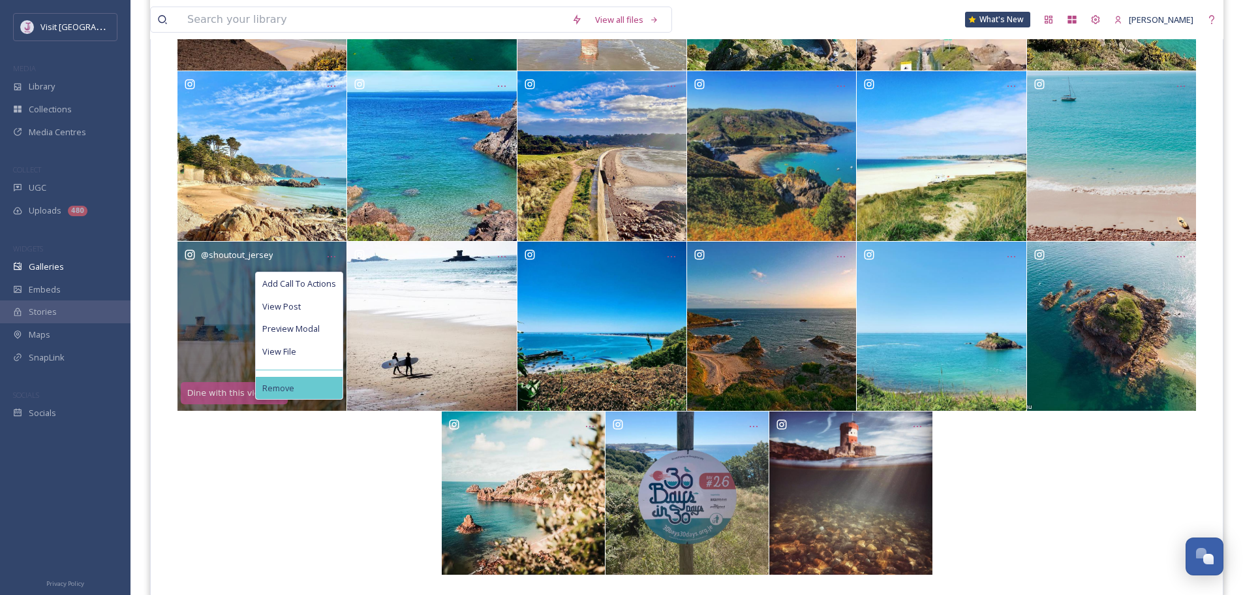
click at [320, 395] on div "Remove" at bounding box center [299, 388] width 87 height 23
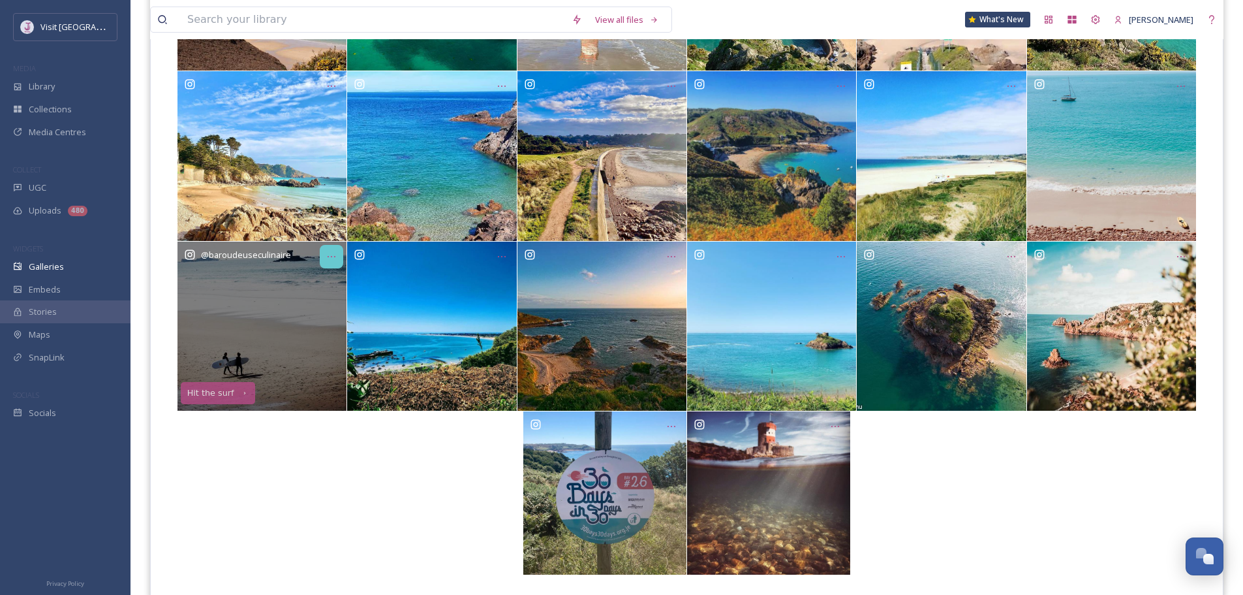
click at [340, 266] on div "Opens media popup. Media description: 3ee4e8859fb2f3228252b0536534de124d5d8e434…" at bounding box center [331, 256] width 23 height 23
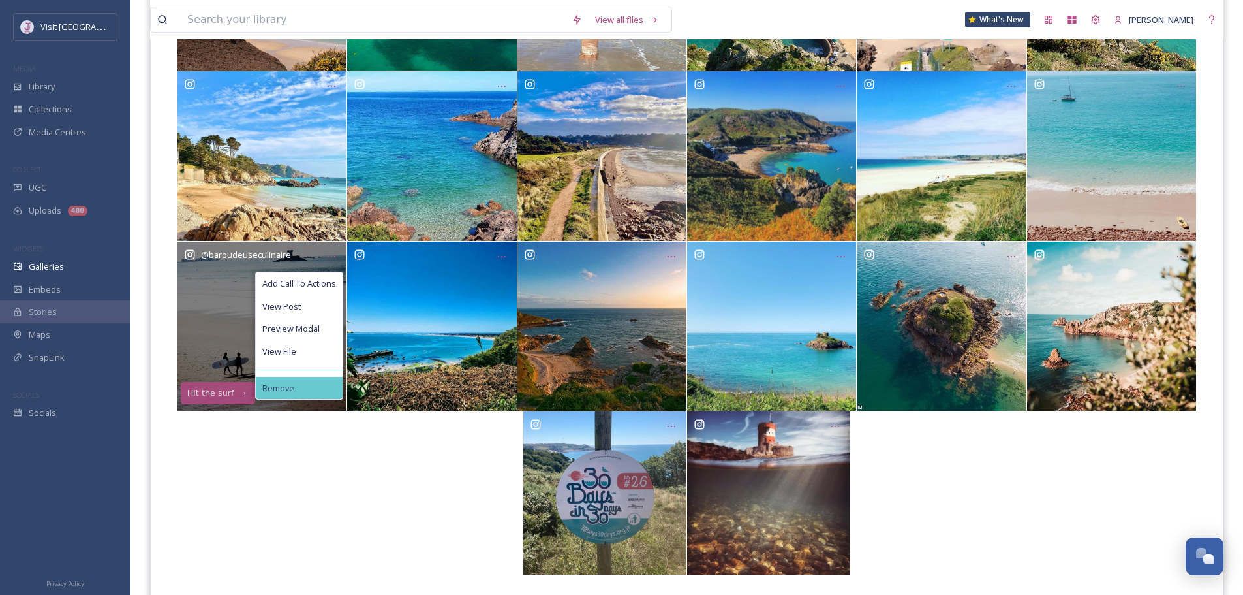
click at [305, 393] on div "Remove" at bounding box center [299, 388] width 87 height 23
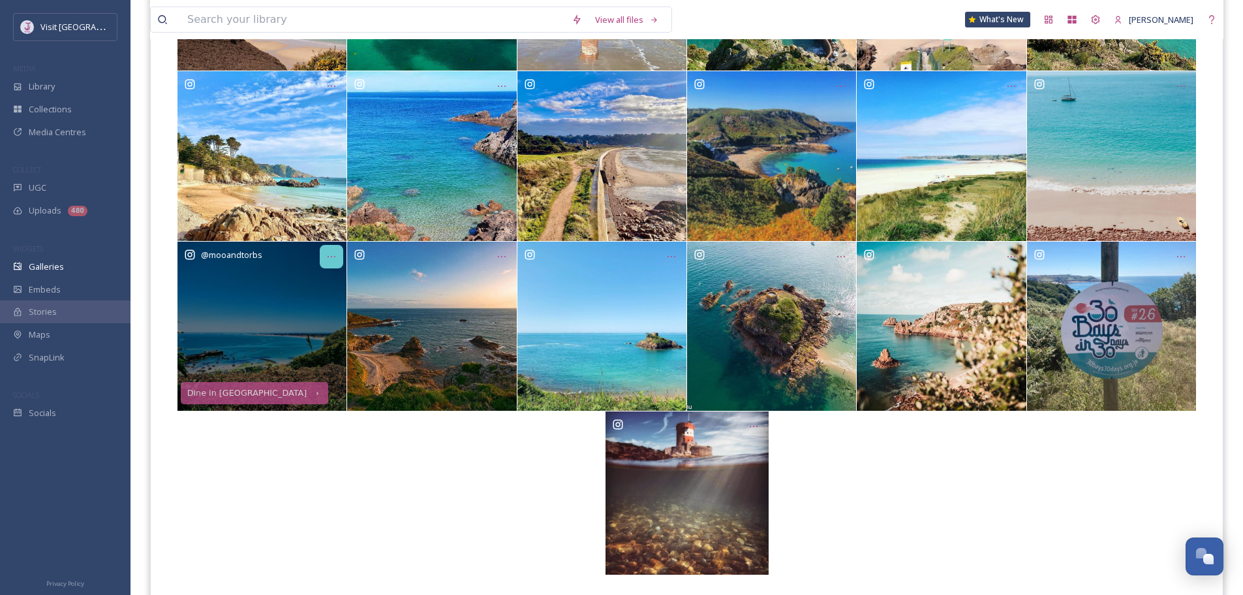
click at [340, 262] on div "Opens media popup. Media description: aaed96d3ab3b0f118e4b9cc0a1aedca266a43694f…" at bounding box center [331, 256] width 23 height 23
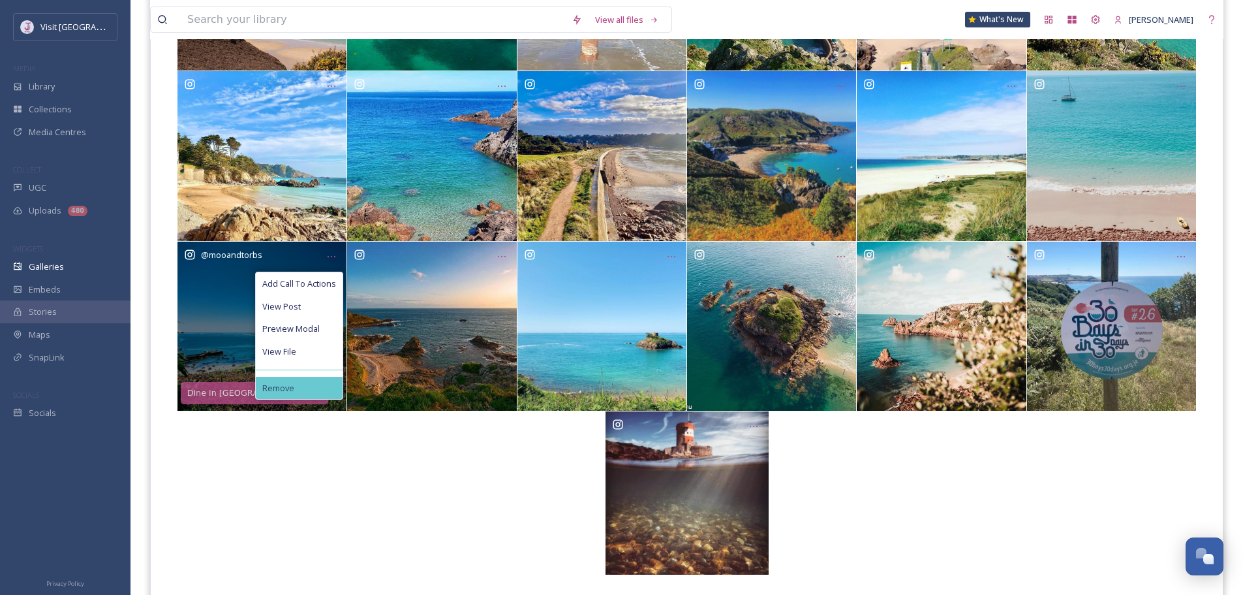
click at [328, 379] on div "Remove" at bounding box center [299, 388] width 87 height 23
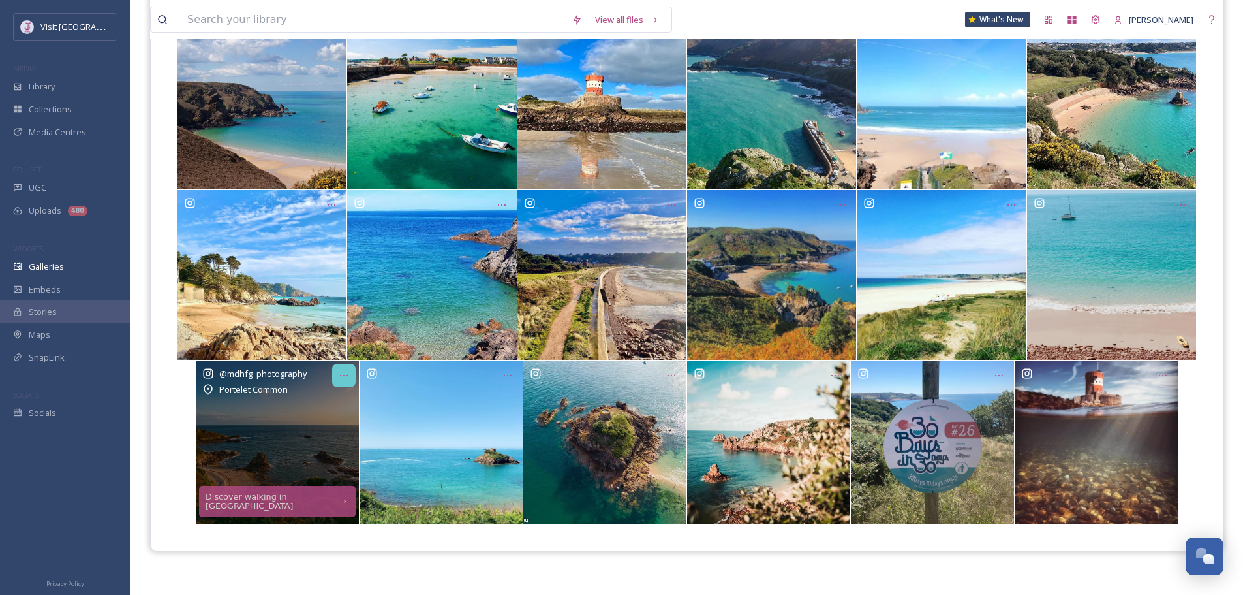
click at [341, 382] on div "Opens media popup. Media description: d291a0ae75271698e279f4728f6c7d6db1cfcc4f7…" at bounding box center [343, 375] width 23 height 23
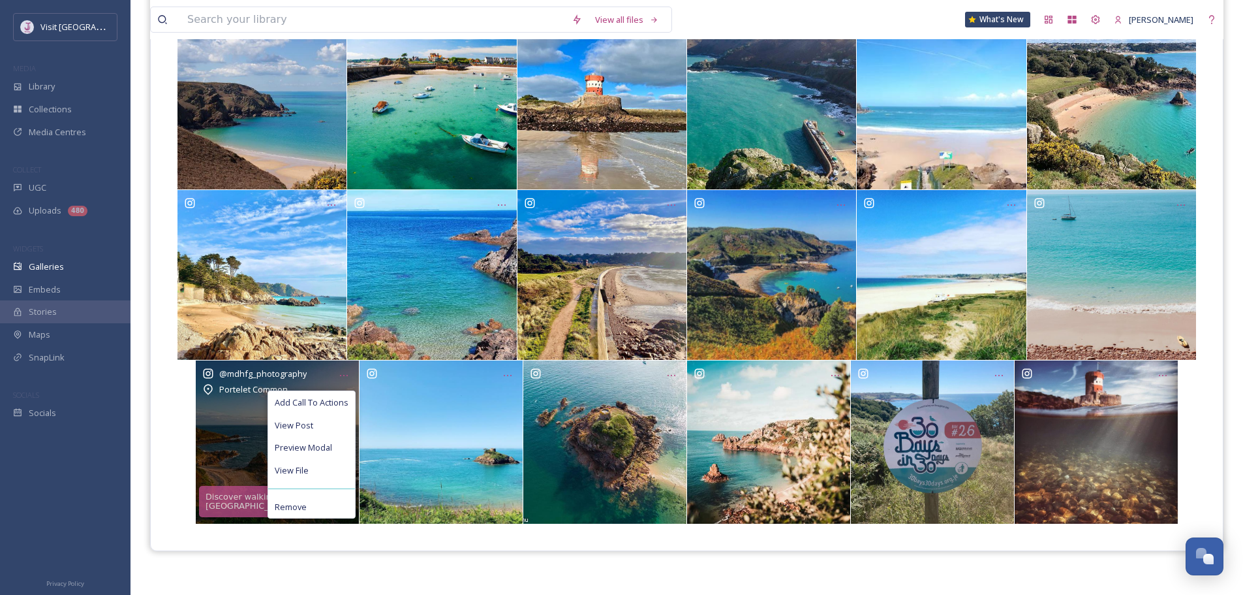
drag, startPoint x: 318, startPoint y: 504, endPoint x: 321, endPoint y: 423, distance: 81.6
click at [319, 503] on div "Remove" at bounding box center [311, 506] width 87 height 23
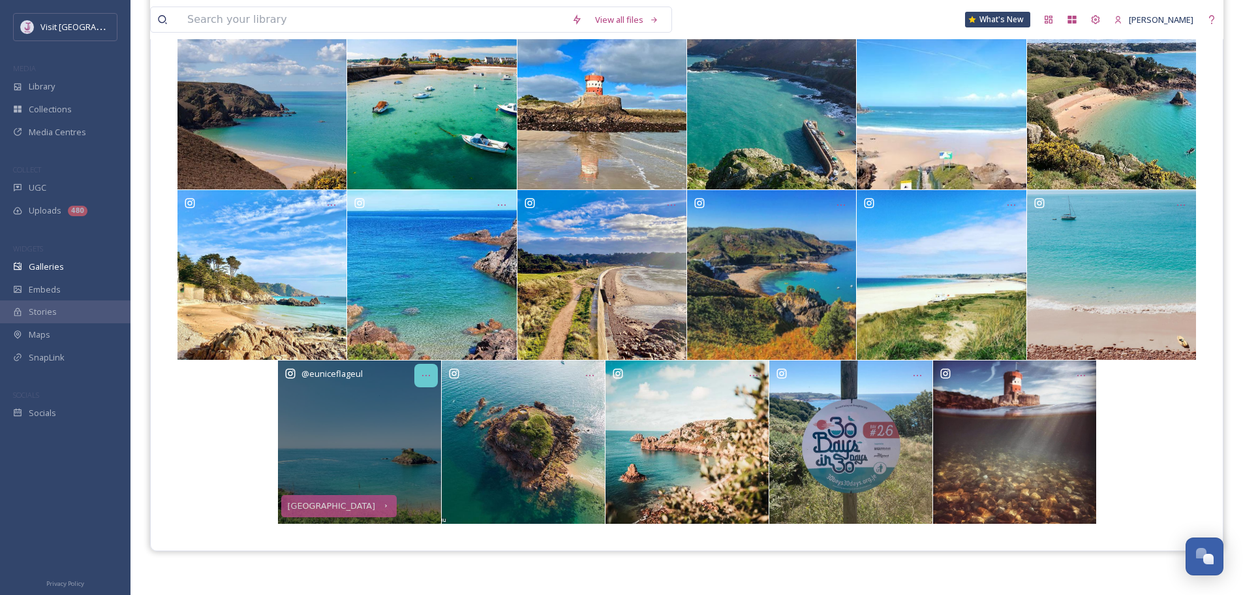
click at [428, 374] on icon "Opens media popup. Media description: 696ad656855dbf1476109319da19467fa9b7605a1…" at bounding box center [426, 375] width 10 height 10
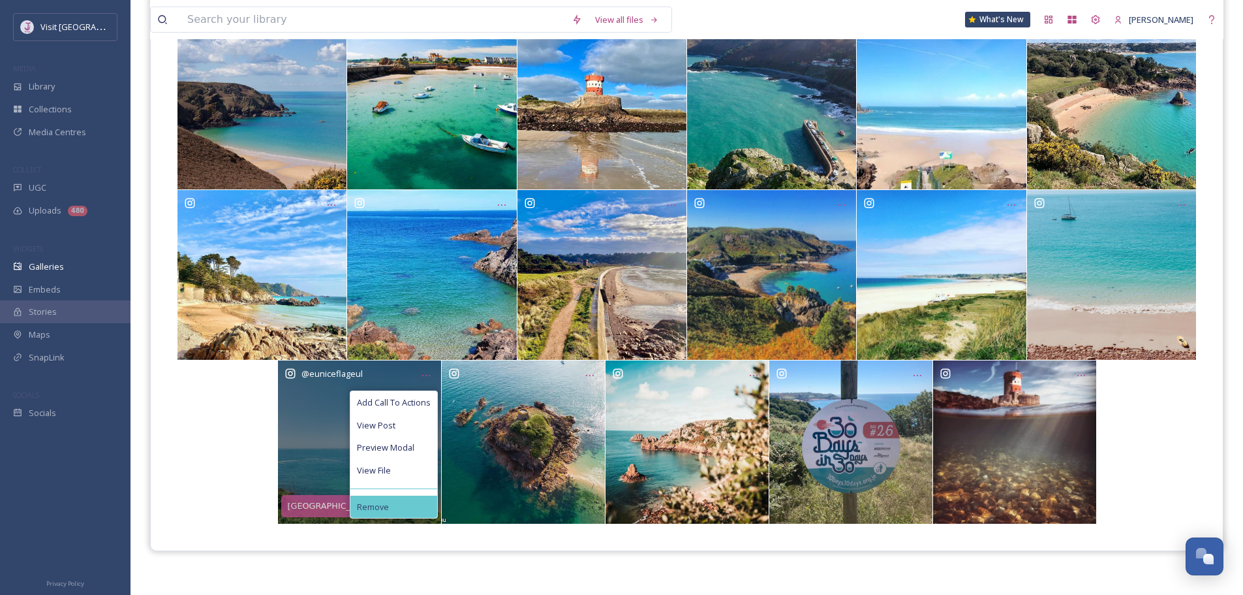
click at [390, 506] on div "Remove" at bounding box center [393, 506] width 87 height 23
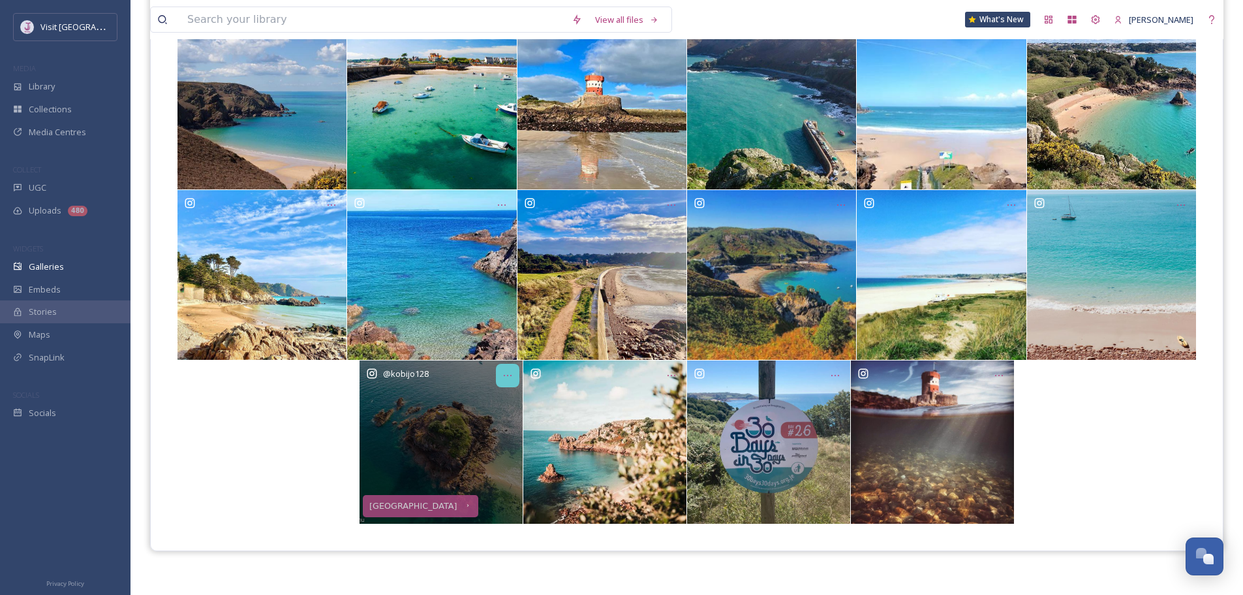
click at [512, 378] on icon "Opens media popup. Media description: 7ff92d065089c767ab4c3edd9a22a91992eb6667f…" at bounding box center [508, 375] width 10 height 10
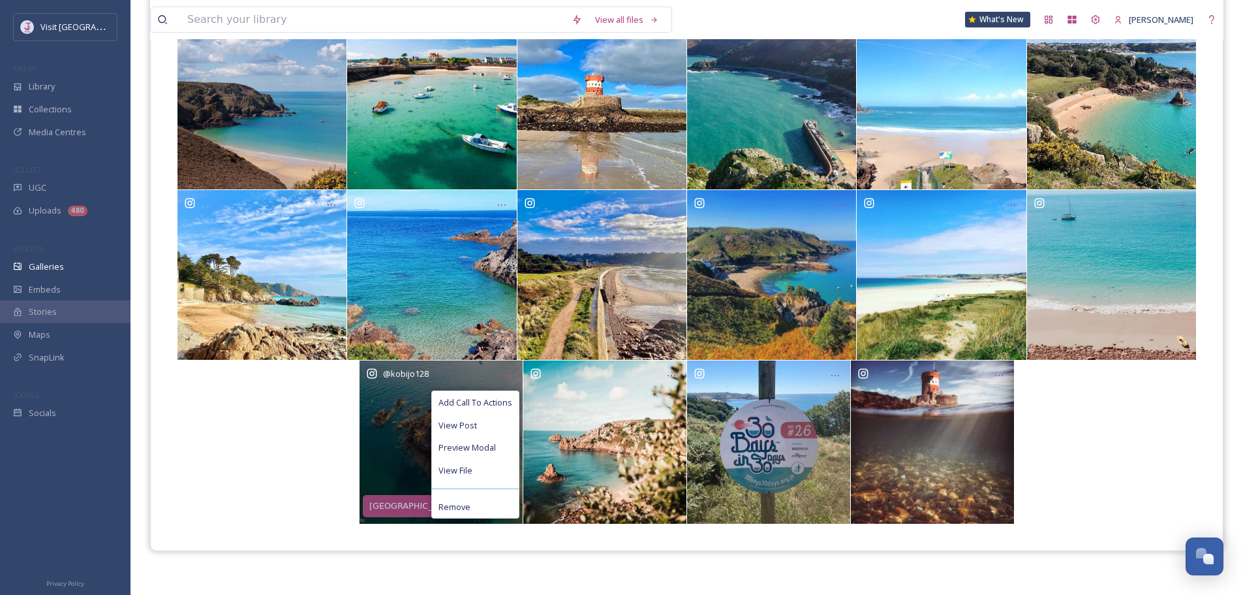
drag, startPoint x: 472, startPoint y: 508, endPoint x: 503, endPoint y: 484, distance: 38.6
click at [472, 507] on div "Remove" at bounding box center [475, 506] width 87 height 23
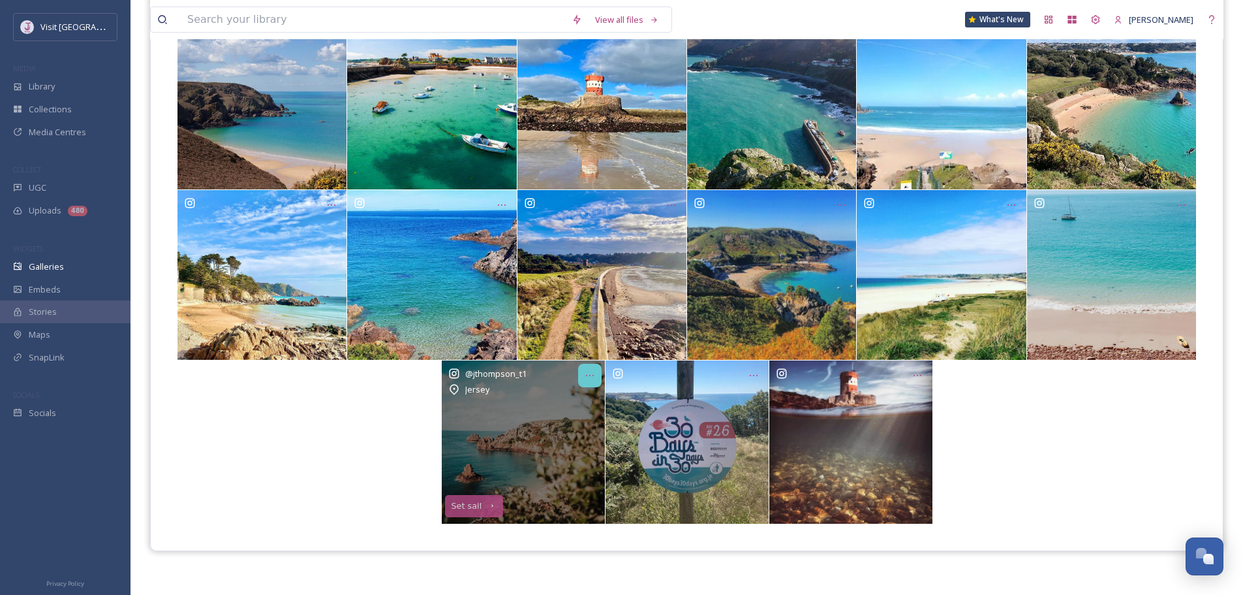
click at [591, 371] on icon "Opens media popup. Media description: 99e4cab01ac2481fe73b318ec62139326727e8a07…" at bounding box center [590, 375] width 10 height 10
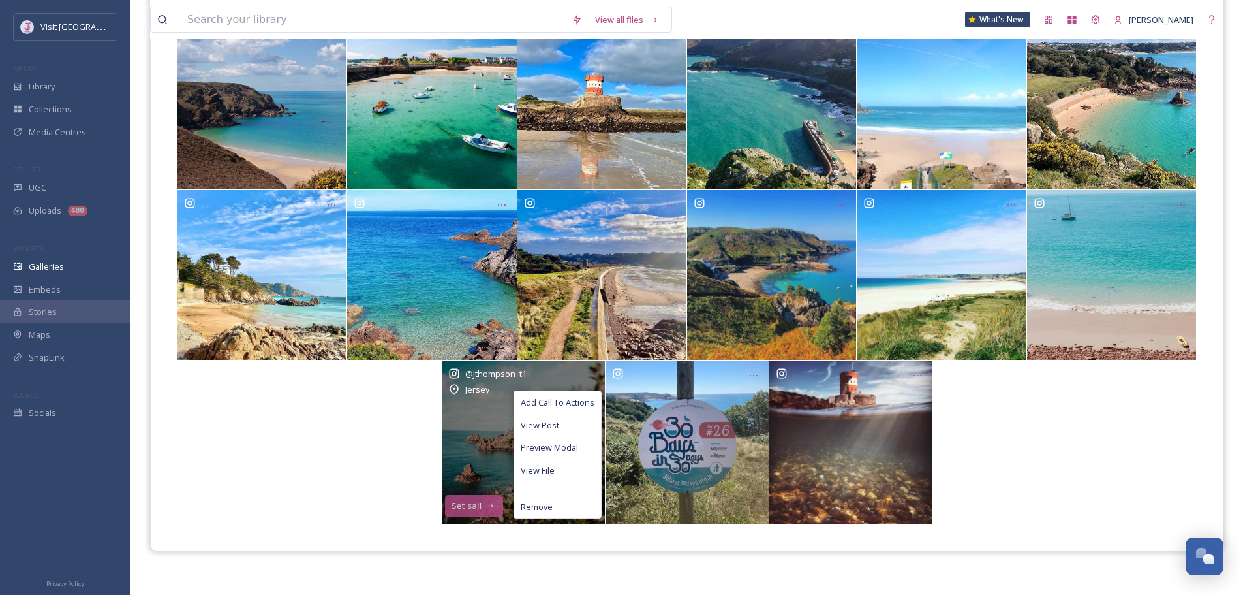
drag, startPoint x: 560, startPoint y: 506, endPoint x: 591, endPoint y: 446, distance: 68.3
click at [562, 504] on div "Remove" at bounding box center [557, 506] width 87 height 23
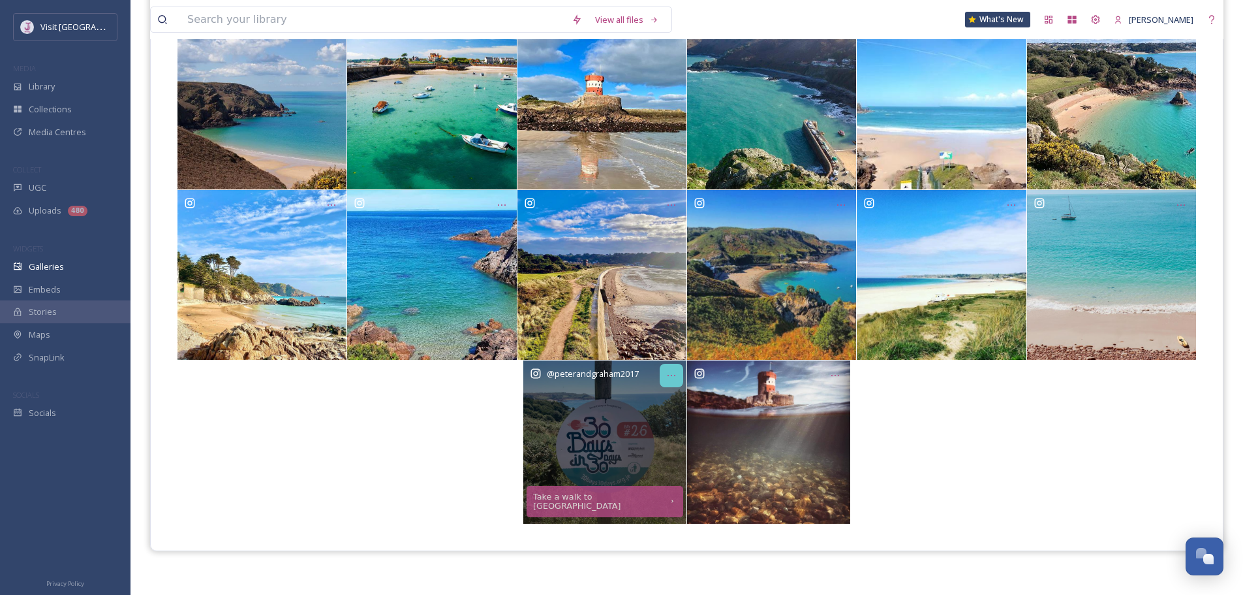
click at [666, 373] on icon "Opens media popup. Media description: cf8ff5109de6bf73e290e1790fb0fac87950953e7…" at bounding box center [671, 375] width 10 height 10
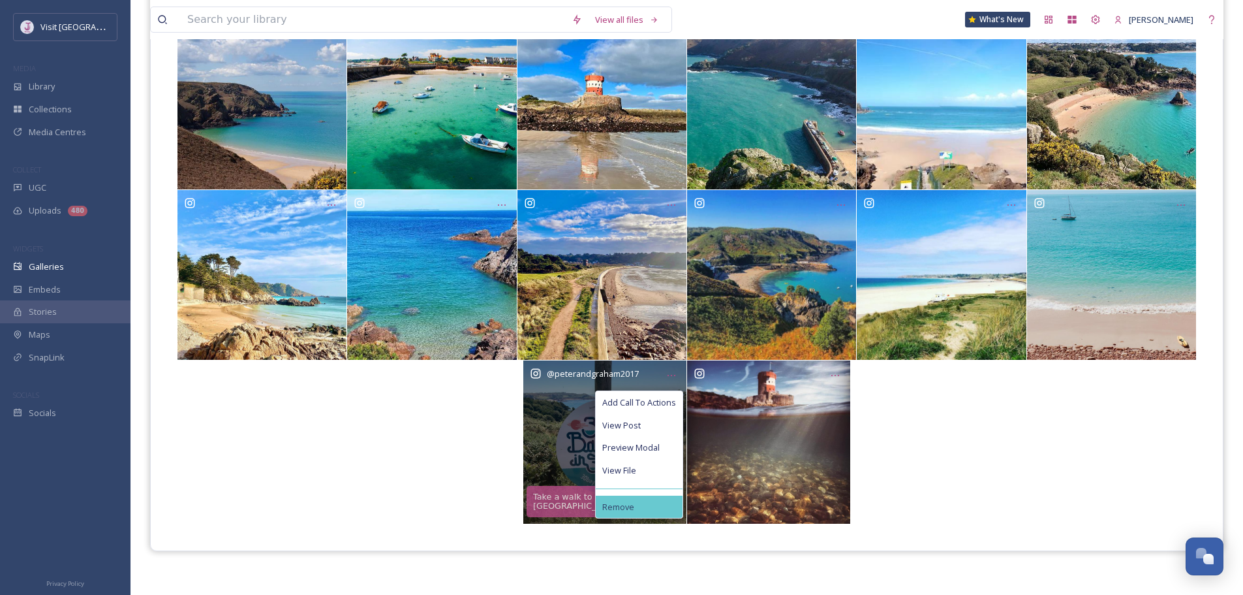
click at [643, 507] on div "Remove" at bounding box center [639, 506] width 87 height 23
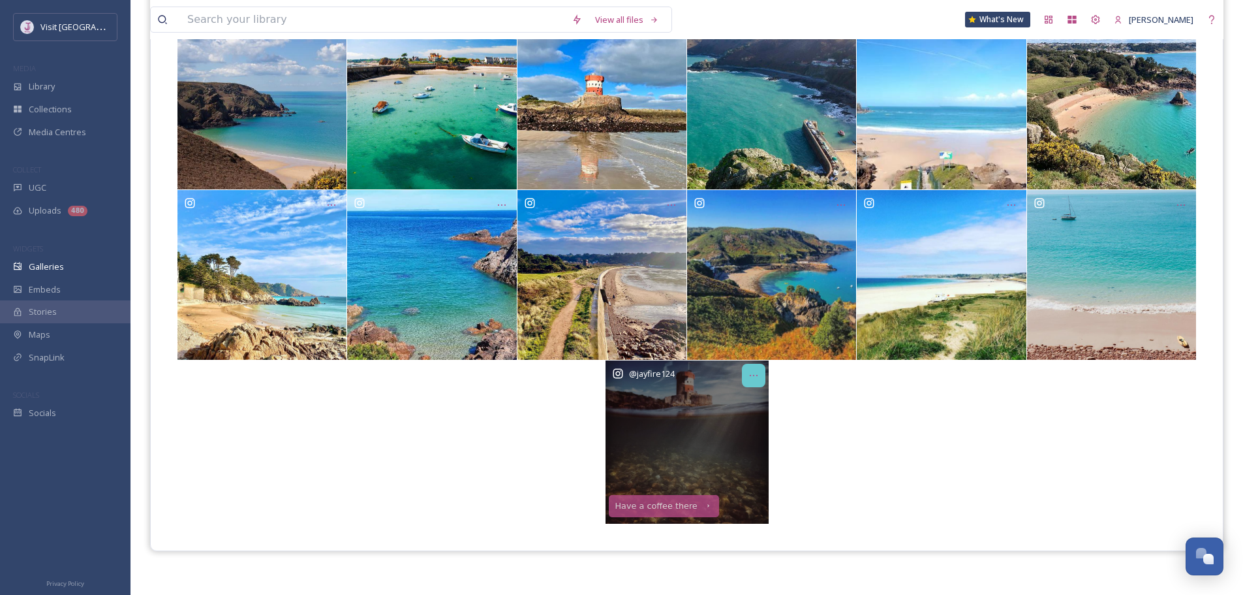
click at [752, 373] on icon "Opens media popup. Media description: a2ef6d3e6a4a3ab522f88da3f55ba0fc09321eb0e…" at bounding box center [754, 375] width 10 height 10
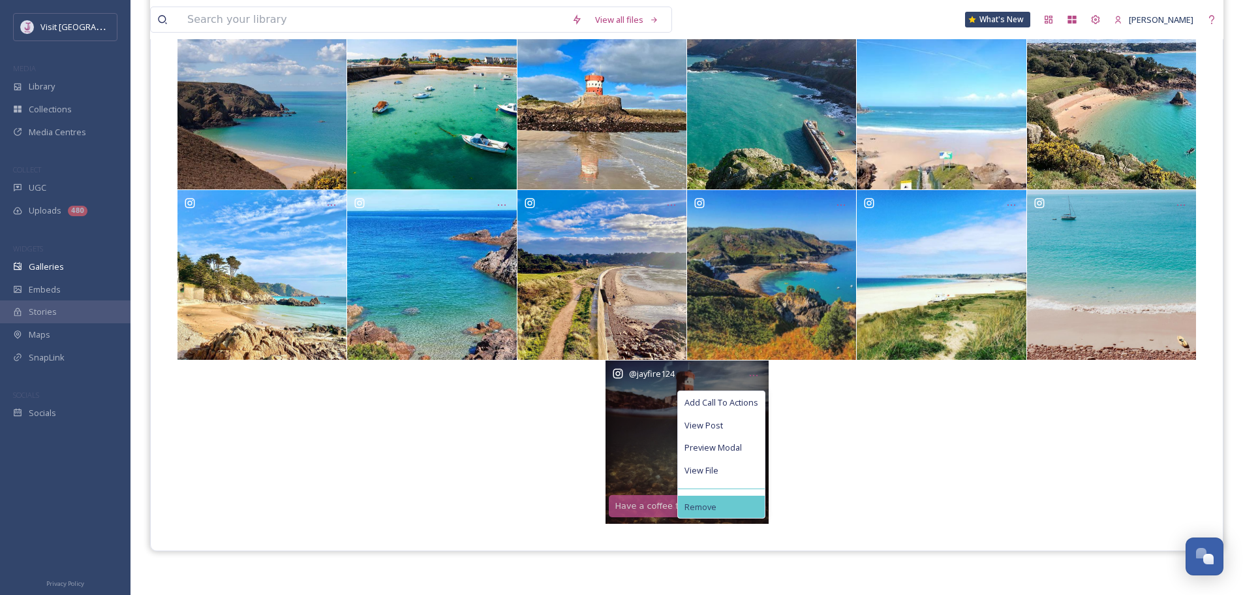
click at [711, 509] on span "Remove" at bounding box center [701, 507] width 32 height 10
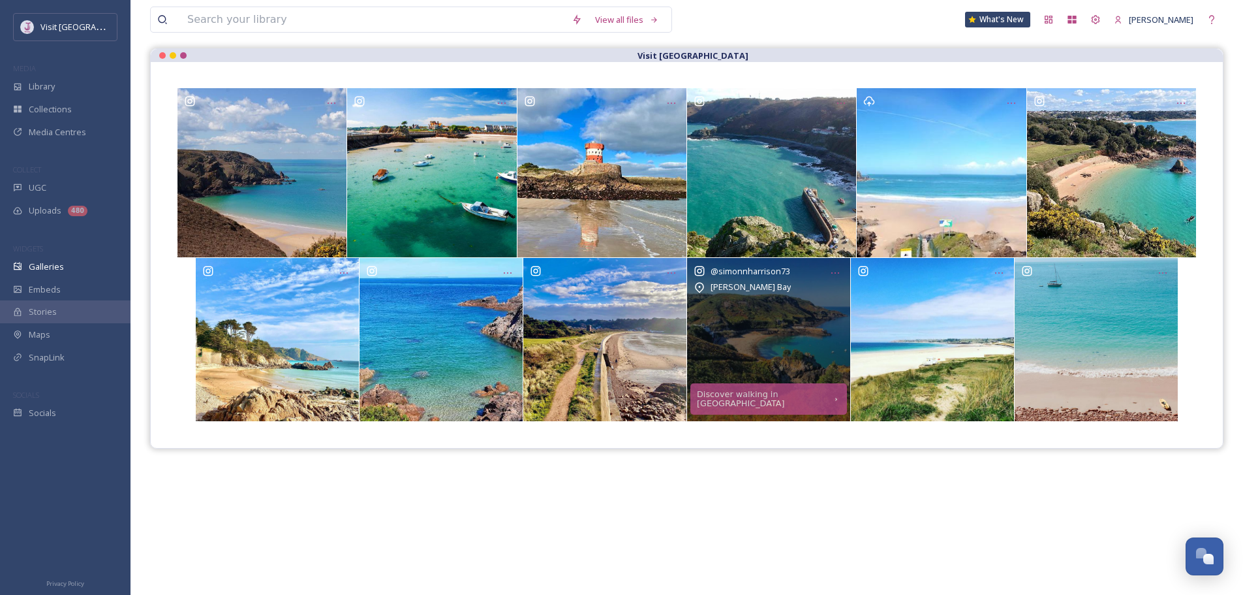
scroll to position [0, 0]
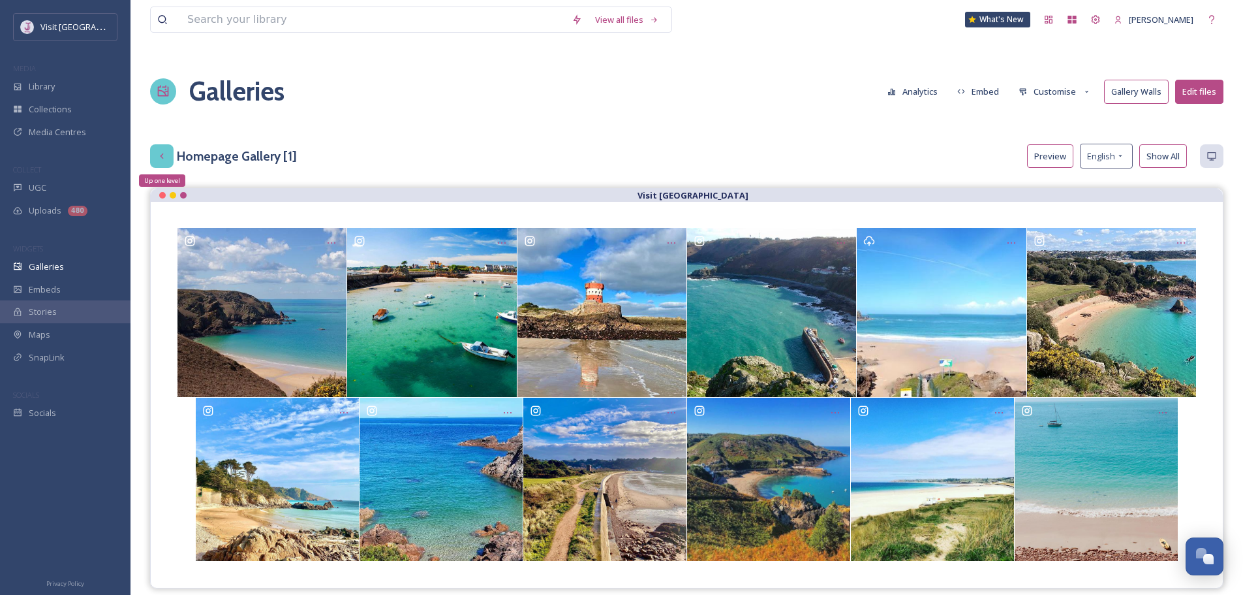
click at [156, 159] on div "Up one level" at bounding box center [161, 155] width 23 height 23
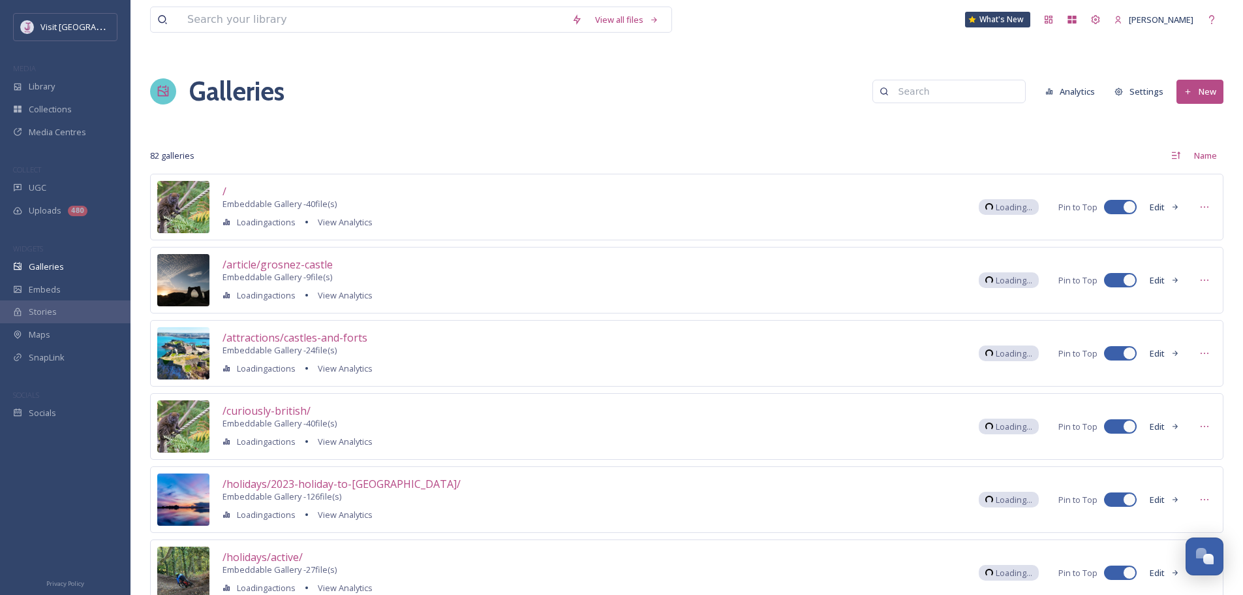
click at [941, 86] on input at bounding box center [955, 91] width 127 height 26
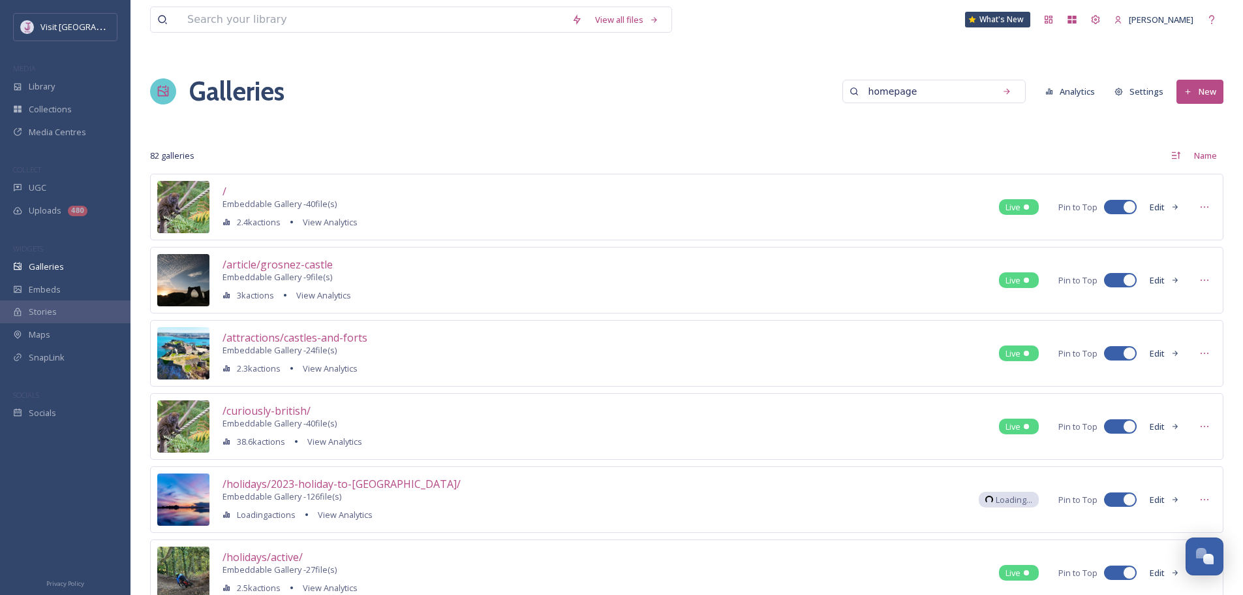
type input "homepage"
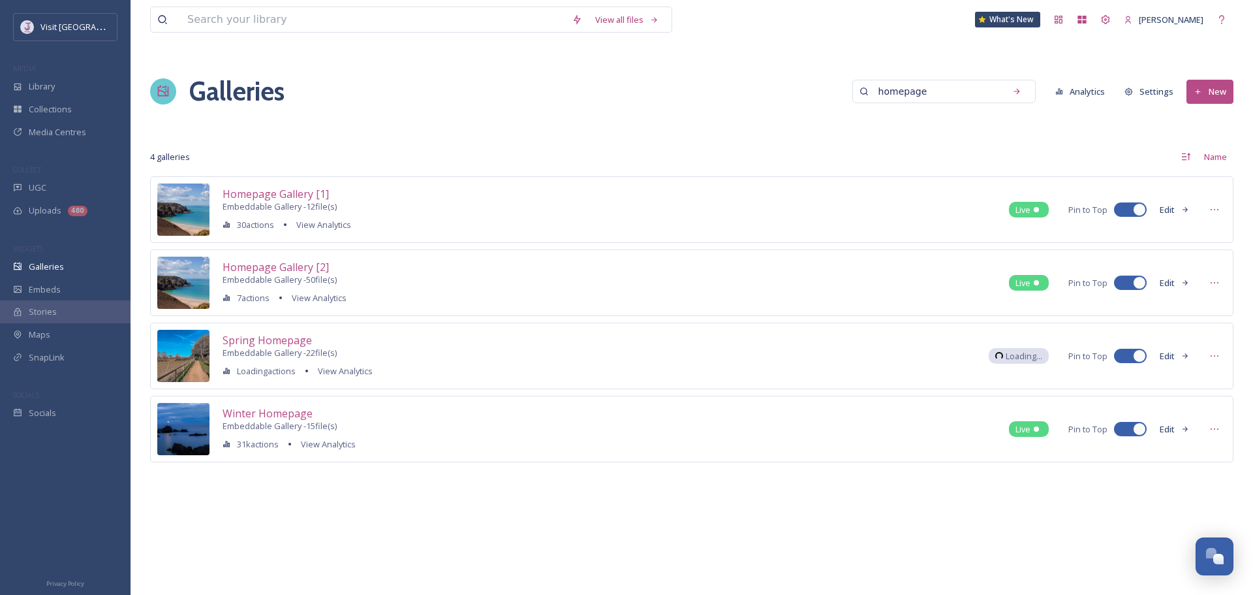
click at [1175, 278] on button "Edit" at bounding box center [1174, 282] width 43 height 23
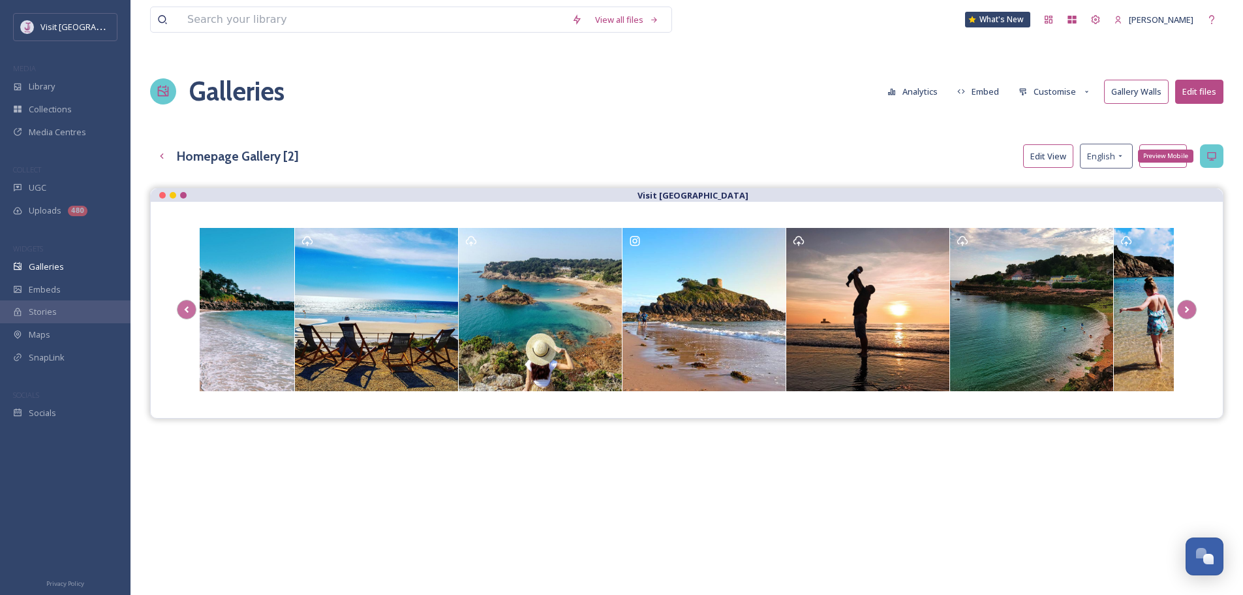
click at [1205, 153] on div "Preview Mobile" at bounding box center [1211, 155] width 23 height 23
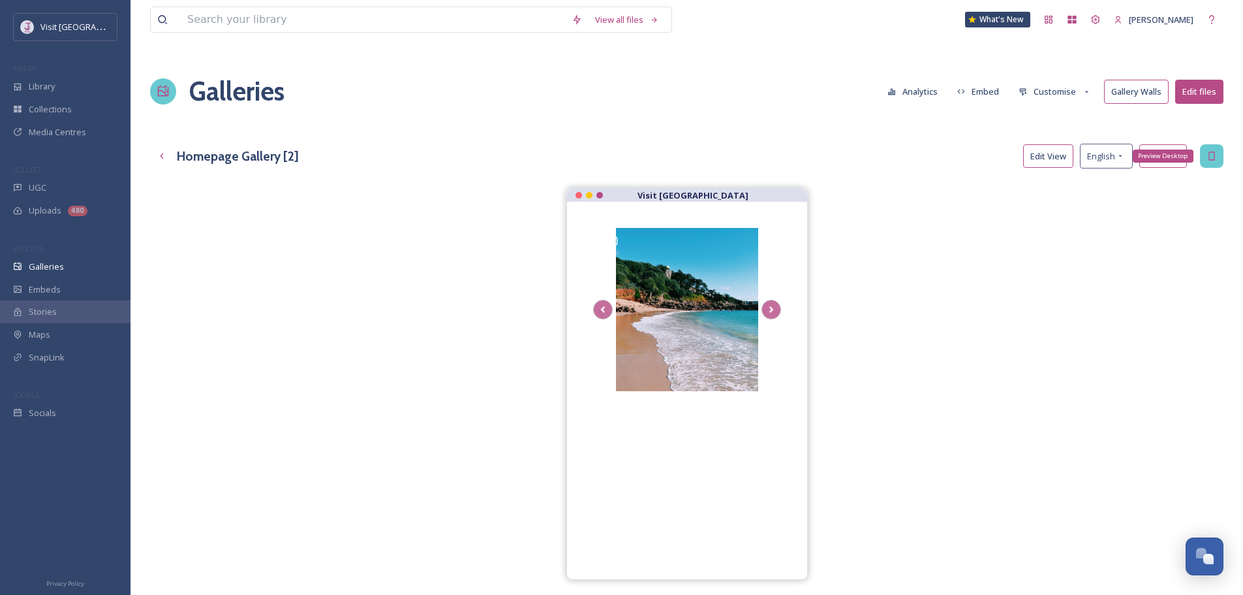
click at [1205, 153] on div "Preview Desktop" at bounding box center [1211, 155] width 23 height 23
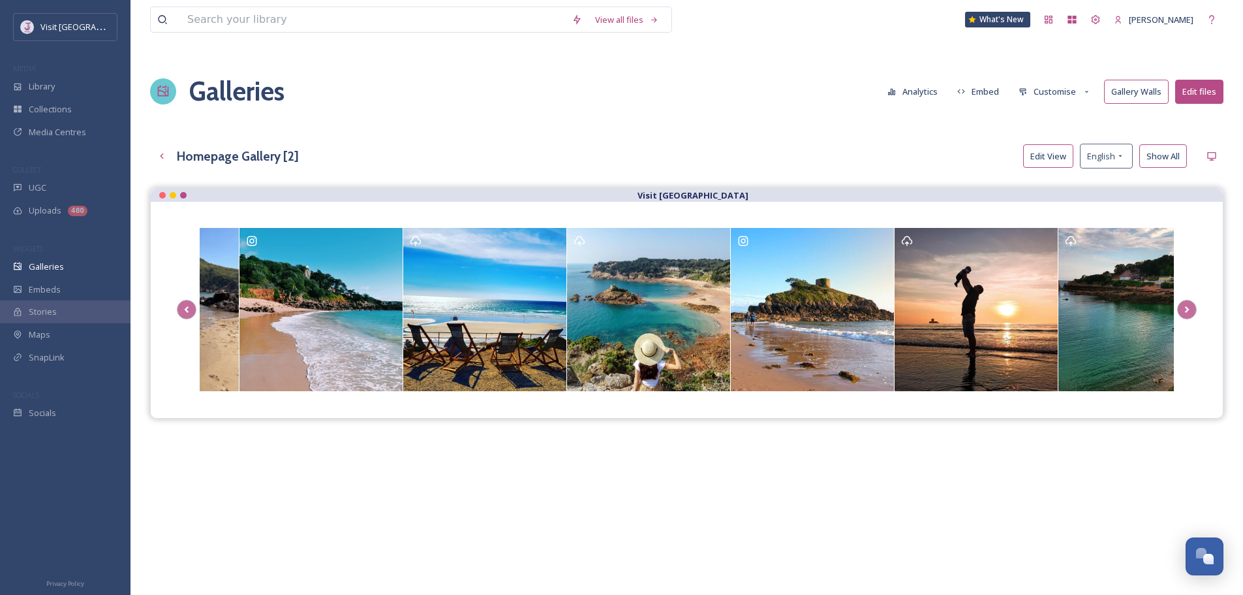
click at [1175, 159] on button "Show All" at bounding box center [1164, 156] width 48 height 24
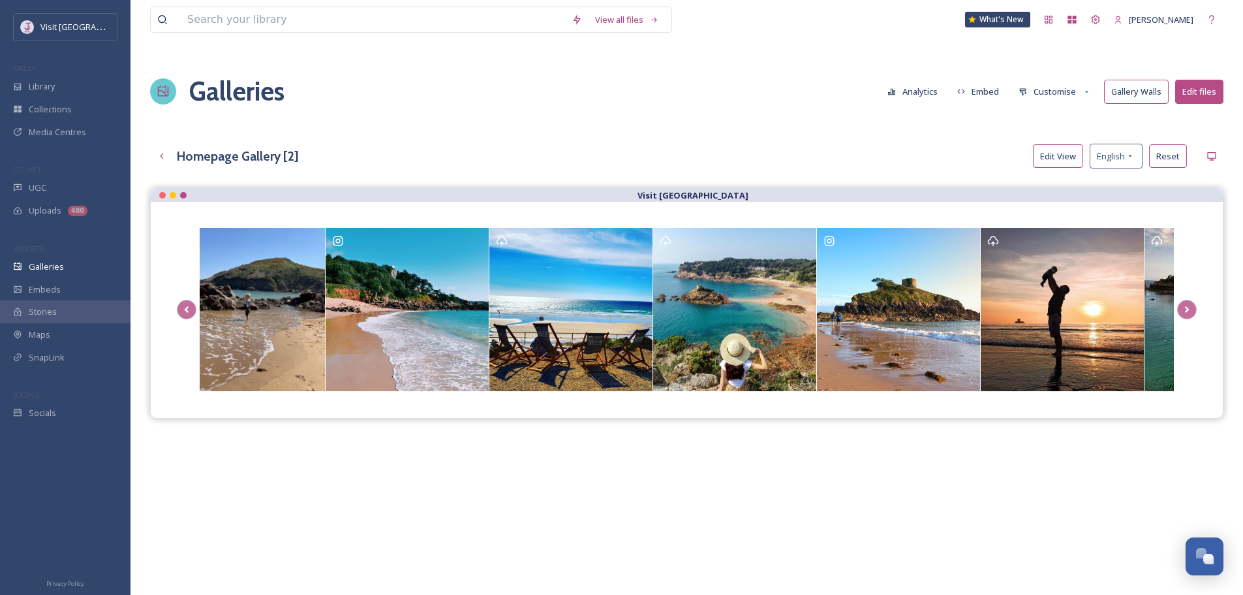
click at [1050, 152] on button "Edit View" at bounding box center [1058, 156] width 50 height 24
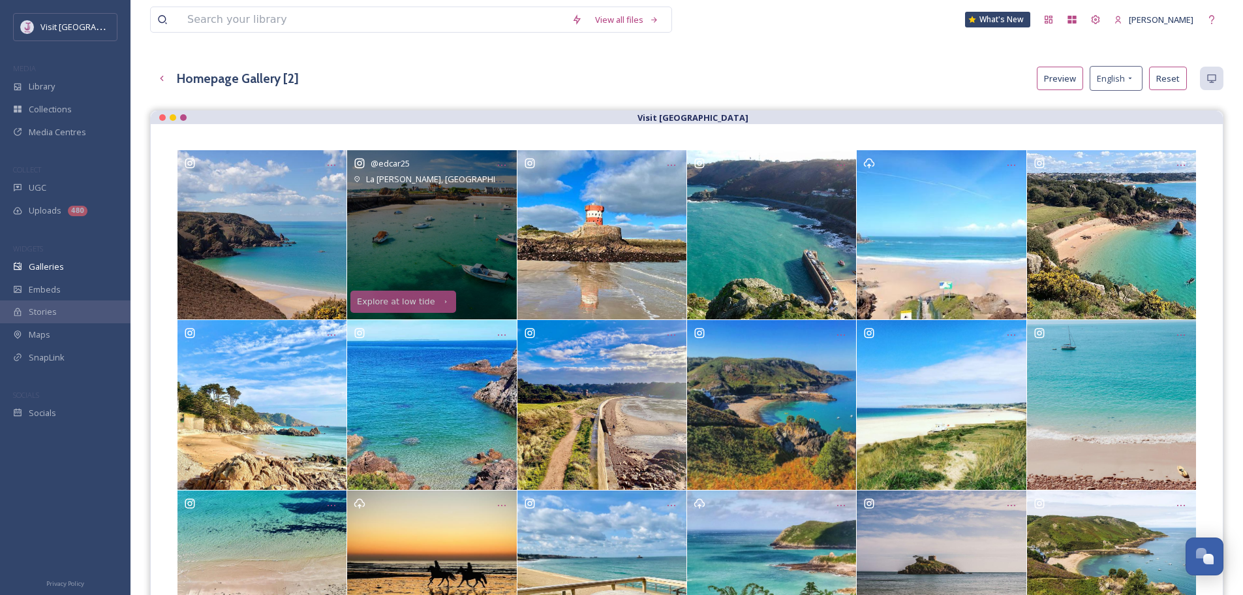
scroll to position [65, 0]
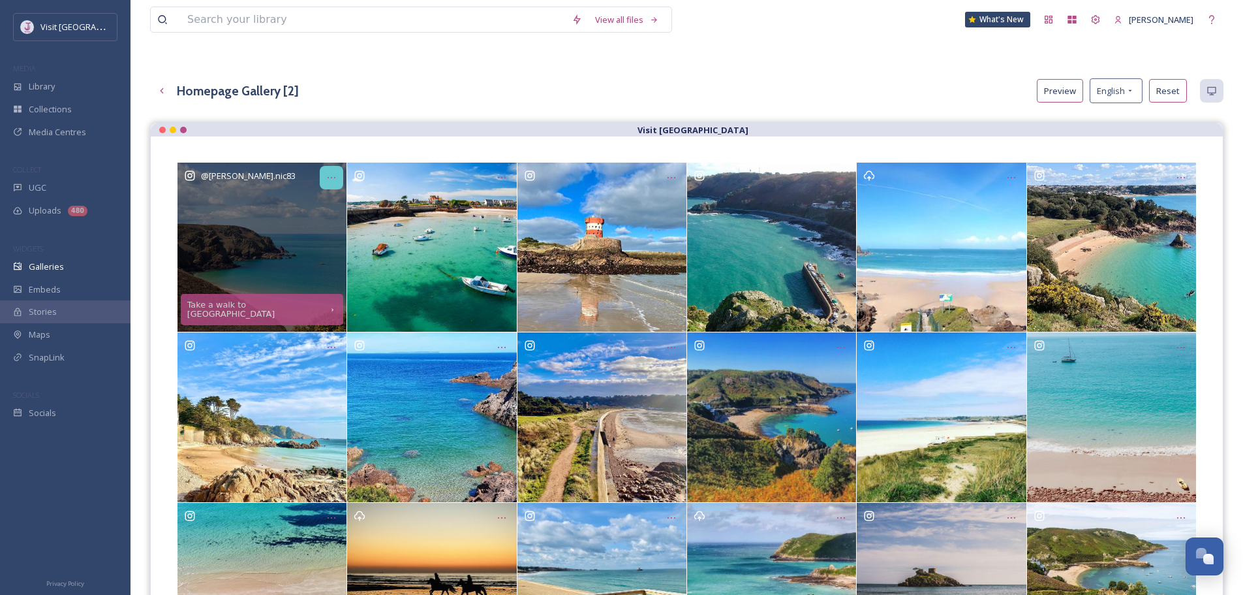
click at [328, 178] on icon "Opens media popup. Media description: 1340cf215138c09bc003f20ba48fc8853d20e08af…" at bounding box center [332, 177] width 8 height 1
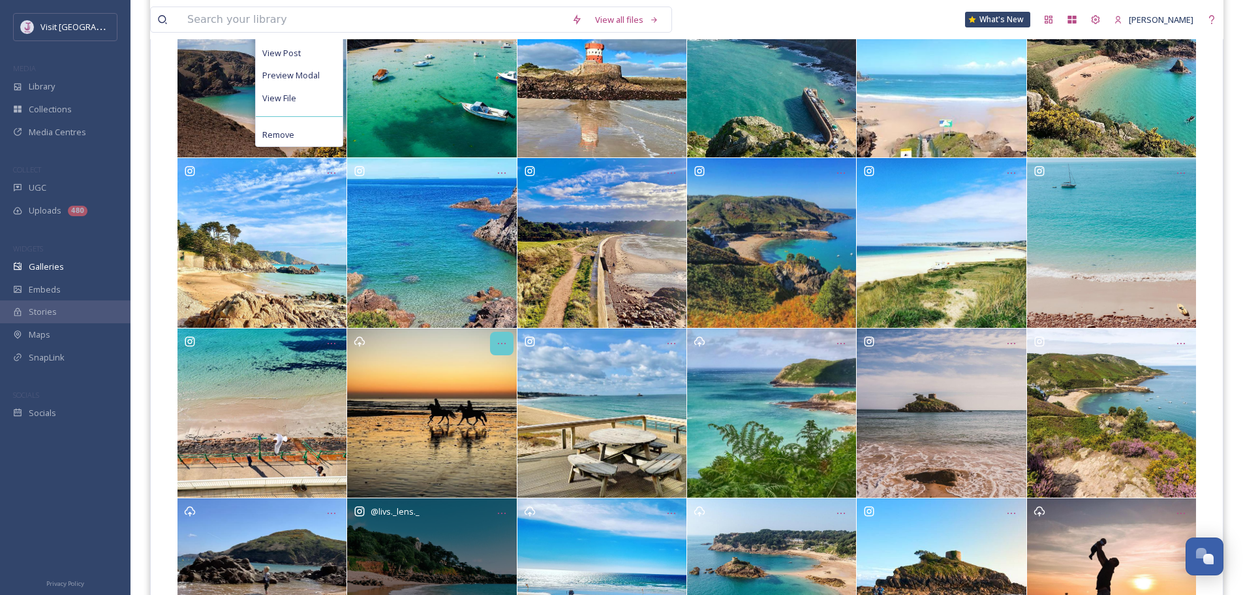
scroll to position [131, 0]
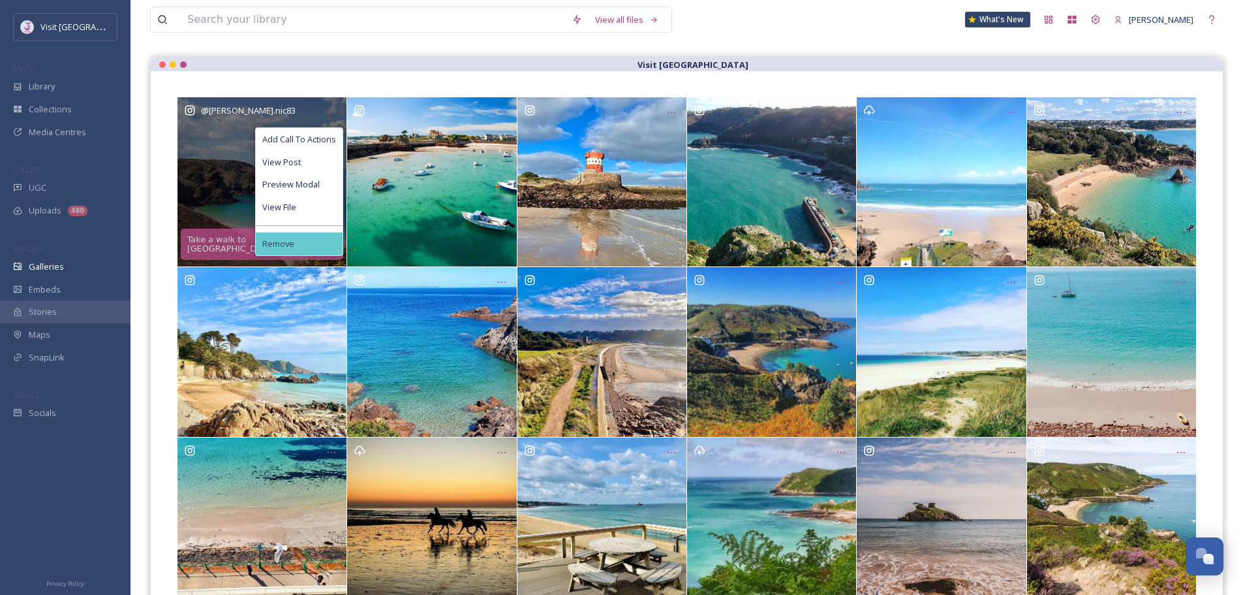
click at [314, 240] on div "Remove" at bounding box center [299, 243] width 87 height 23
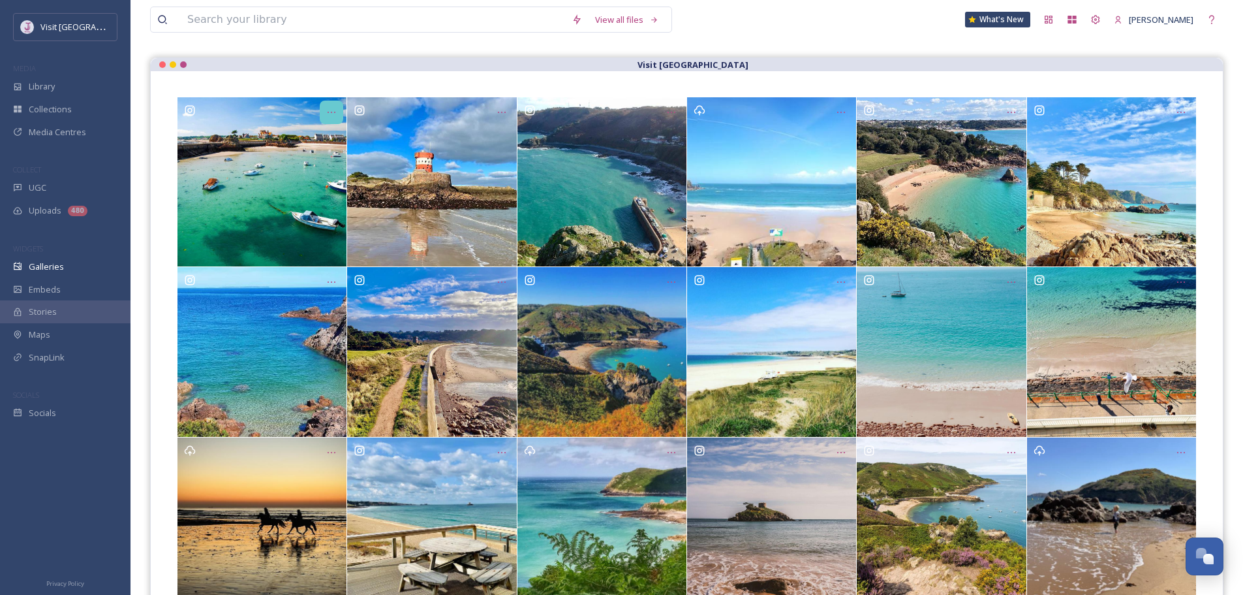
click at [328, 116] on icon "Opens media popup. Media description: a6ca3b54772da0c457817f44e7dd80eaa7f5f588b…" at bounding box center [331, 112] width 10 height 10
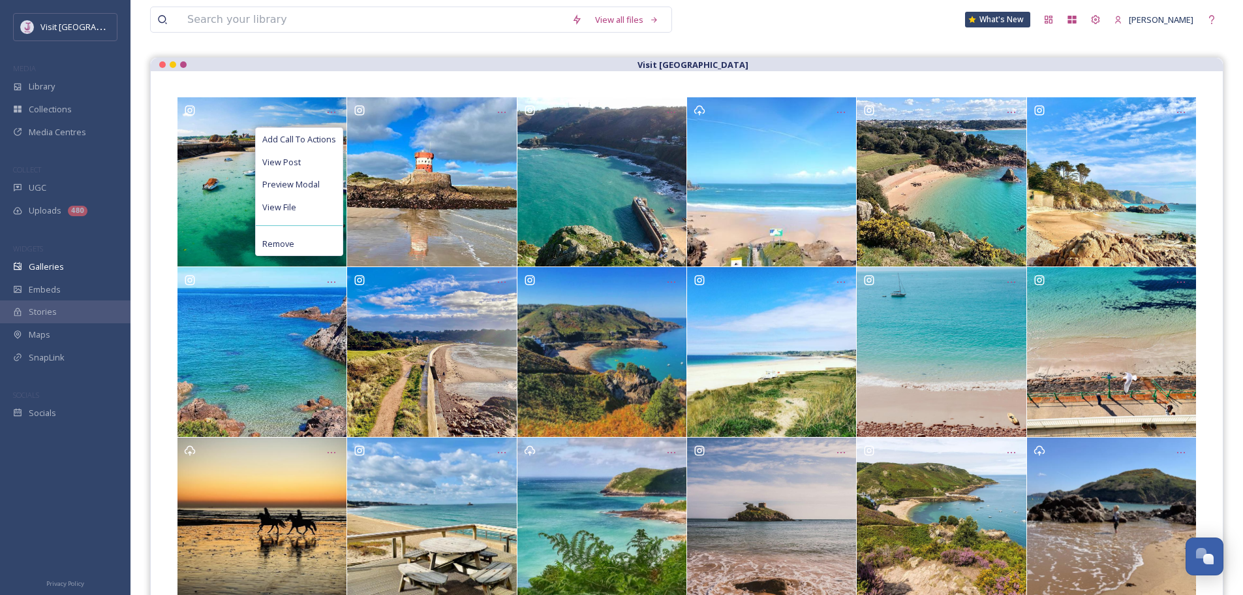
drag, startPoint x: 315, startPoint y: 240, endPoint x: 314, endPoint y: 173, distance: 67.2
click at [315, 240] on div "Remove" at bounding box center [299, 243] width 87 height 23
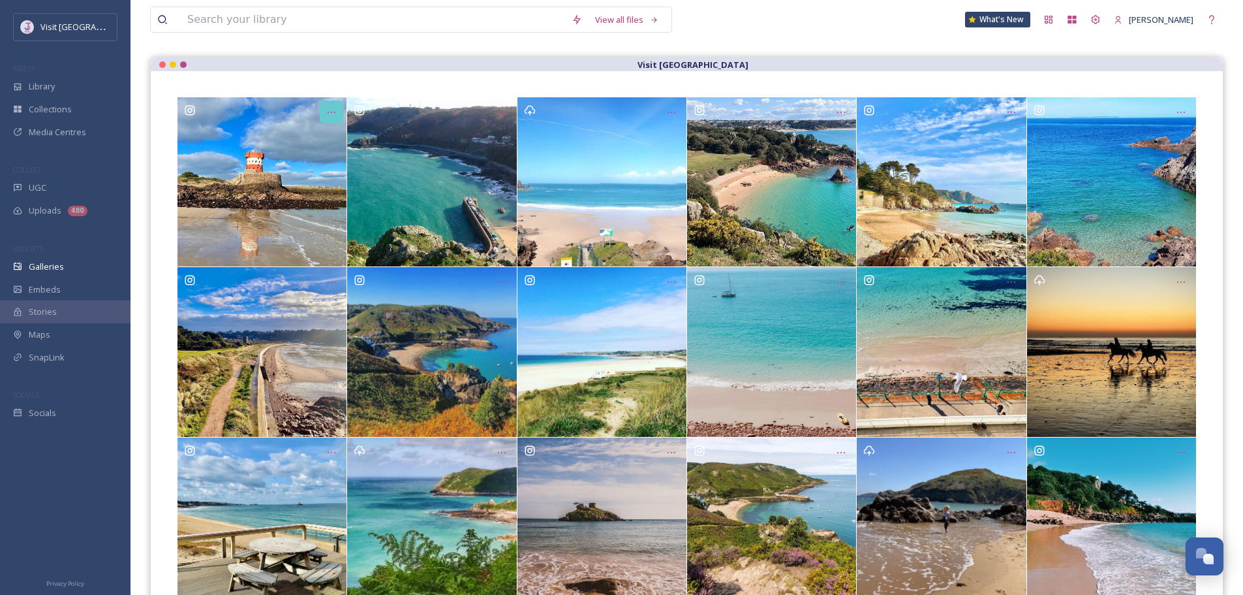
click at [323, 112] on div "Opens media popup. Media description: 04ab1172a57d8080b54d032113fddb4da2a18949d…" at bounding box center [331, 112] width 23 height 23
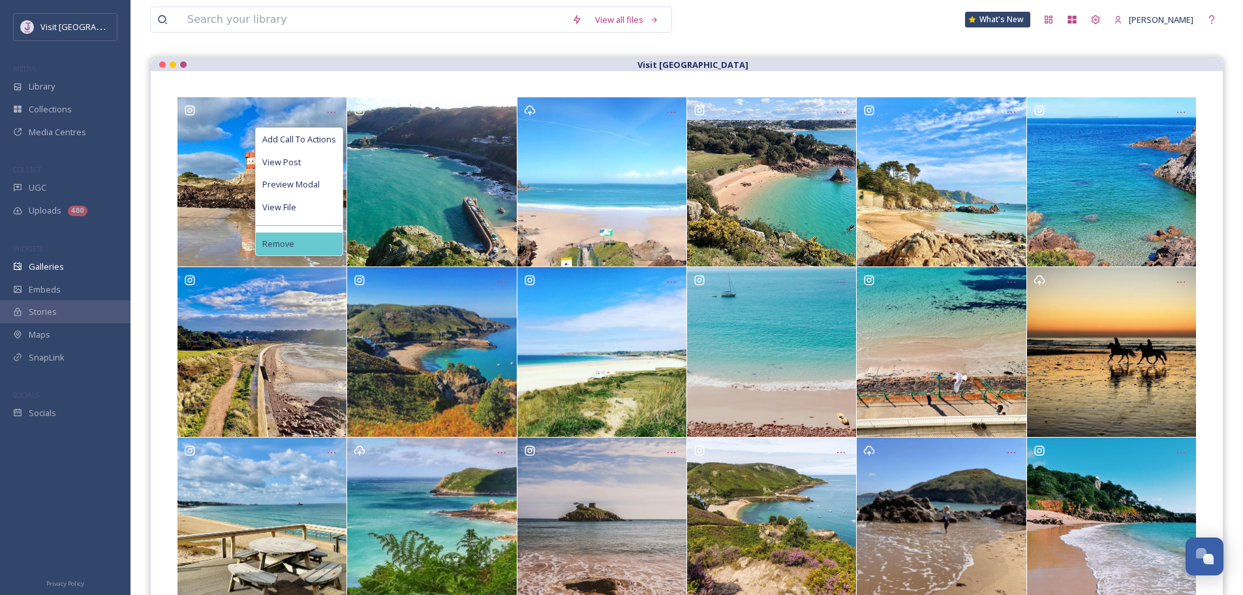
click at [311, 238] on div "Remove" at bounding box center [299, 243] width 87 height 23
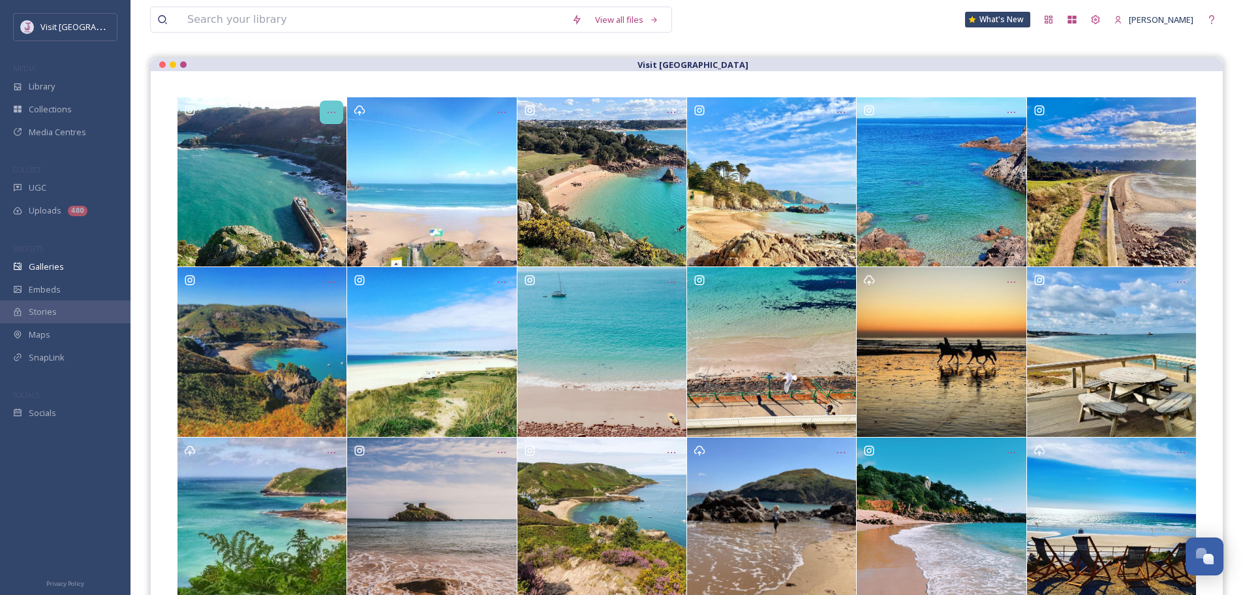
click at [332, 110] on icon "Opens media popup. Media description: 506ba0b893ffa3b34a10dfcb3a0f620ce748faa1b…" at bounding box center [331, 112] width 10 height 10
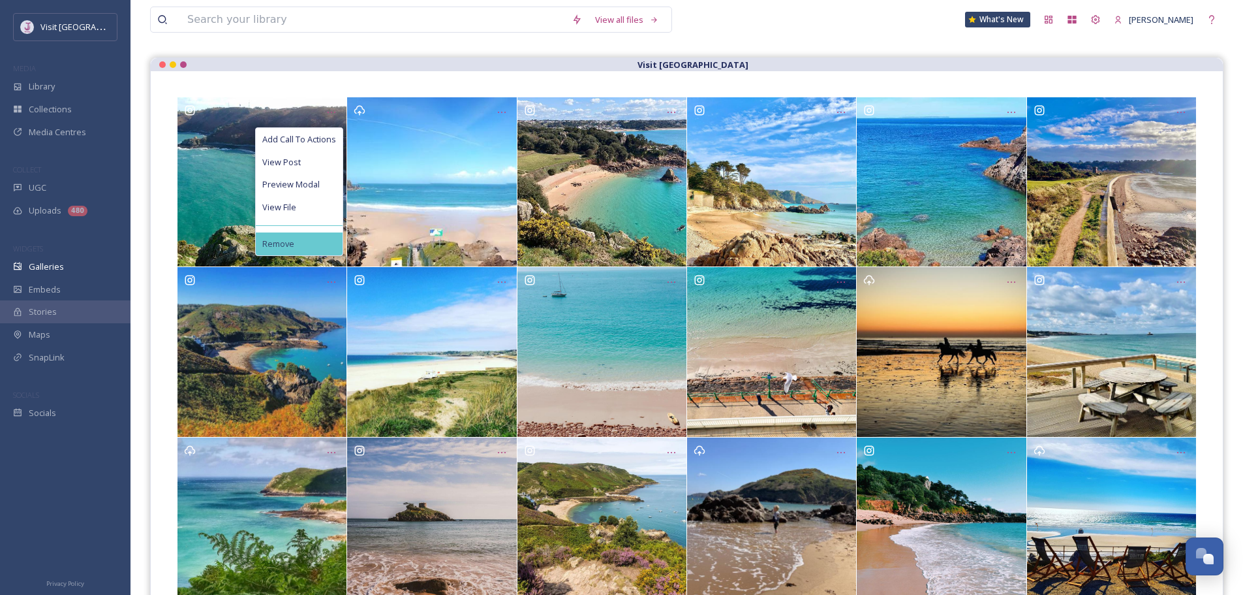
click at [317, 245] on div "Remove" at bounding box center [299, 243] width 87 height 23
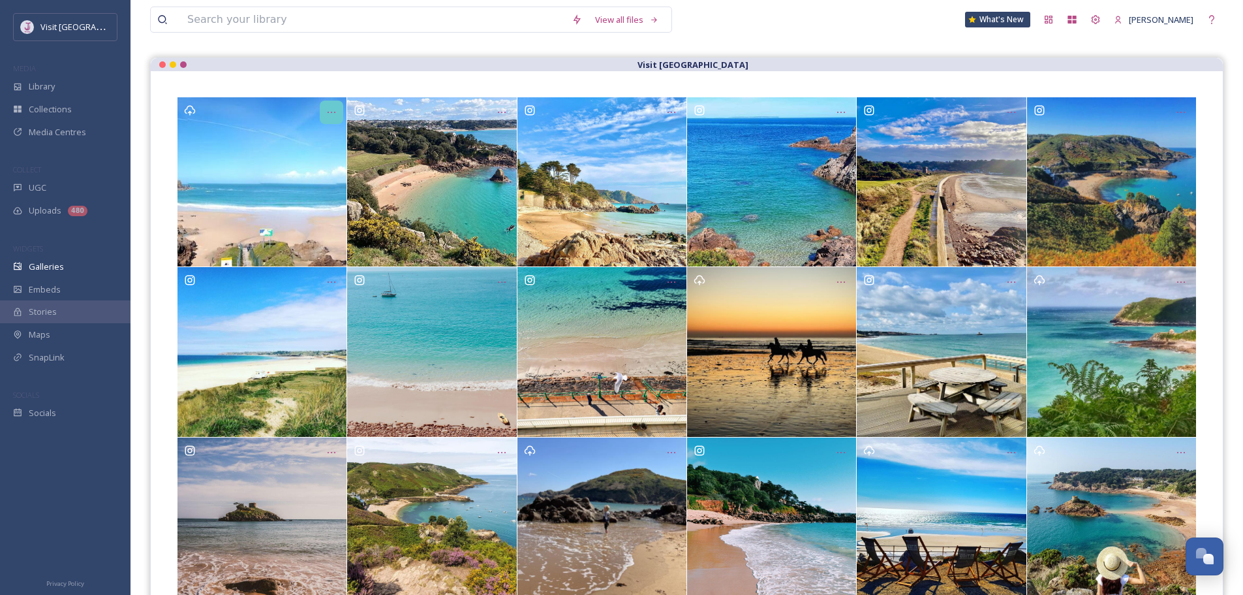
click at [327, 110] on icon "Opens media popup. Media description: 57b165bbe33ea408501493e86fee55028c404d230…" at bounding box center [331, 112] width 10 height 10
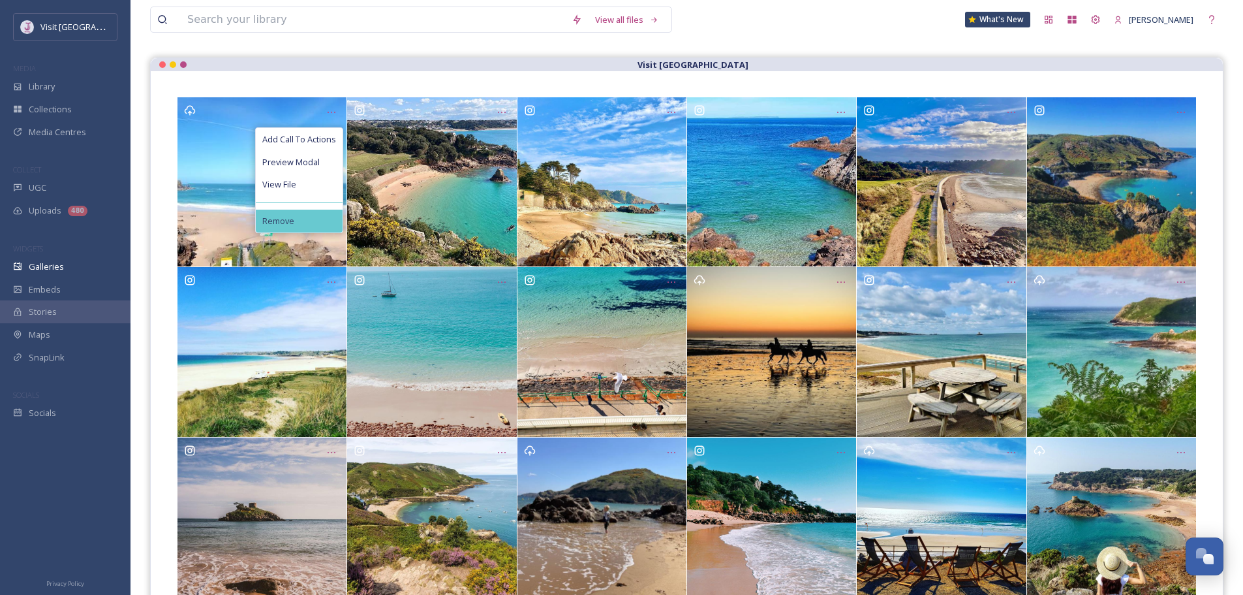
click at [307, 221] on div "Remove" at bounding box center [299, 220] width 87 height 23
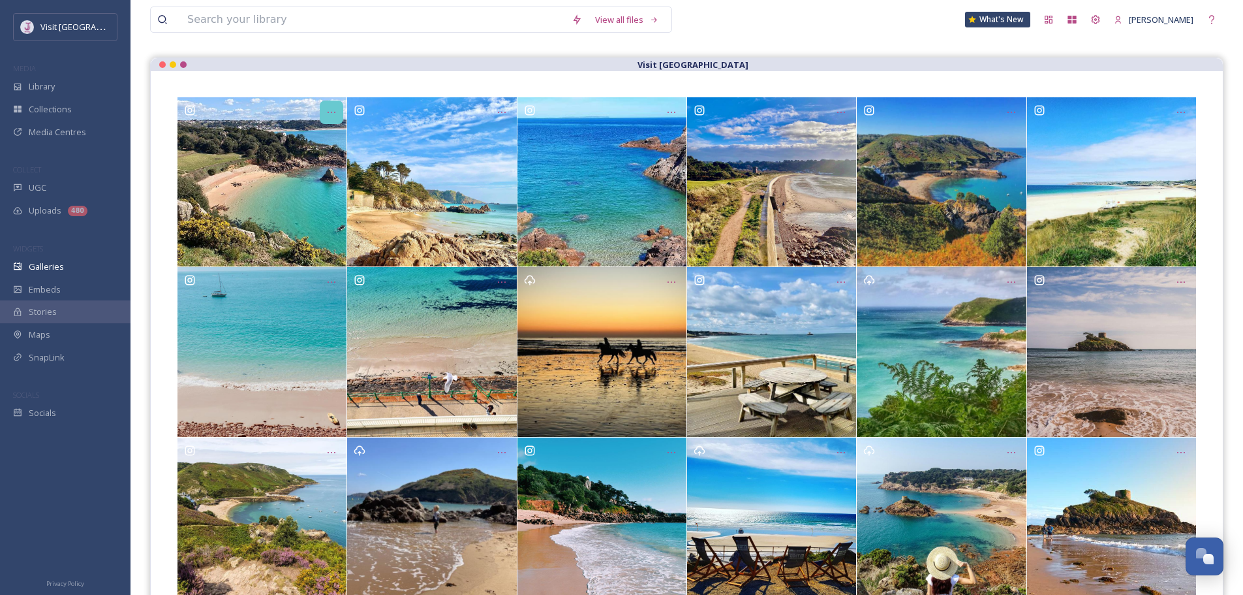
click at [329, 107] on icon "Opens media popup. Media description: 19fd58cc3b76b45cc4523cb8f50306940d4c1eb1c…" at bounding box center [331, 112] width 10 height 10
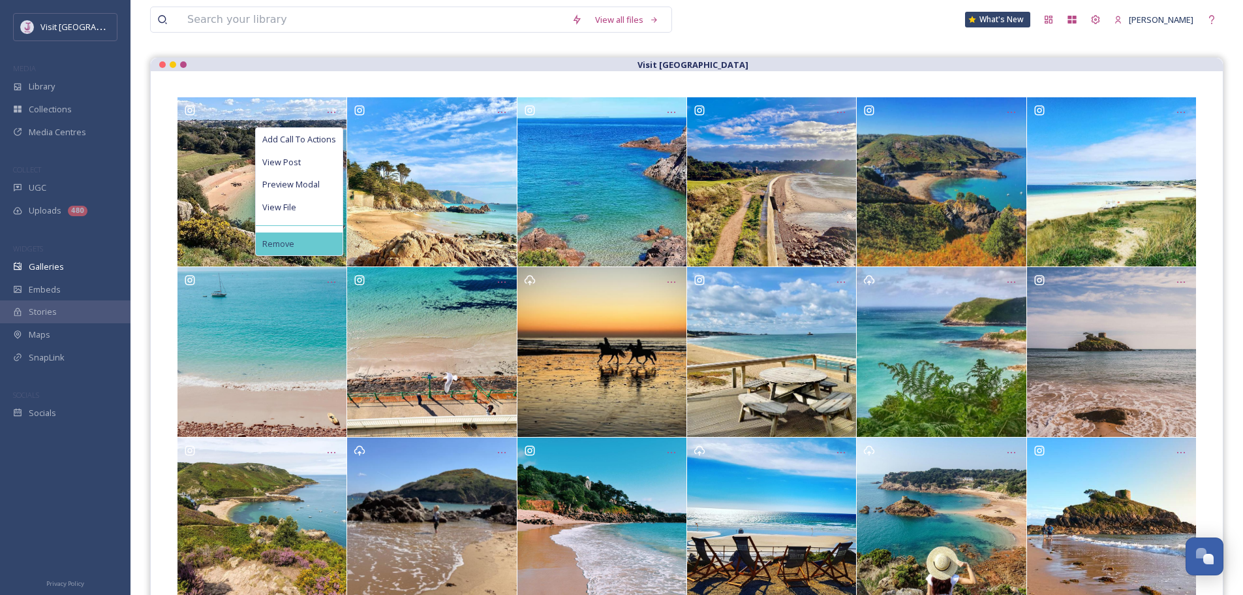
click at [313, 235] on div "Remove" at bounding box center [299, 243] width 87 height 23
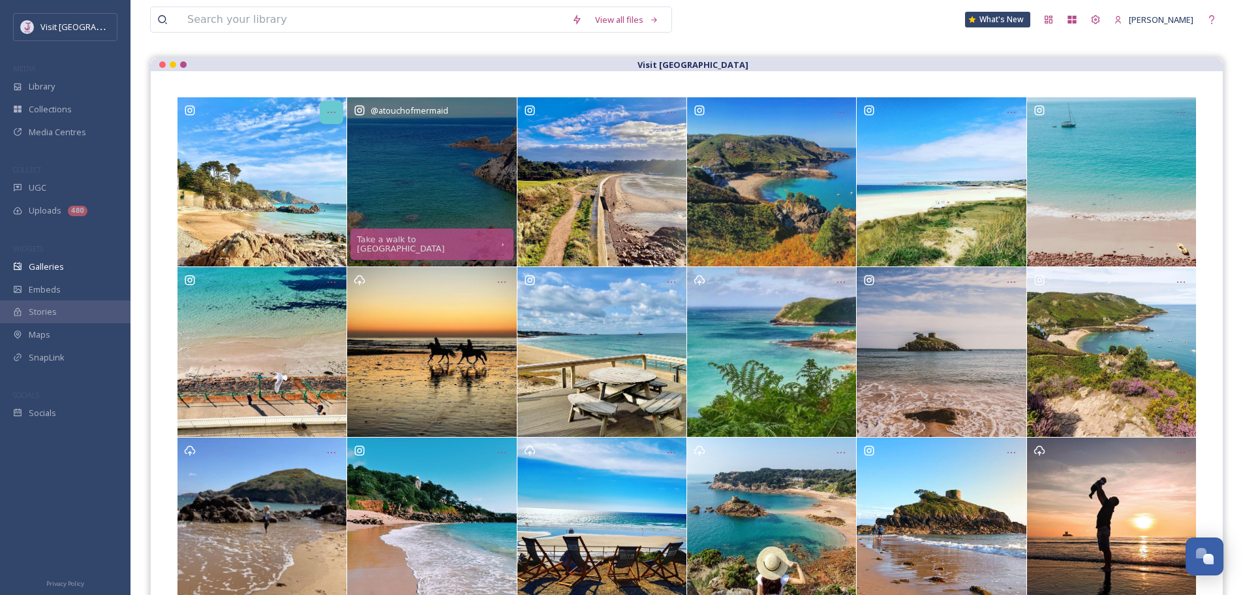
click at [335, 109] on icon "Opens media popup. Media description: 638e9da2e56564c4470d88b504fffbe66dedf0c24…" at bounding box center [331, 112] width 10 height 10
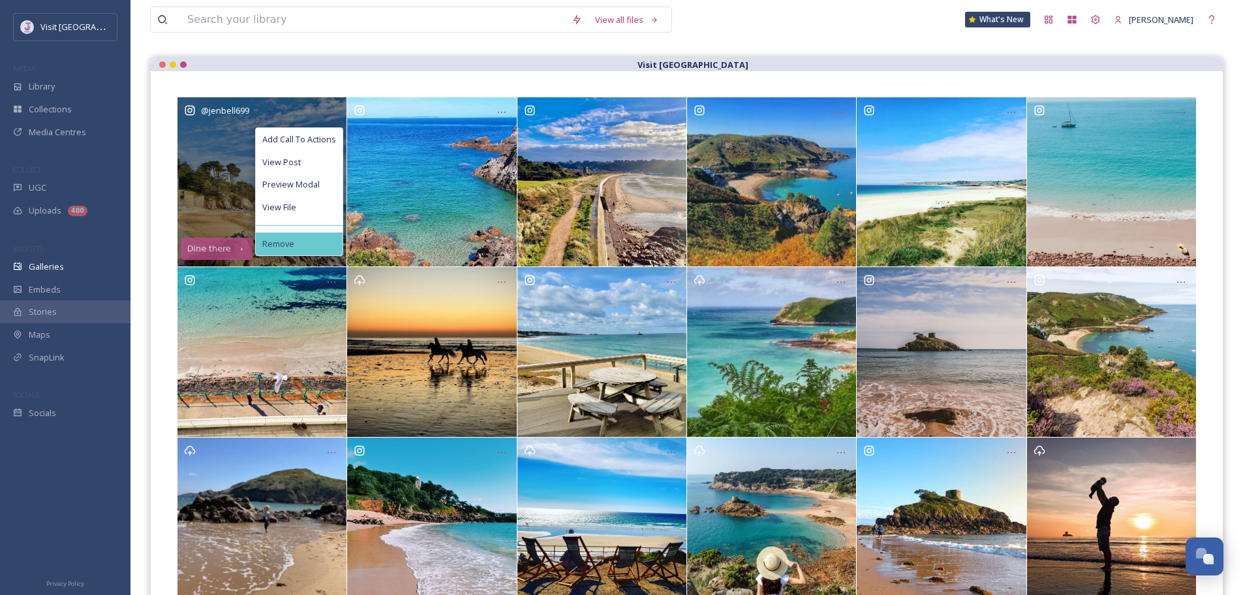
click at [315, 241] on div "Remove" at bounding box center [299, 243] width 87 height 23
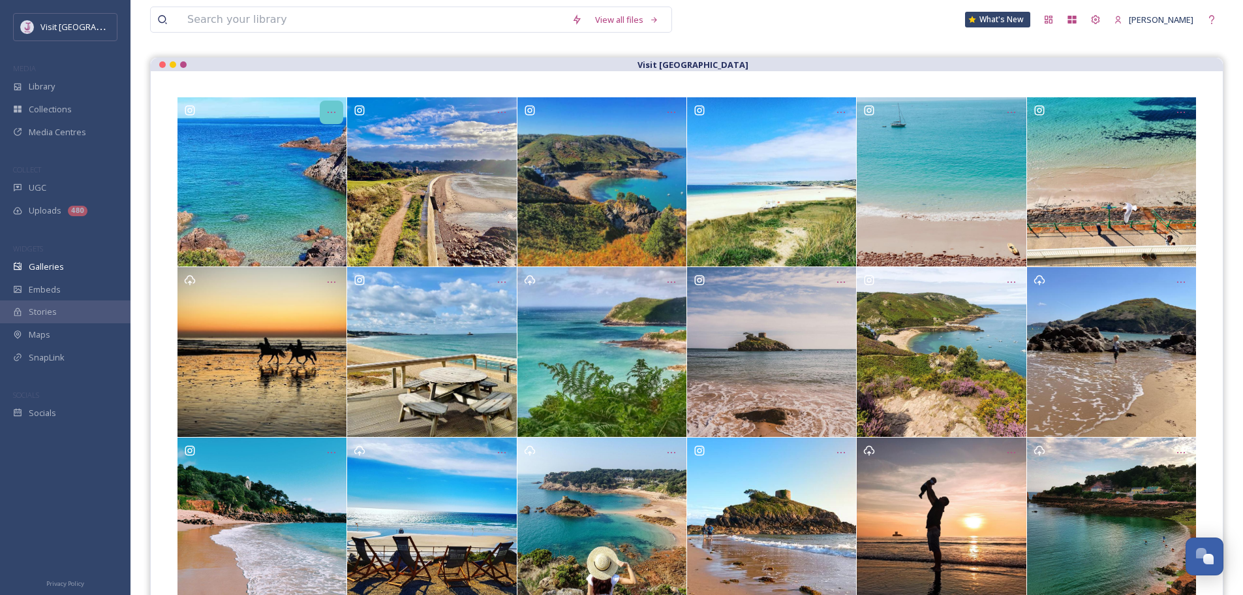
click at [333, 109] on icon "Opens media popup. Media description: eb3a112b736ba057bde2f77a6d4121df23cc51273…" at bounding box center [331, 112] width 10 height 10
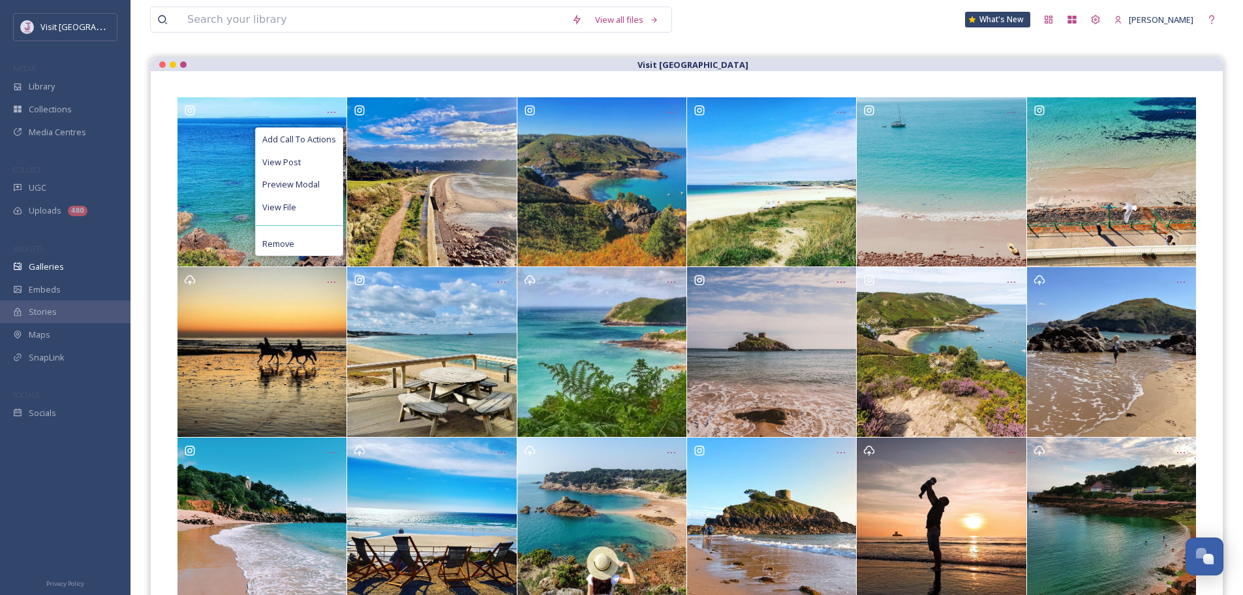
drag, startPoint x: 308, startPoint y: 241, endPoint x: 311, endPoint y: 225, distance: 16.5
click at [308, 243] on div "Remove" at bounding box center [299, 243] width 87 height 23
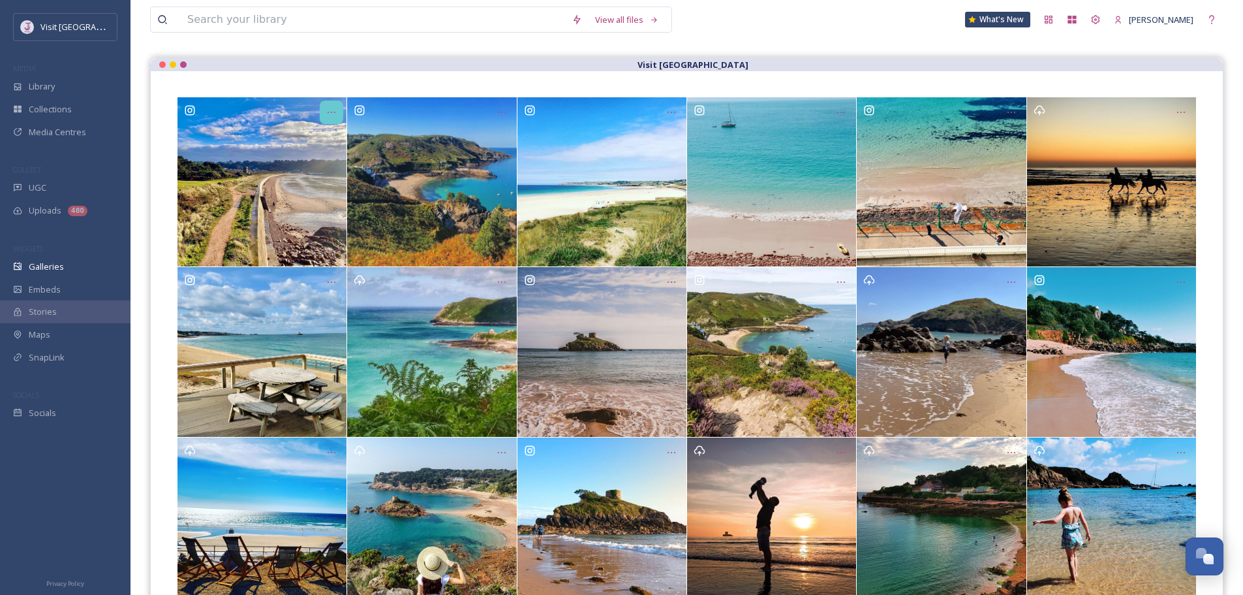
click at [332, 112] on icon "Opens media popup. Media description: 765c8dcd012d2beaaa3881ef487e43173feae1bb1…" at bounding box center [331, 112] width 10 height 10
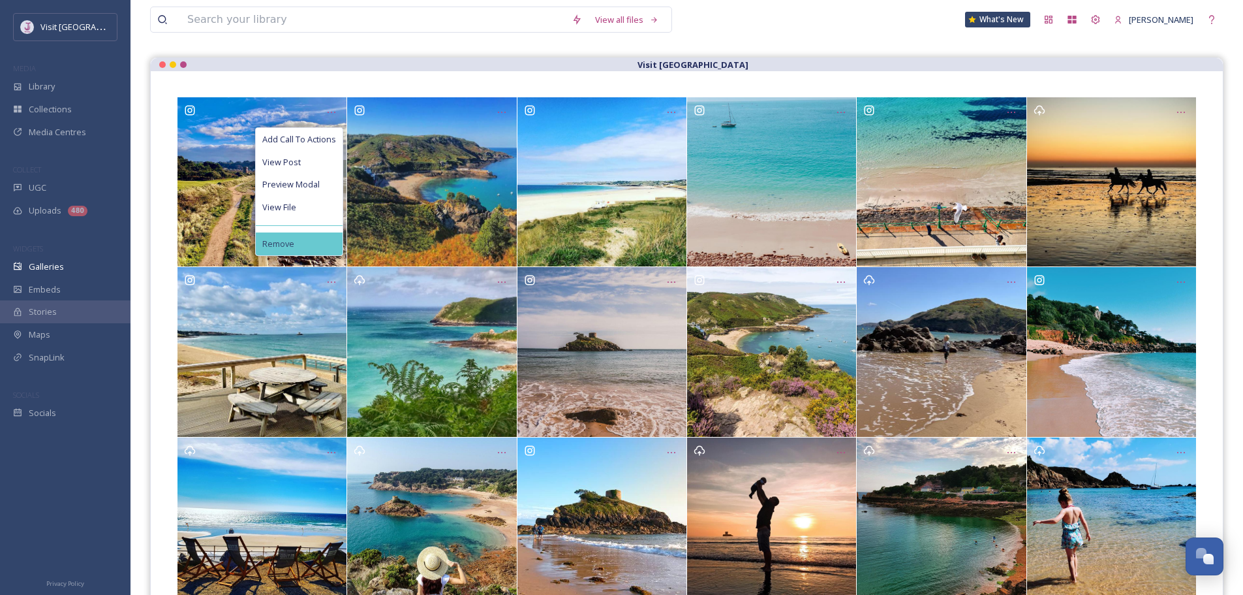
click at [311, 237] on div "Remove" at bounding box center [299, 243] width 87 height 23
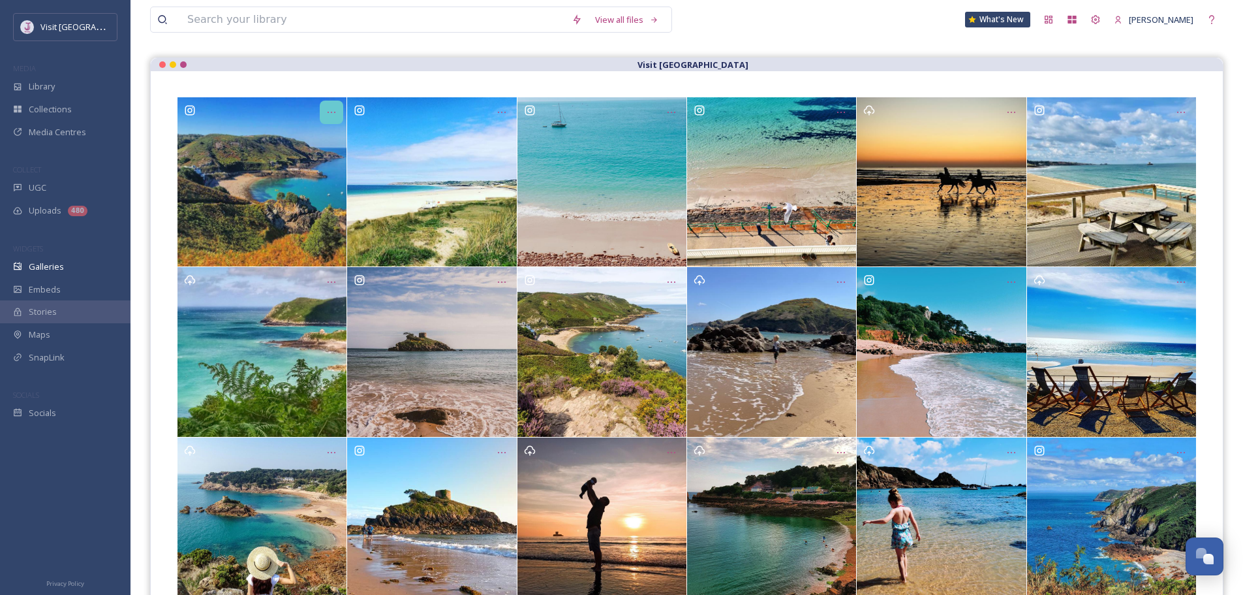
click at [329, 114] on icon "Opens media popup. Media description: 96ba74b75f2bcd896643498cccffd05fc7aa263aa…" at bounding box center [331, 112] width 10 height 10
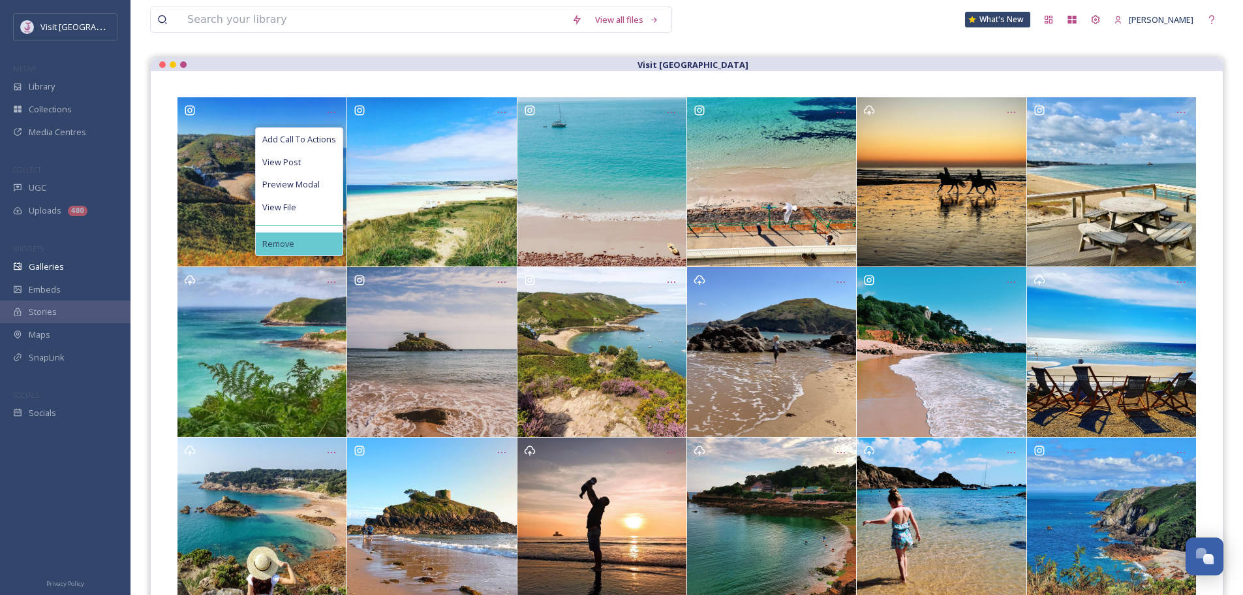
drag, startPoint x: 315, startPoint y: 243, endPoint x: 320, endPoint y: 176, distance: 67.4
click at [315, 241] on div "Remove" at bounding box center [299, 243] width 87 height 23
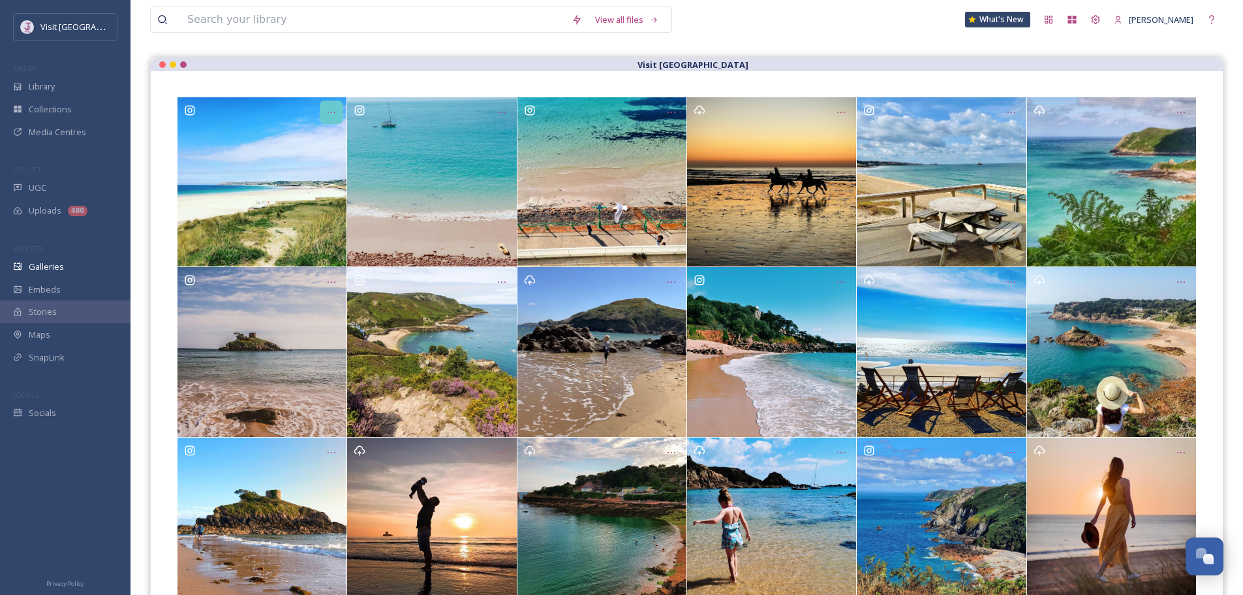
click at [333, 108] on icon "Opens media popup. Media description: 110285378900f3d3114eee03d92164e0fad3d5cef…" at bounding box center [331, 112] width 10 height 10
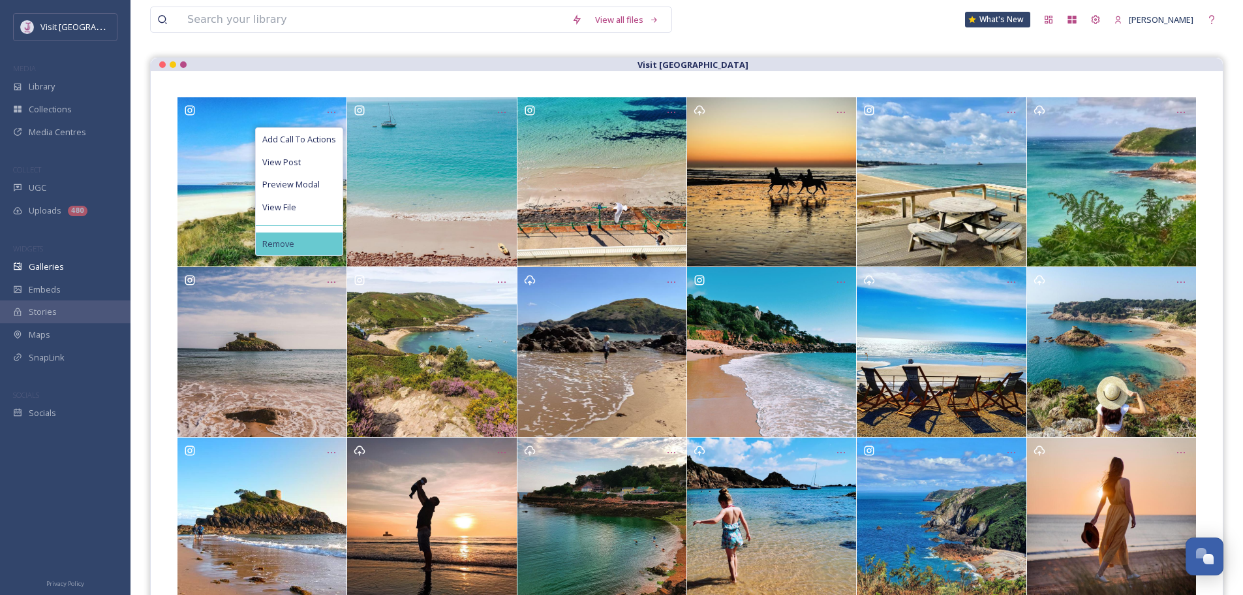
click at [318, 248] on div "Remove" at bounding box center [299, 243] width 87 height 23
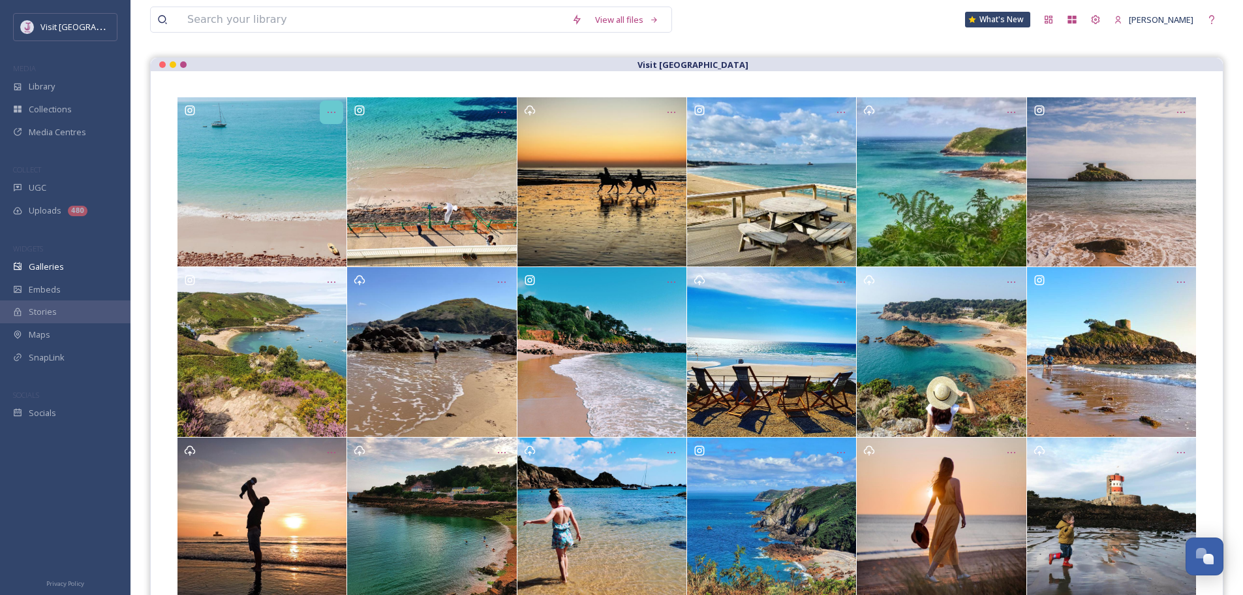
click at [330, 114] on icon "Opens media popup. Media description: 88e9d6649441d04cedff6e5bc64e19ede159edaa5…" at bounding box center [331, 112] width 10 height 10
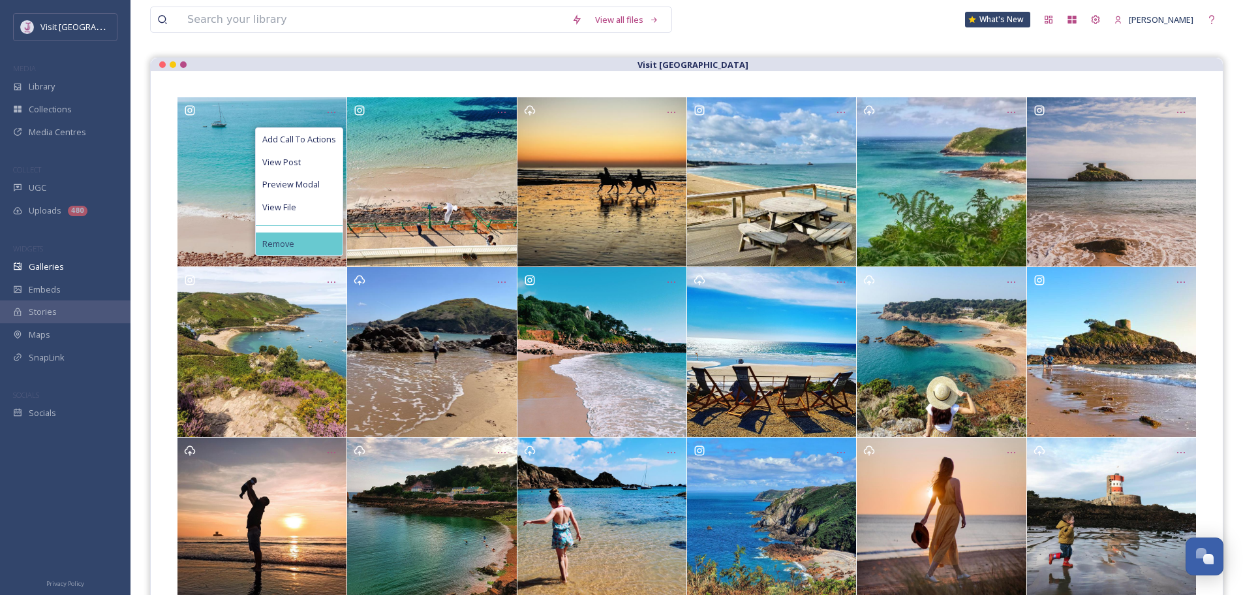
click at [314, 243] on div "Remove" at bounding box center [299, 243] width 87 height 23
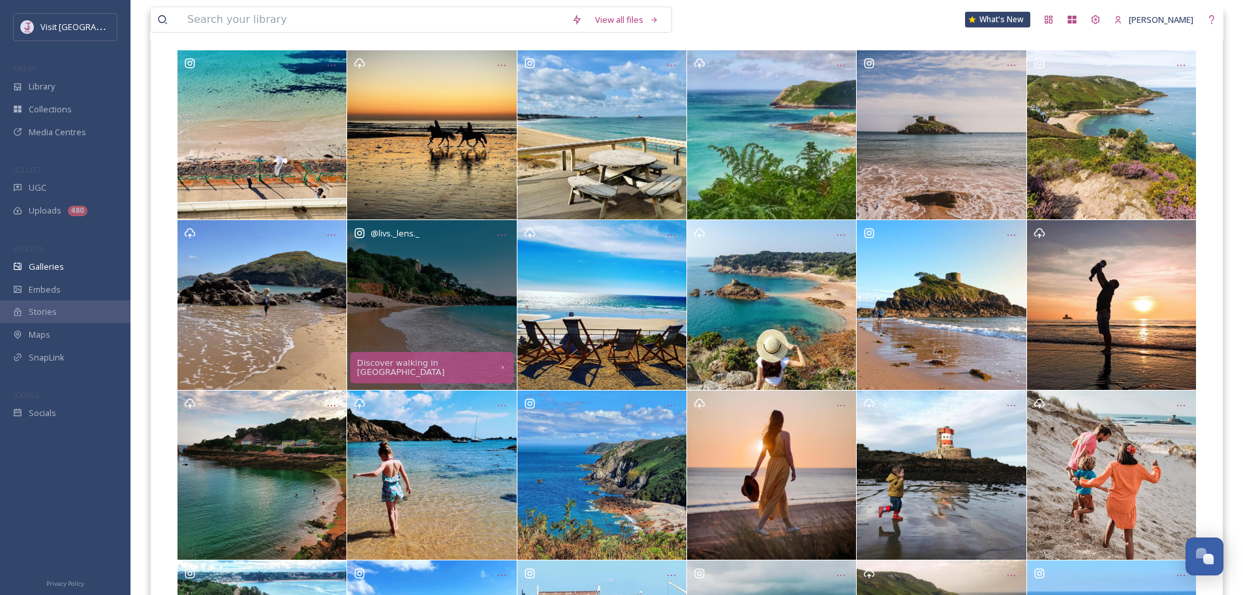
scroll to position [196, 0]
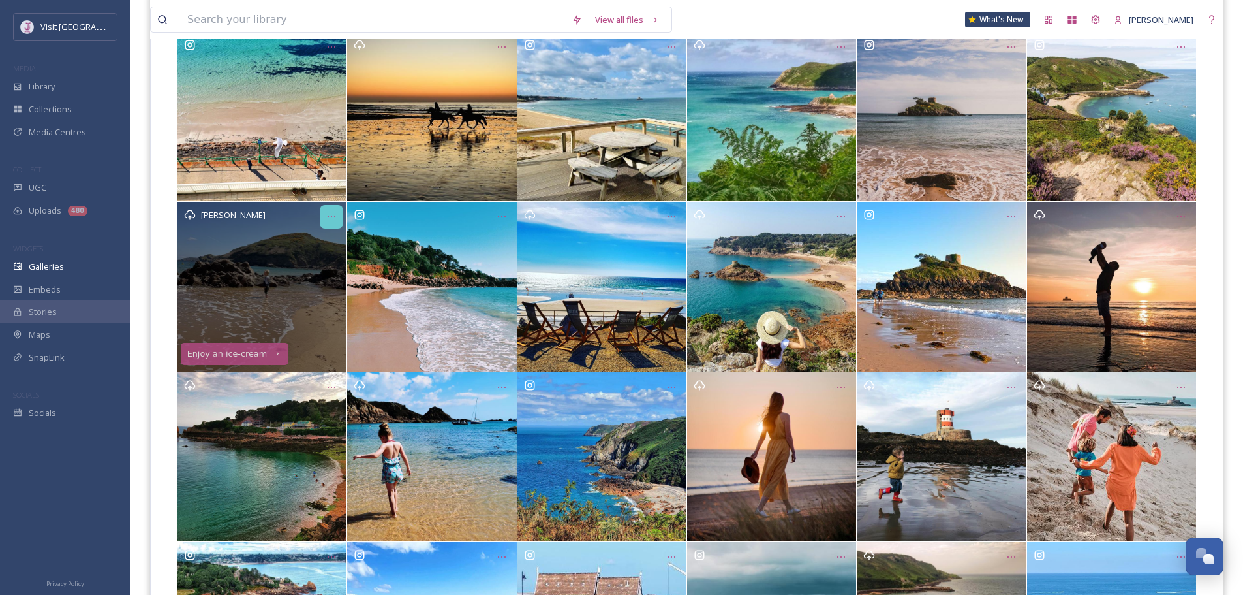
click at [327, 219] on icon "Opens media popup. Media description: d840bba653b929511f8b5424984582c0730c6c2e4…" at bounding box center [331, 216] width 10 height 10
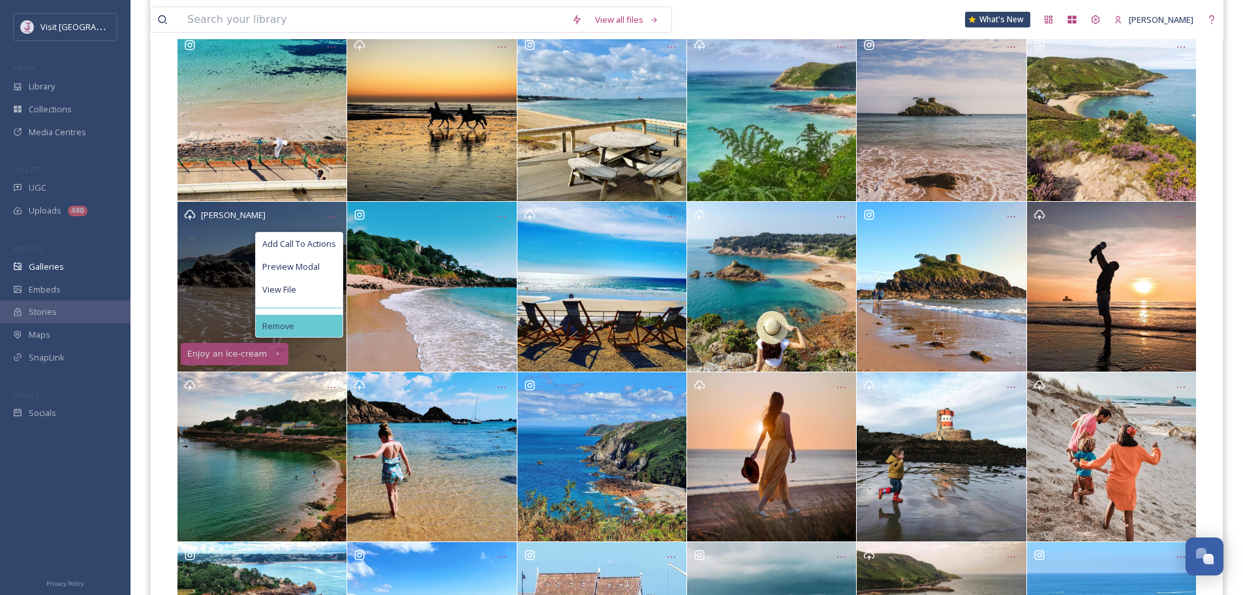
click at [304, 328] on div "Remove" at bounding box center [299, 326] width 87 height 23
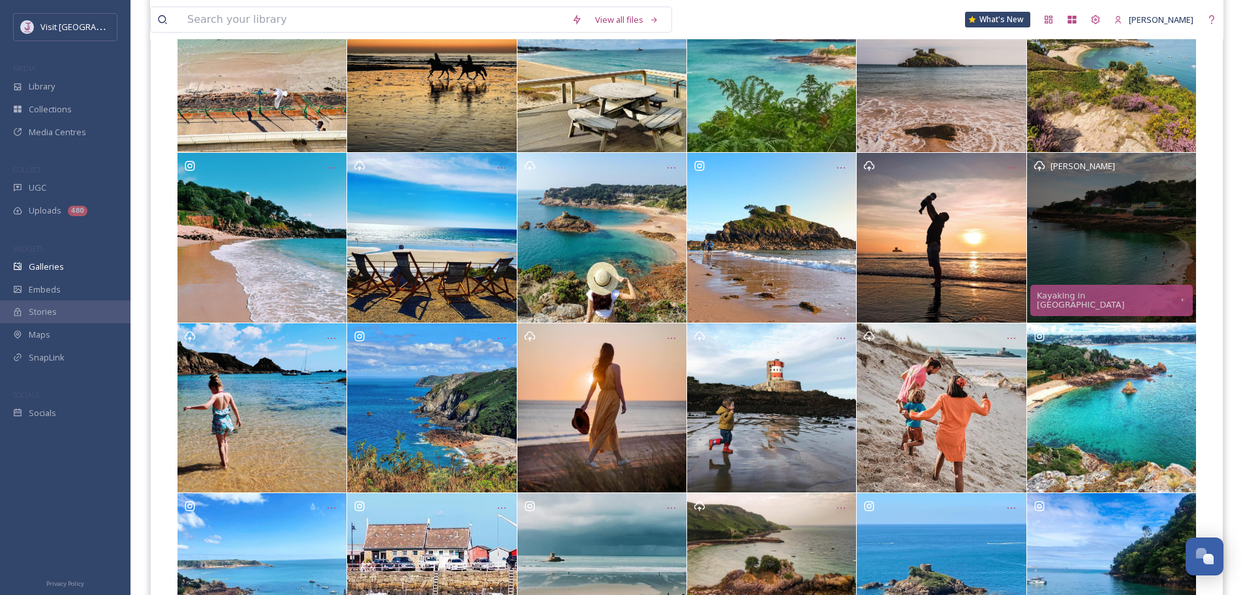
scroll to position [261, 0]
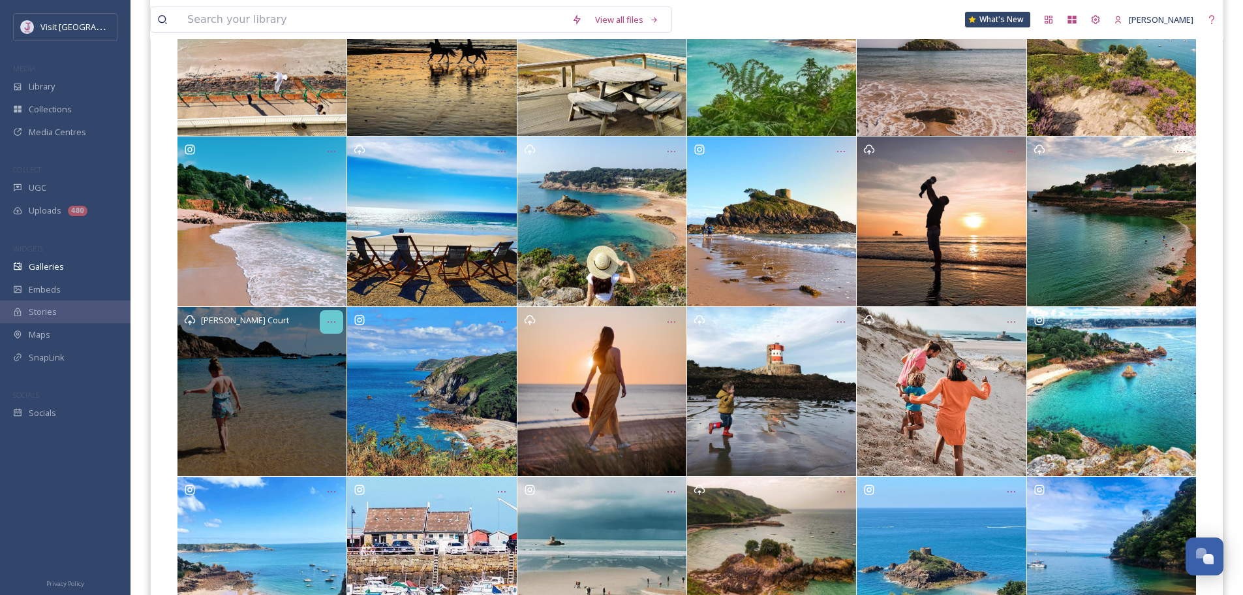
click at [325, 315] on div "Opens media popup. Media description: f57e16e338c3b9f26ba0c6b1f48fc482cda6244b6…" at bounding box center [331, 321] width 23 height 23
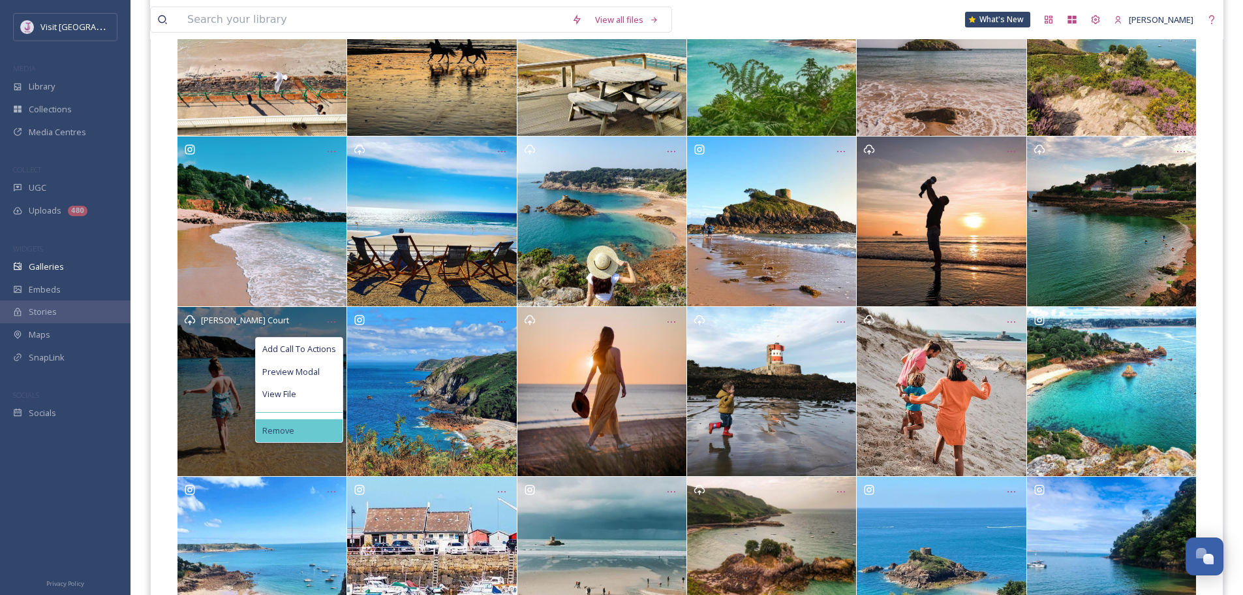
click at [300, 439] on div "Remove" at bounding box center [299, 430] width 87 height 23
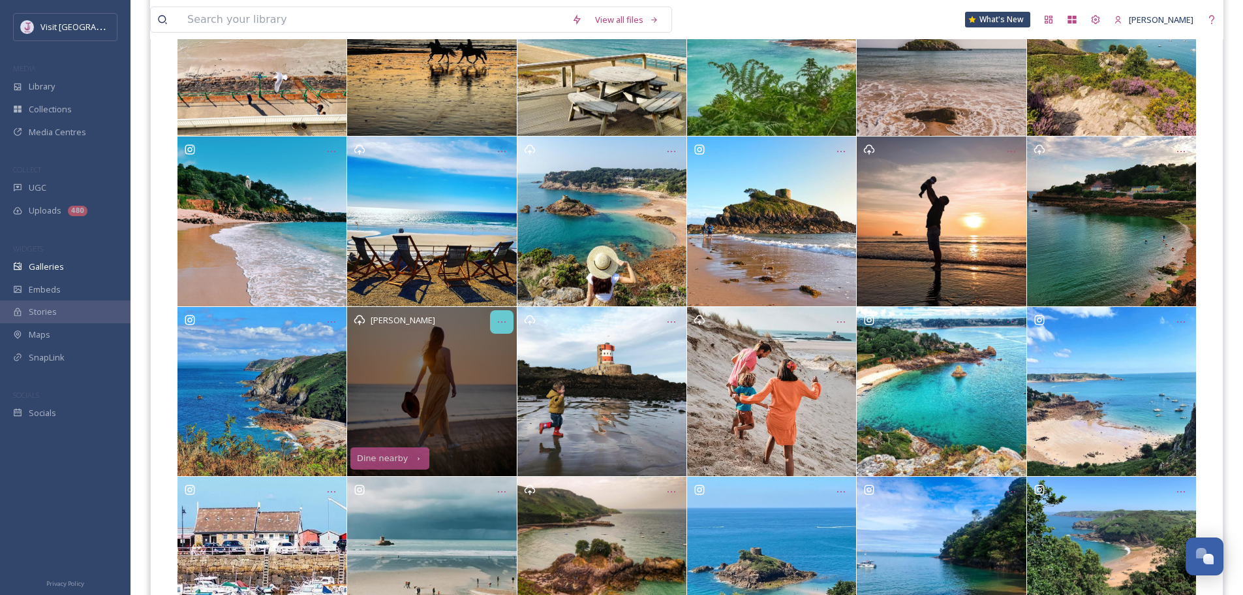
click at [499, 320] on icon "Opens media popup. Media description: 9200aca481c0188e9bf1ec4982dcd52343caa7412…" at bounding box center [502, 322] width 10 height 10
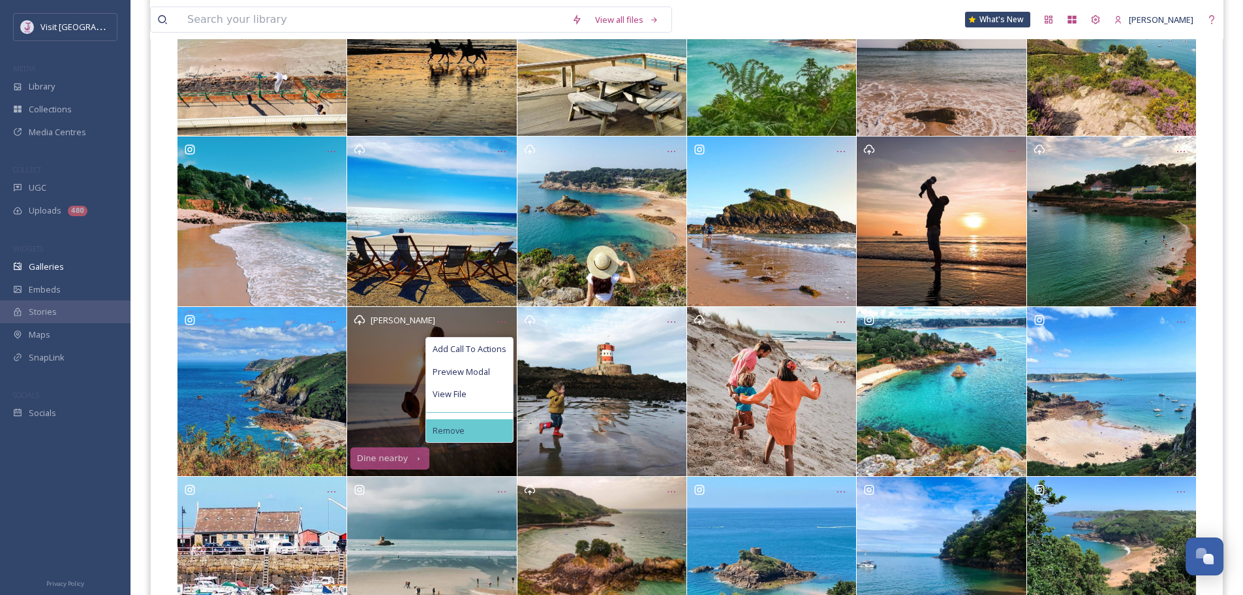
click at [467, 426] on div "Remove" at bounding box center [469, 430] width 87 height 23
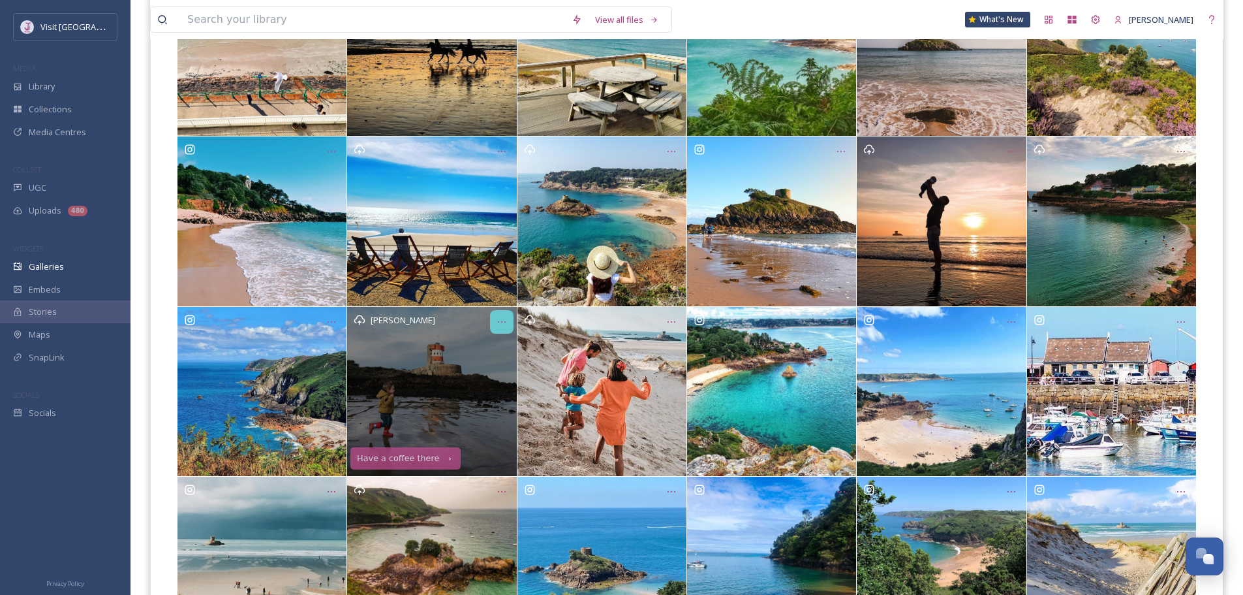
click at [495, 324] on div "Opens media popup. Media description: 7ae739fa39f6a8e88d3f1e7a58f864c2bbce8ae3b…" at bounding box center [501, 321] width 23 height 23
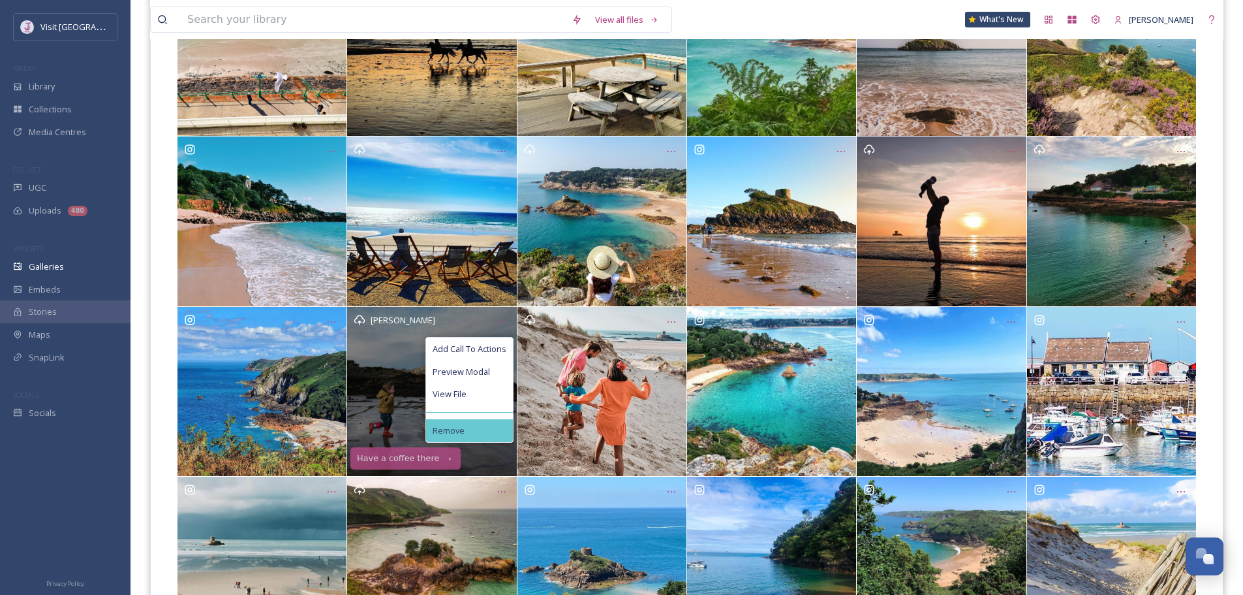
click at [465, 420] on div "Remove" at bounding box center [469, 430] width 87 height 23
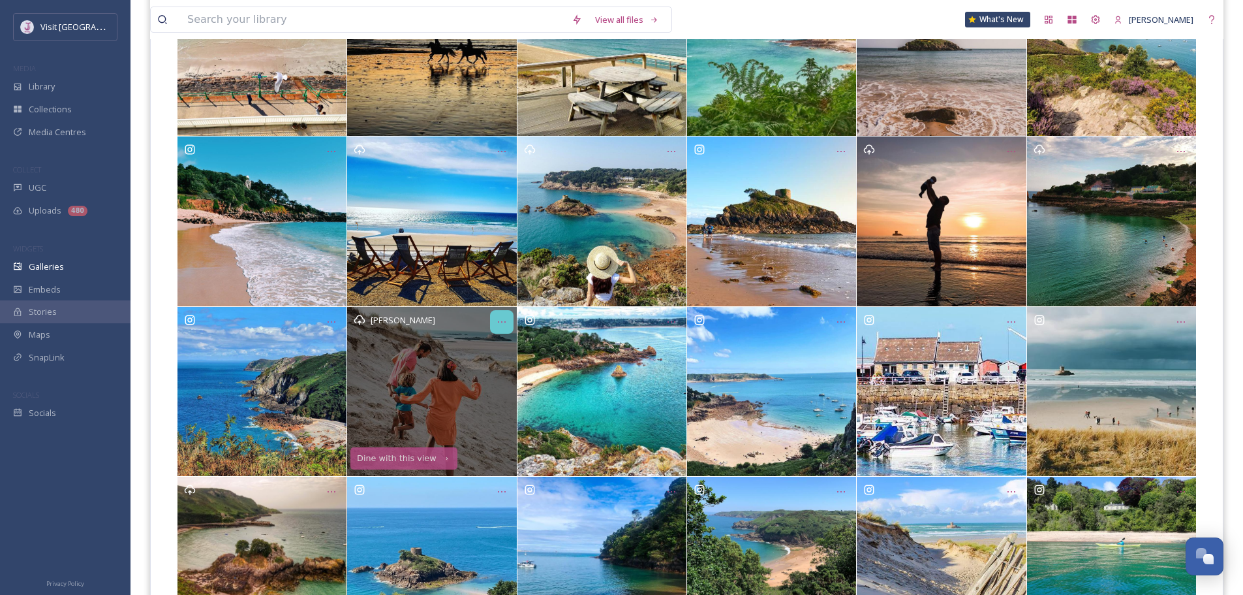
click at [501, 326] on icon "Opens media popup. Media description: 57168206e60dda8b6cea2b098f244d30fb062a008…" at bounding box center [502, 322] width 10 height 10
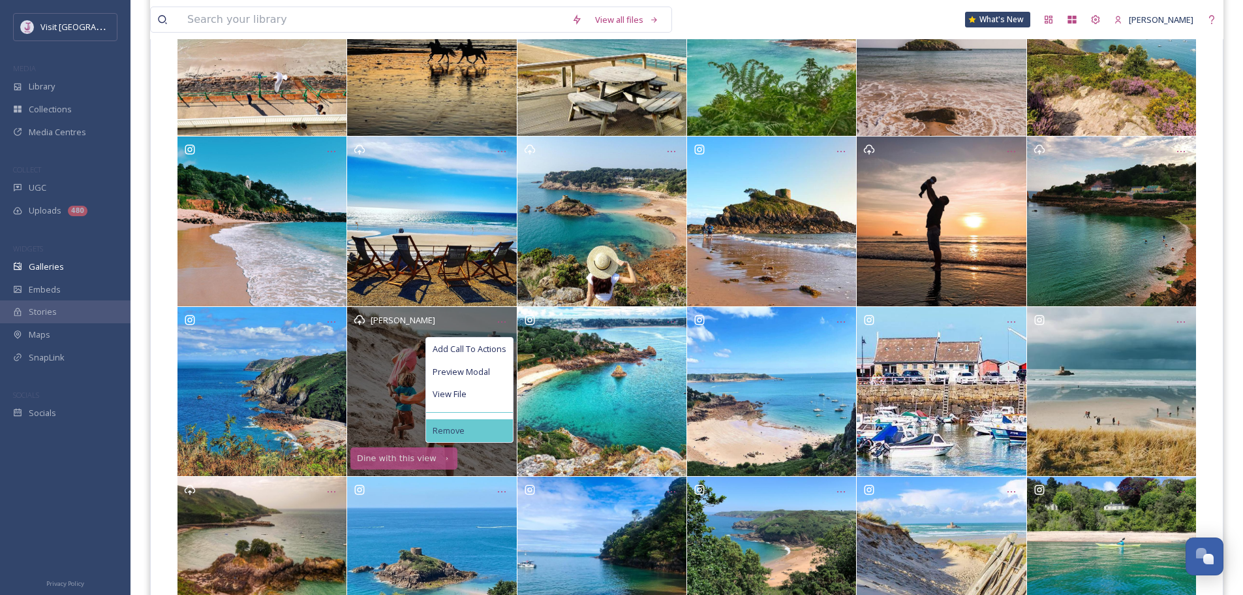
click at [486, 427] on div "Remove" at bounding box center [469, 430] width 87 height 23
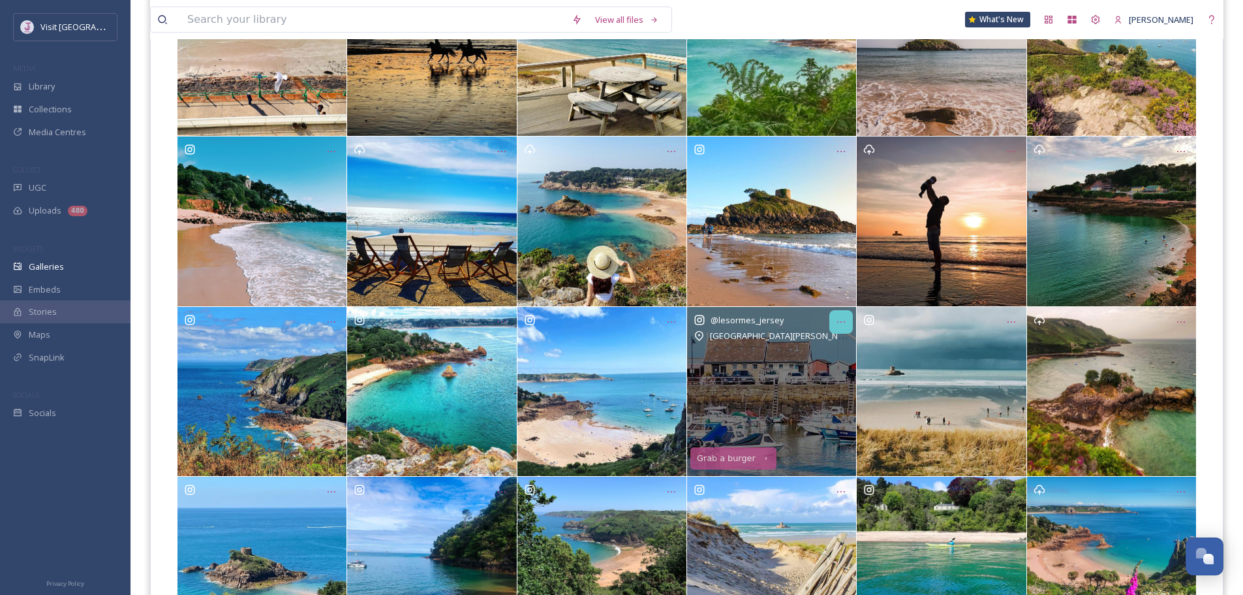
click at [837, 324] on icon "Opens media popup. Media description: 9ccd50c91537863cc9b56fe699a8af37a2fd0fdac…" at bounding box center [841, 322] width 10 height 10
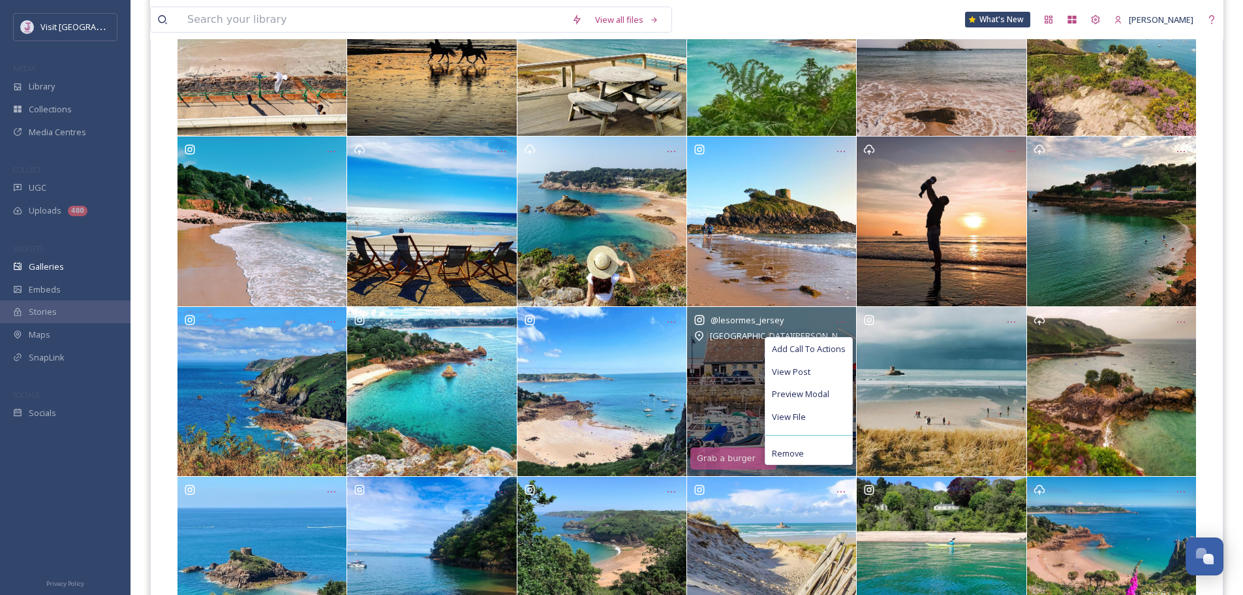
drag, startPoint x: 798, startPoint y: 447, endPoint x: 814, endPoint y: 442, distance: 16.5
click at [799, 448] on span "Remove" at bounding box center [788, 453] width 32 height 10
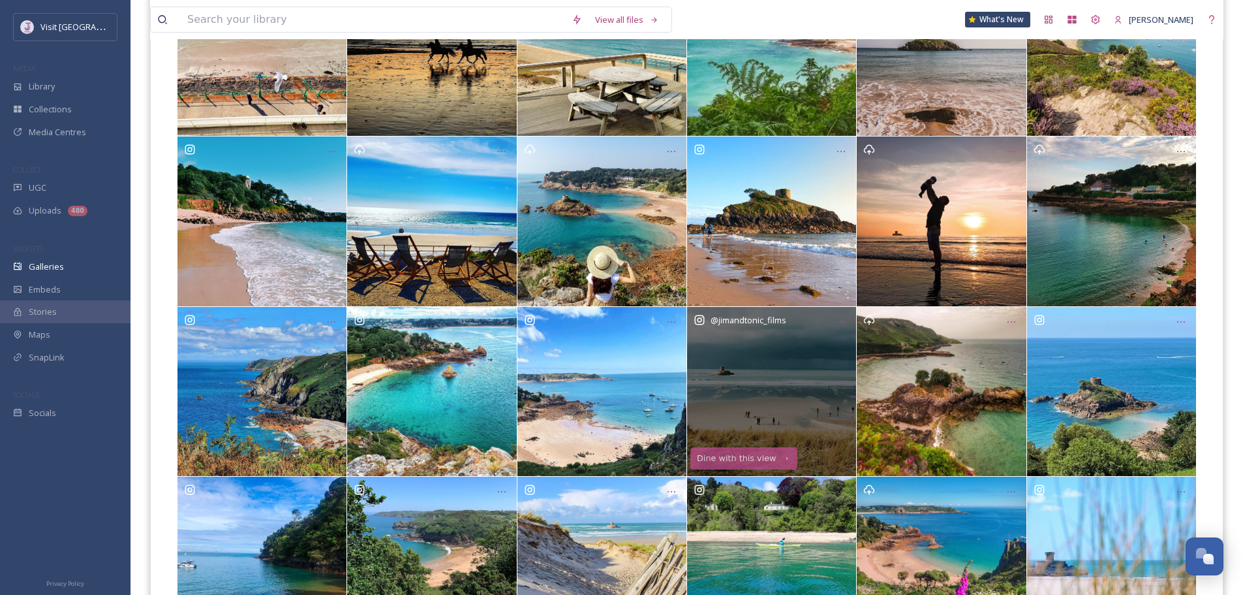
drag, startPoint x: 845, startPoint y: 324, endPoint x: 841, endPoint y: 334, distance: 11.2
click at [844, 324] on icon "Opens media popup. Media description: 85319f704c2218f5904771c9c4658dafe014399dc…" at bounding box center [841, 322] width 10 height 10
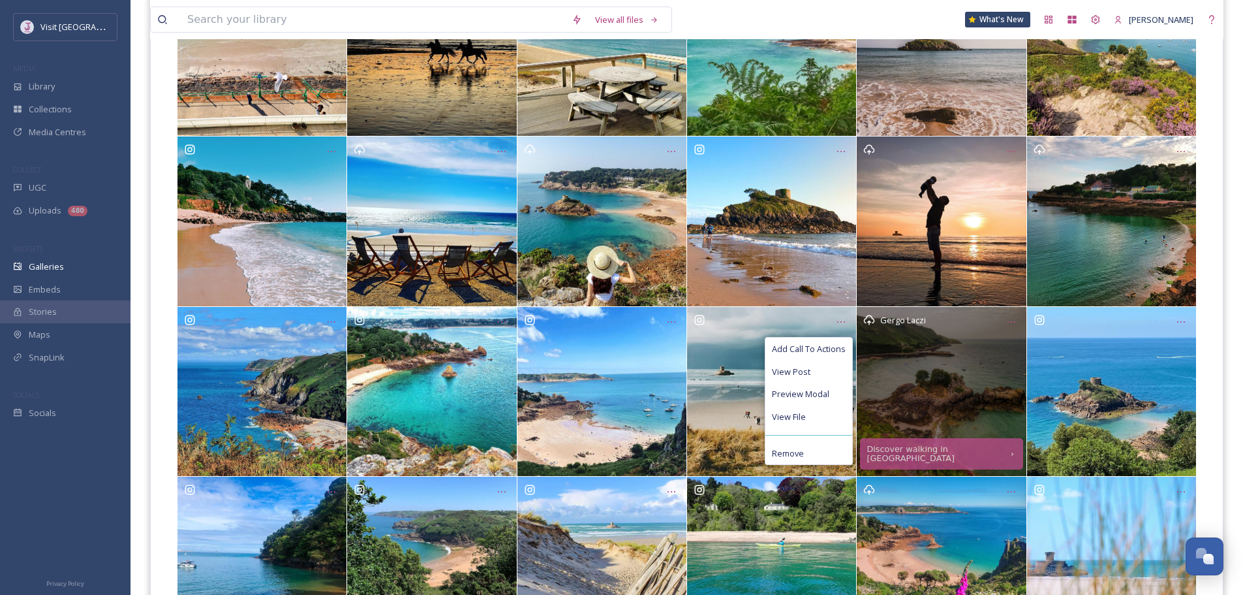
click at [936, 415] on div "Gergo Laczi" at bounding box center [941, 391] width 169 height 169
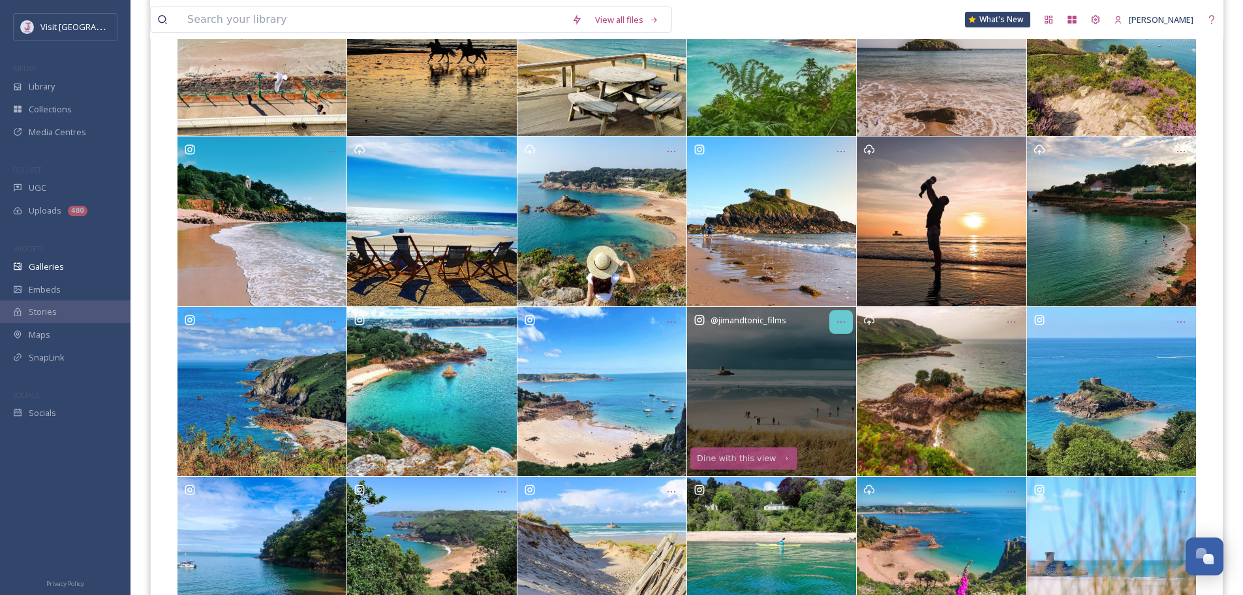
click at [843, 323] on icon "Opens media popup. Media description: 85319f704c2218f5904771c9c4658dafe014399dc…" at bounding box center [841, 322] width 10 height 10
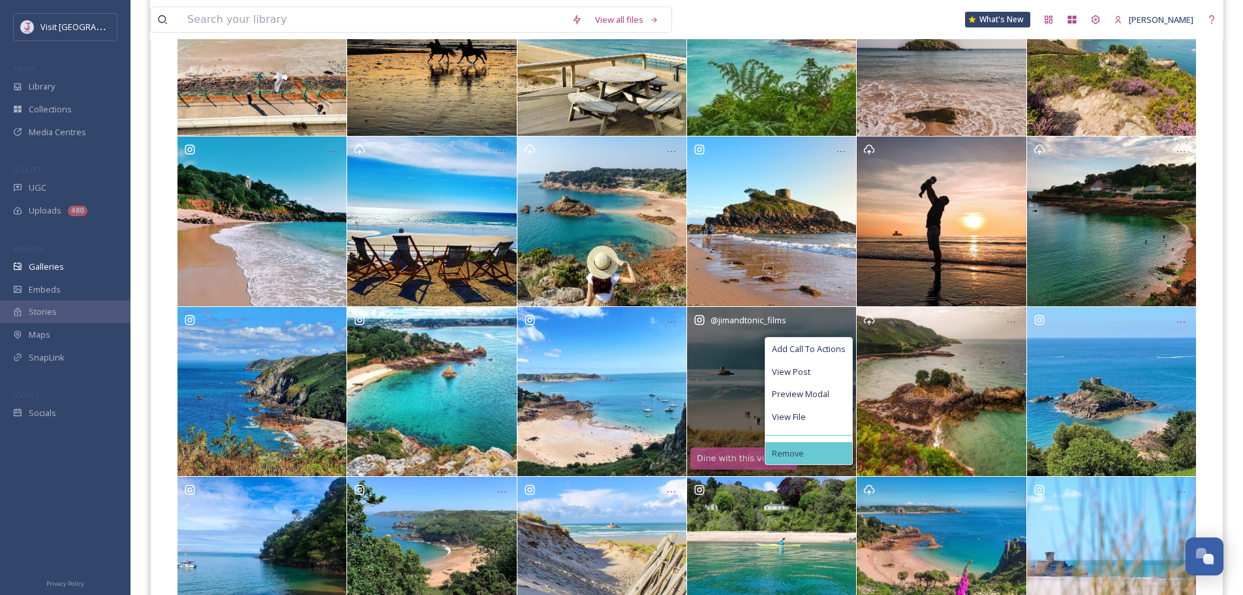
click at [784, 454] on span "Remove" at bounding box center [788, 453] width 32 height 10
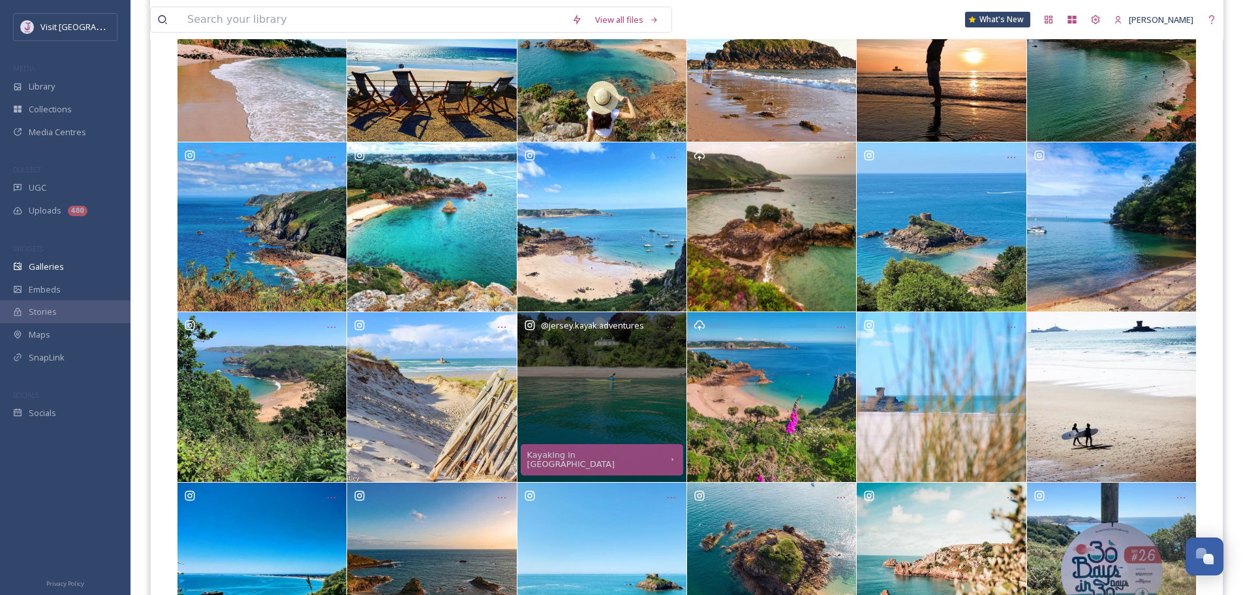
scroll to position [457, 0]
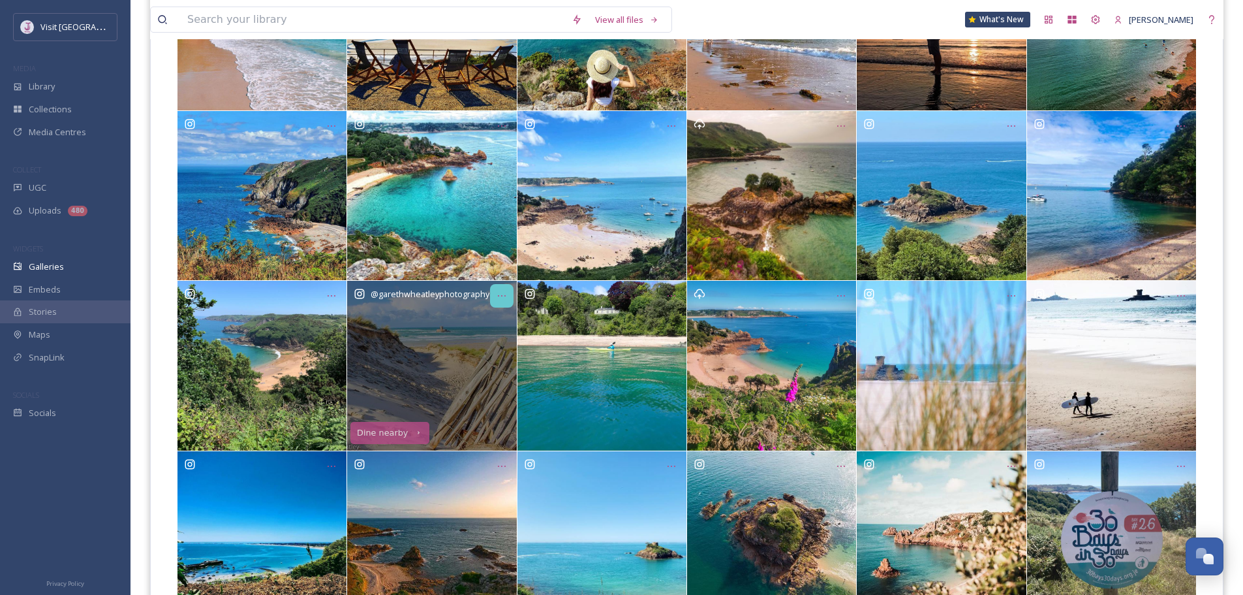
click at [497, 296] on icon "Opens media popup. Media description: c2d0cdce55b7148249365364e6445db0225fd3b2c…" at bounding box center [502, 295] width 10 height 10
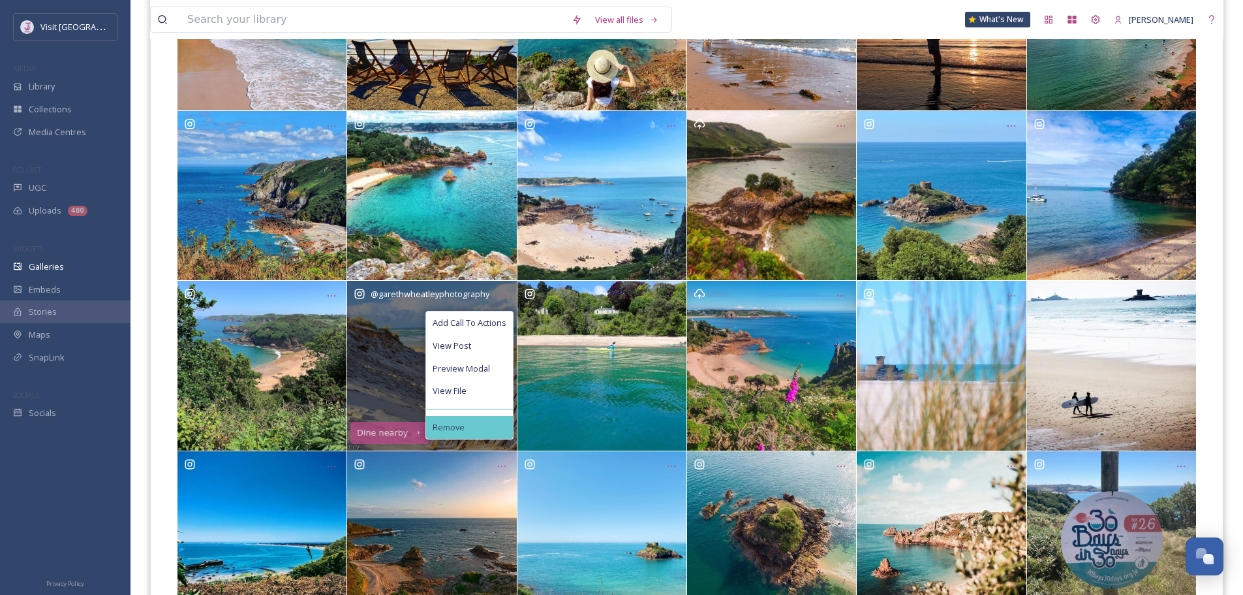
click at [469, 426] on div "Remove" at bounding box center [469, 427] width 87 height 23
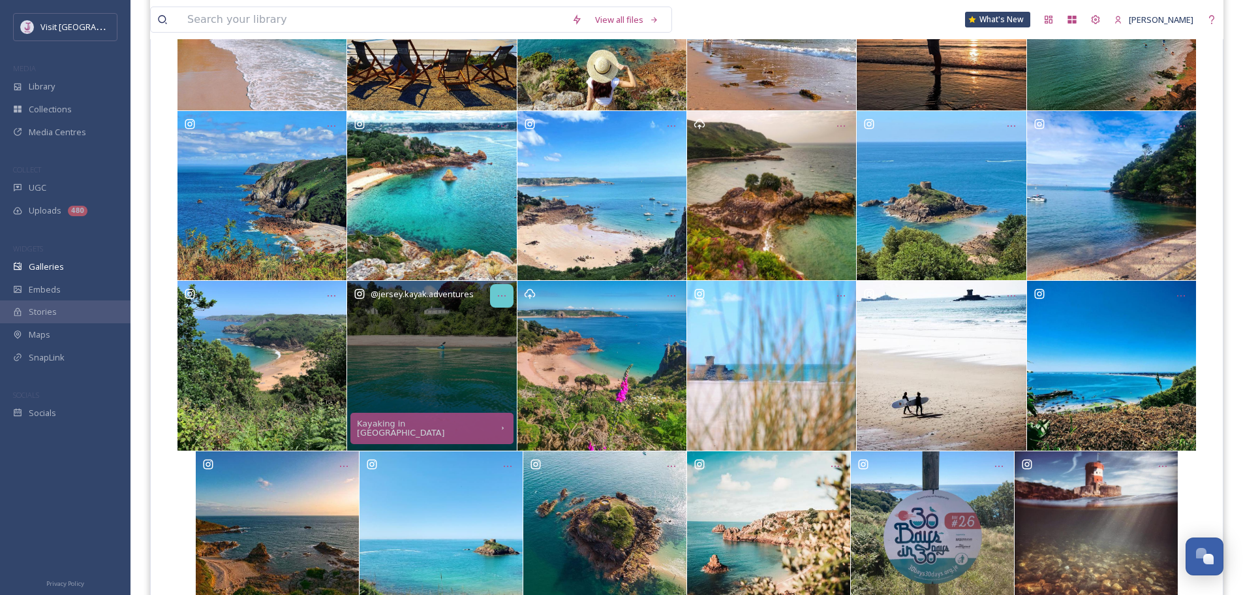
click at [507, 300] on div "Opens media popup. Media description: 6e03056d70e8379394215c890b23b1b65f85cbffb…" at bounding box center [501, 295] width 23 height 23
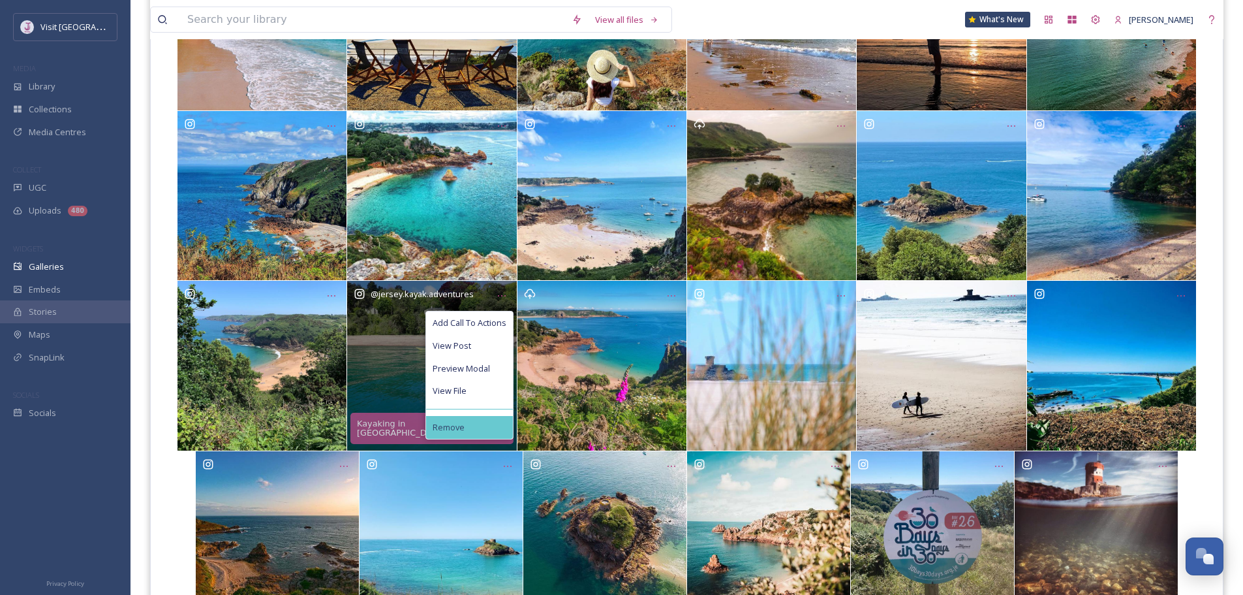
click at [486, 428] on div "Remove" at bounding box center [469, 427] width 87 height 23
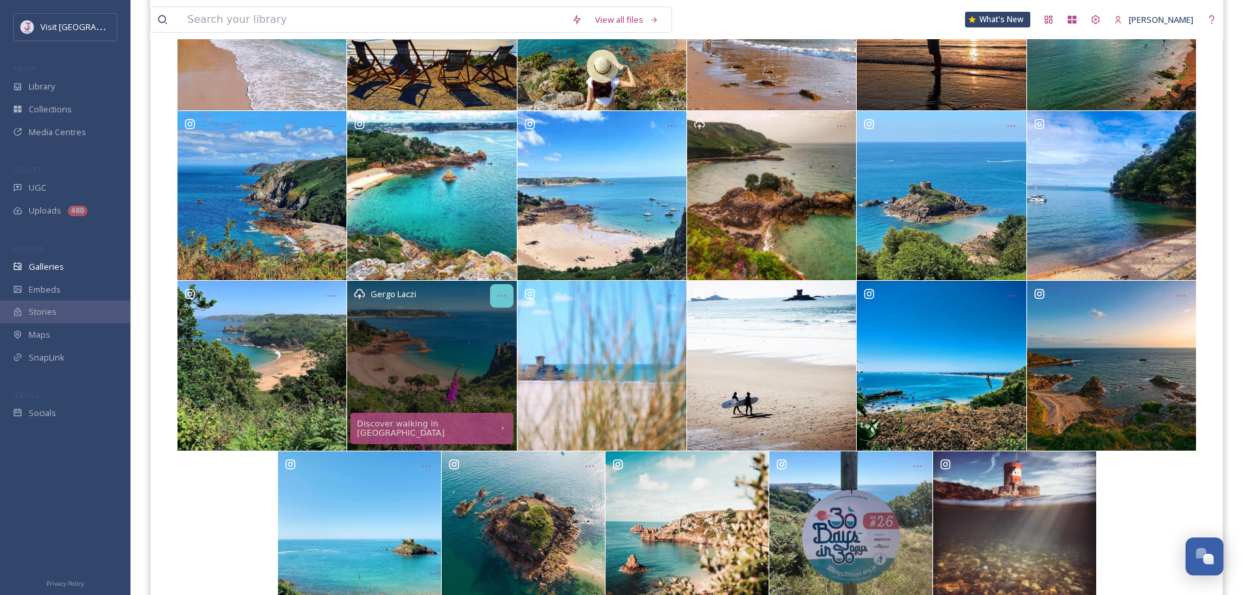
click at [493, 289] on div "Opens media popup. Media description: 54d5af8040fb6453e37fa46323c57ecae9462fc82…" at bounding box center [501, 295] width 23 height 23
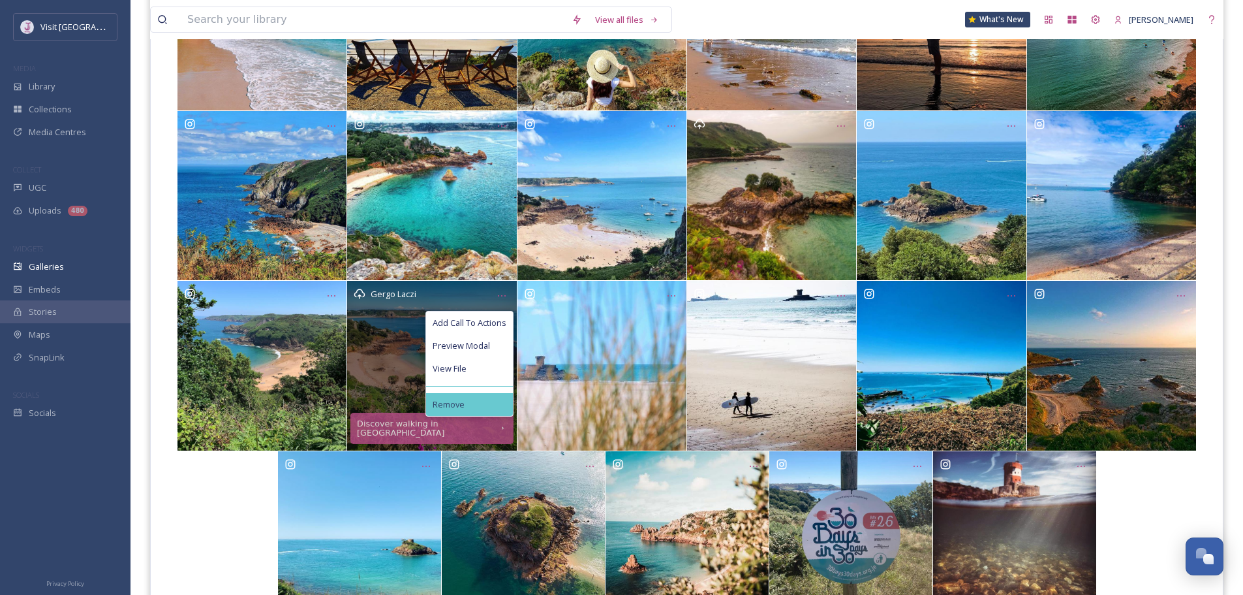
click at [461, 410] on div "Remove" at bounding box center [469, 404] width 87 height 23
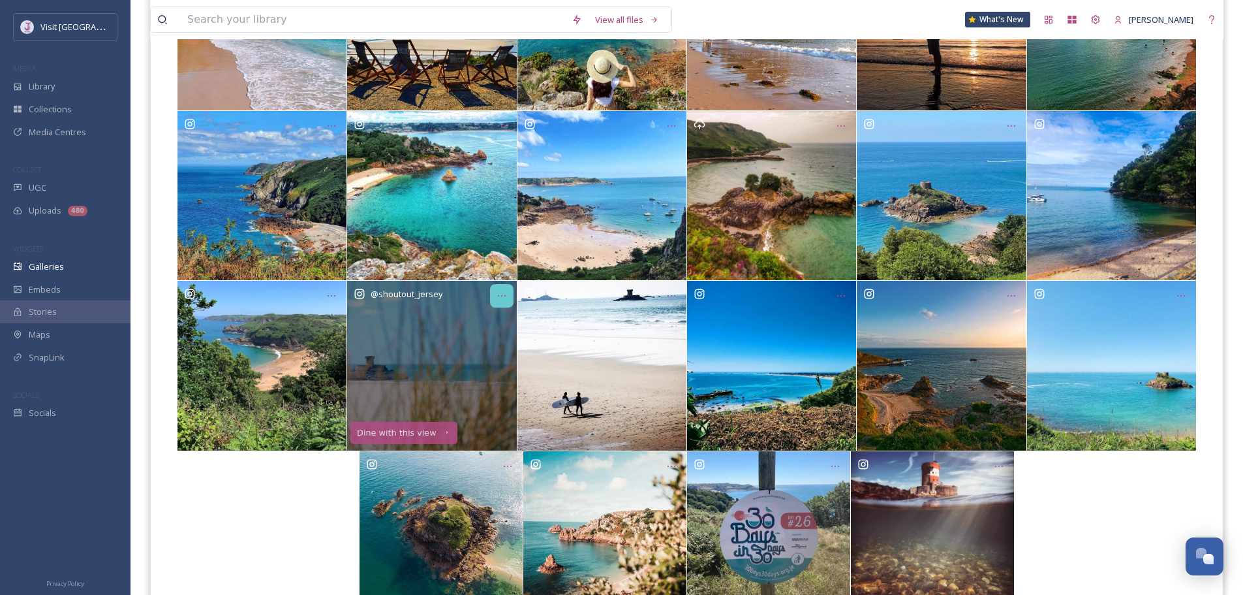
click at [491, 295] on div "Opens media popup. Media description: 3a01324f2fd04e9e60a15cf0d0736f6d61f9eae7a…" at bounding box center [501, 295] width 23 height 23
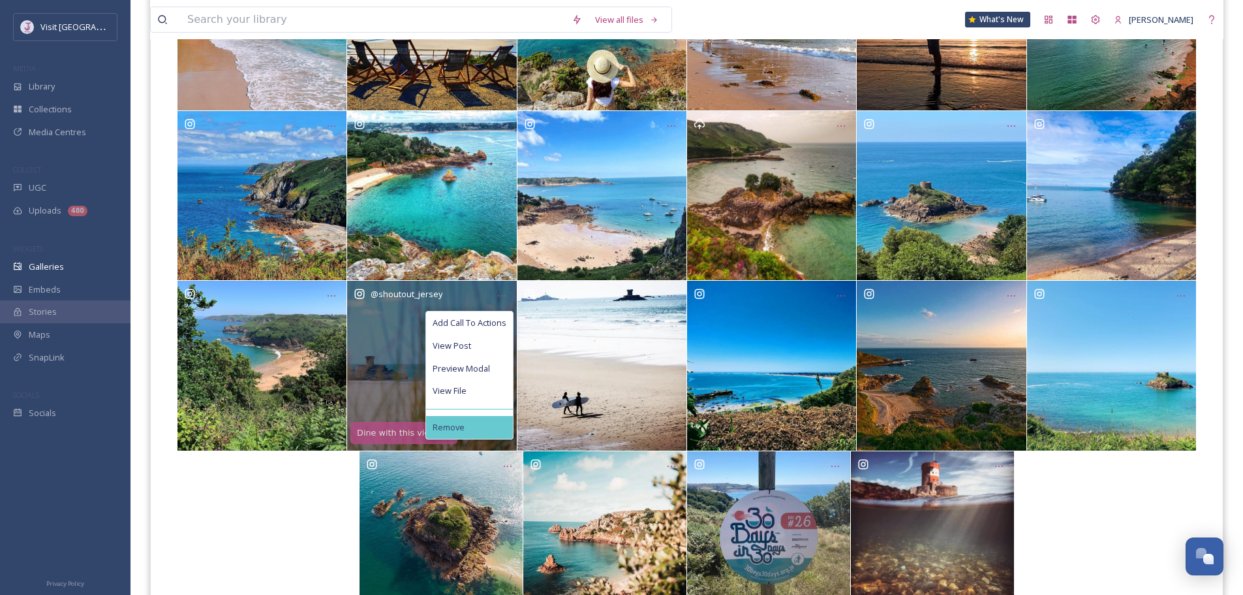
click at [477, 419] on div "Remove" at bounding box center [469, 427] width 87 height 23
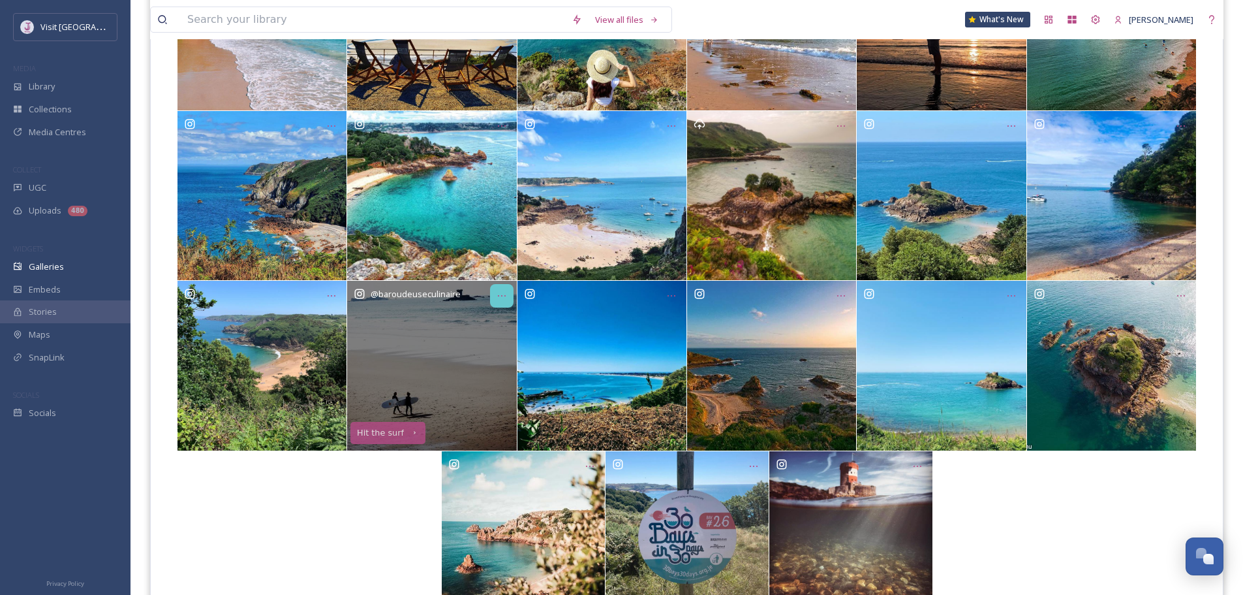
click at [501, 292] on icon "Opens media popup. Media description: 3ee4e8859fb2f3228252b0536534de124d5d8e434…" at bounding box center [502, 295] width 10 height 10
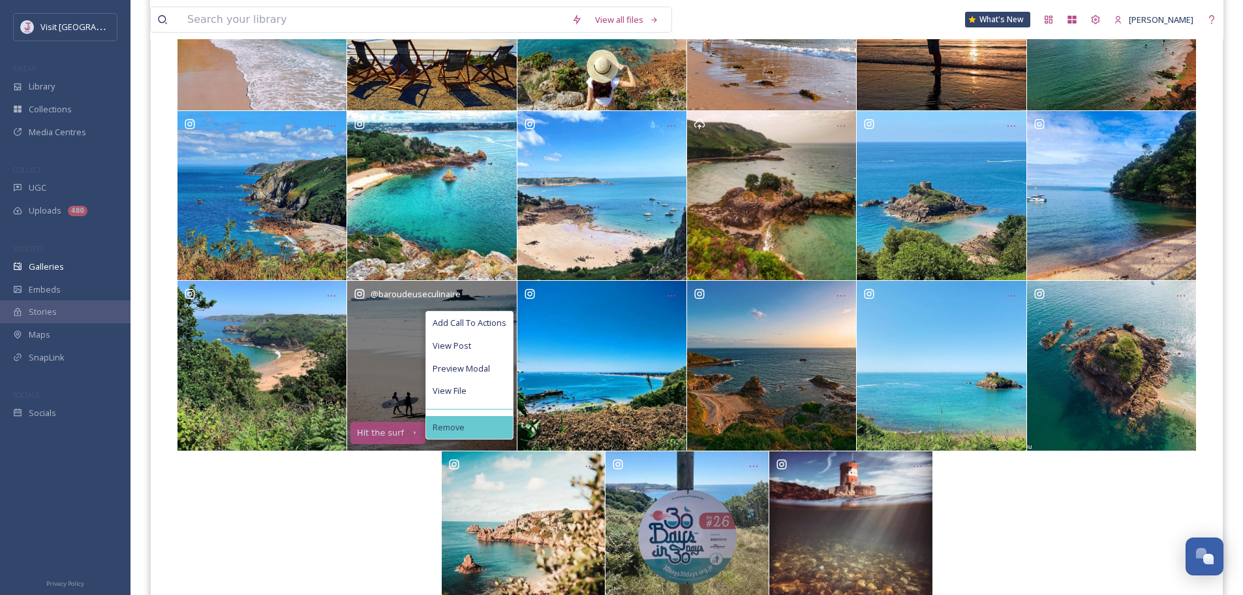
click at [467, 422] on div "Remove" at bounding box center [469, 427] width 87 height 23
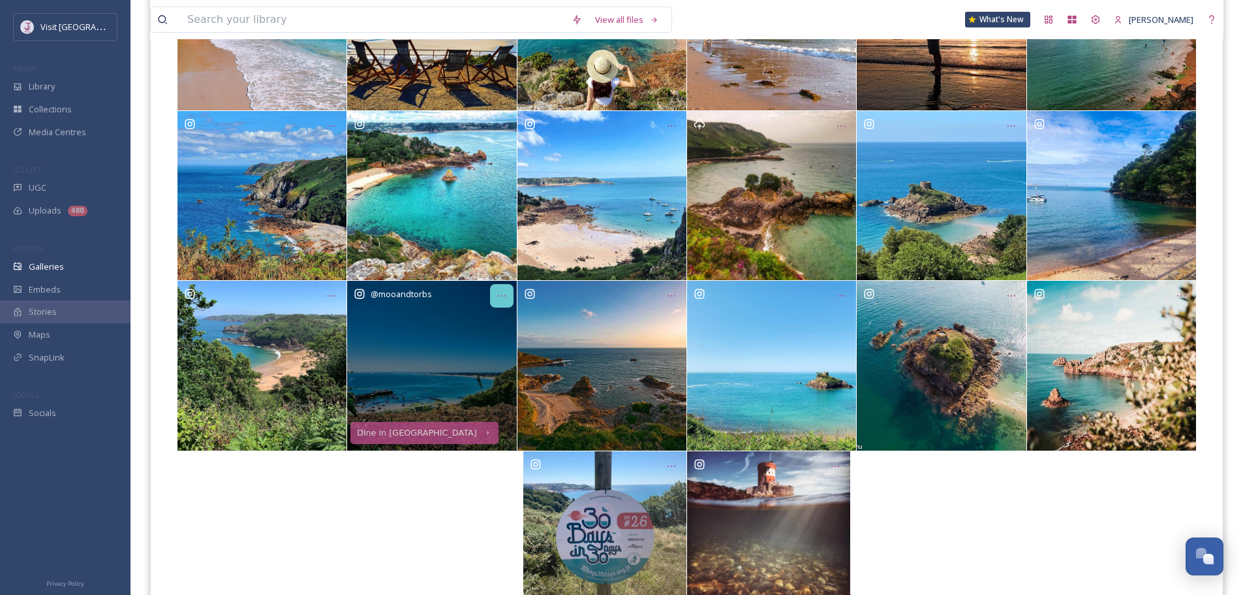
click at [507, 297] on div "Opens media popup. Media description: aaed96d3ab3b0f118e4b9cc0a1aedca266a43694f…" at bounding box center [501, 295] width 23 height 23
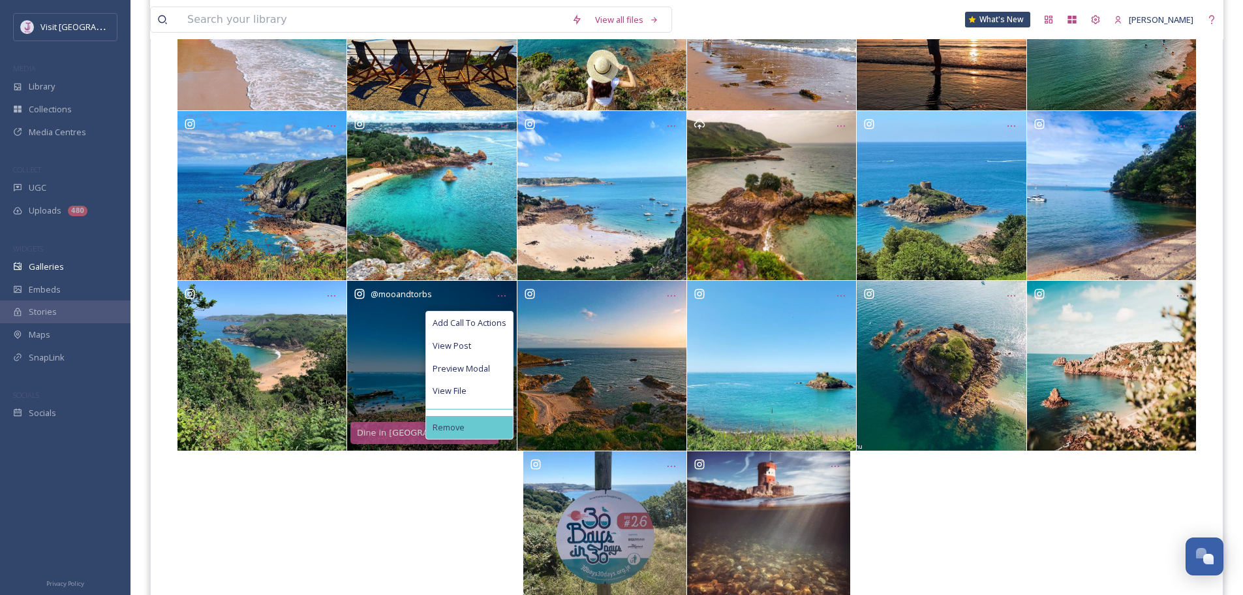
click at [492, 425] on div "Remove" at bounding box center [469, 427] width 87 height 23
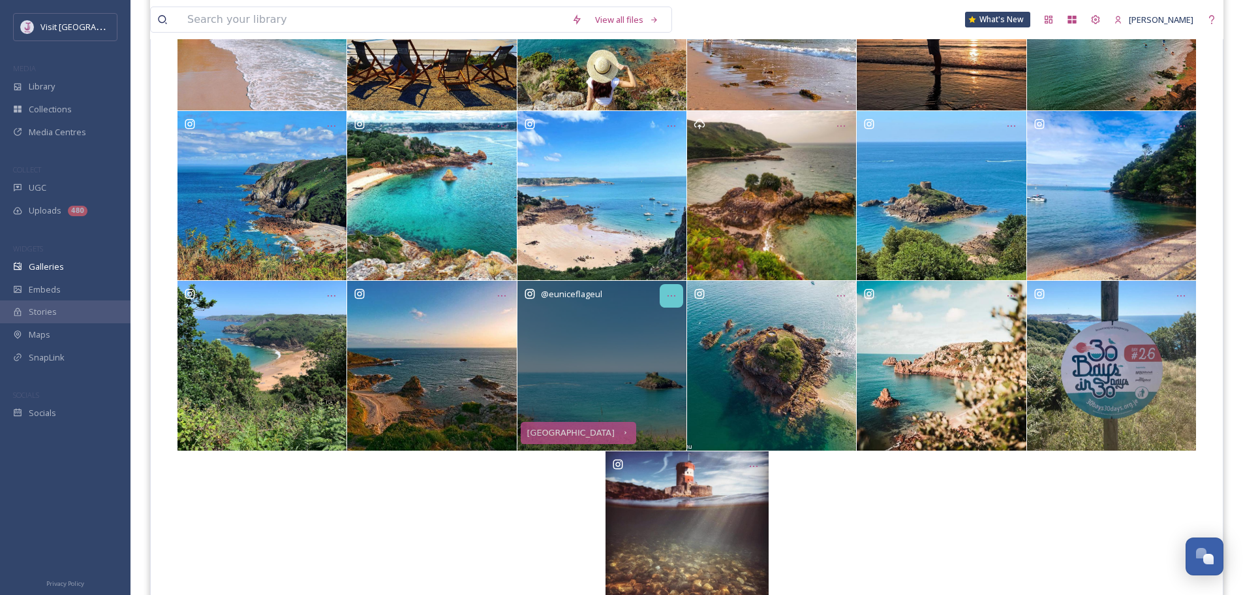
click at [662, 293] on div "Opens media popup. Media description: 696ad656855dbf1476109319da19467fa9b7605a1…" at bounding box center [671, 295] width 23 height 23
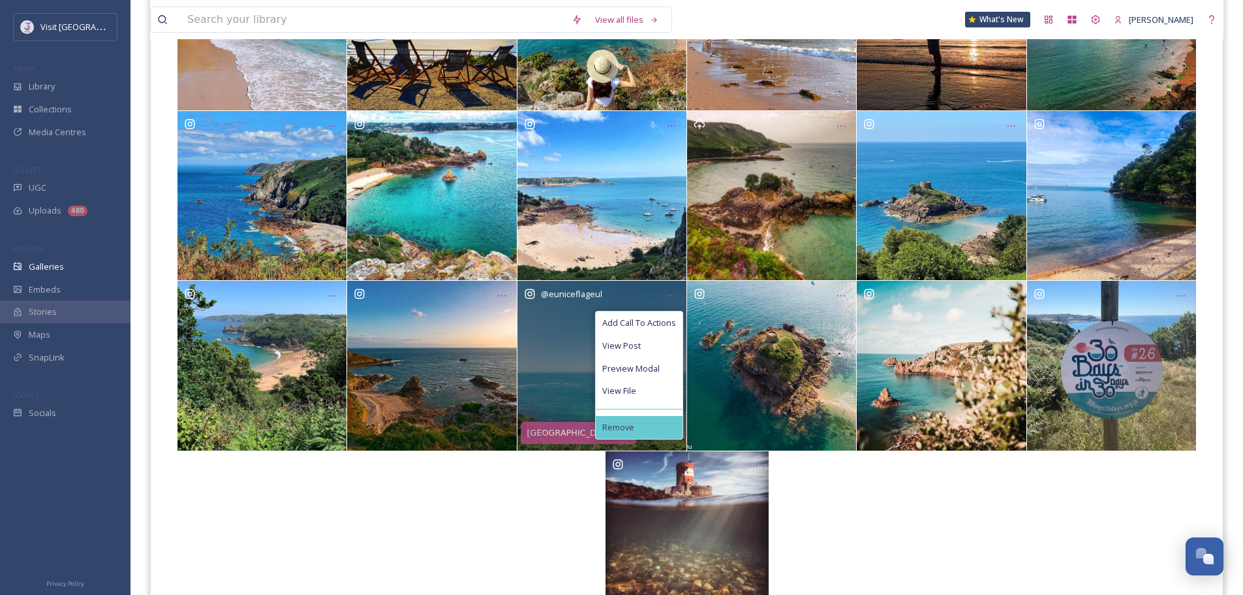
click at [630, 430] on span "Remove" at bounding box center [618, 427] width 32 height 10
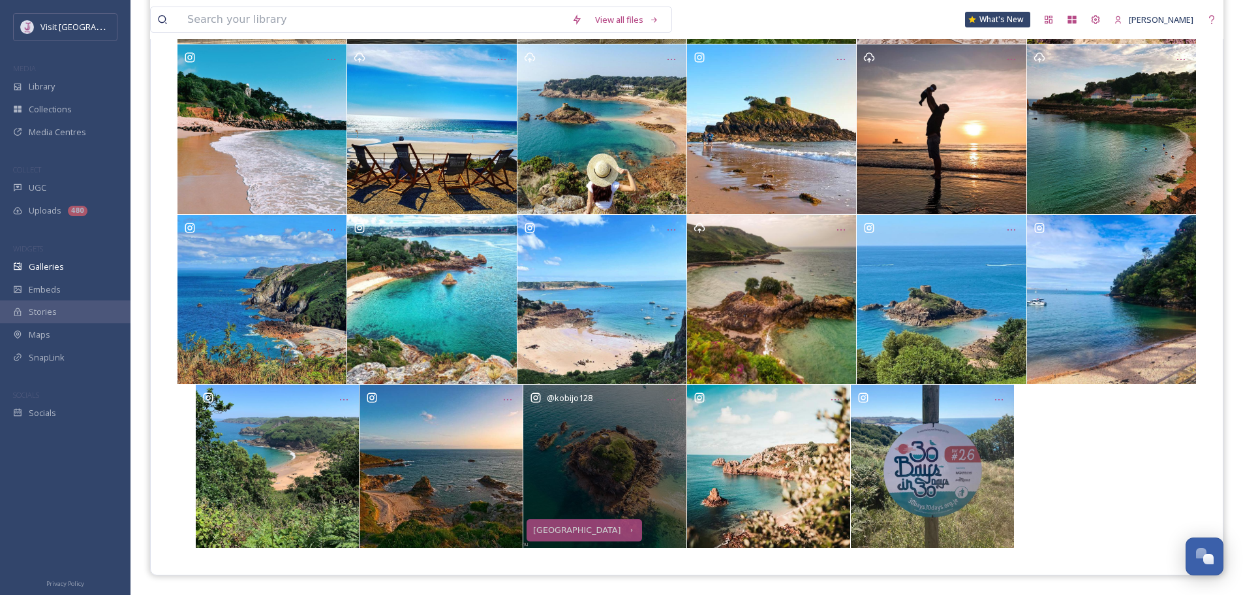
scroll to position [353, 0]
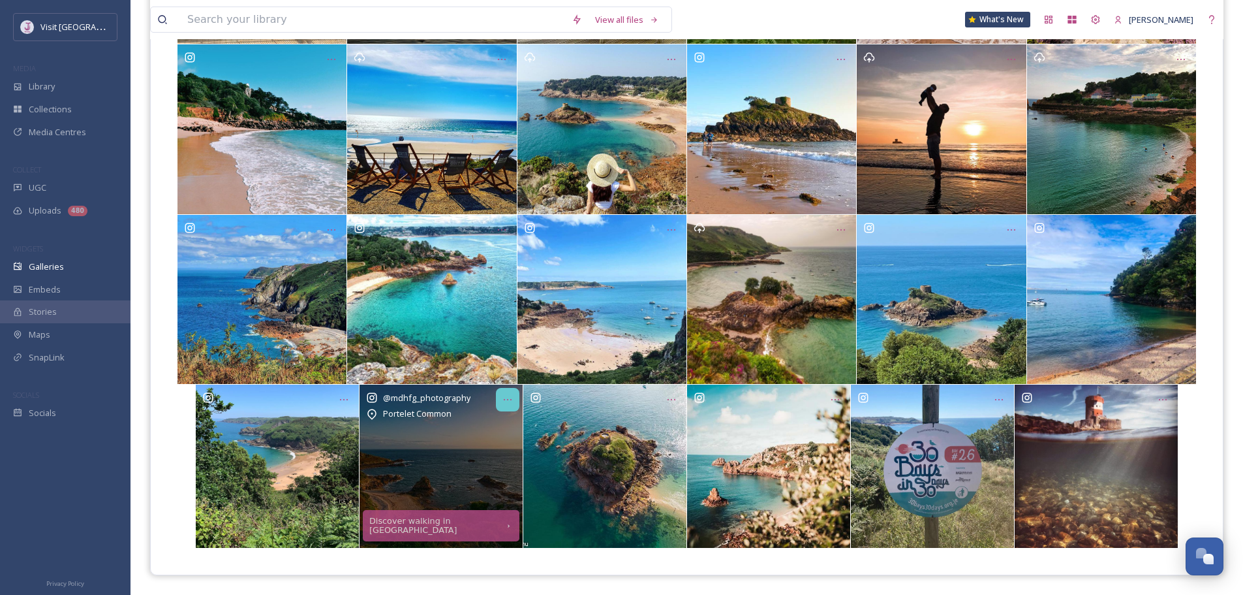
drag, startPoint x: 503, startPoint y: 396, endPoint x: 499, endPoint y: 410, distance: 14.3
click at [503, 398] on icon "Opens media popup. Media description: d291a0ae75271698e279f4728f6c7d6db1cfcc4f7…" at bounding box center [508, 399] width 10 height 10
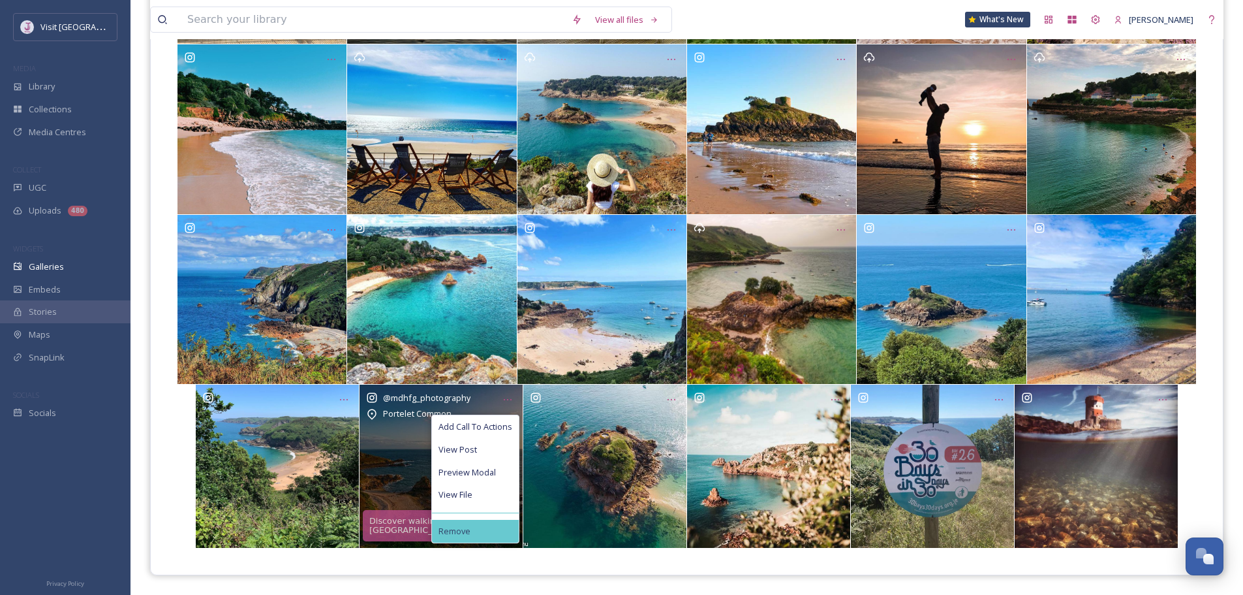
click at [476, 523] on div "Remove" at bounding box center [475, 530] width 87 height 23
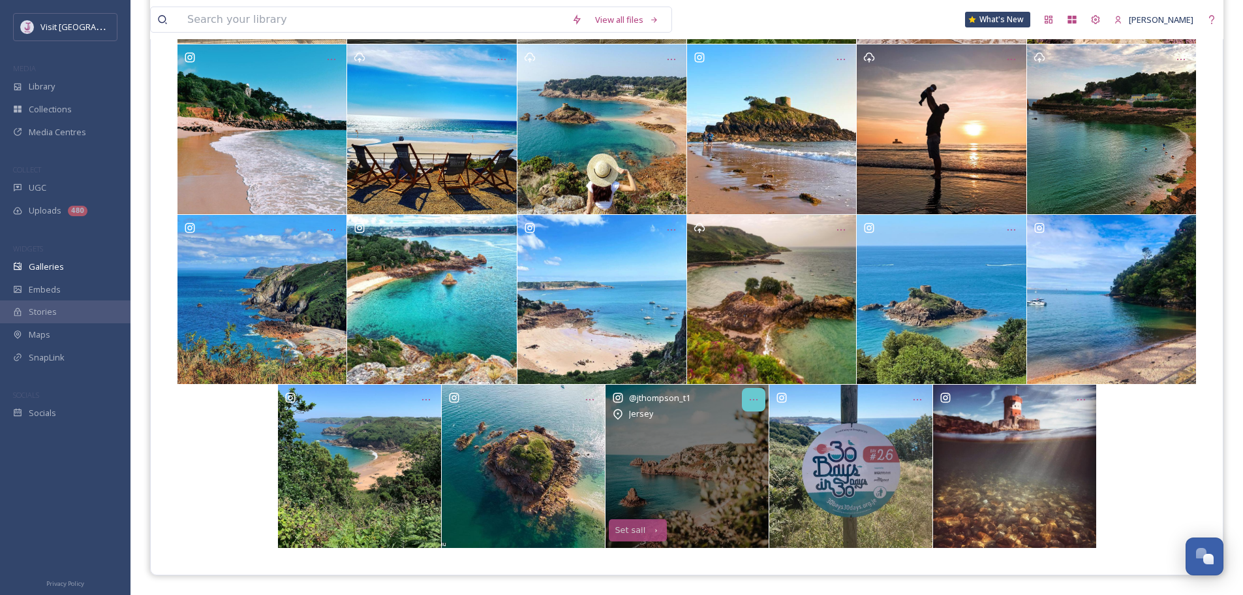
click at [749, 392] on div "Opens media popup. Media description: 99e4cab01ac2481fe73b318ec62139326727e8a07…" at bounding box center [753, 399] width 23 height 23
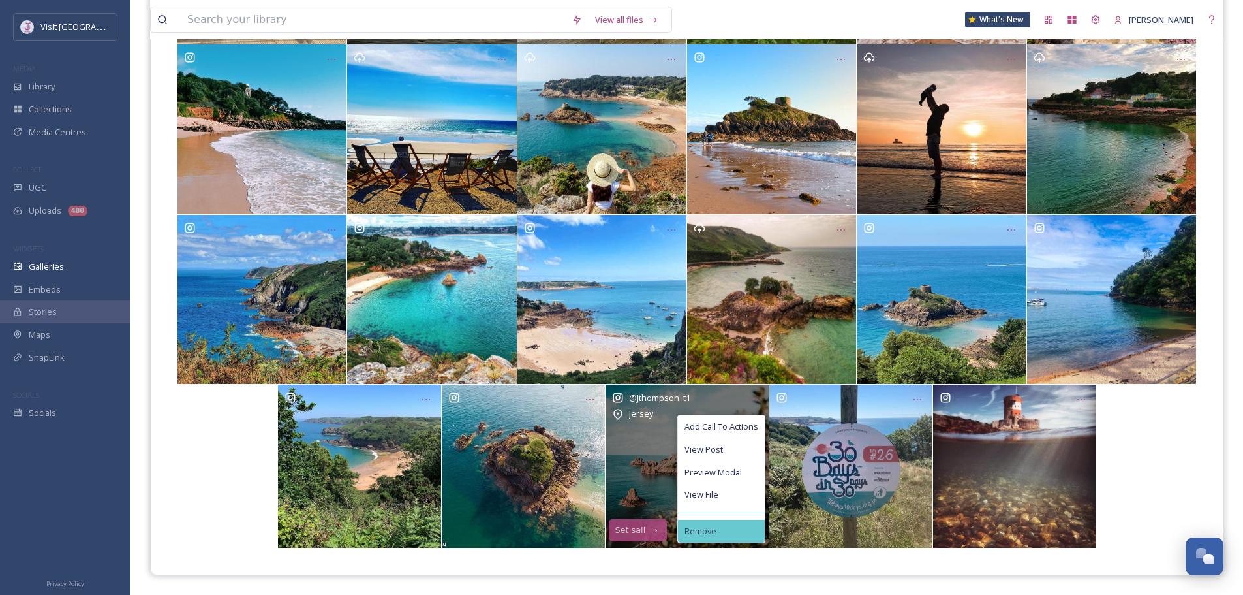
click at [688, 533] on span "Remove" at bounding box center [701, 531] width 32 height 10
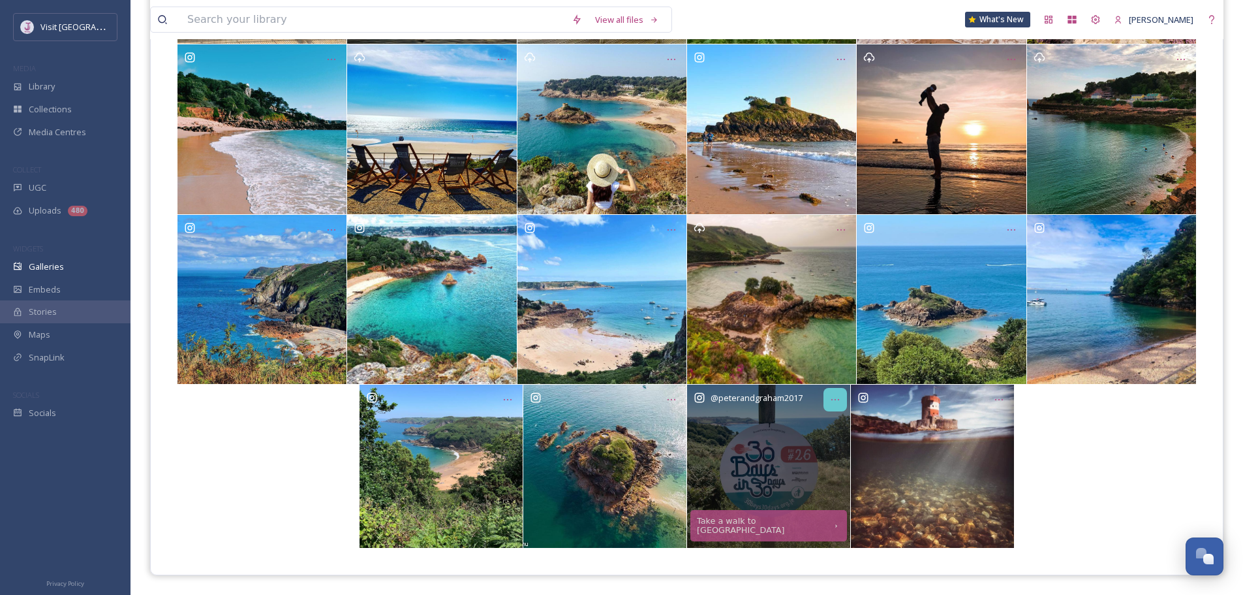
click at [830, 395] on icon "Opens media popup. Media description: cf8ff5109de6bf73e290e1790fb0fac87950953e7…" at bounding box center [835, 399] width 10 height 10
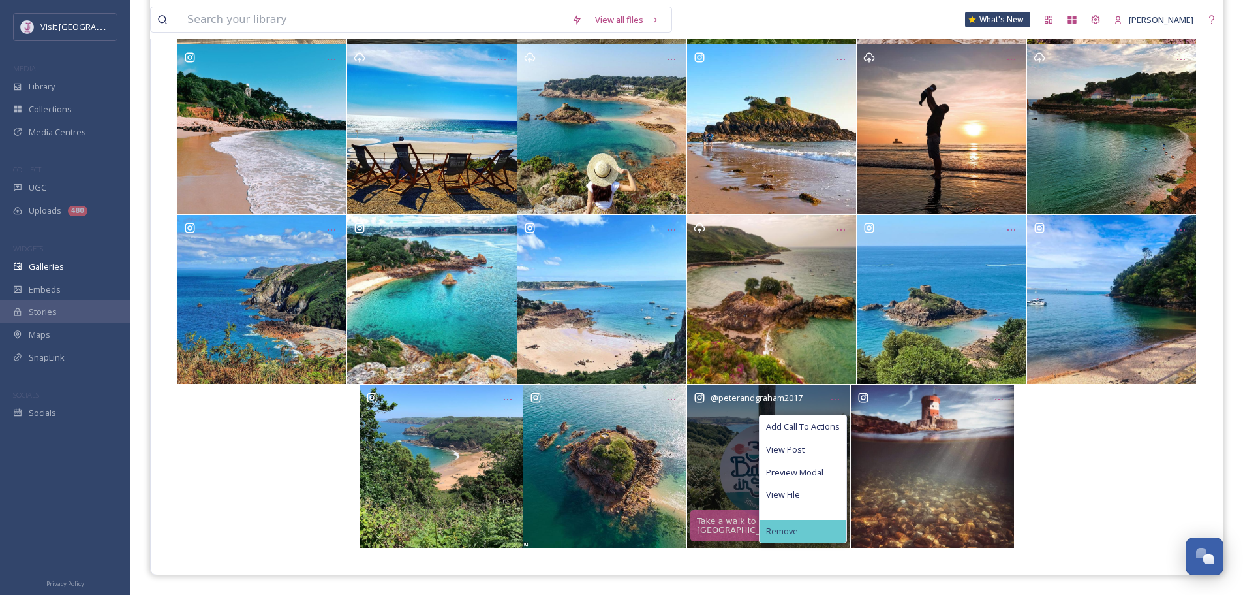
drag, startPoint x: 794, startPoint y: 529, endPoint x: 888, endPoint y: 486, distance: 103.1
click at [796, 529] on span "Remove" at bounding box center [782, 531] width 32 height 10
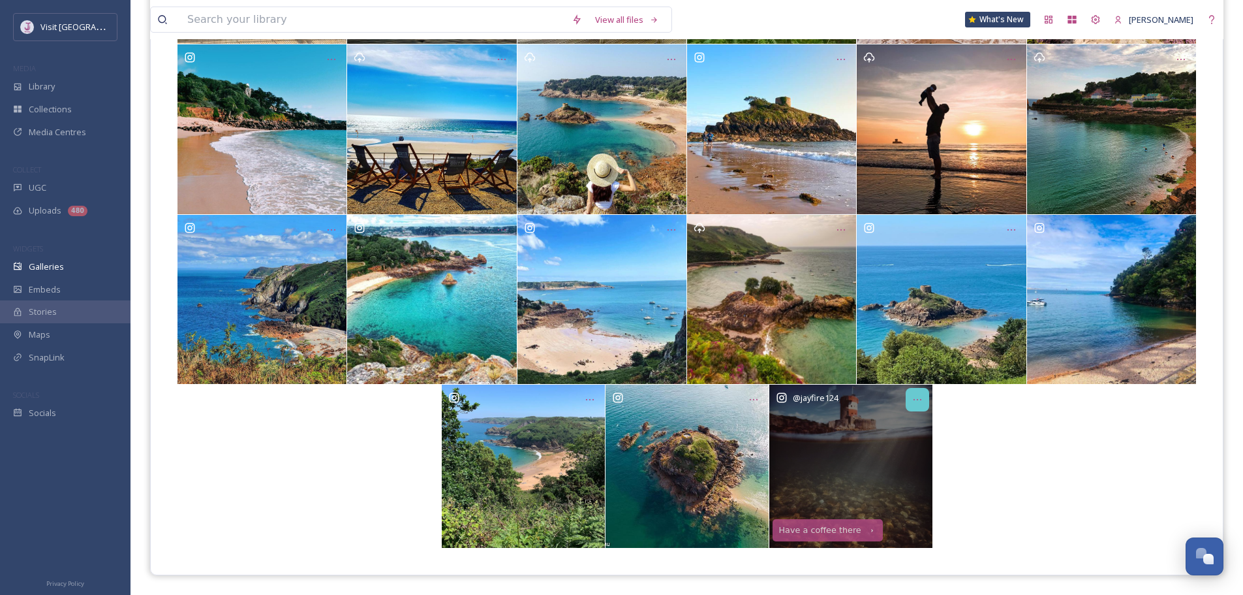
click at [920, 405] on icon "Opens media popup. Media description: a2ef6d3e6a4a3ab522f88da3f55ba0fc09321eb0e…" at bounding box center [917, 399] width 10 height 10
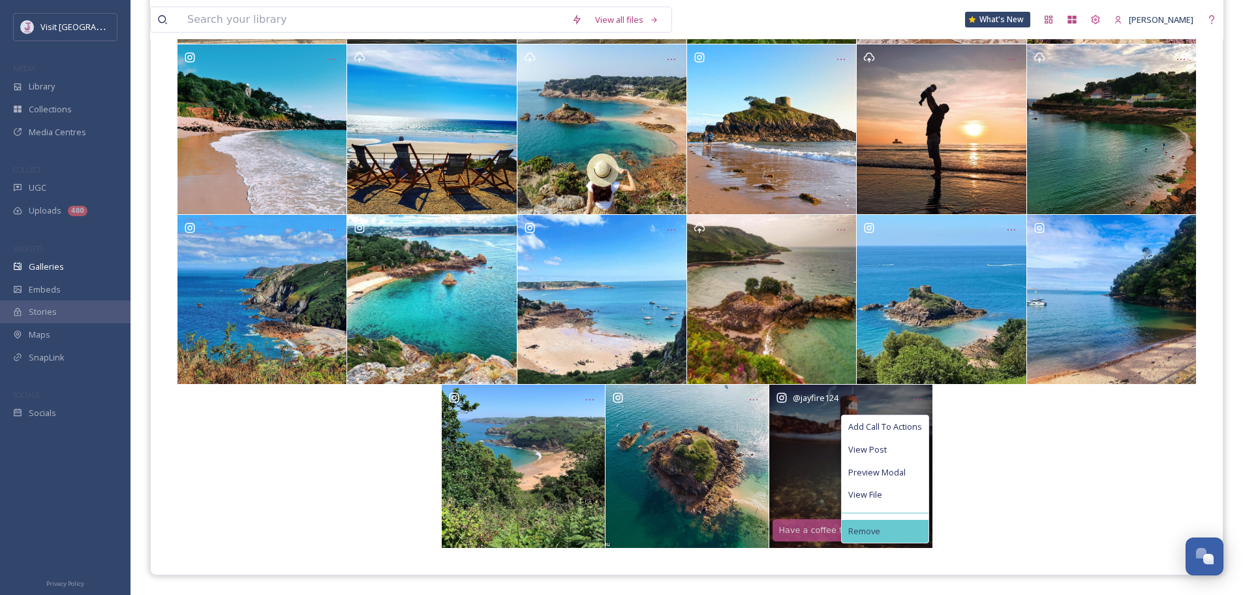
click at [880, 529] on div "Remove" at bounding box center [885, 530] width 87 height 23
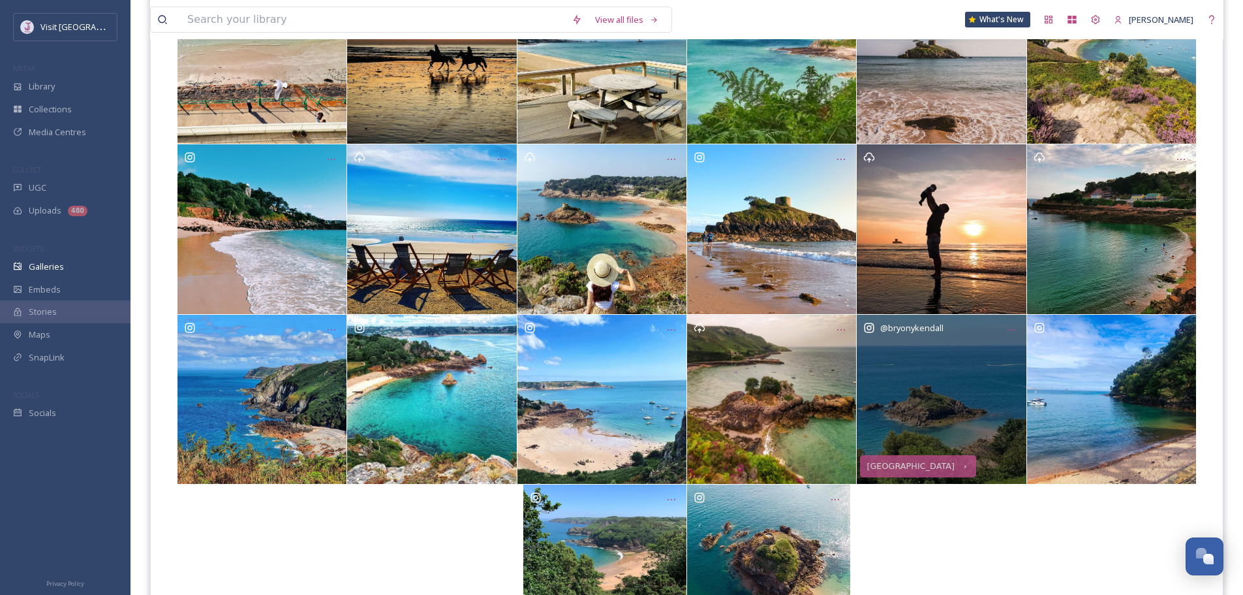
scroll to position [223, 0]
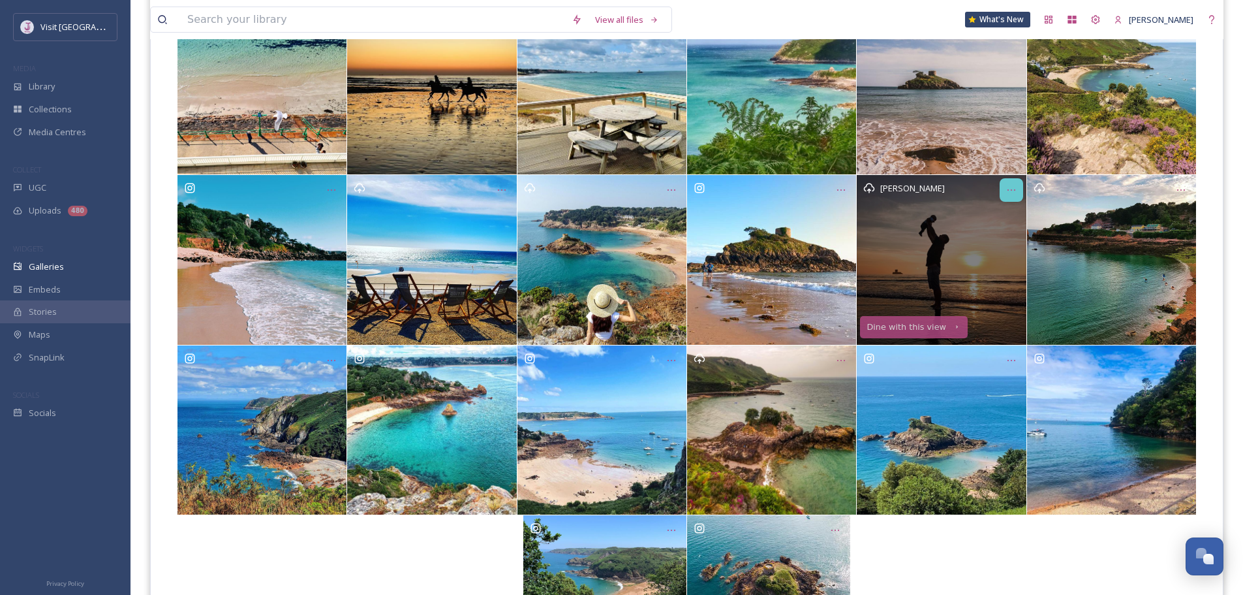
click at [1014, 191] on icon "Opens media popup. Media description: a78ea9b99e2b415ce2ff13ee0a317b4380b6cff97…" at bounding box center [1011, 190] width 10 height 10
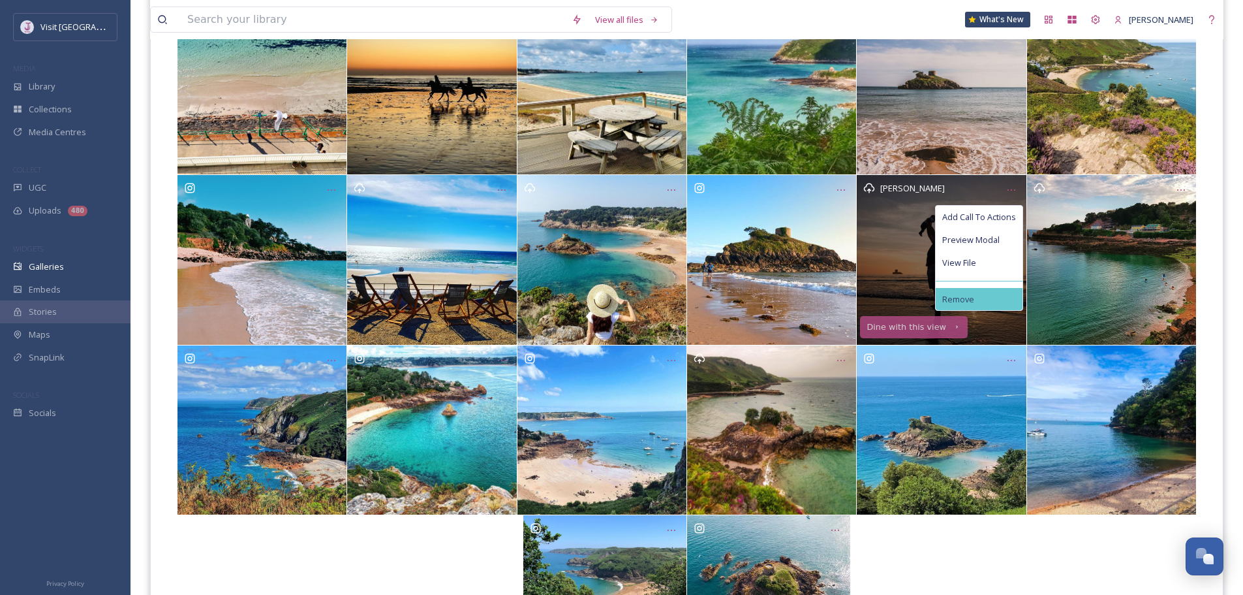
click at [969, 290] on div "Remove" at bounding box center [979, 299] width 87 height 23
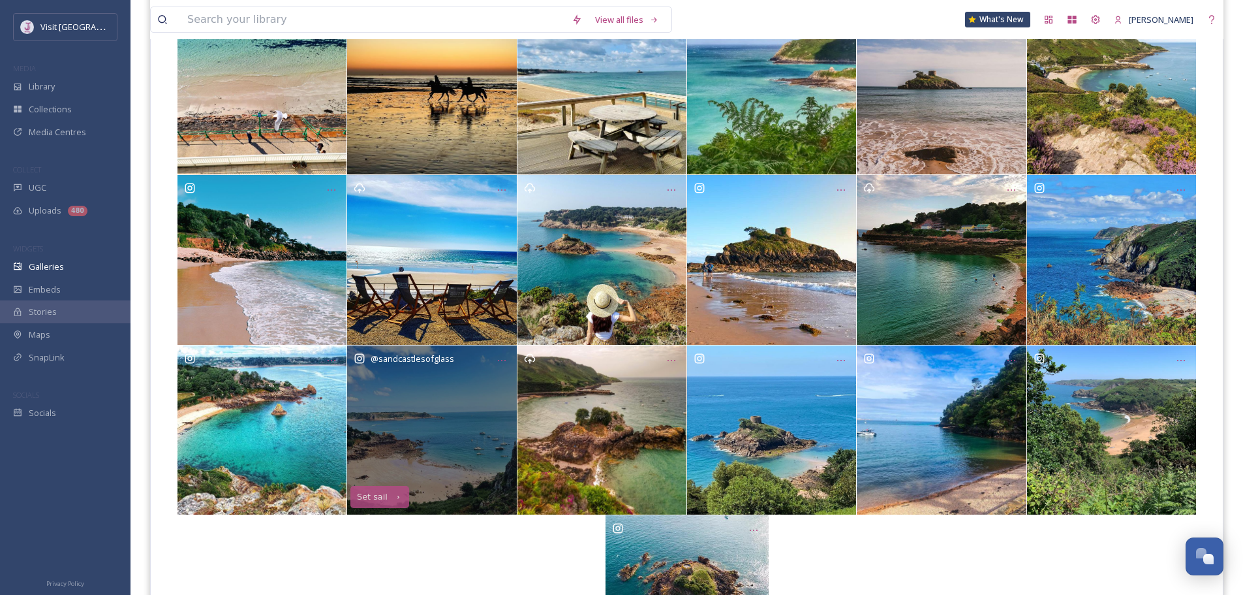
scroll to position [288, 0]
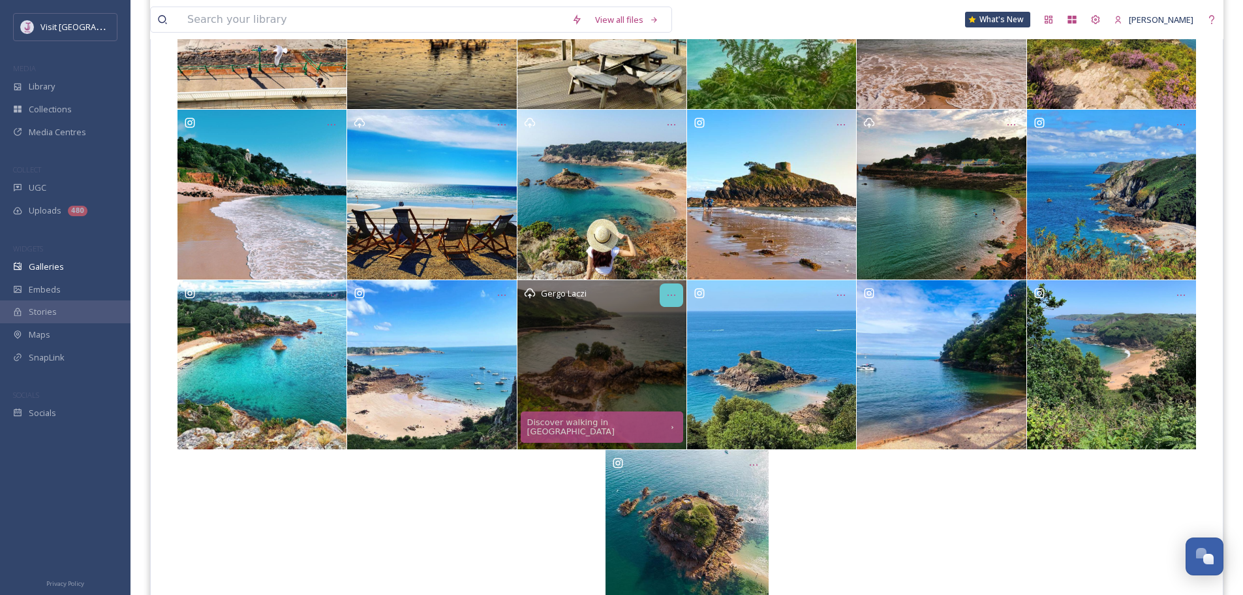
click at [670, 287] on div "Opens media popup. Media description: 878673f15f9d1c724788497ad3354dd071da1d025…" at bounding box center [671, 294] width 23 height 23
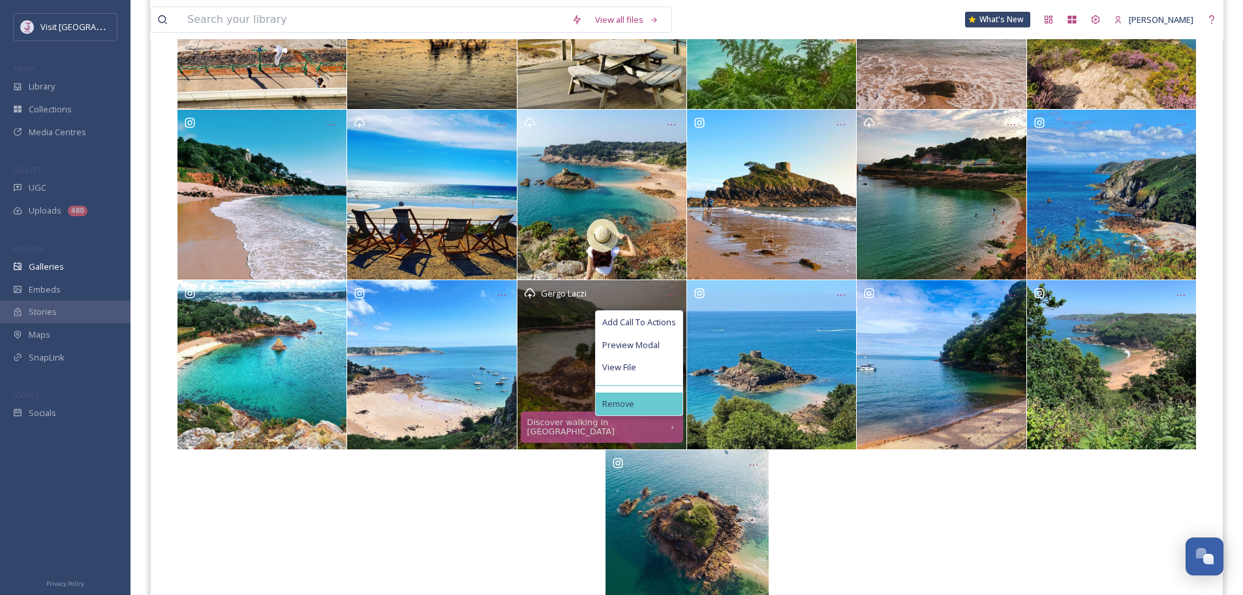
click at [634, 405] on div "Remove" at bounding box center [639, 403] width 87 height 23
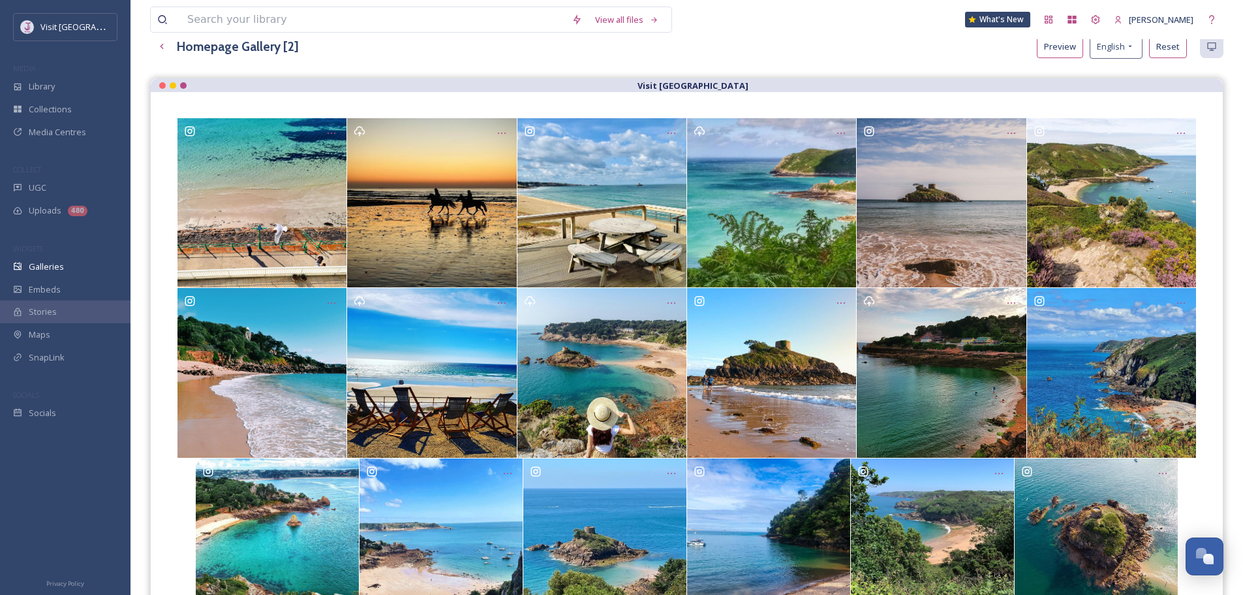
scroll to position [142, 0]
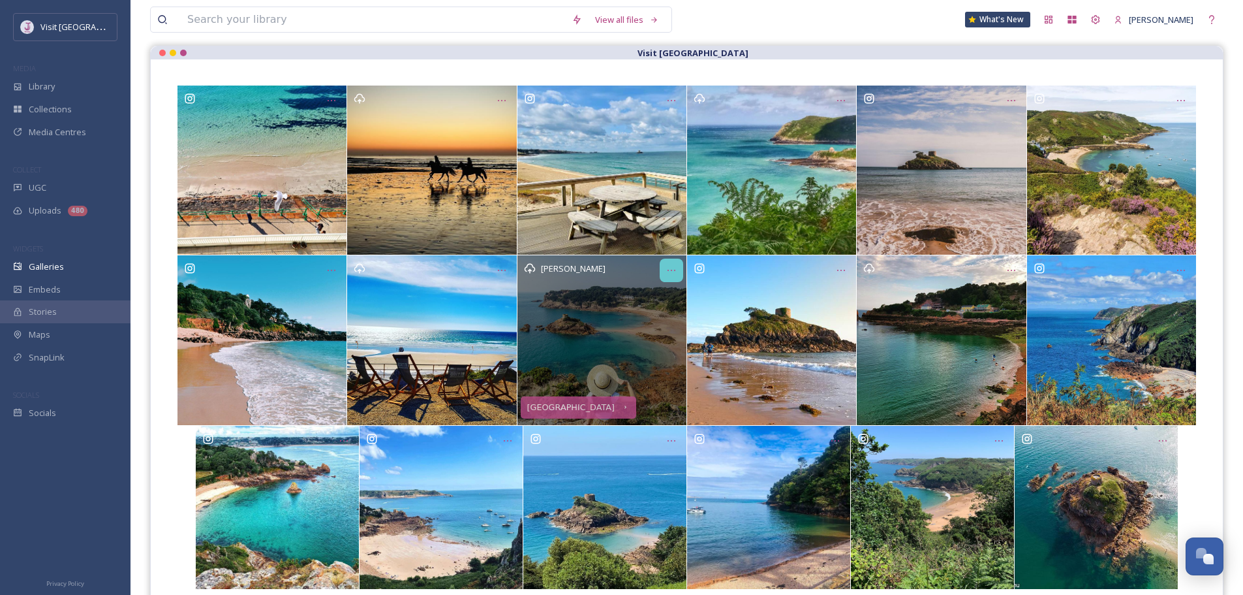
click at [666, 270] on icon "Opens media popup. Media description: 720e820d86a4b8b8374de9297b9df29c44bd60090…" at bounding box center [671, 270] width 10 height 10
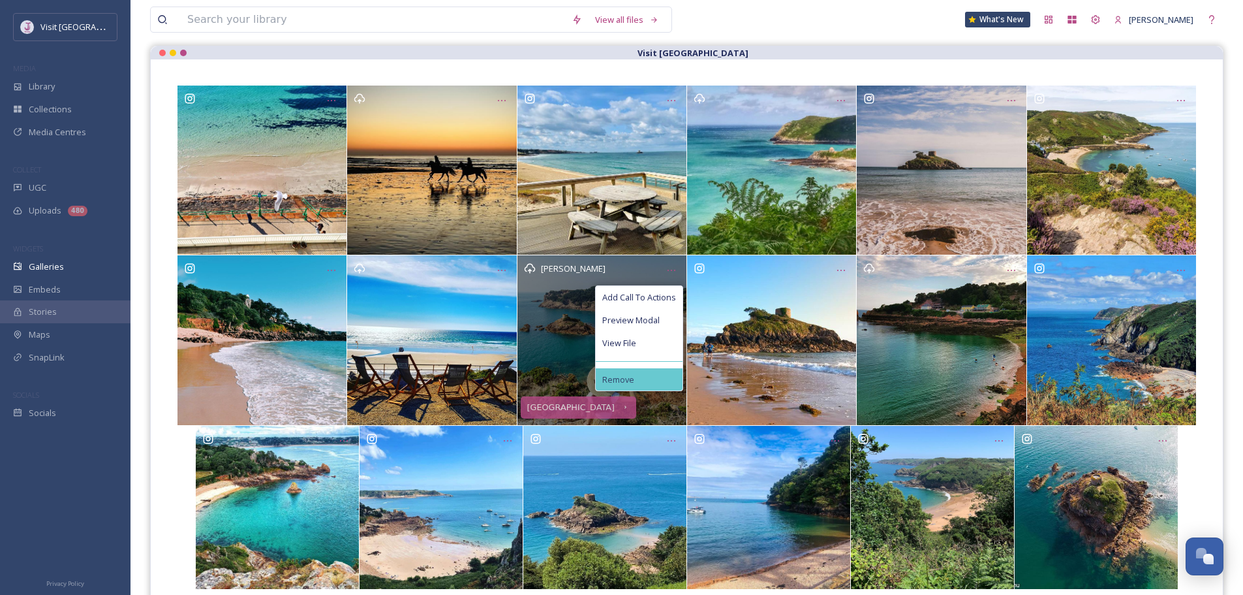
click at [647, 371] on div "Remove" at bounding box center [639, 379] width 87 height 23
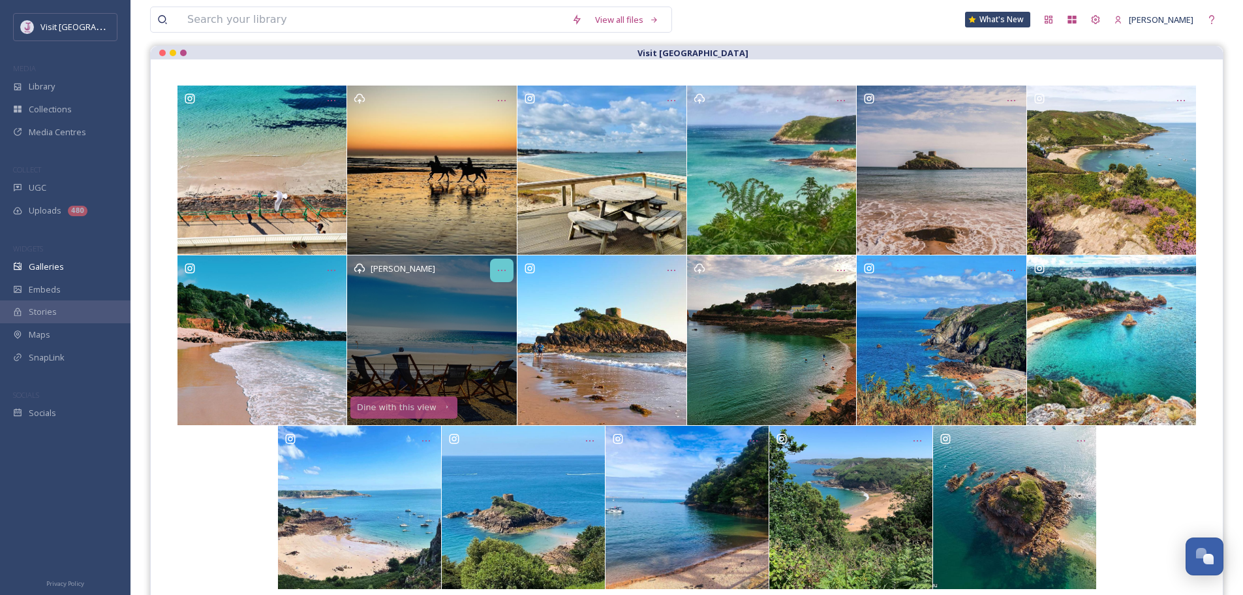
click at [505, 267] on icon "Opens media popup. Media description: 7c1ebfcfbdd076cc5920b9903ae145400ed189e8b…" at bounding box center [502, 270] width 10 height 10
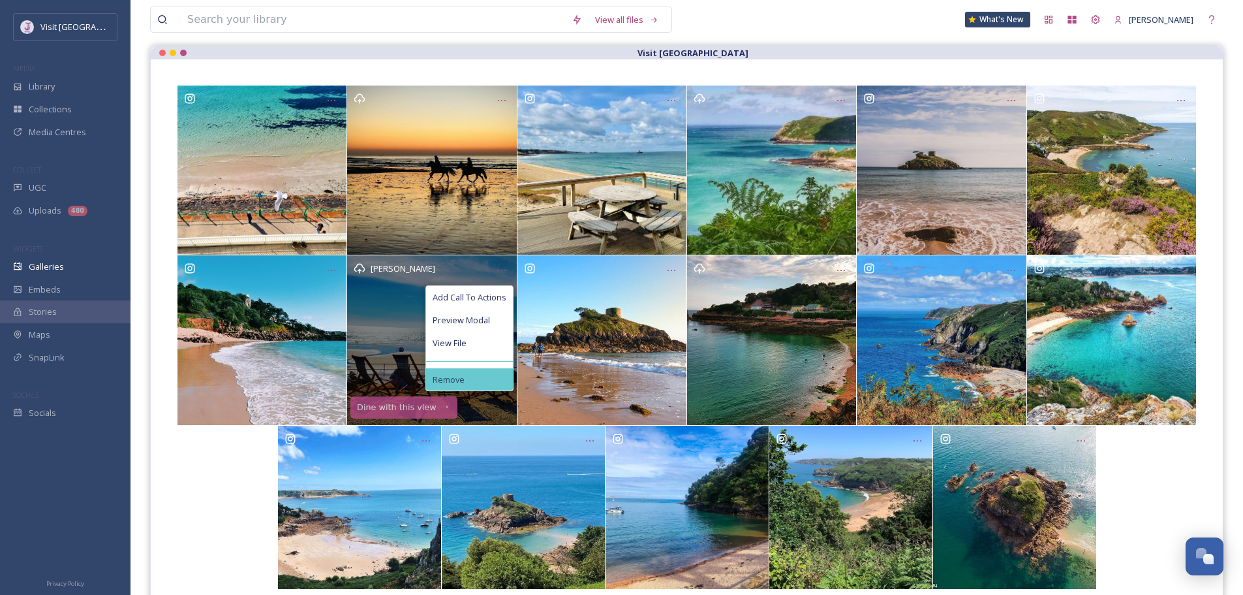
click at [495, 379] on div "Remove" at bounding box center [469, 379] width 87 height 23
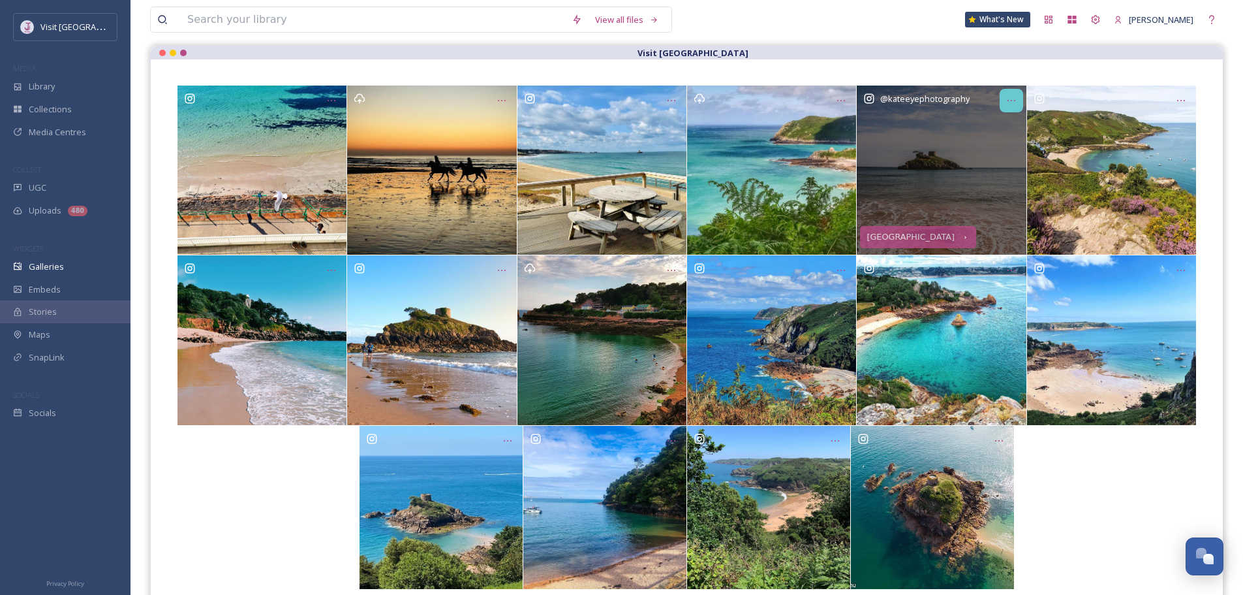
click at [1003, 97] on div "Opens media popup. Media description: 841ff2307b5a971ae202ae3704dc168fd6a500e93…" at bounding box center [1011, 100] width 23 height 23
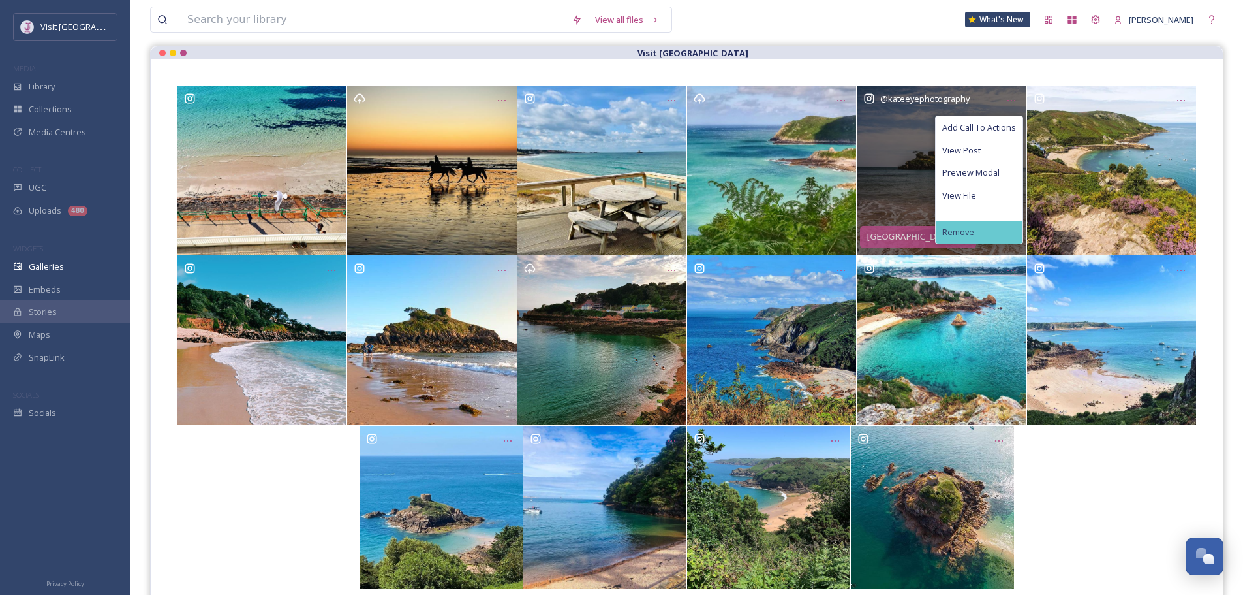
click at [978, 222] on div "Remove" at bounding box center [979, 232] width 87 height 23
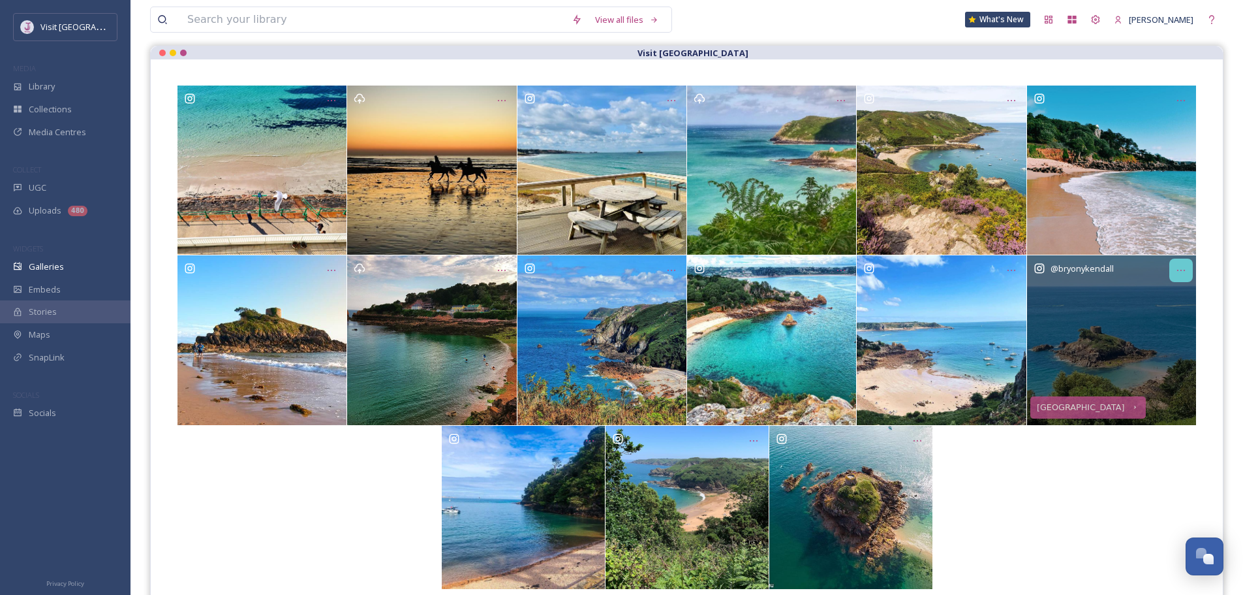
click at [1183, 279] on div "Opens media popup. Media description: c8d478c9a6ecc1e80982c5167596bf4a93d505b0f…" at bounding box center [1181, 269] width 23 height 23
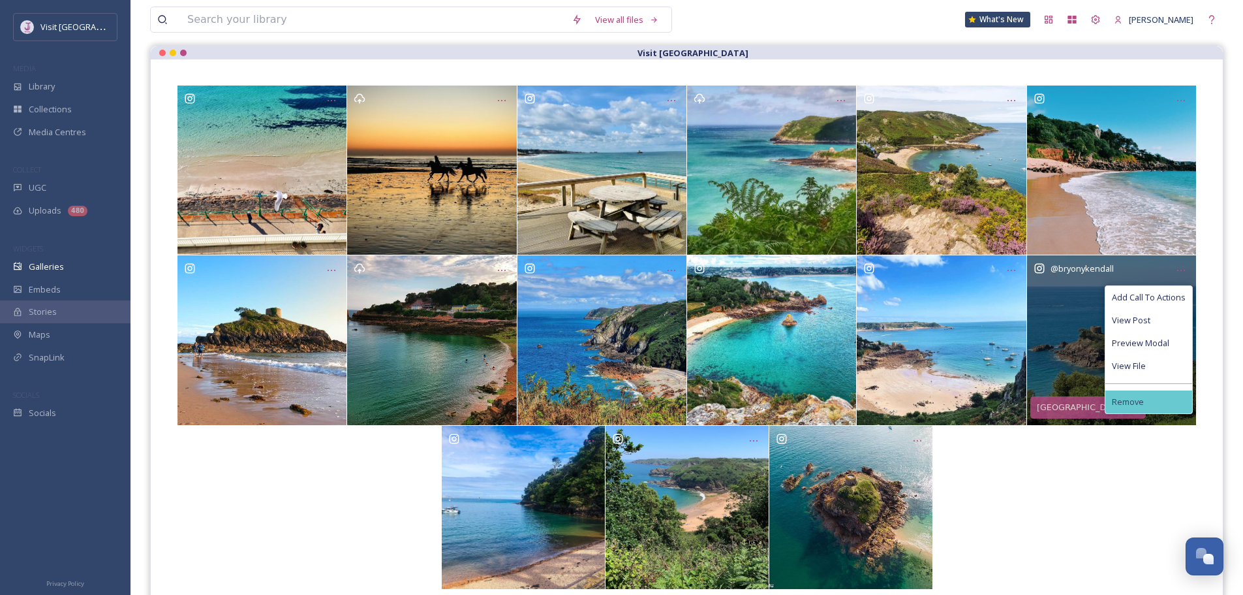
click at [1125, 401] on span "Remove" at bounding box center [1128, 402] width 32 height 10
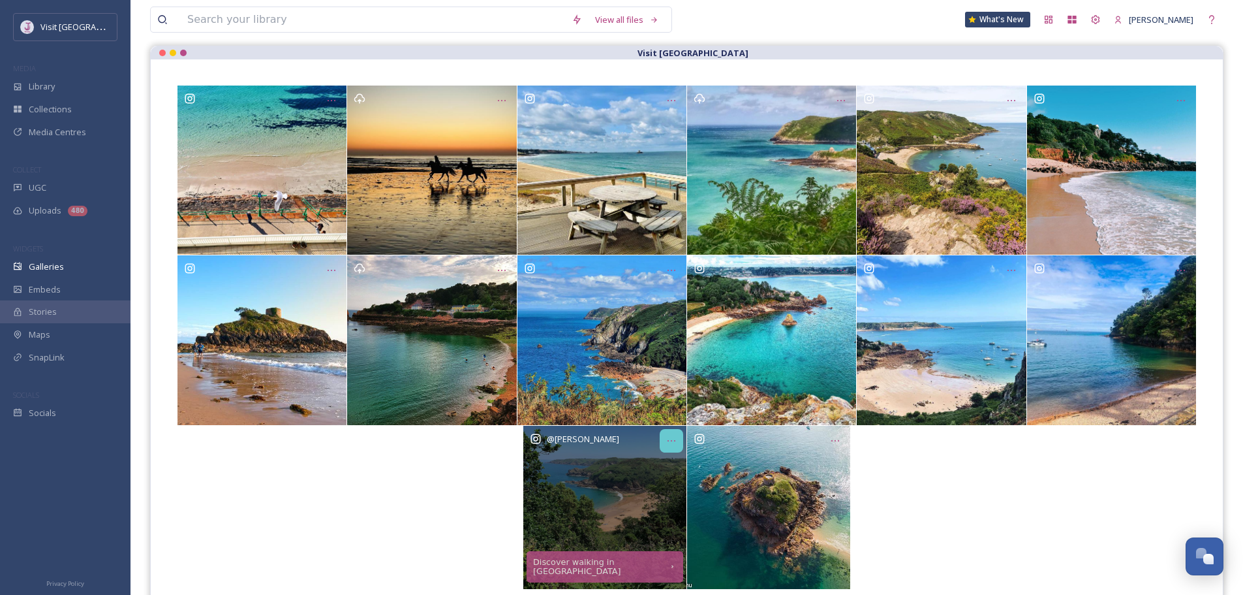
click at [672, 444] on icon "Opens media popup. Media description: 09017c47b26dd25c44b4d0cca488dddfc6b1a11bb…" at bounding box center [671, 440] width 10 height 10
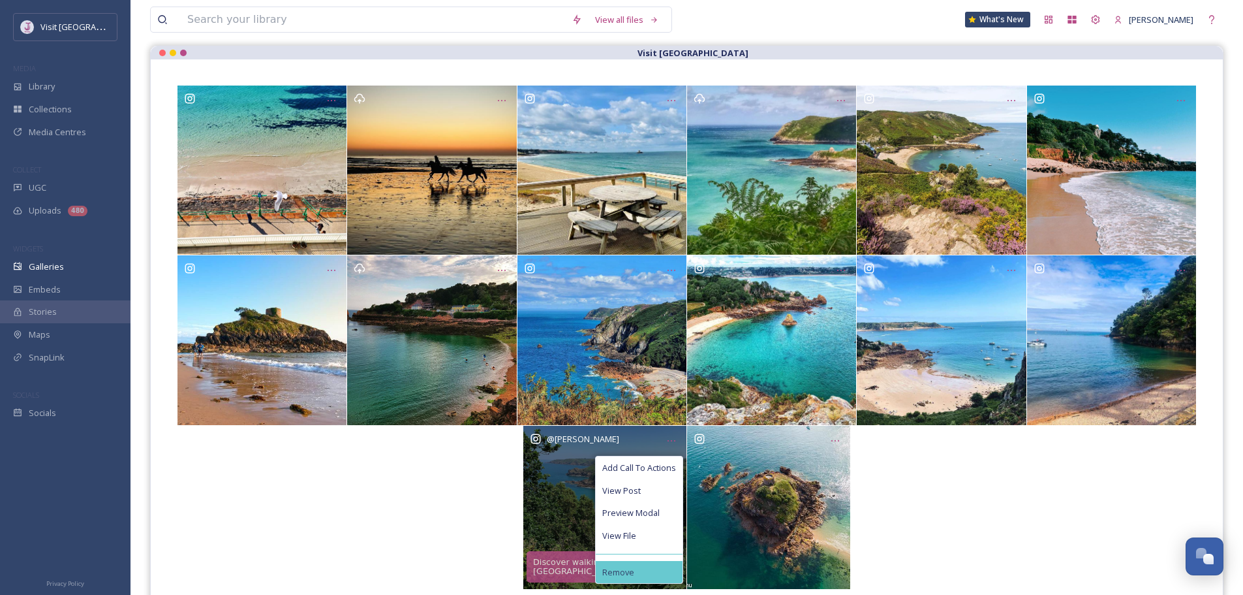
click at [664, 568] on div "Remove" at bounding box center [639, 572] width 87 height 23
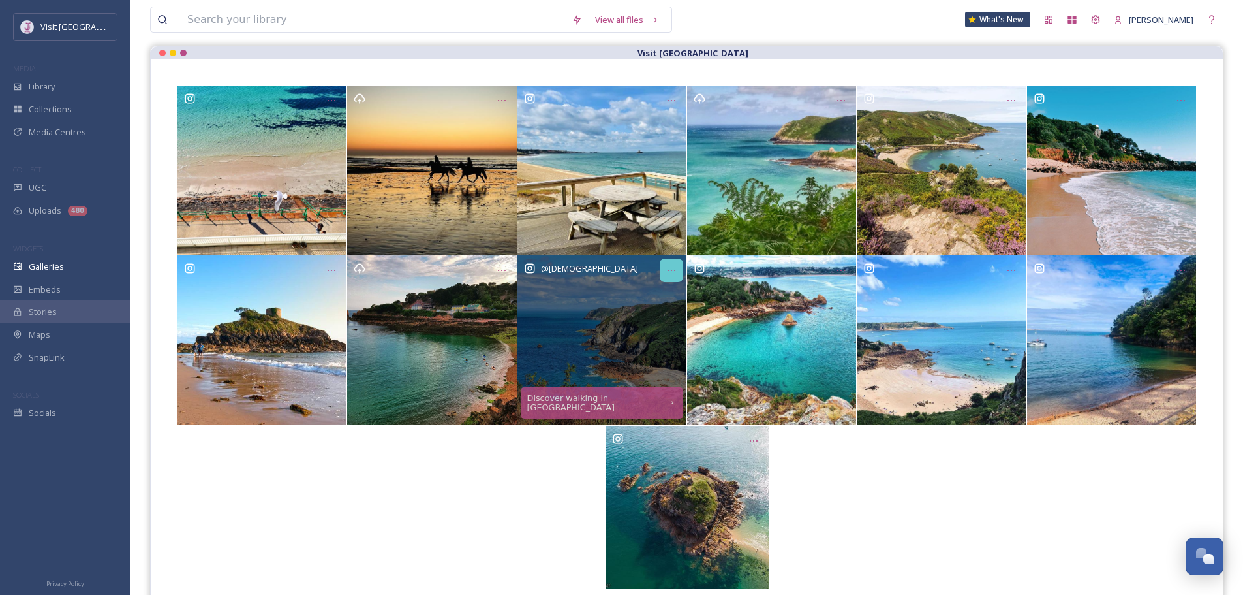
click at [670, 274] on icon "Opens media popup. Media description: df3c729b0d995e351f143b020a2dd0441d4bc6c08…" at bounding box center [671, 270] width 10 height 10
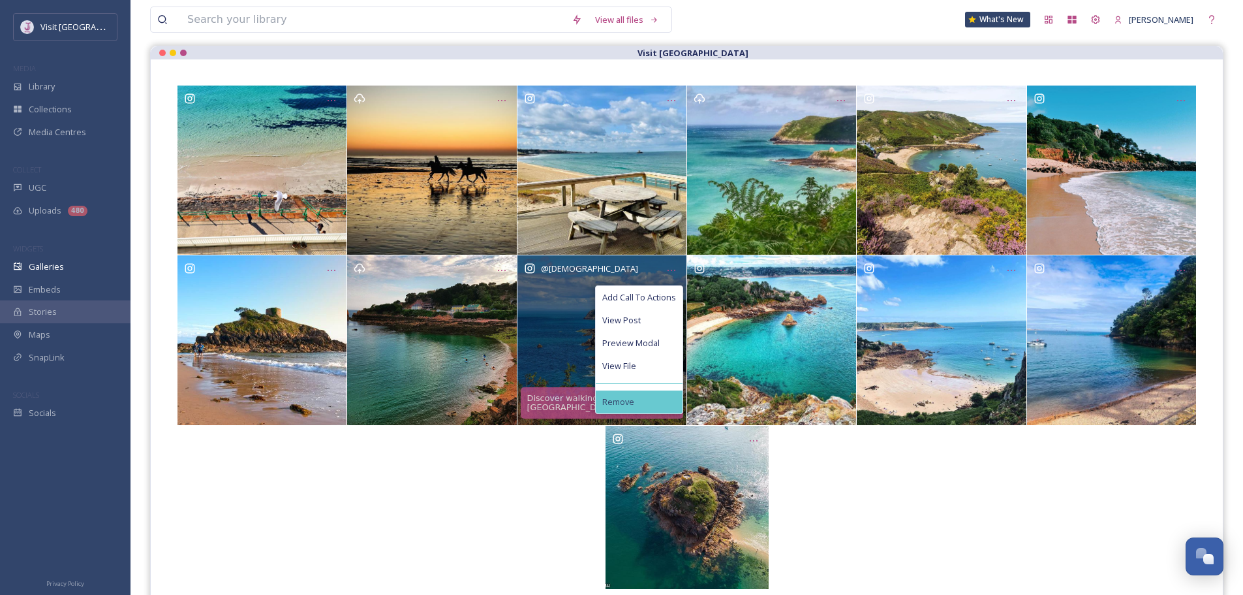
click at [623, 398] on span "Remove" at bounding box center [618, 402] width 32 height 10
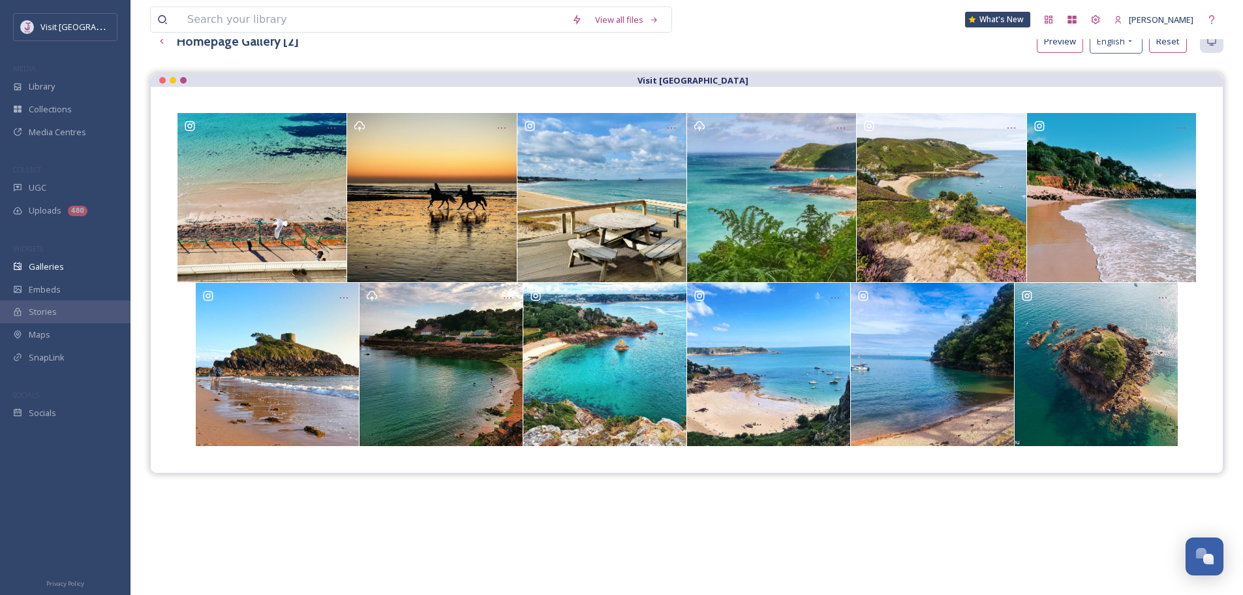
scroll to position [0, 0]
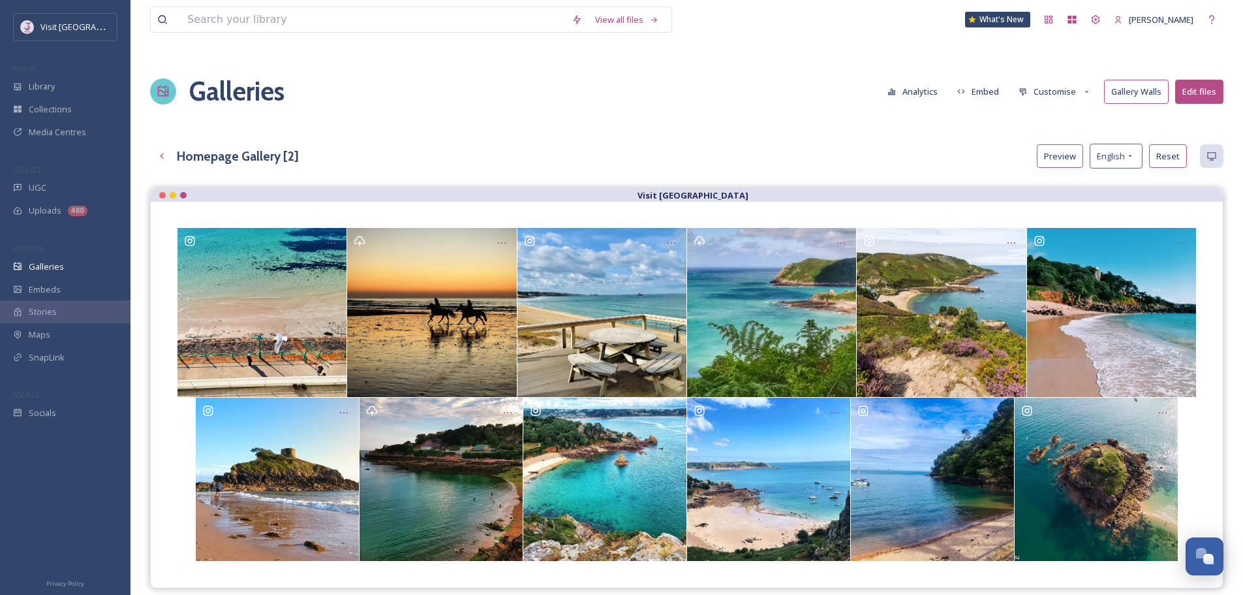
click at [1069, 95] on button "Customise" at bounding box center [1054, 91] width 85 height 23
click at [1072, 145] on div "Thumbnails" at bounding box center [1058, 140] width 91 height 23
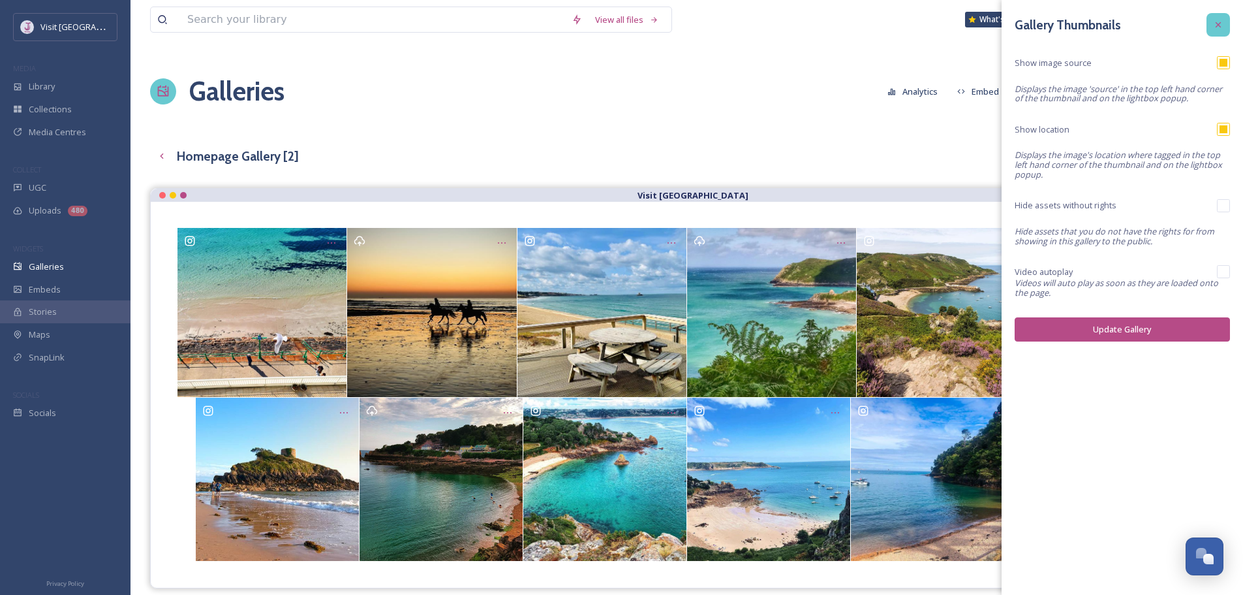
click at [1214, 23] on icon at bounding box center [1218, 25] width 10 height 10
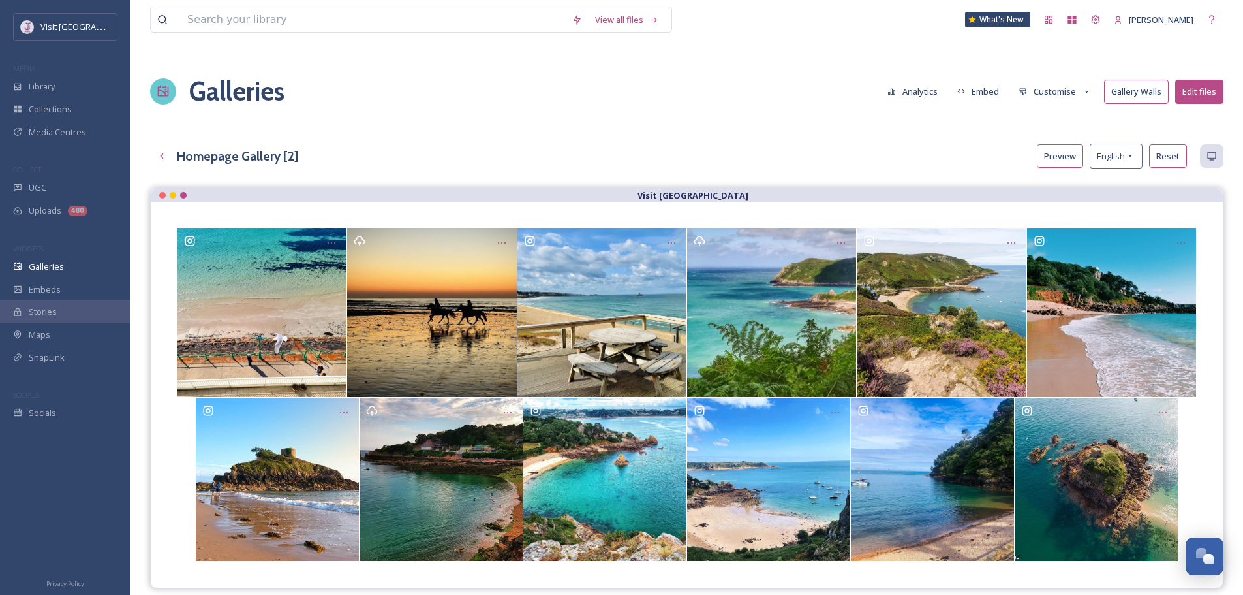
click at [1061, 92] on button "Customise" at bounding box center [1054, 91] width 85 height 23
click at [1068, 166] on div "Buttons" at bounding box center [1058, 163] width 91 height 23
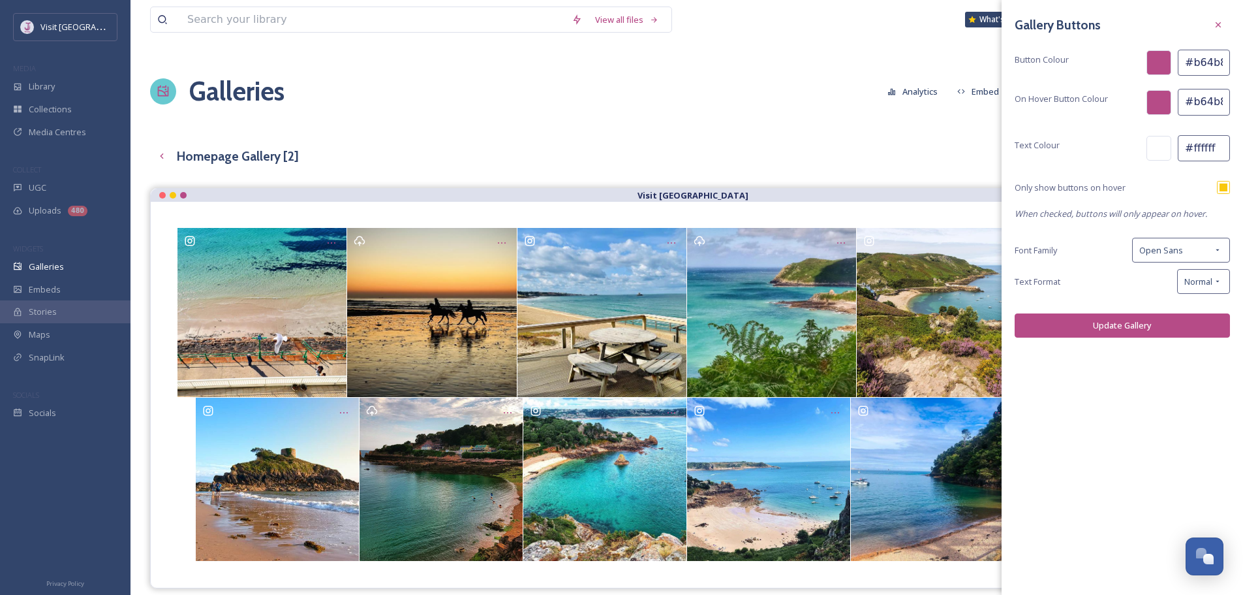
click at [1214, 23] on icon at bounding box center [1218, 25] width 10 height 10
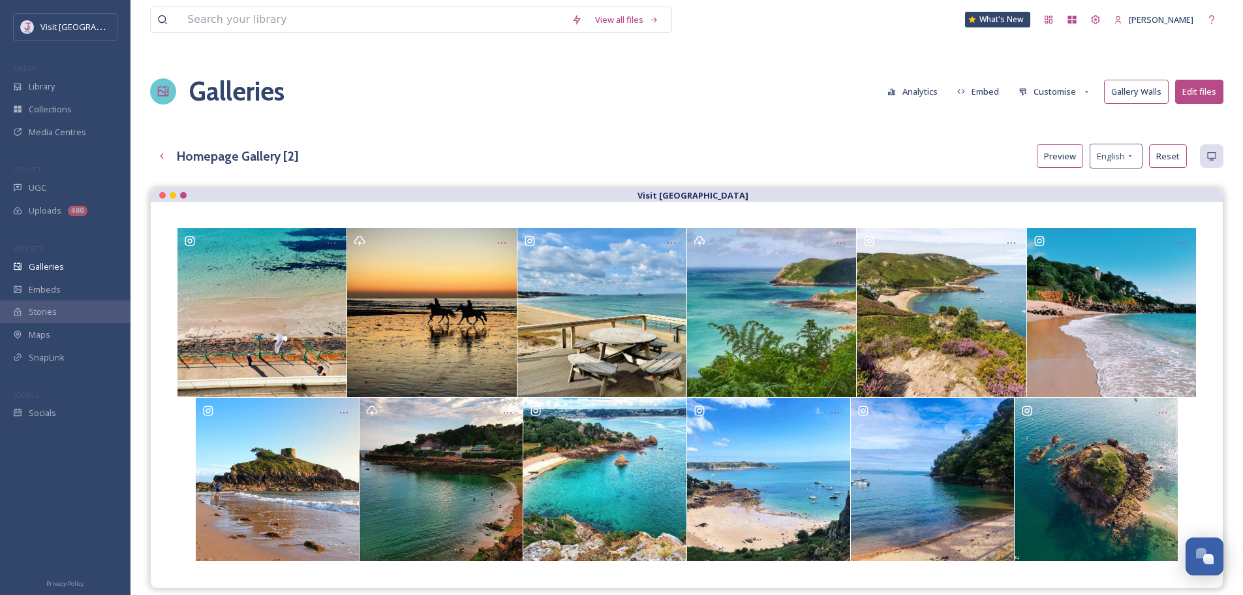
click at [1071, 97] on button "Customise" at bounding box center [1054, 91] width 85 height 23
click at [1072, 121] on div "Layout" at bounding box center [1058, 118] width 91 height 23
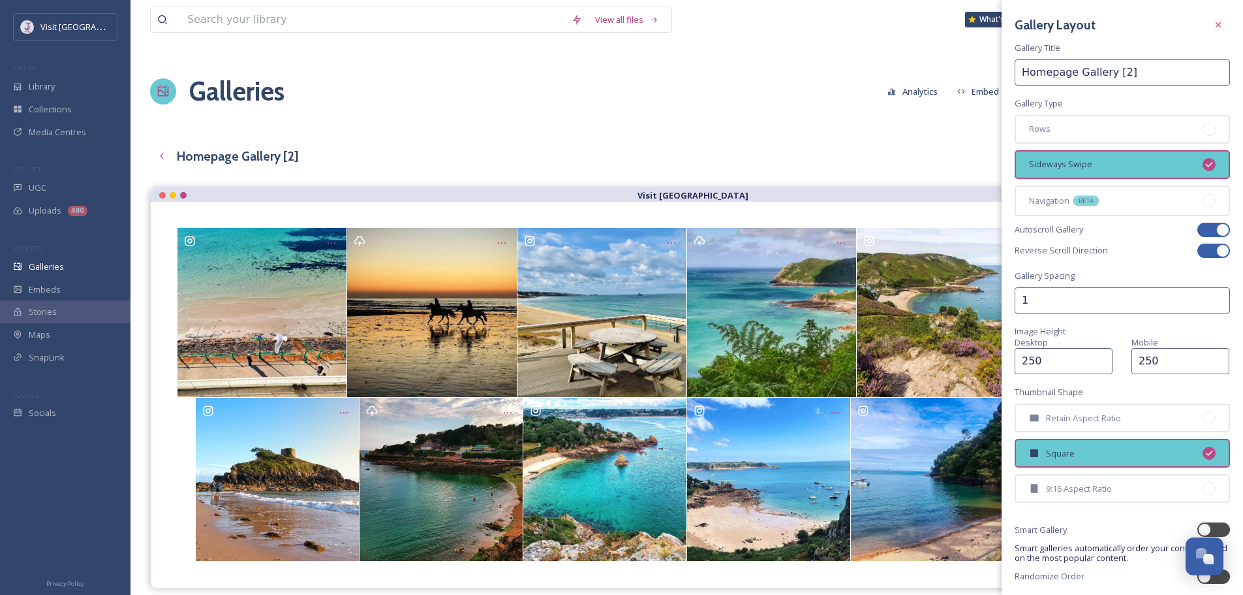
click at [1217, 234] on div at bounding box center [1223, 229] width 13 height 13
checkbox input "false"
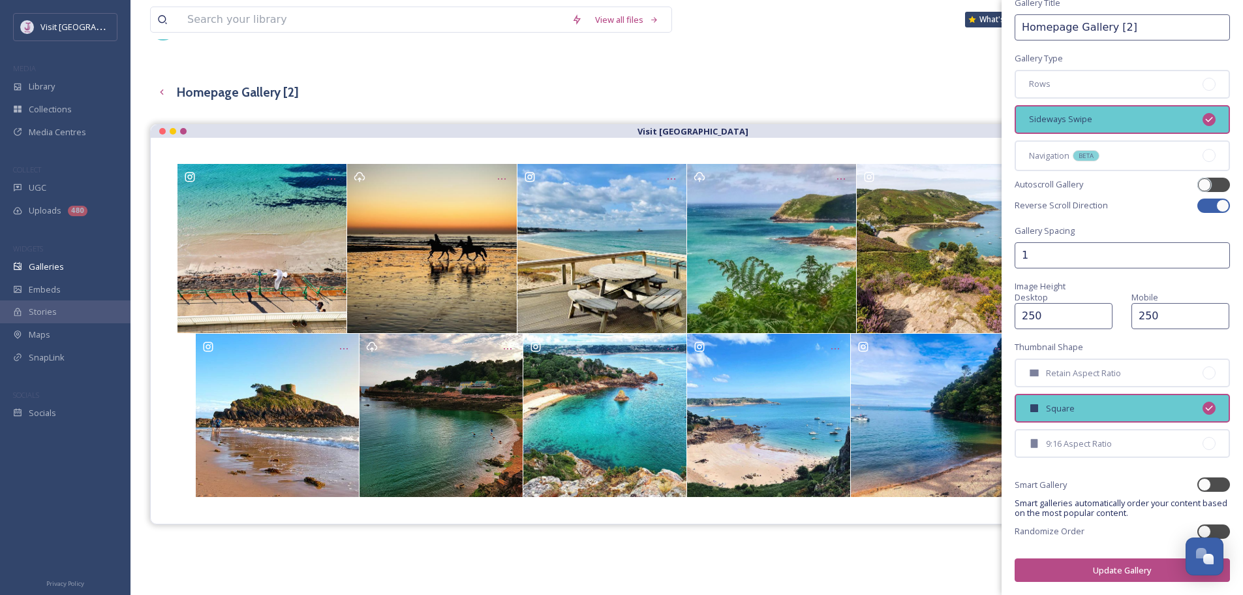
scroll to position [65, 0]
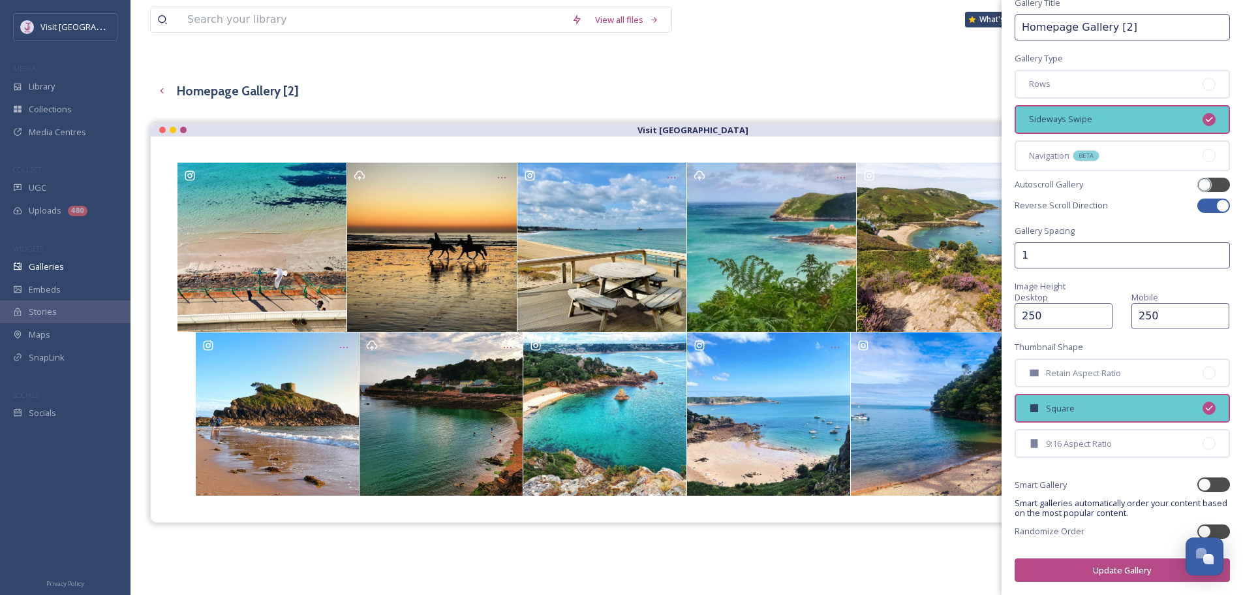
click at [1095, 570] on button "Update Gallery" at bounding box center [1122, 570] width 215 height 24
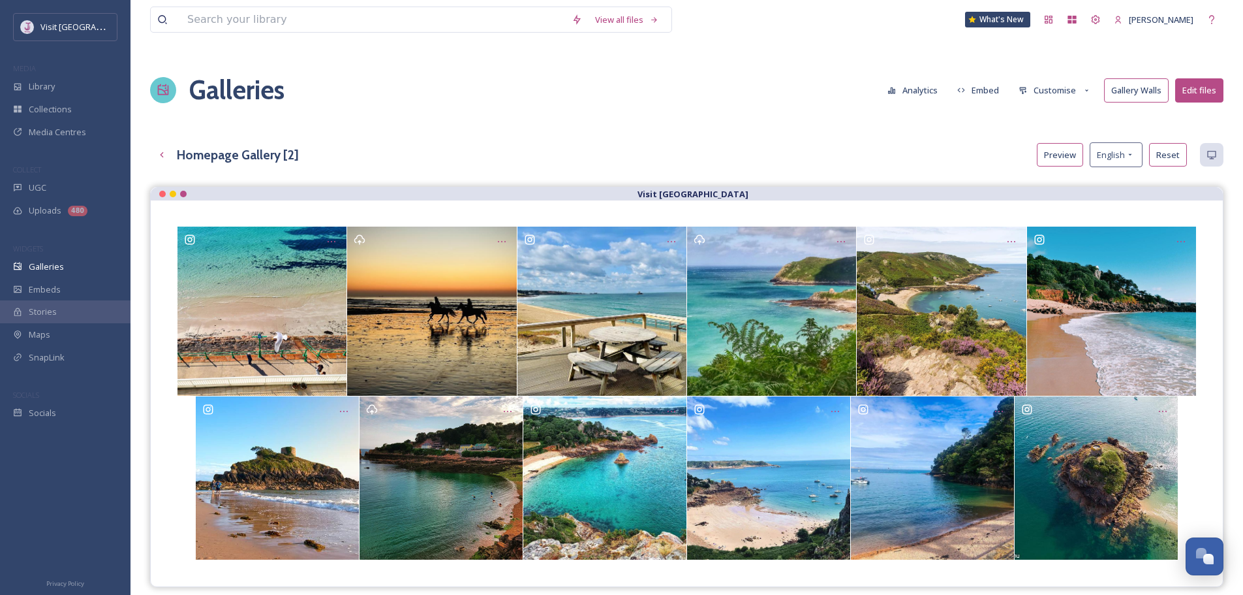
scroll to position [0, 0]
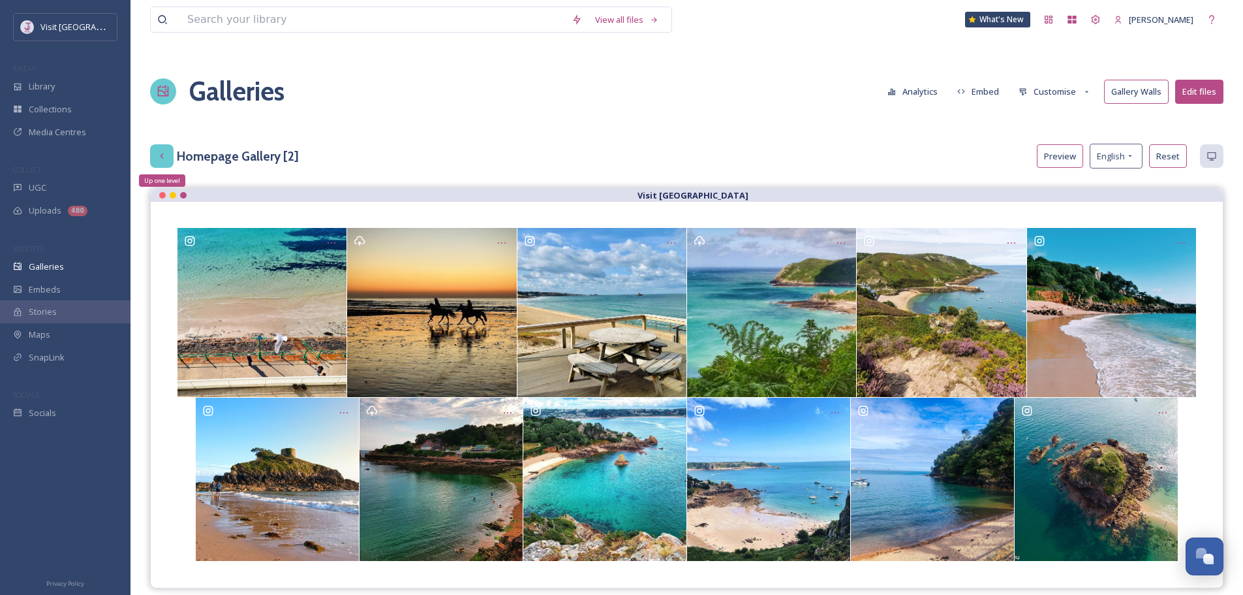
click at [169, 157] on div "Up one level" at bounding box center [161, 155] width 23 height 23
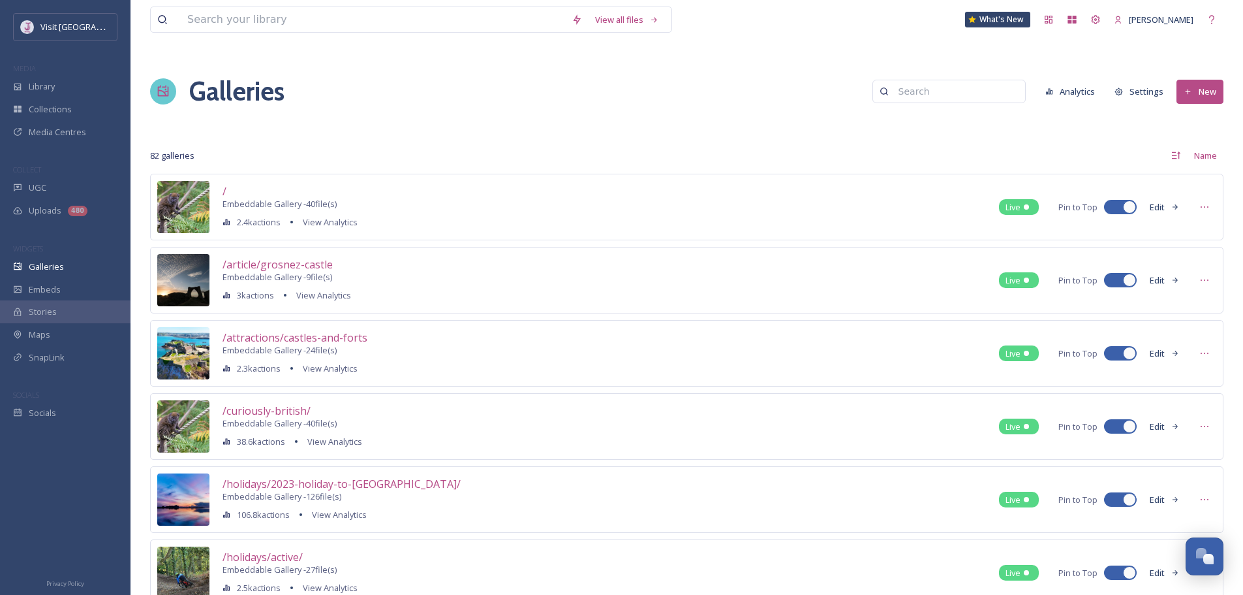
click at [957, 89] on input at bounding box center [955, 91] width 127 height 26
type input "homepage"
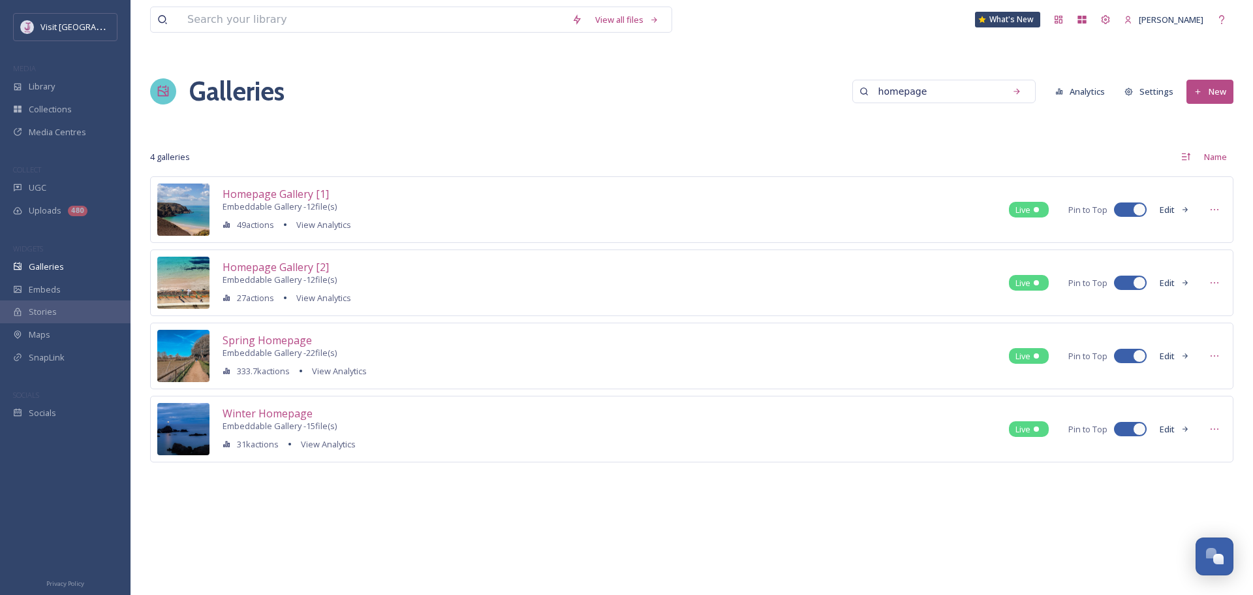
click at [1168, 209] on button "Edit" at bounding box center [1174, 209] width 43 height 23
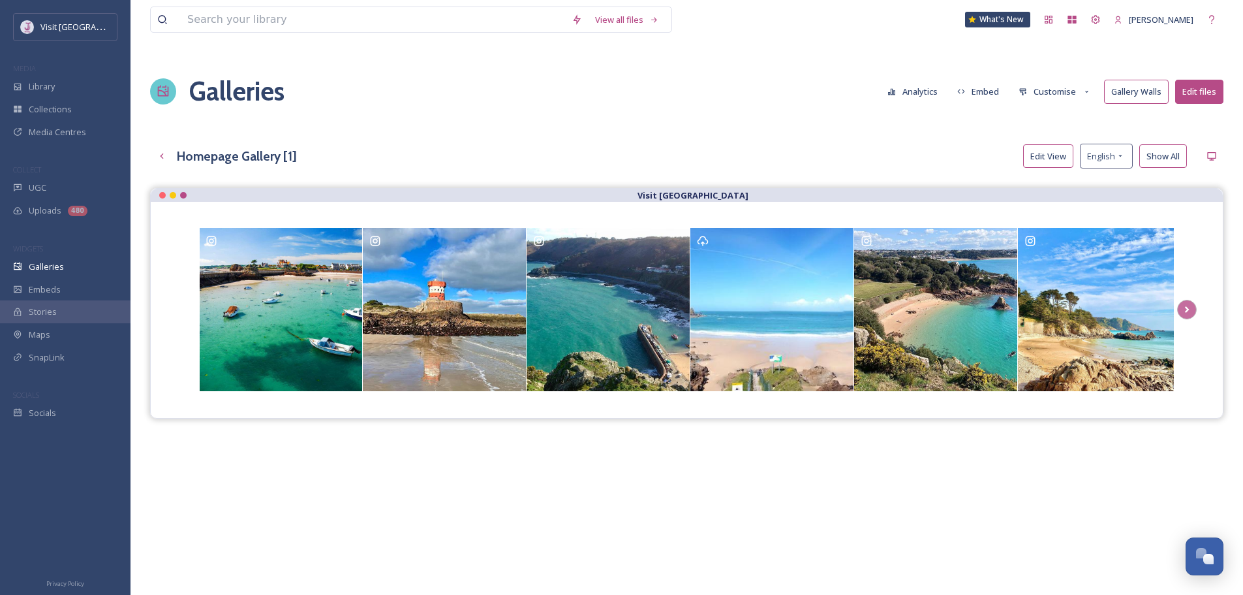
click at [1076, 87] on button "Customise" at bounding box center [1054, 91] width 85 height 23
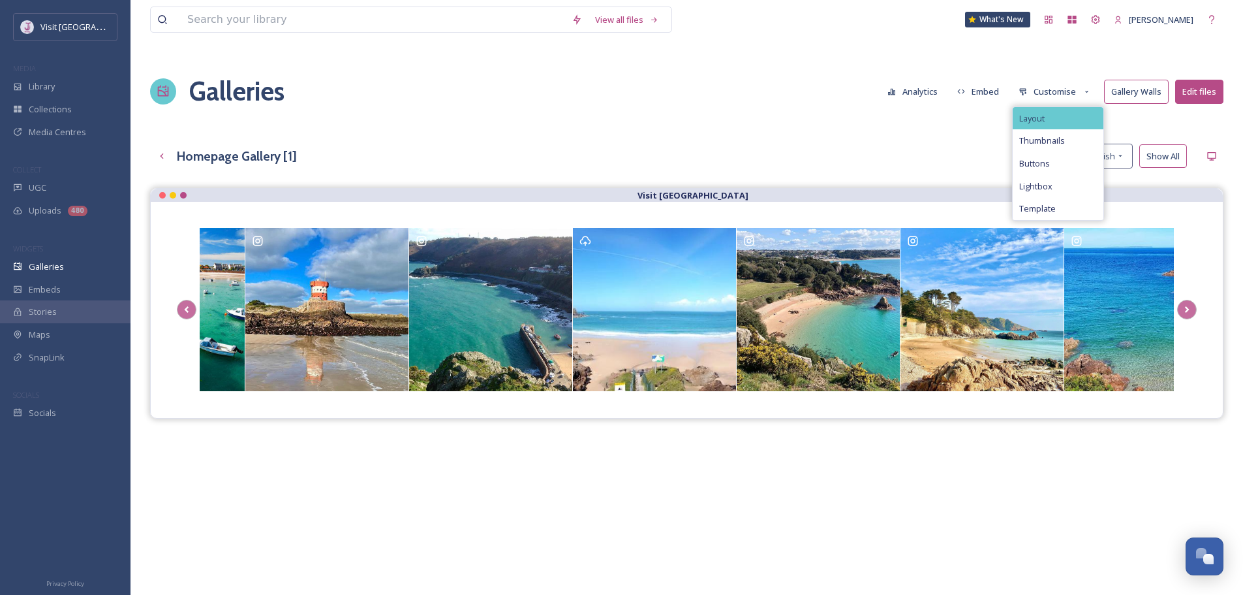
click at [1081, 120] on div "Layout" at bounding box center [1058, 118] width 91 height 23
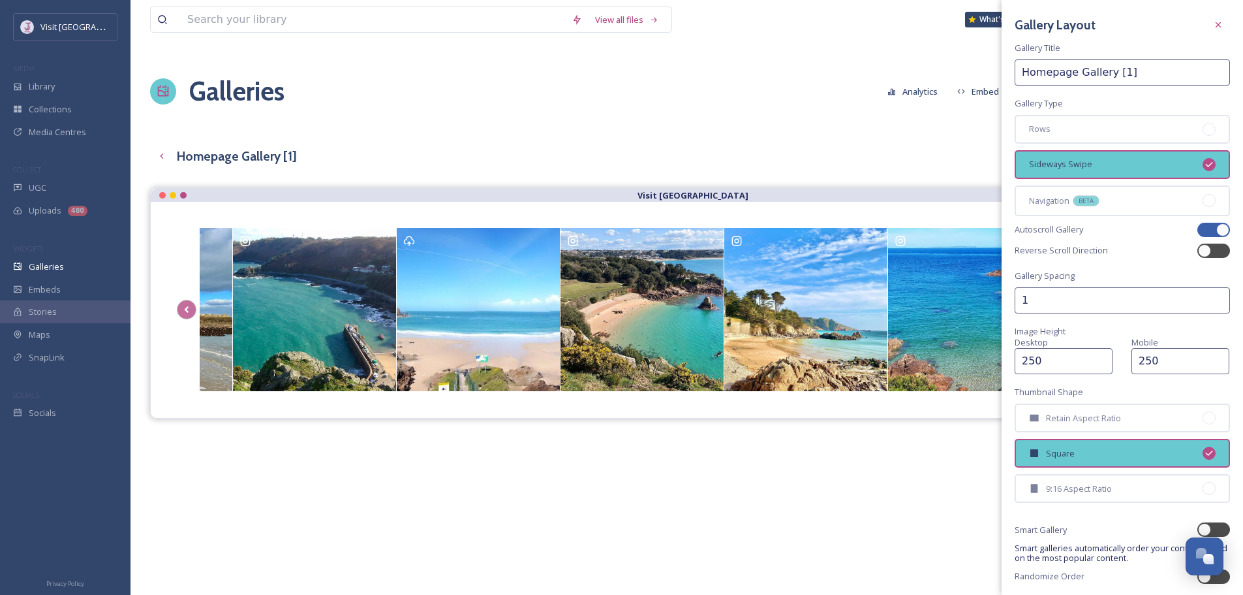
click at [1203, 227] on div at bounding box center [1214, 230] width 33 height 14
checkbox input "false"
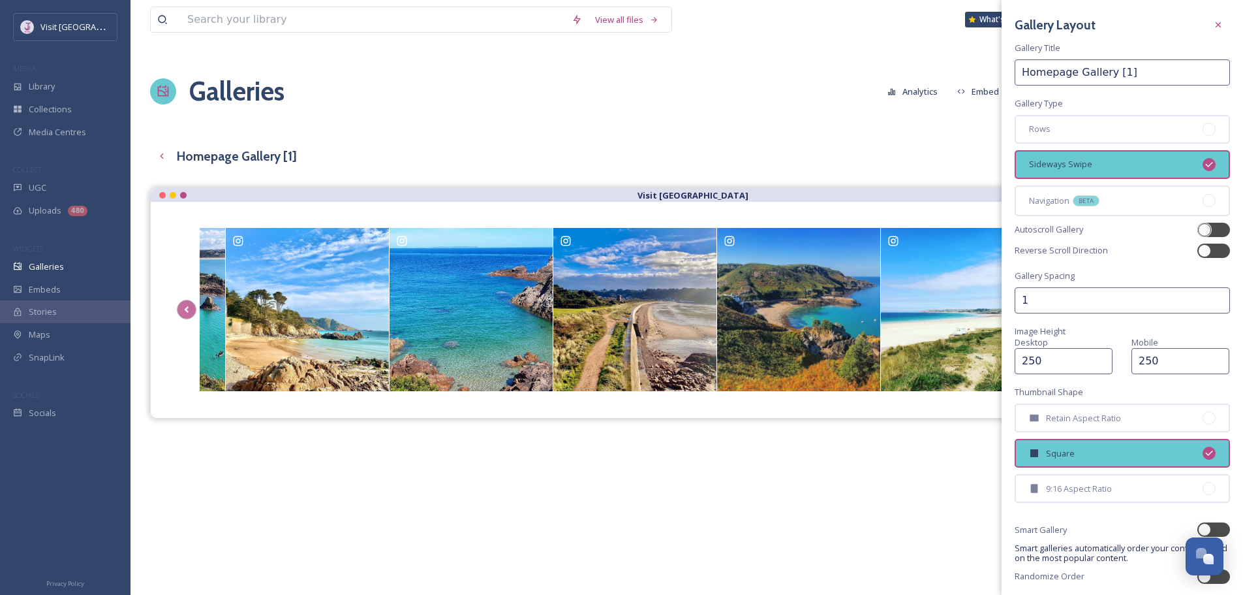
scroll to position [45, 0]
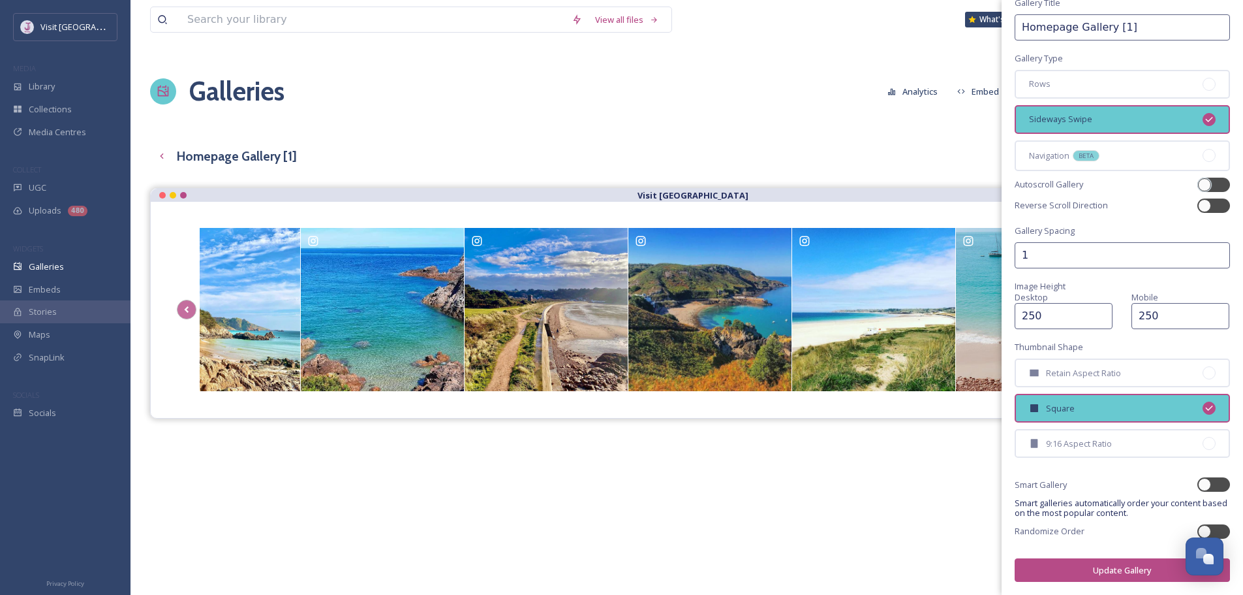
click at [1106, 568] on button "Update Gallery" at bounding box center [1122, 570] width 215 height 24
